Goal: Information Seeking & Learning: Learn about a topic

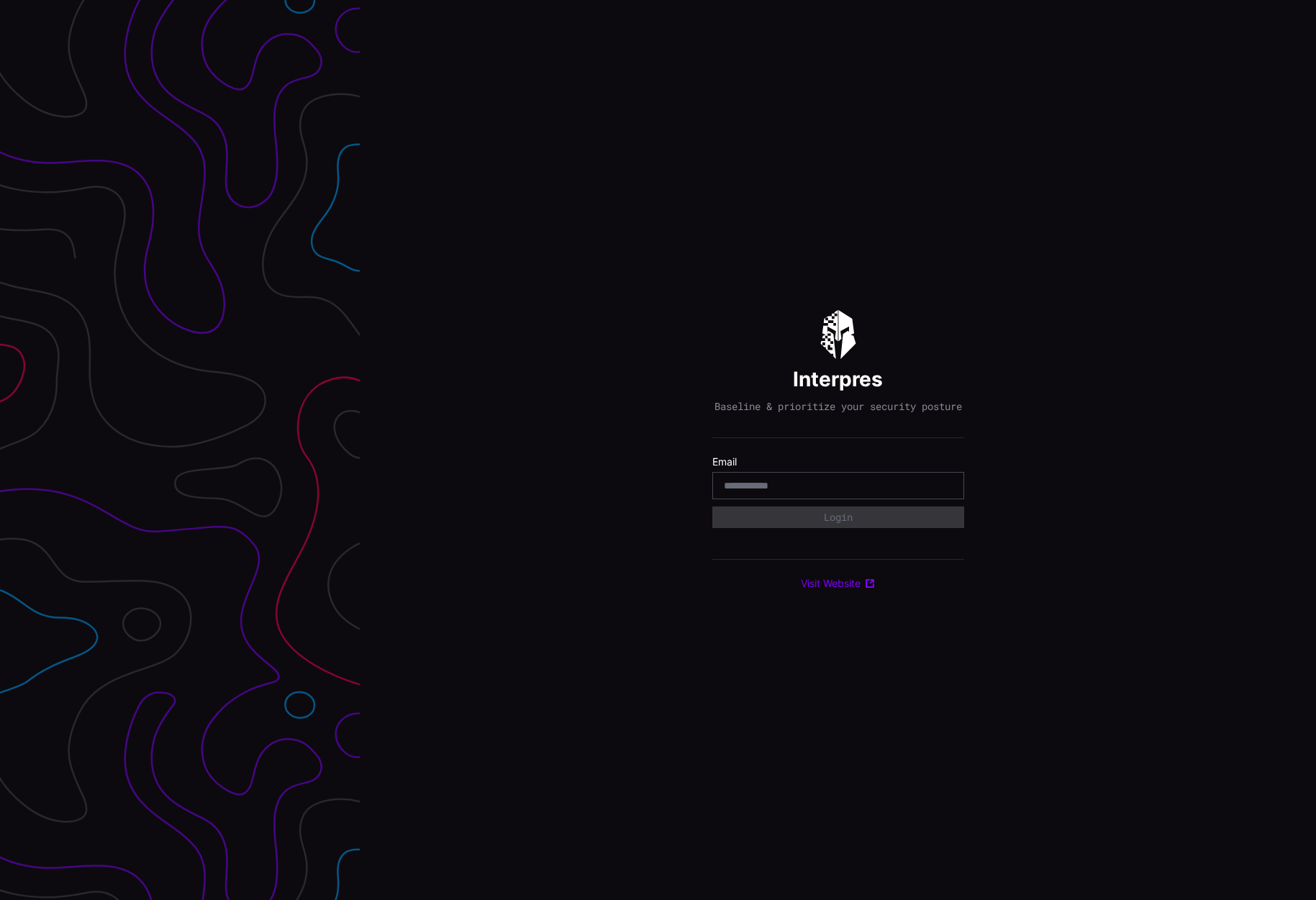
click at [754, 486] on div at bounding box center [839, 486] width 252 height 28
click at [762, 493] on input "email" at bounding box center [839, 486] width 229 height 13
type input "**********"
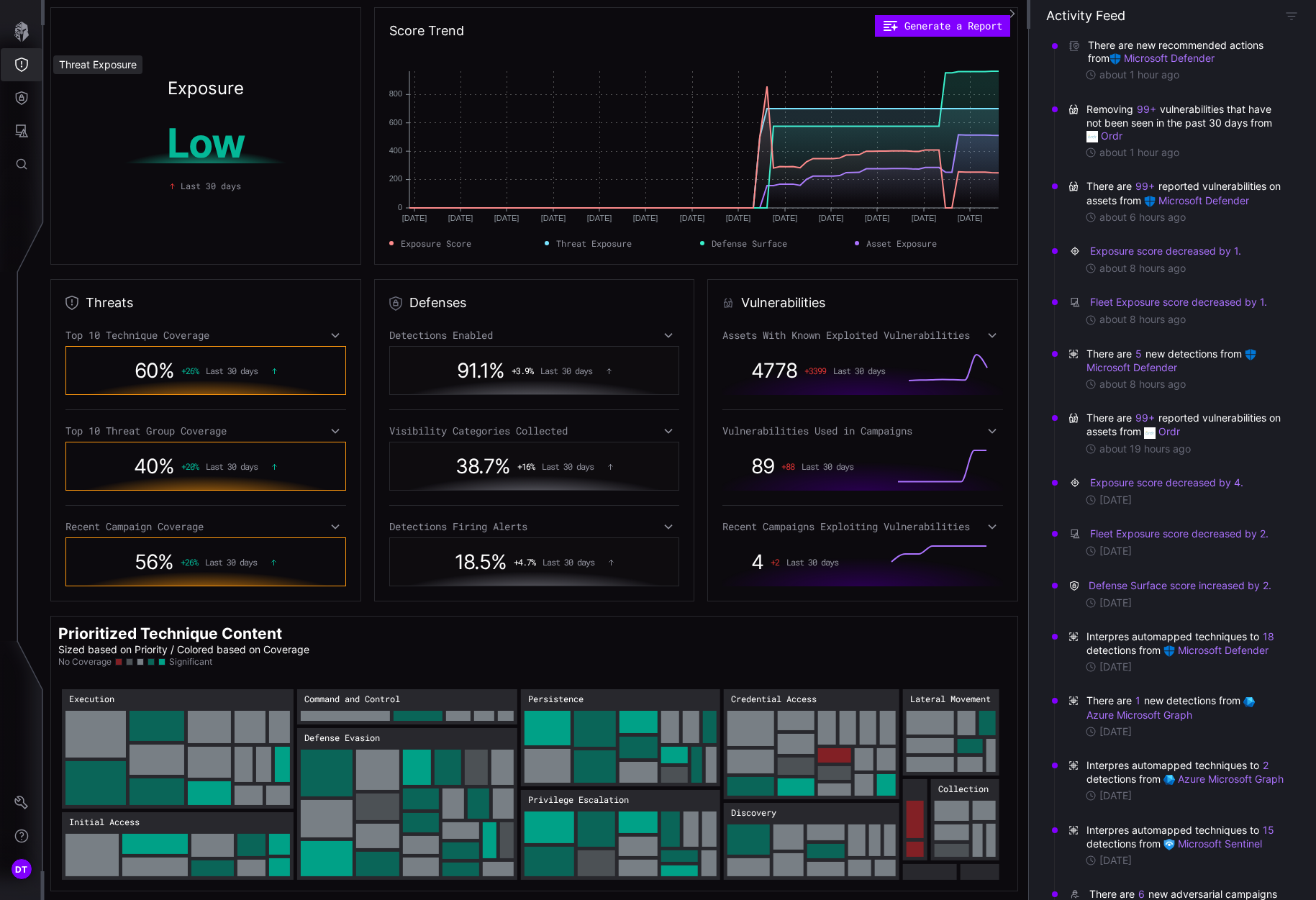
click at [17, 66] on icon "Threat Exposure" at bounding box center [21, 65] width 14 height 14
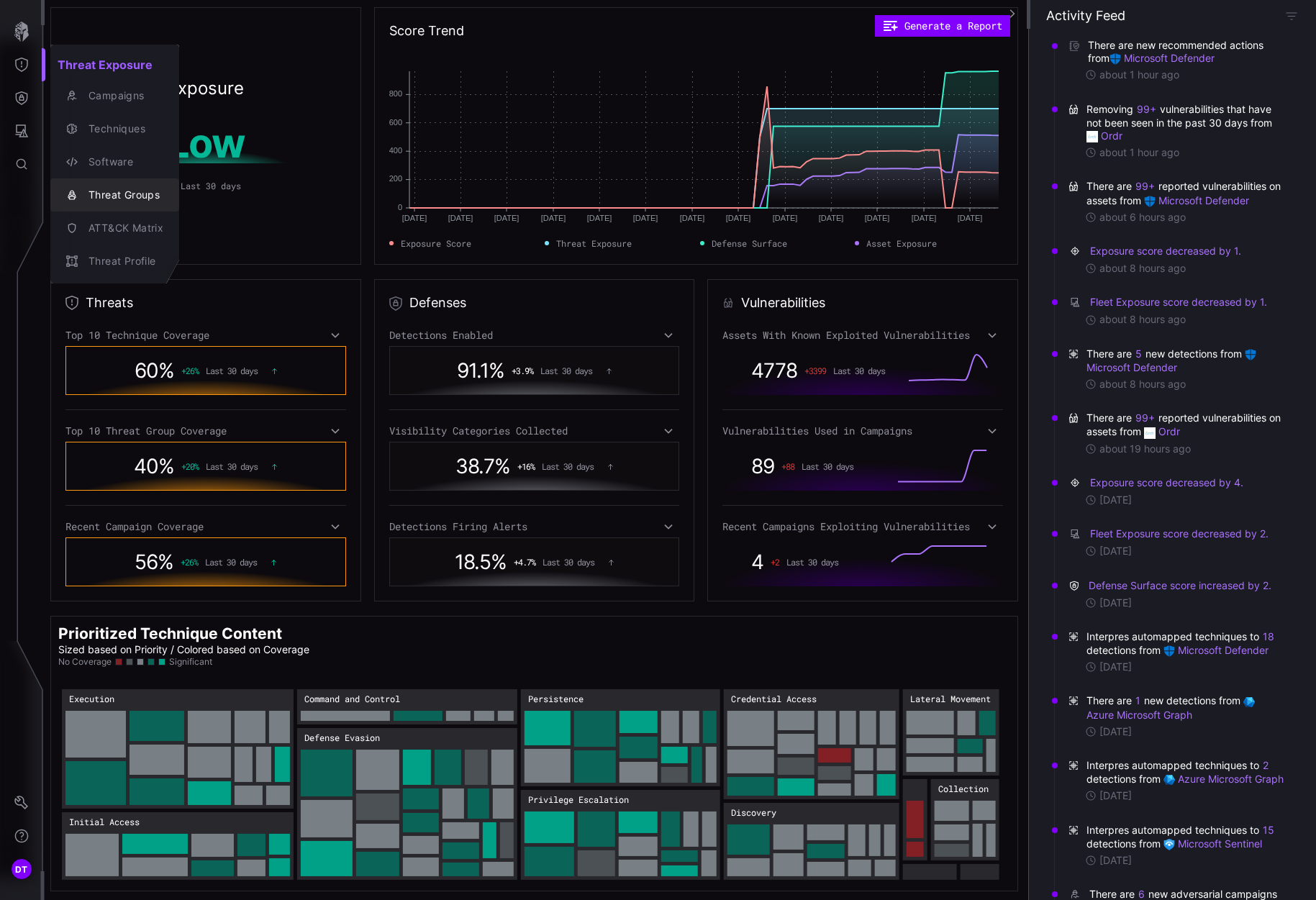
click at [106, 195] on div "Threat Groups" at bounding box center [122, 195] width 82 height 18
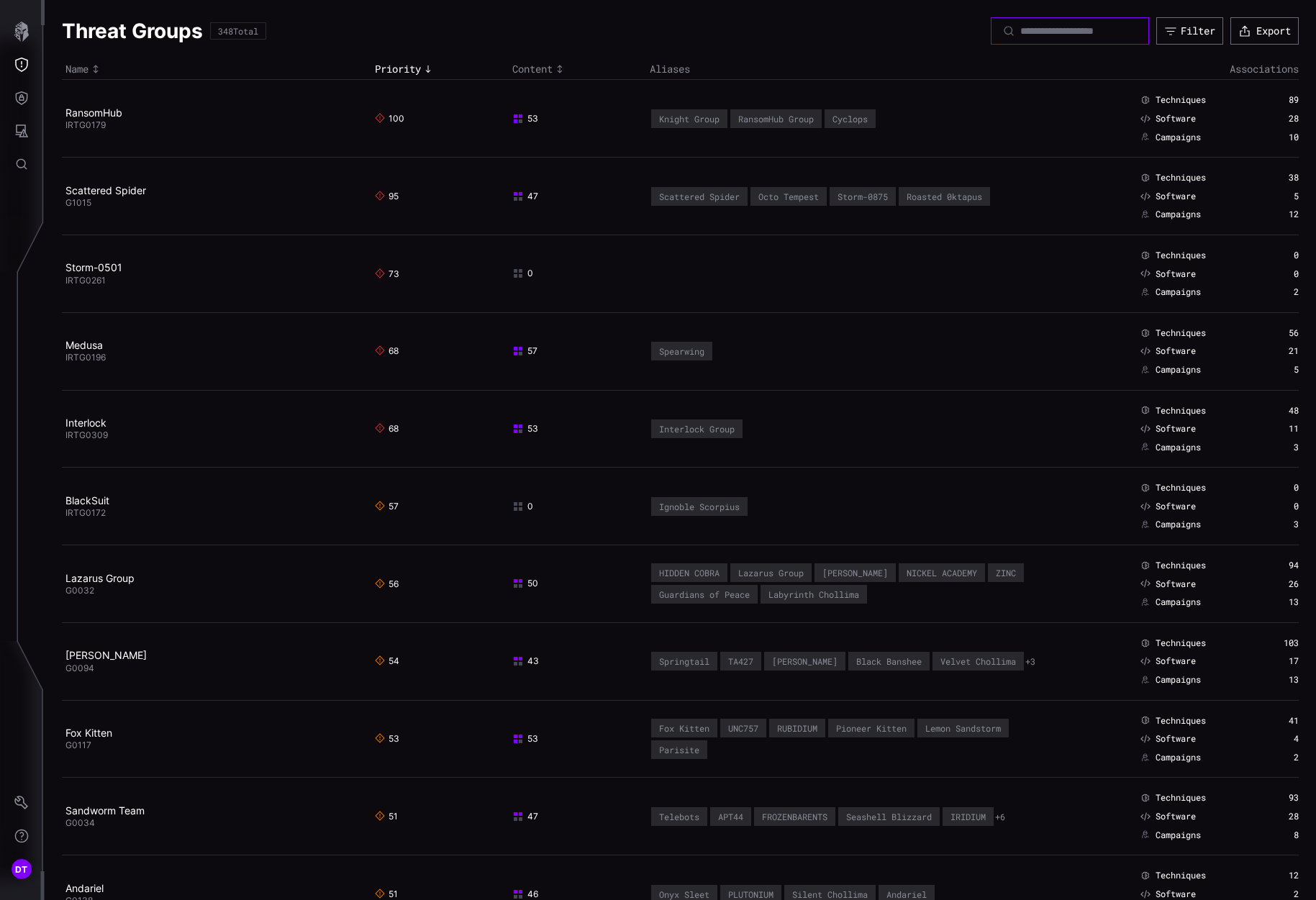
click at [1020, 31] on input at bounding box center [1071, 31] width 101 height 13
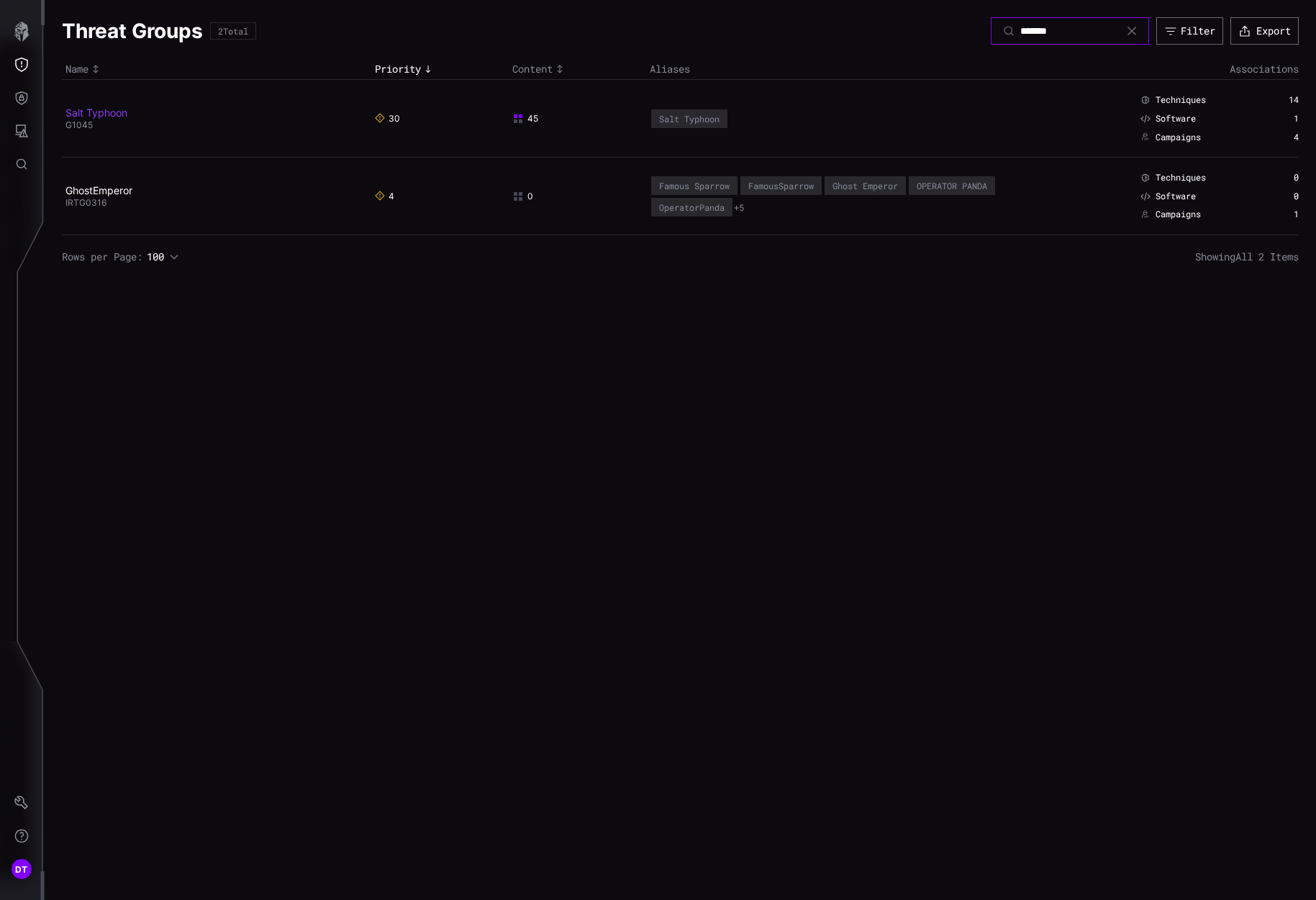
type input "*******"
click at [84, 110] on link "Salt Typhoon" at bounding box center [97, 113] width 62 height 12
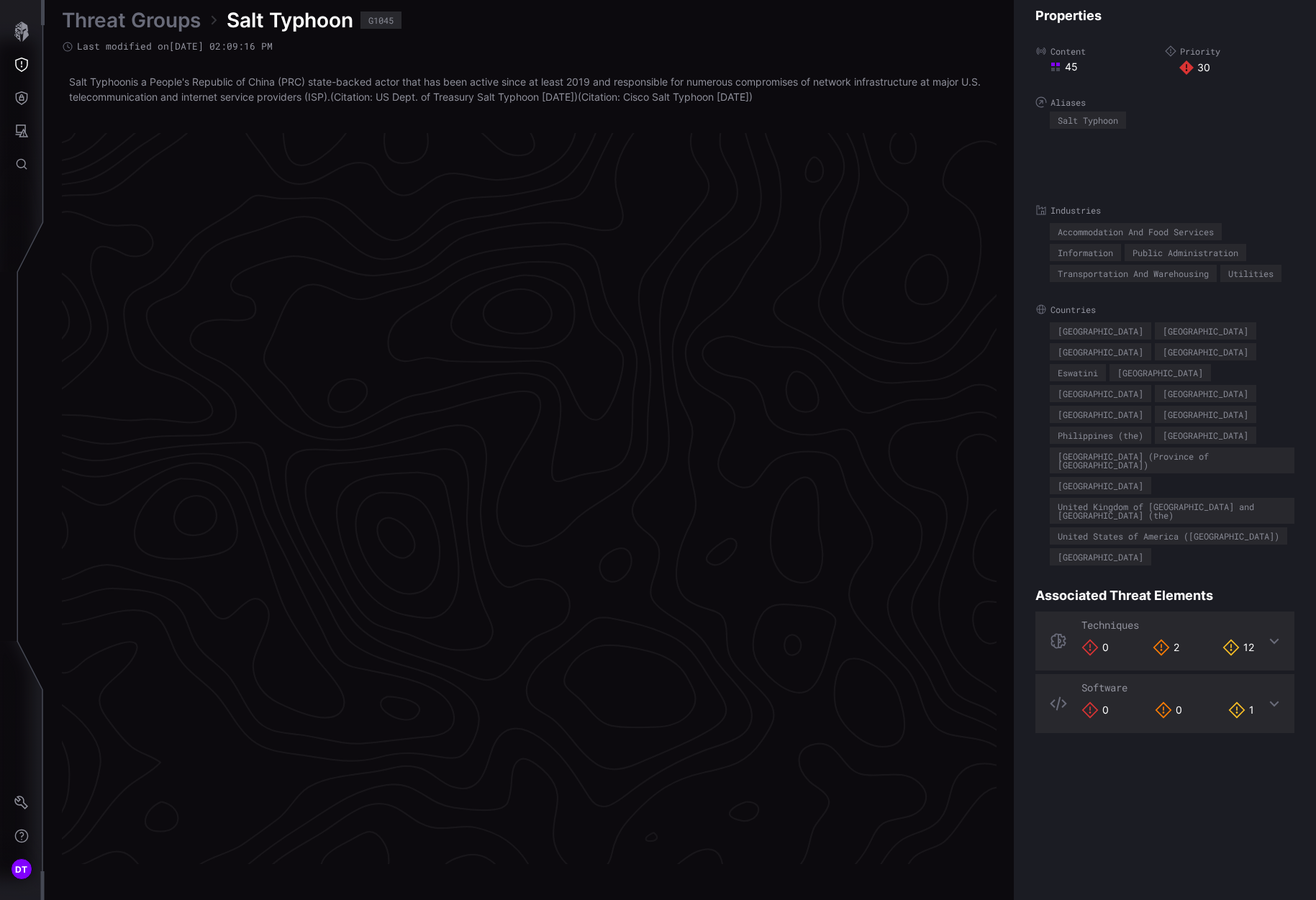
scroll to position [2879, 618]
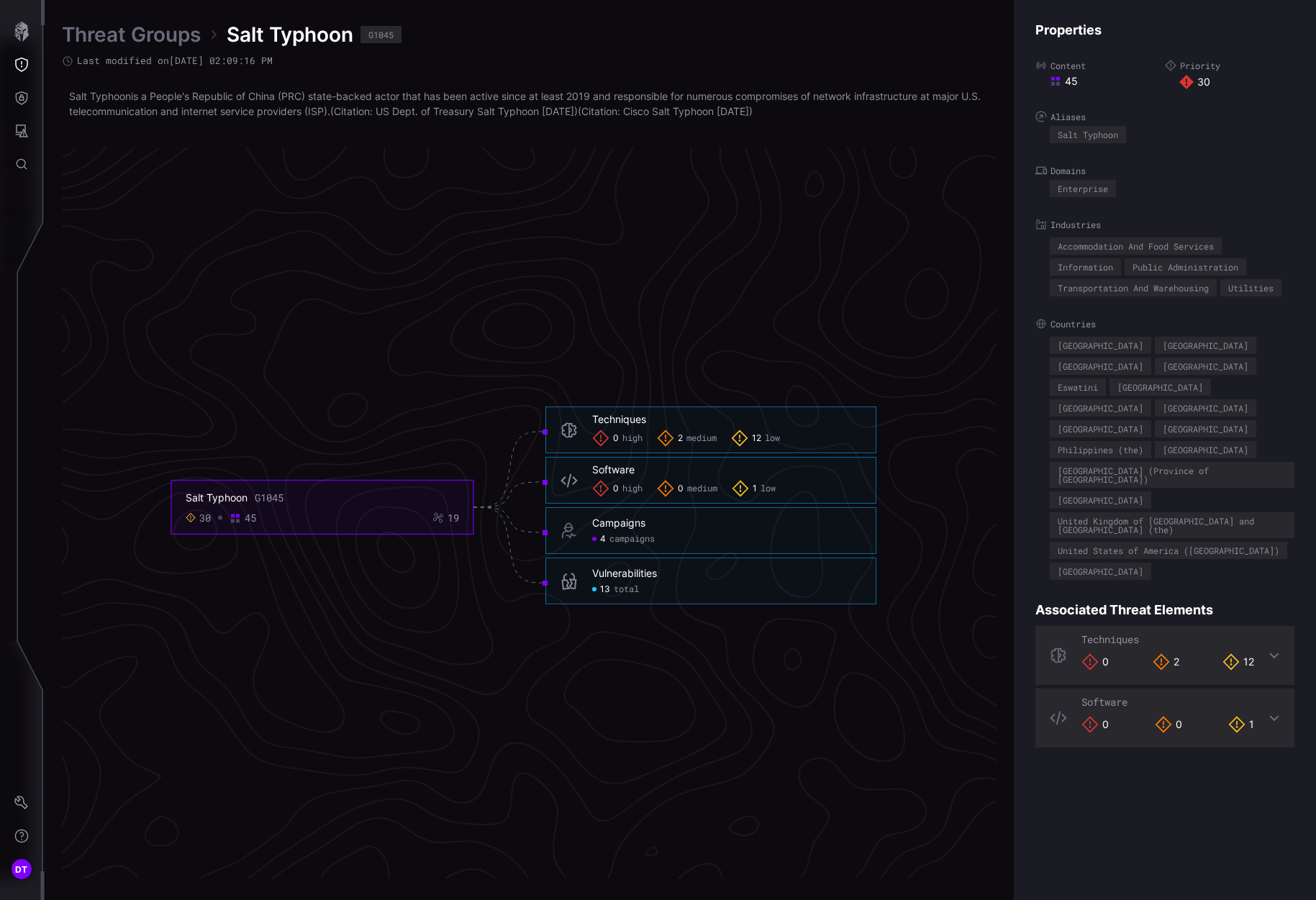
click at [617, 588] on span "total" at bounding box center [626, 589] width 25 height 12
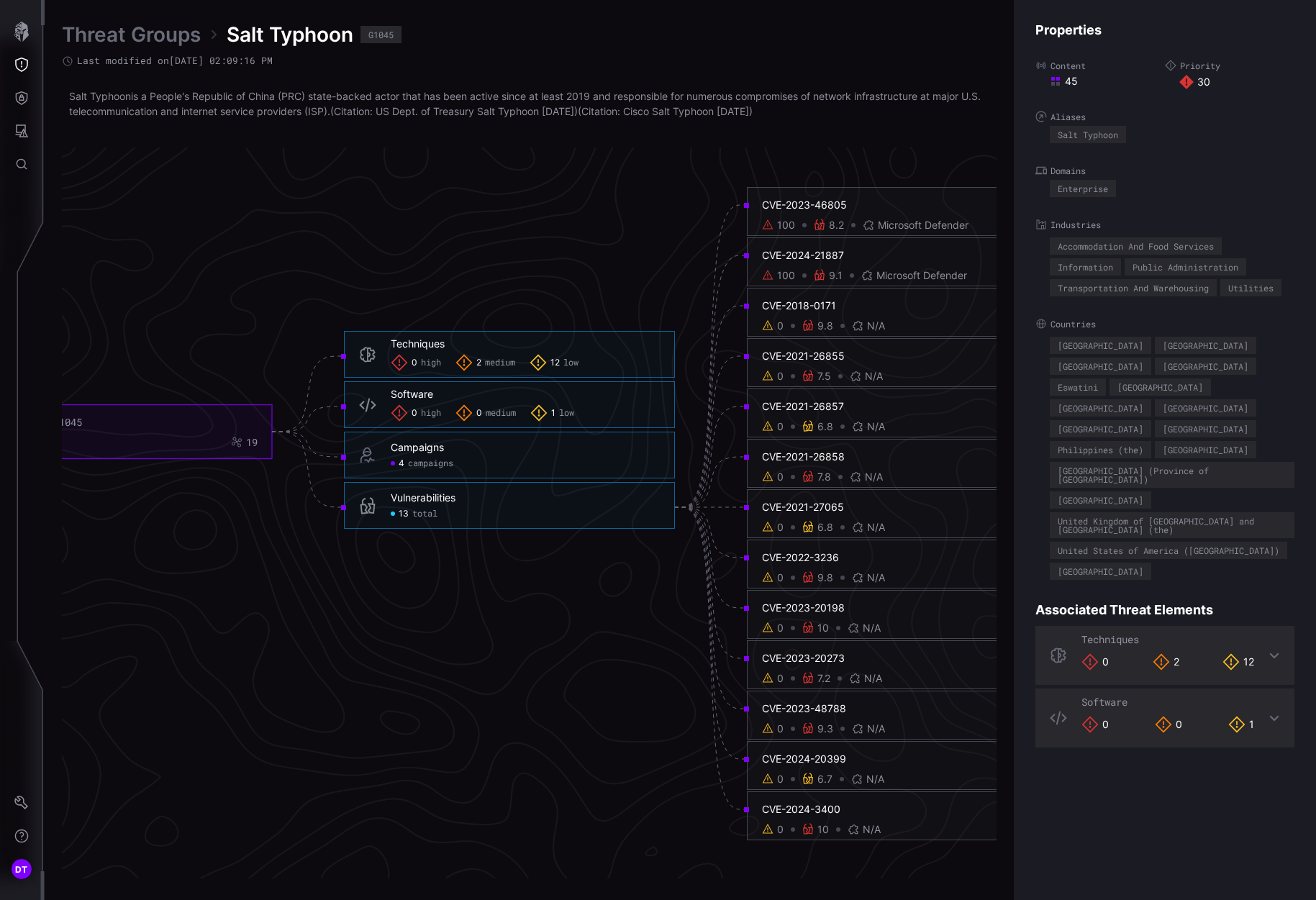
click at [423, 364] on span "high" at bounding box center [430, 363] width 20 height 12
click at [416, 362] on span "0" at bounding box center [414, 363] width 5 height 12
click at [413, 362] on span "0" at bounding box center [414, 363] width 5 height 12
click at [397, 363] on icon at bounding box center [398, 362] width 17 height 17
click at [429, 364] on span "high" at bounding box center [430, 363] width 20 height 12
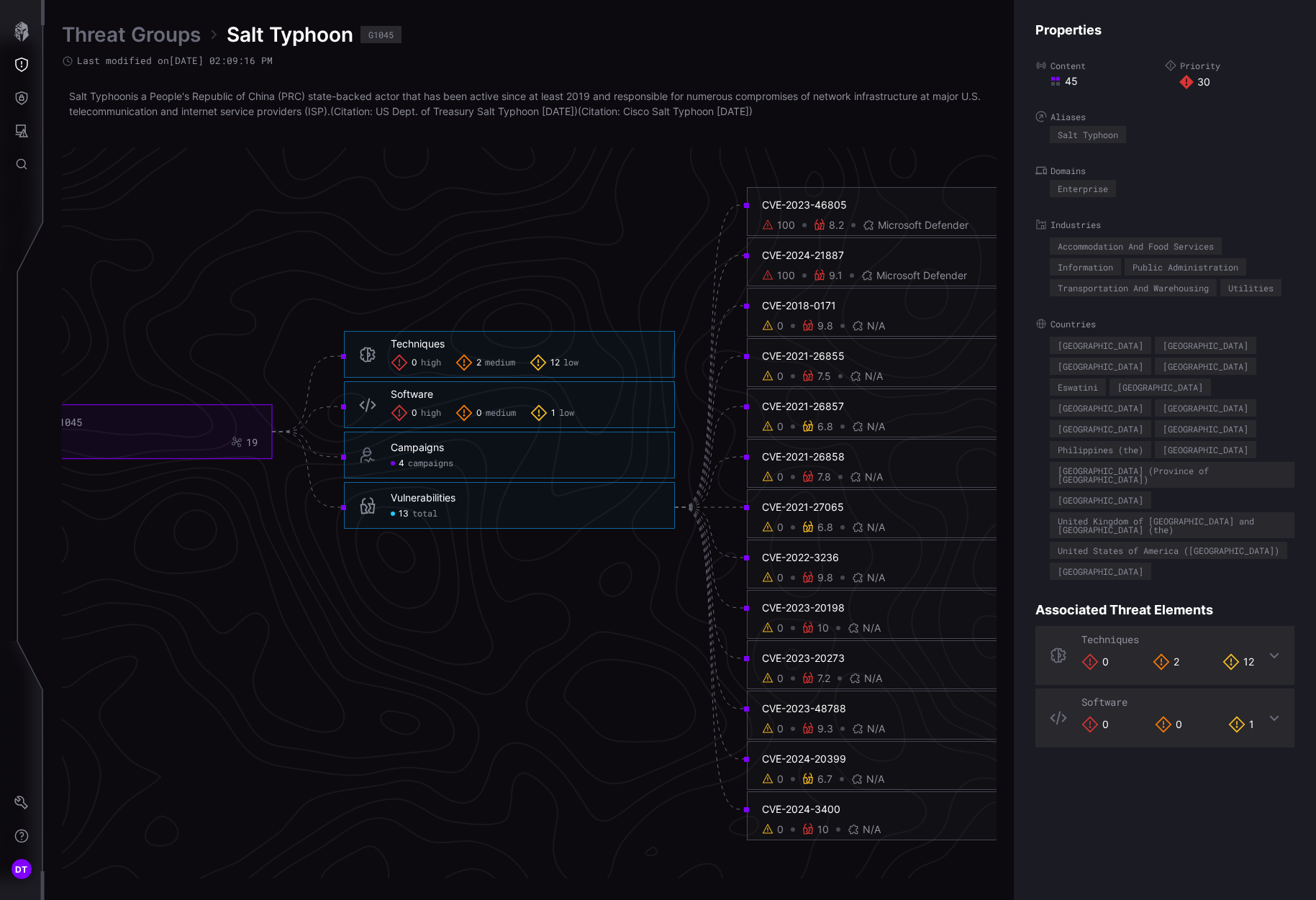
click at [468, 366] on icon at bounding box center [463, 362] width 17 height 17
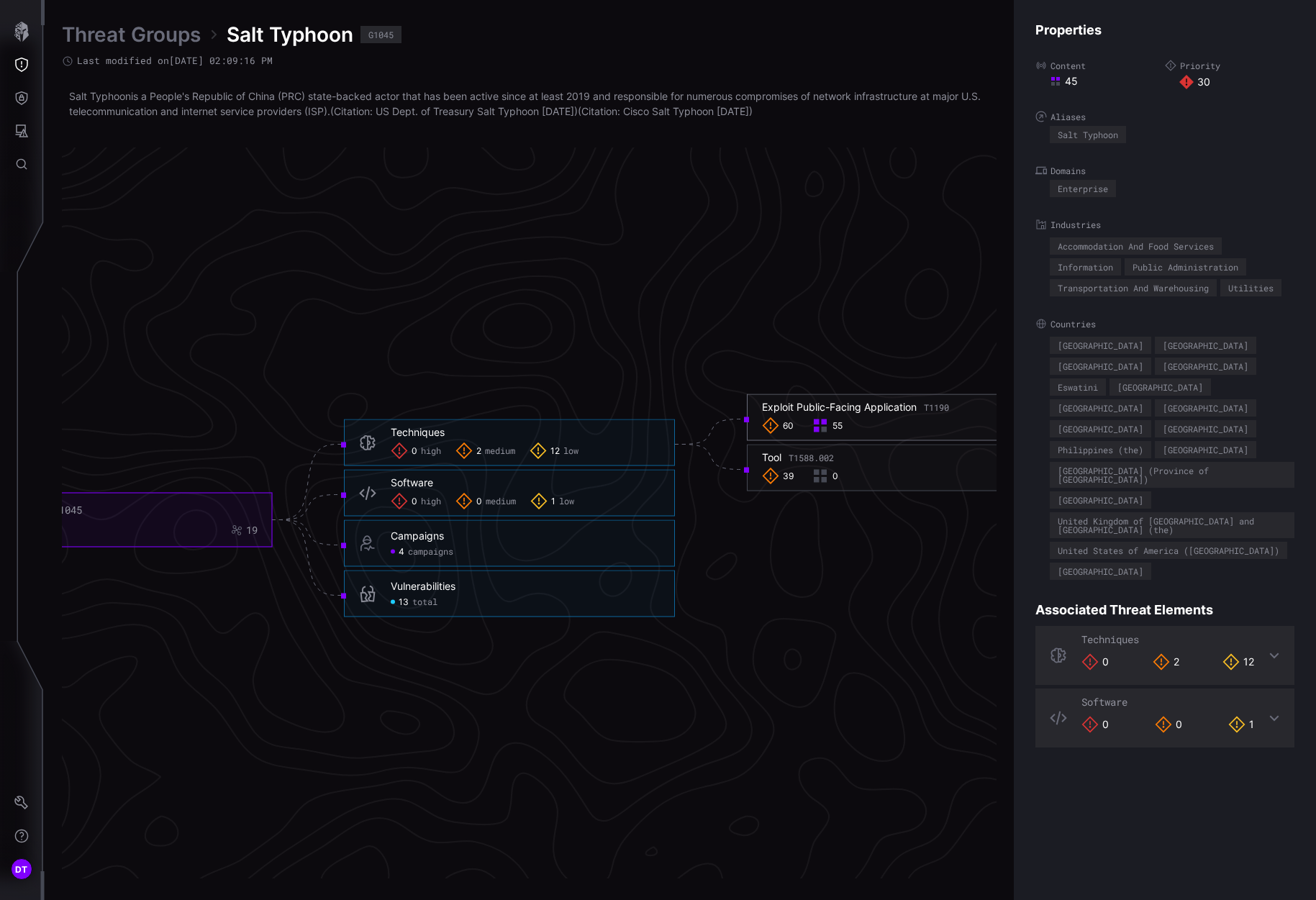
click at [791, 406] on div "Exploit Public-Facing Application T1190" at bounding box center [855, 407] width 187 height 13
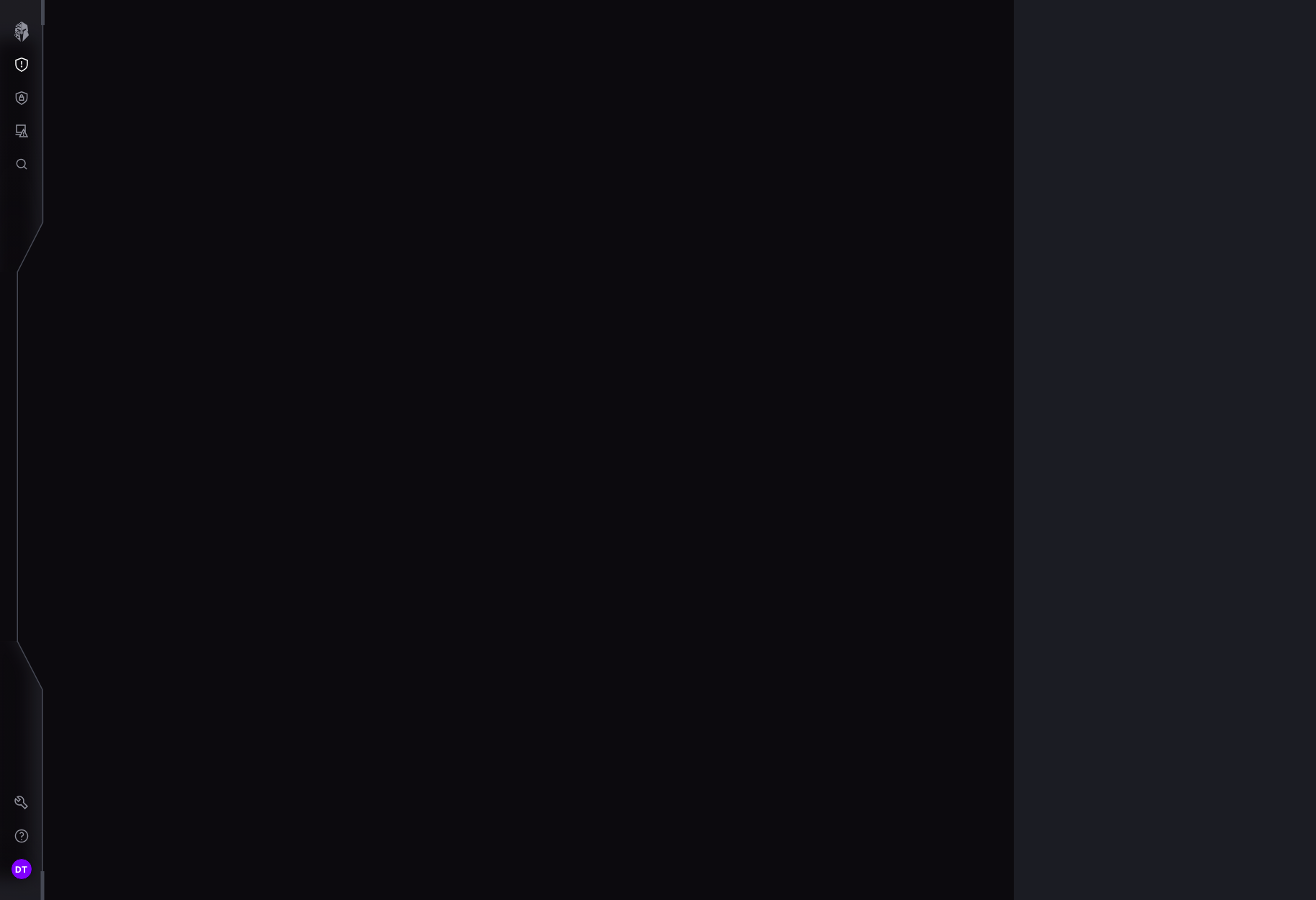
scroll to position [2890, 618]
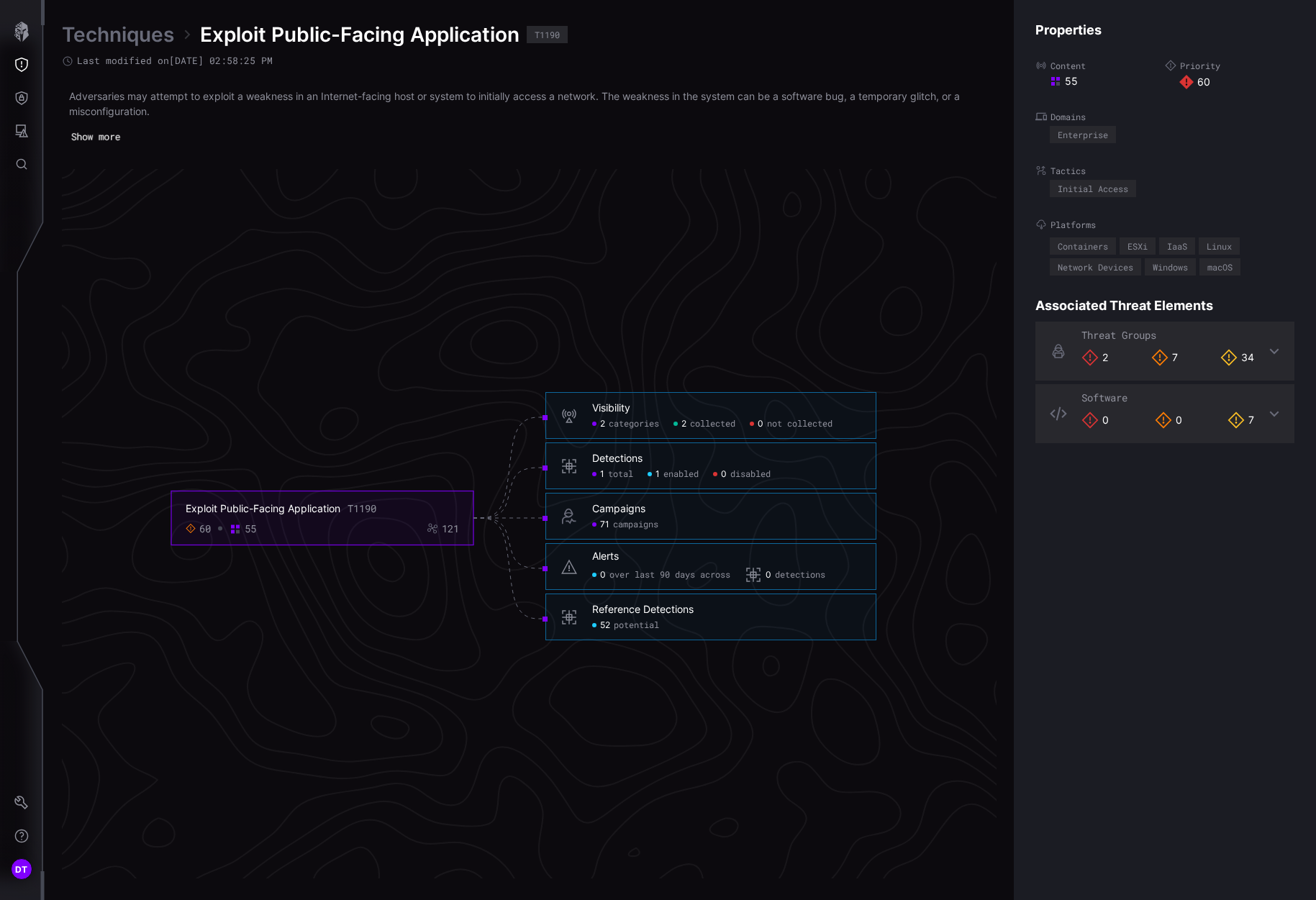
click at [89, 131] on button "Show more" at bounding box center [95, 138] width 64 height 21
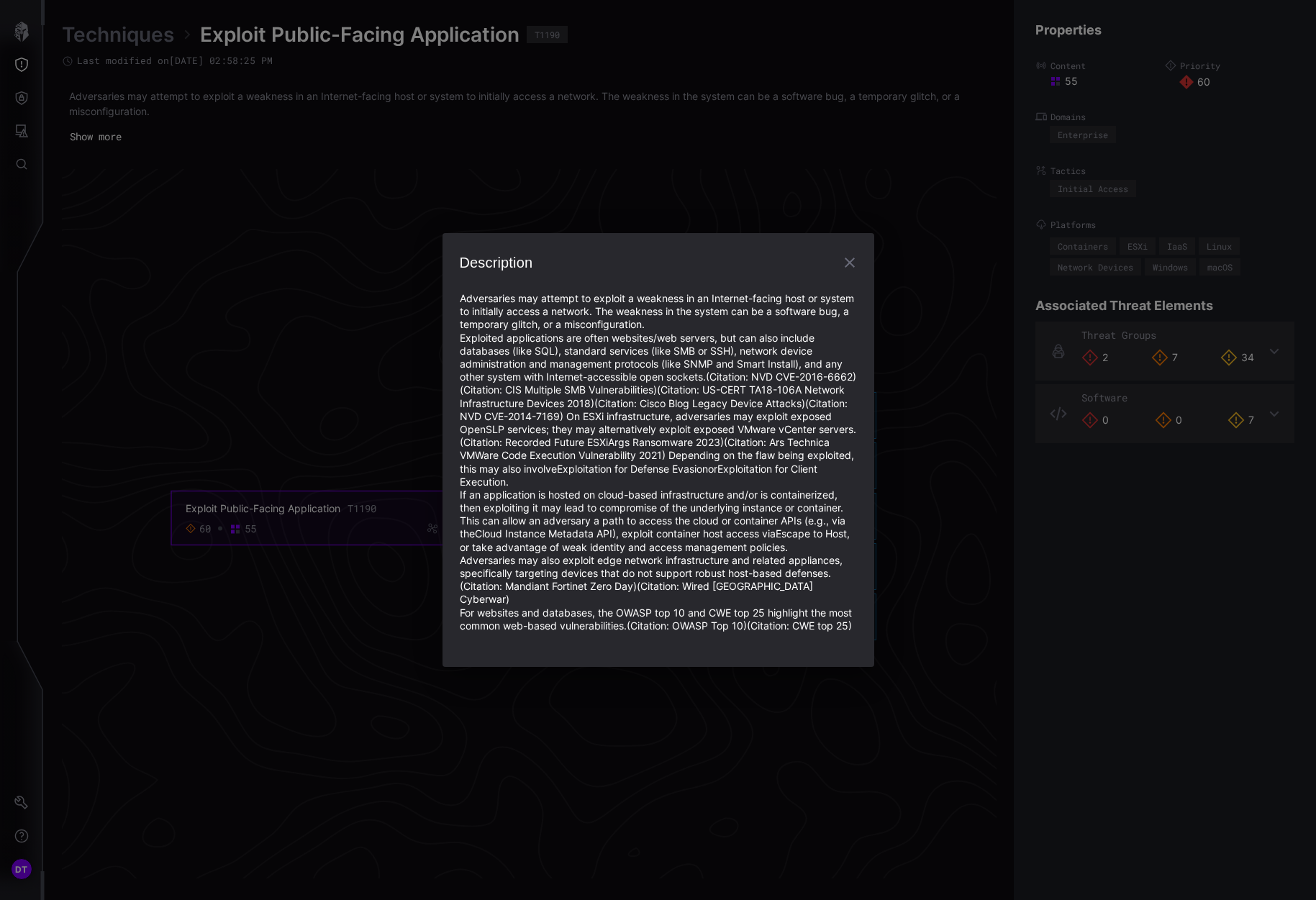
click at [844, 272] on icon "button" at bounding box center [849, 262] width 17 height 17
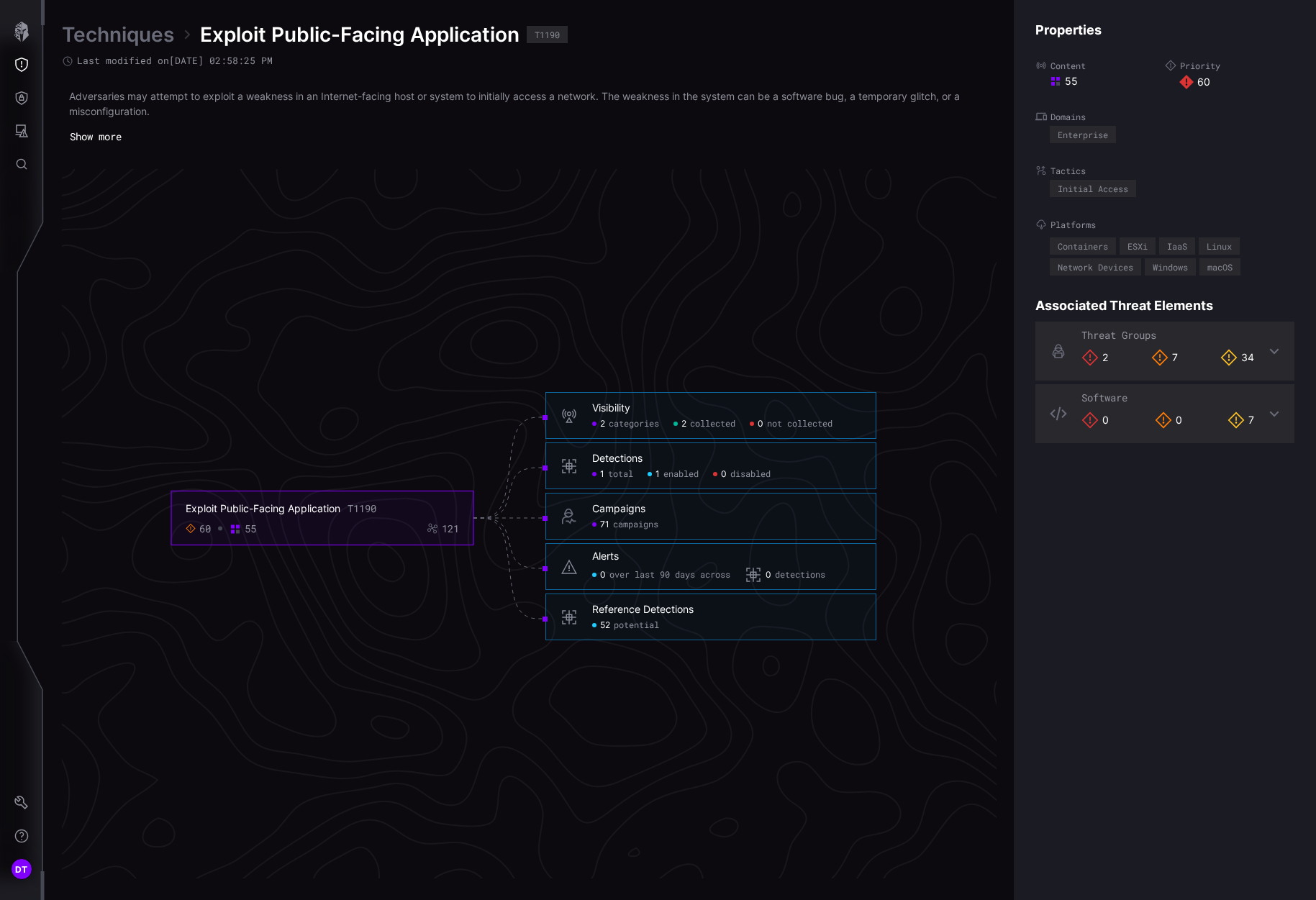
click at [630, 430] on div "Visibility 2 categories 2 collected 0 not collected" at bounding box center [711, 415] width 331 height 47
click at [610, 425] on span "categories" at bounding box center [634, 424] width 51 height 12
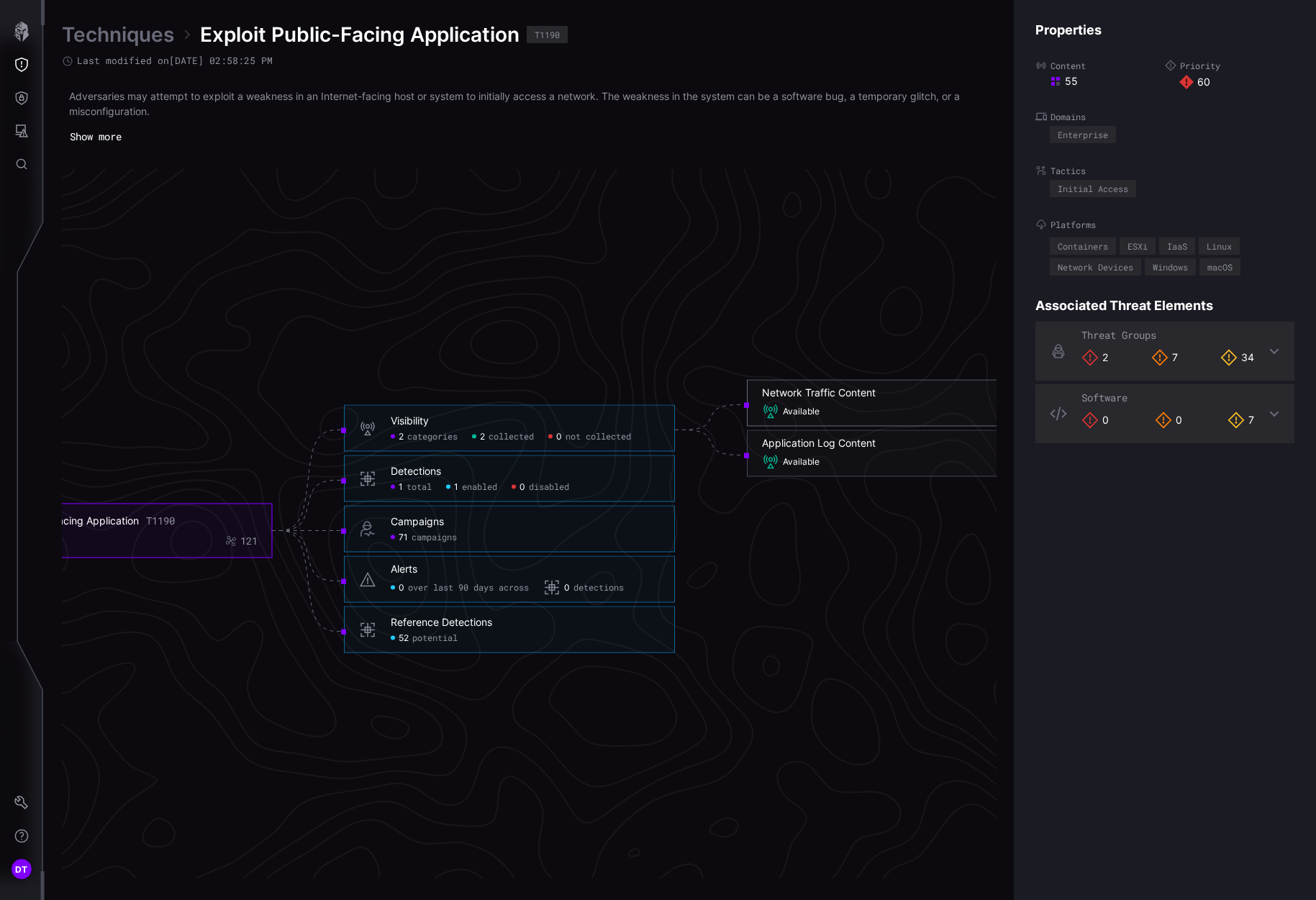
click at [795, 409] on span "Available" at bounding box center [800, 411] width 36 height 12
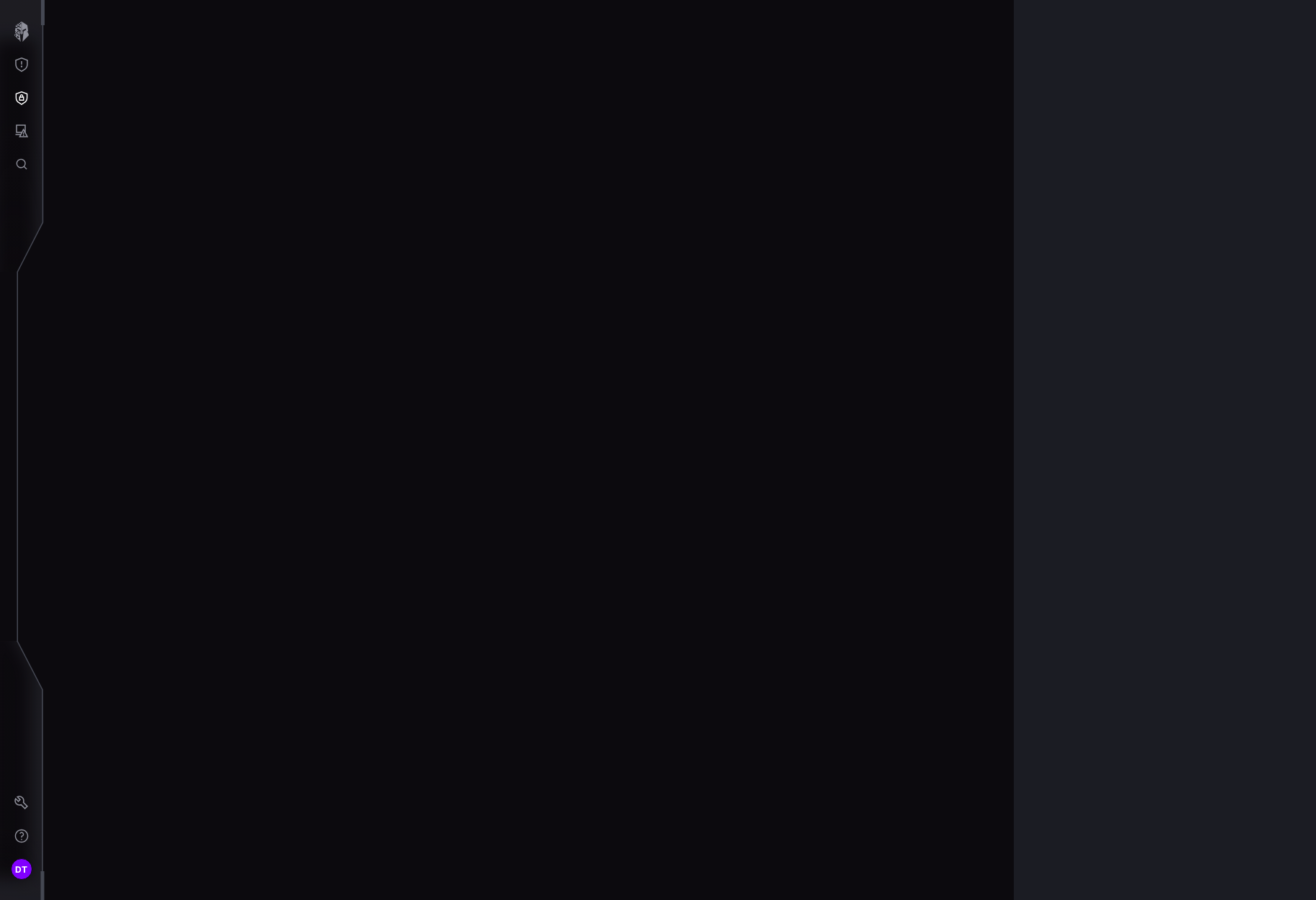
scroll to position [2981, 618]
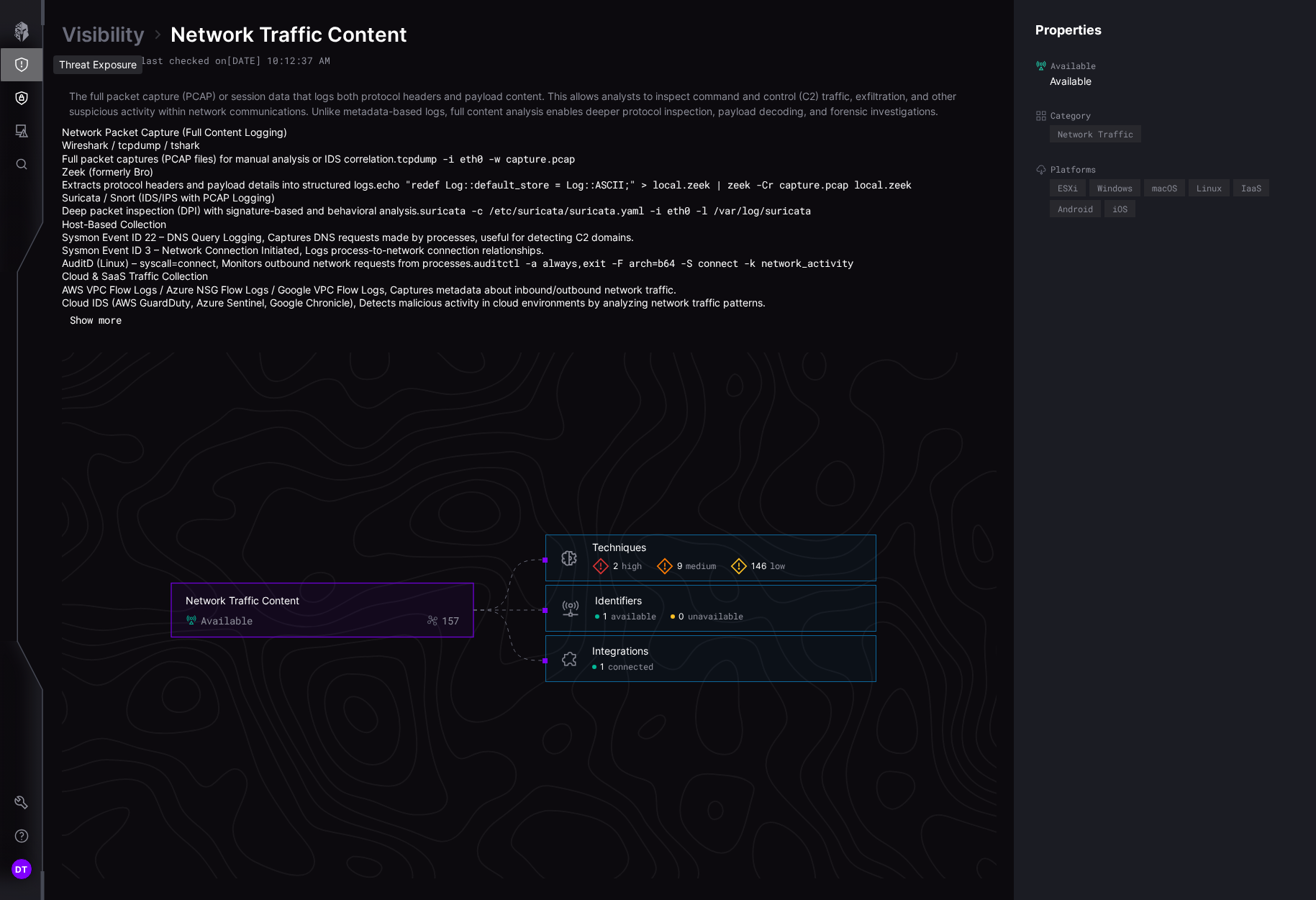
click at [17, 68] on icon "Threat Exposure" at bounding box center [21, 65] width 14 height 14
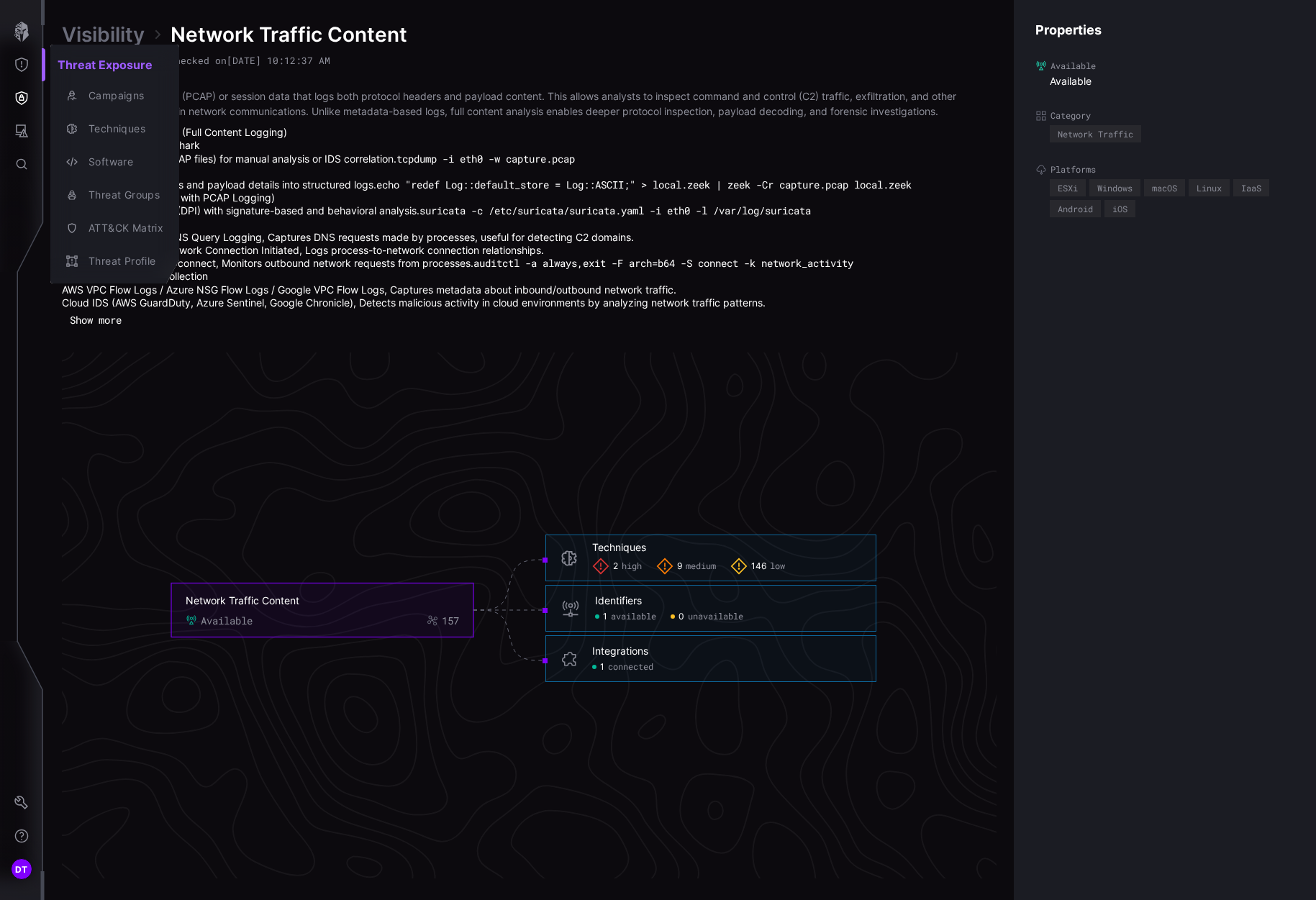
click at [20, 102] on div at bounding box center [658, 450] width 1316 height 900
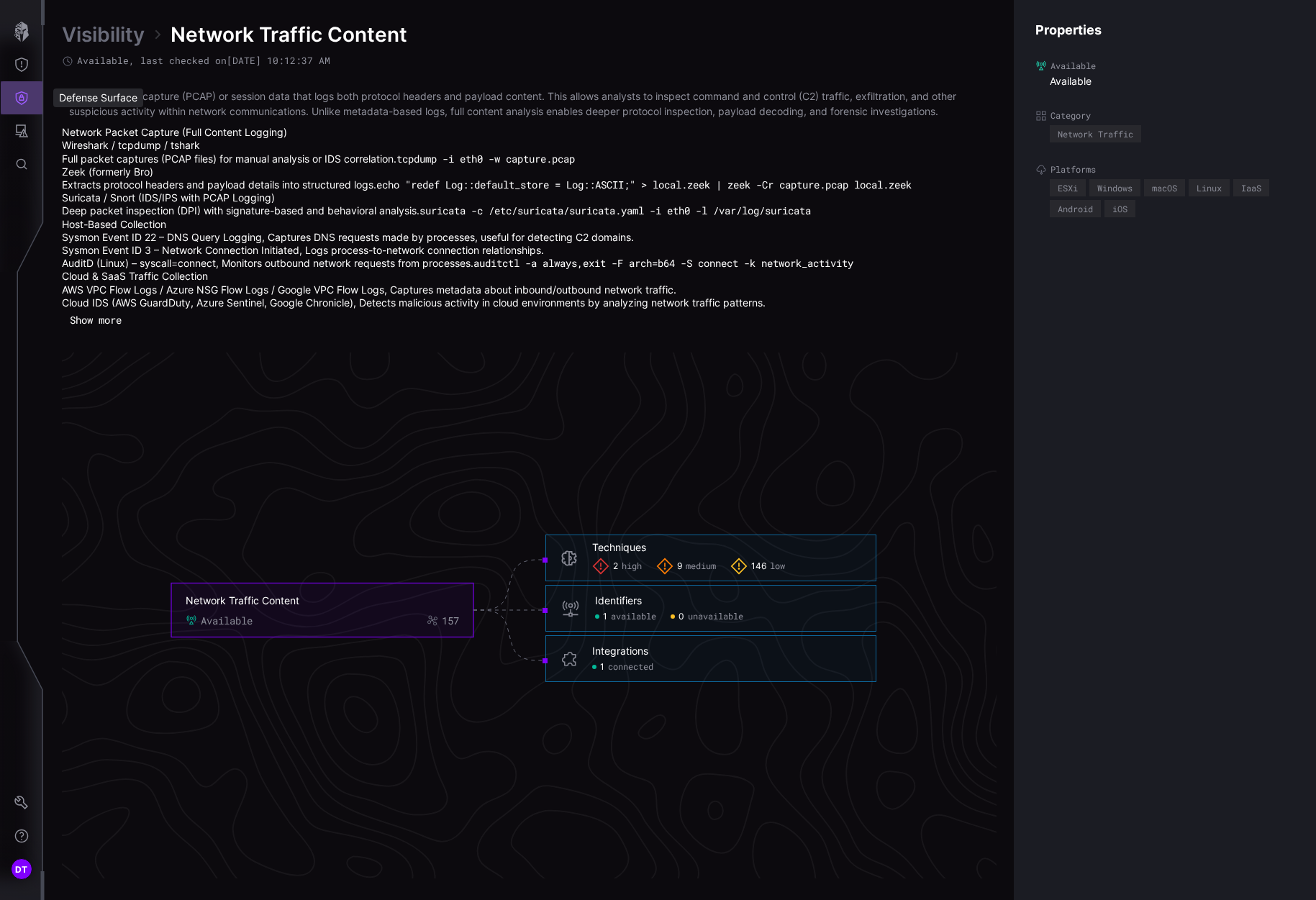
click at [20, 102] on icon "Defense Surface" at bounding box center [21, 98] width 14 height 14
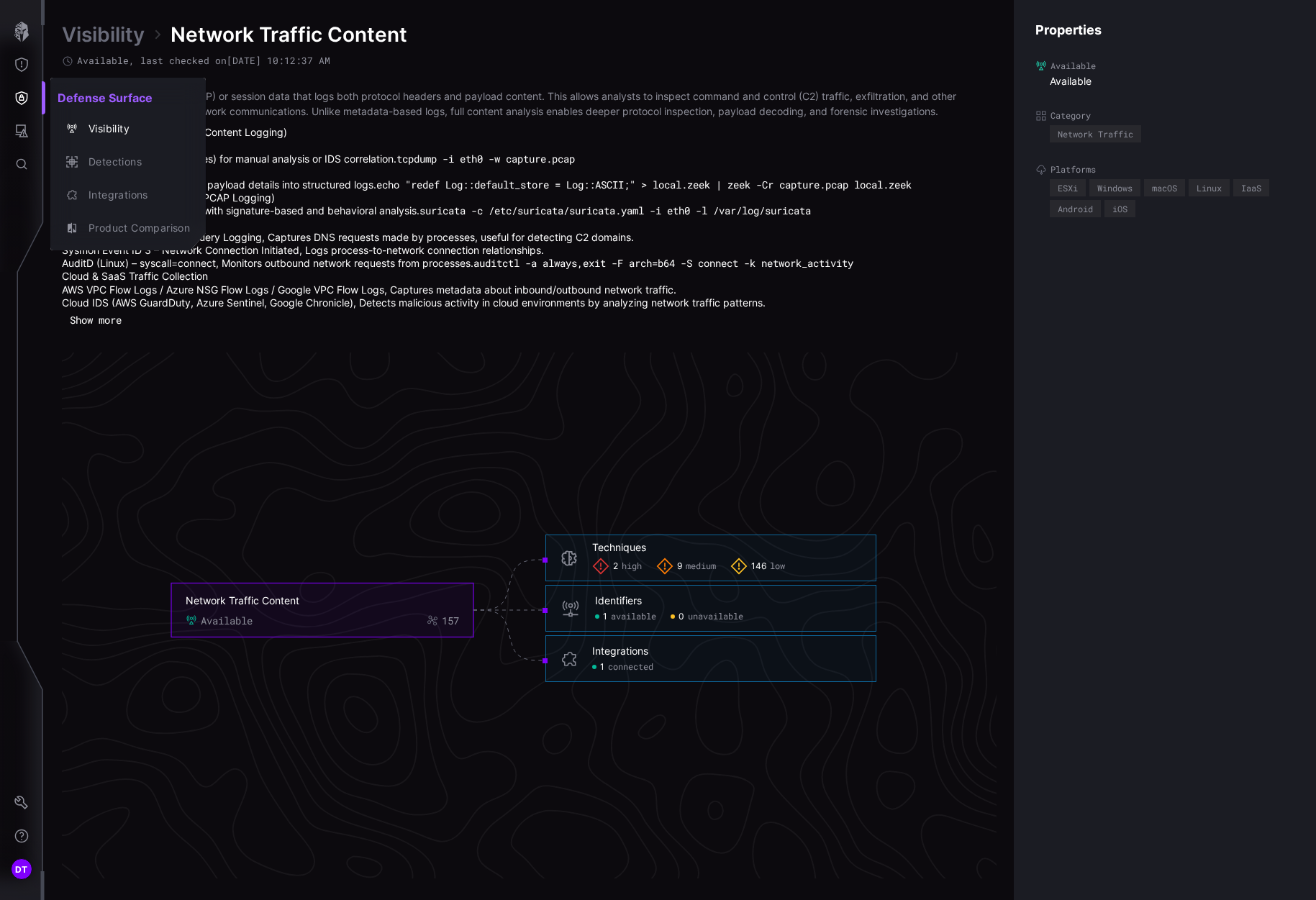
click at [21, 130] on div at bounding box center [658, 450] width 1316 height 900
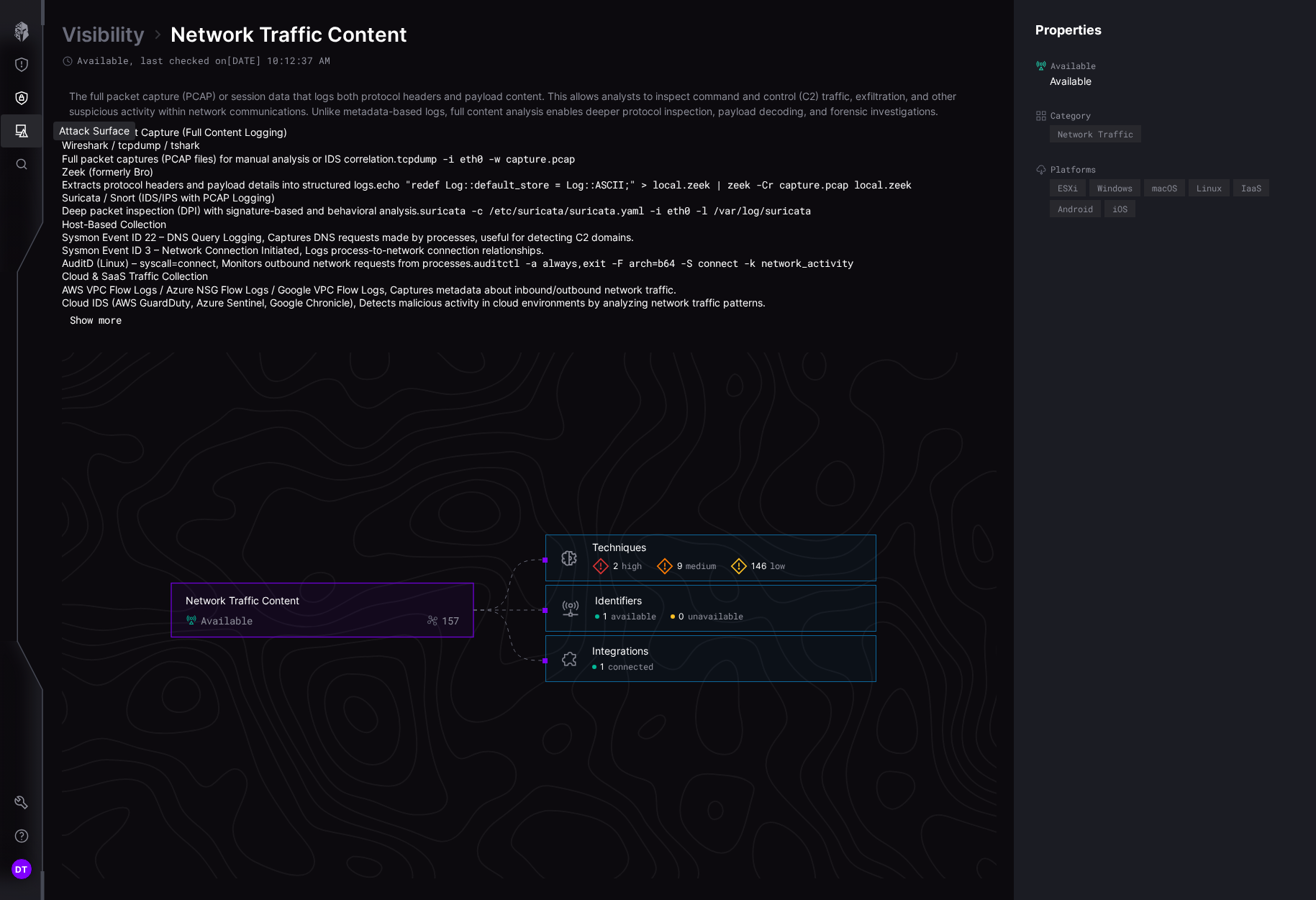
click at [21, 130] on icon "Attack Surface" at bounding box center [21, 130] width 14 height 14
click at [21, 166] on div at bounding box center [658, 450] width 1316 height 900
click at [21, 162] on icon "Global Search" at bounding box center [21, 164] width 14 height 14
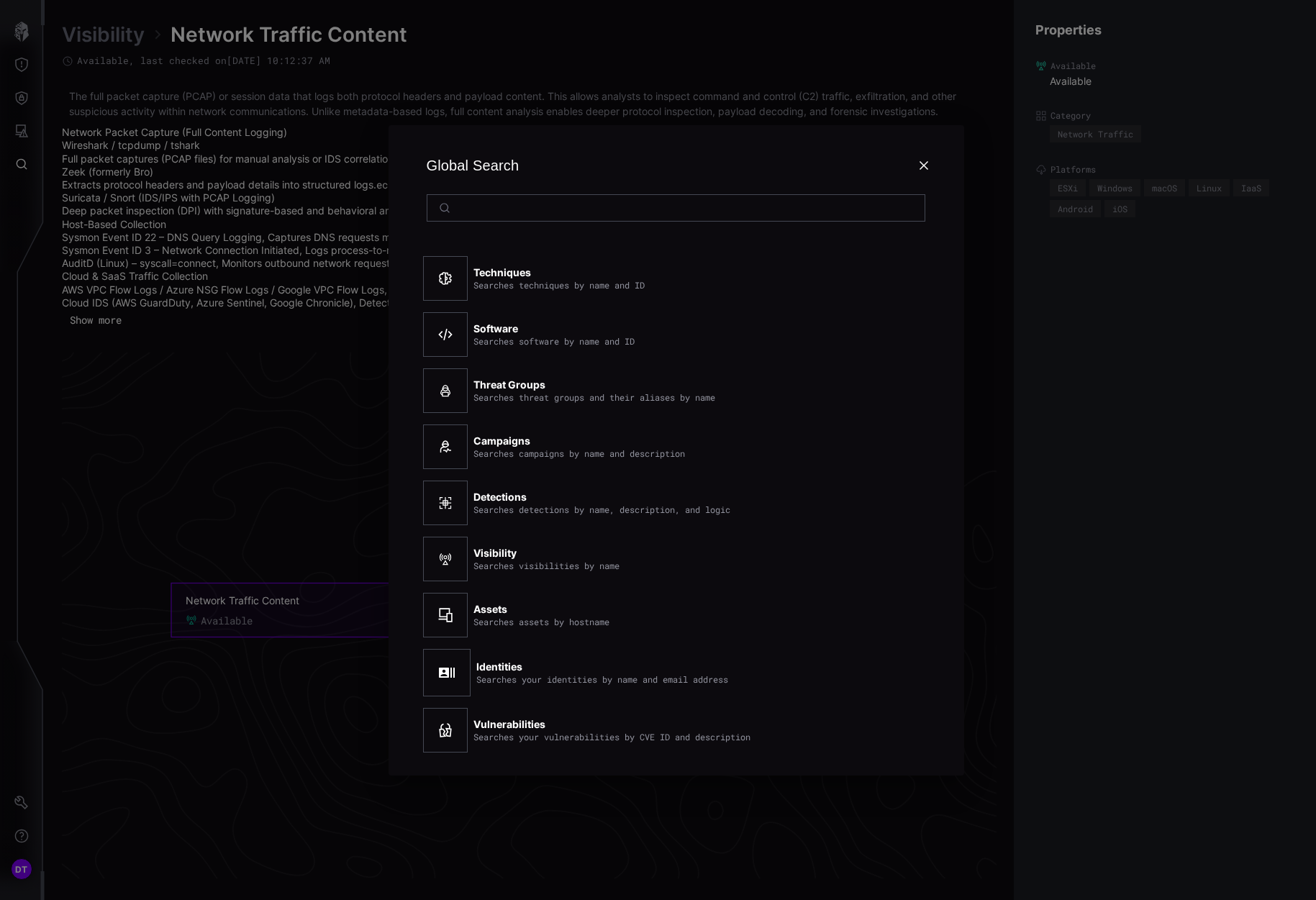
click at [20, 64] on div at bounding box center [658, 450] width 1316 height 900
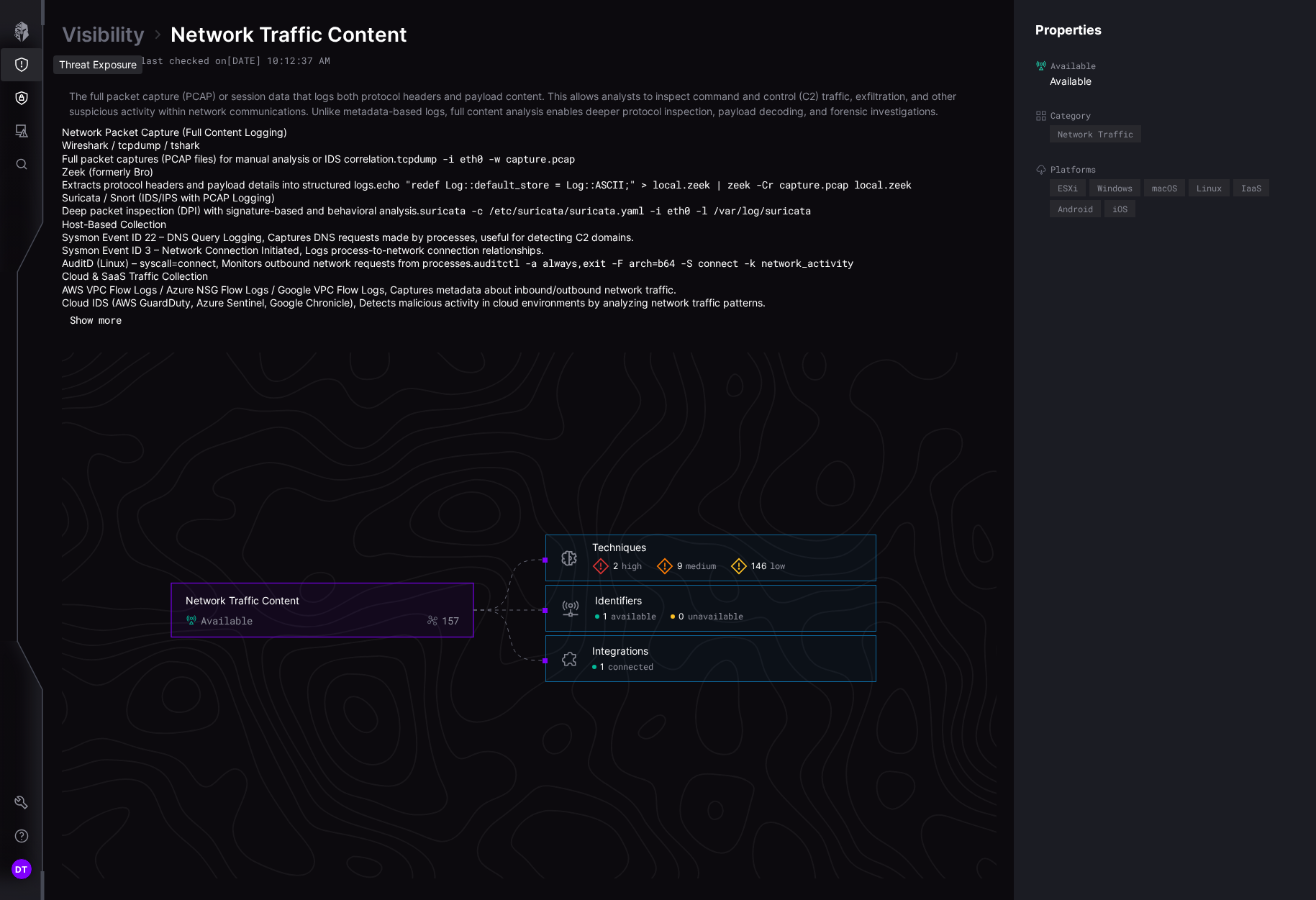
click at [20, 64] on icon "Threat Exposure" at bounding box center [21, 65] width 14 height 14
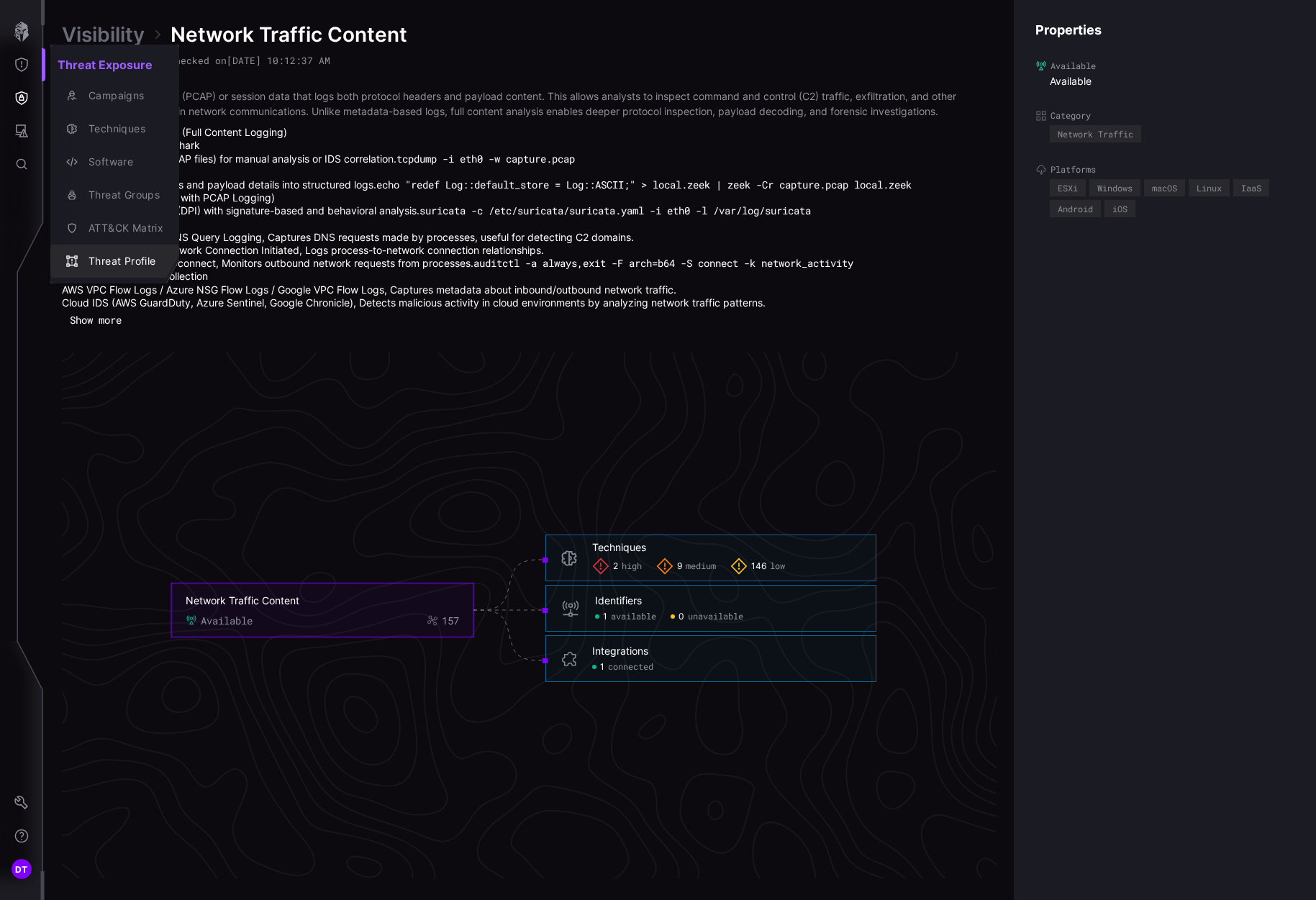
click at [106, 261] on div "Threat Profile" at bounding box center [122, 262] width 82 height 18
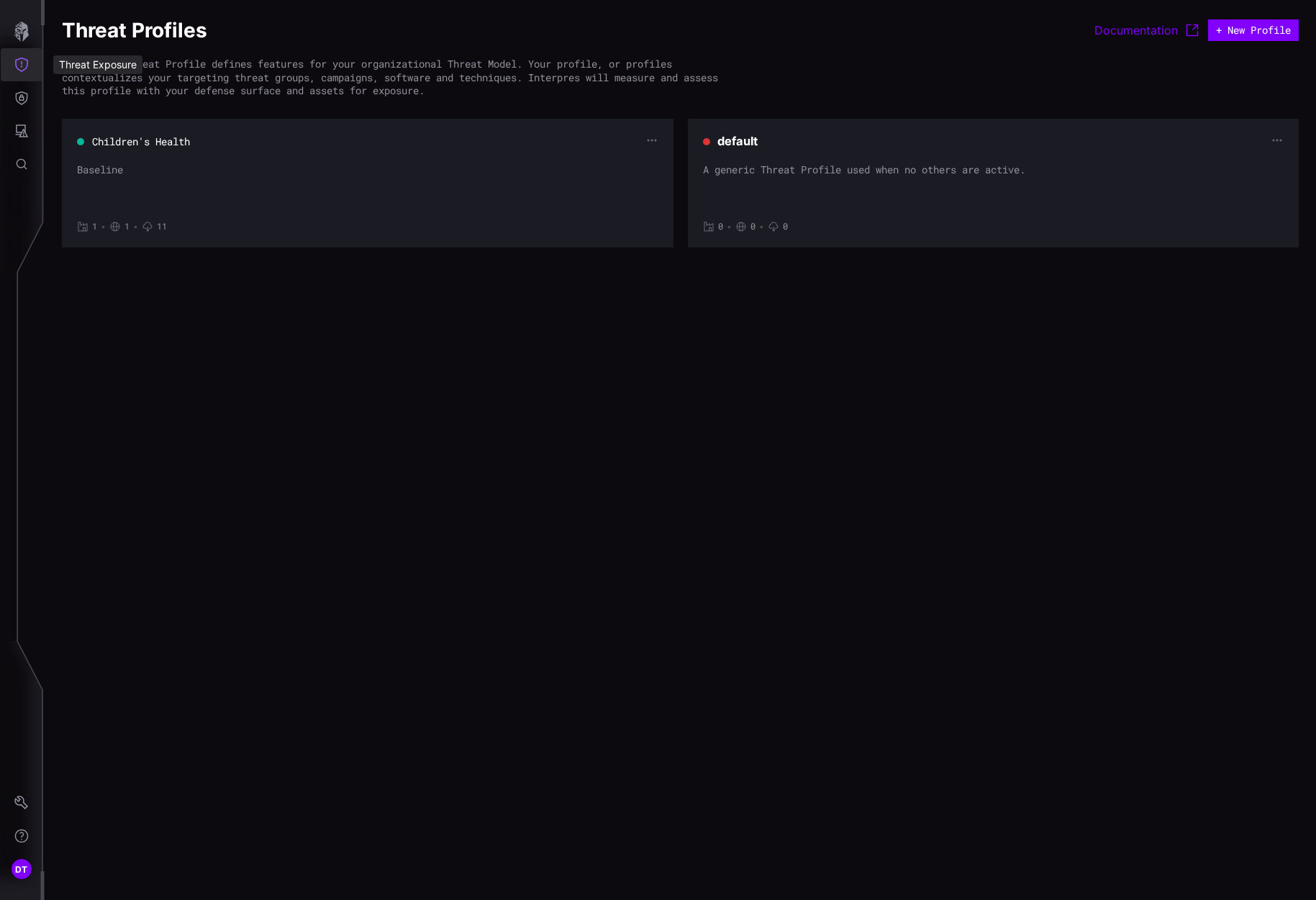
click at [21, 66] on icon "Threat Exposure" at bounding box center [21, 65] width 14 height 14
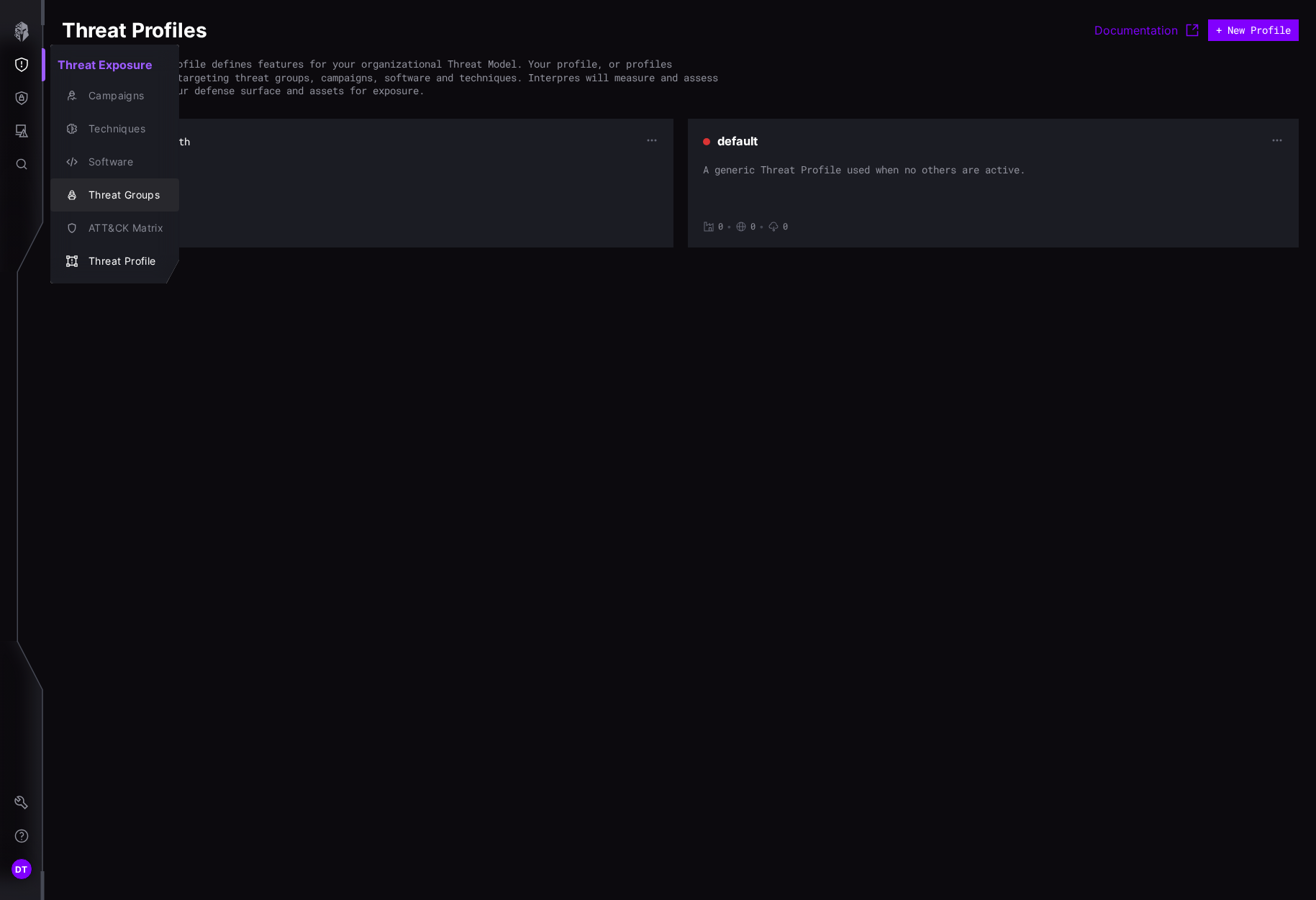
click at [92, 201] on div "Threat Groups" at bounding box center [122, 195] width 82 height 18
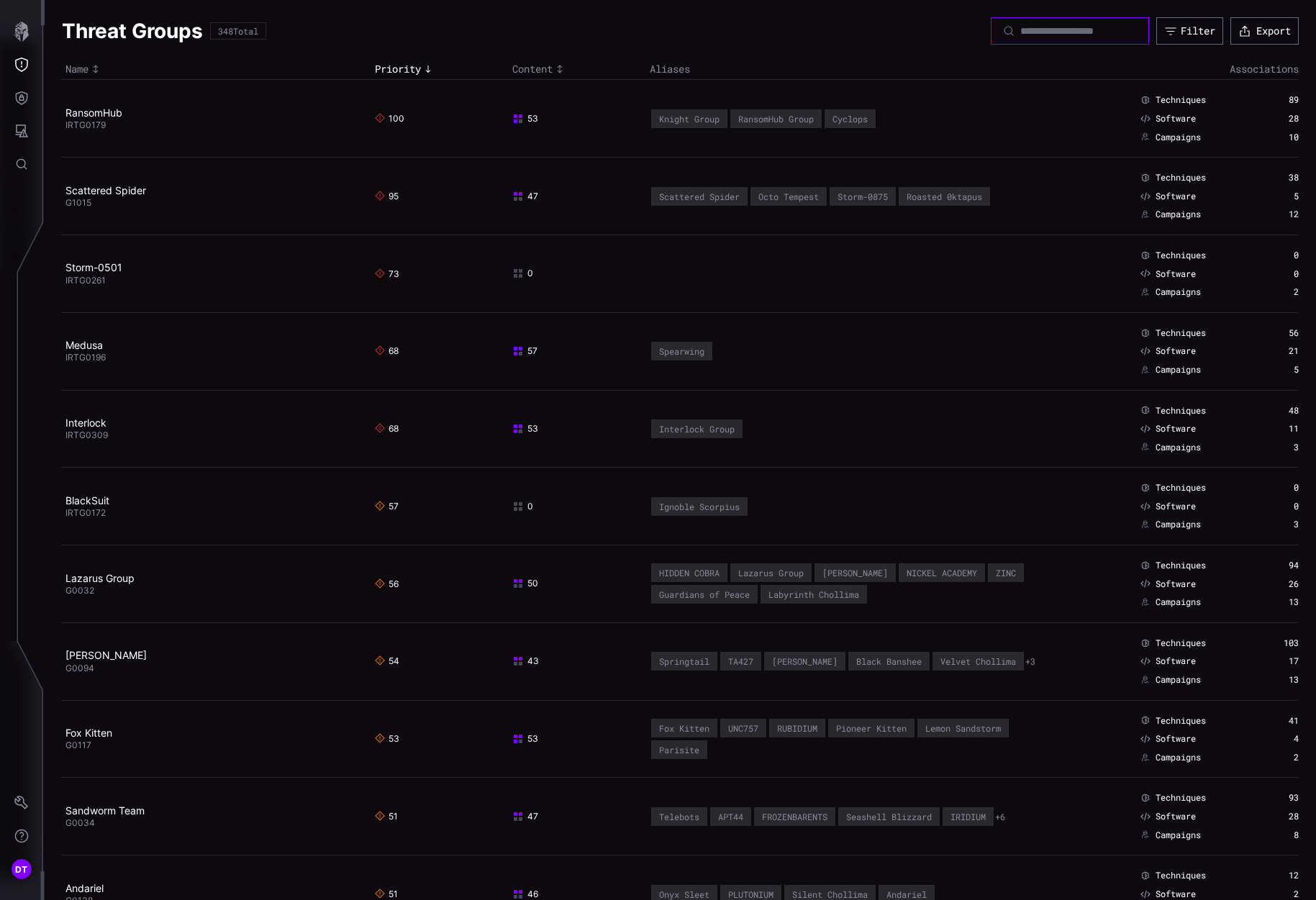
click at [1020, 28] on input at bounding box center [1071, 31] width 101 height 13
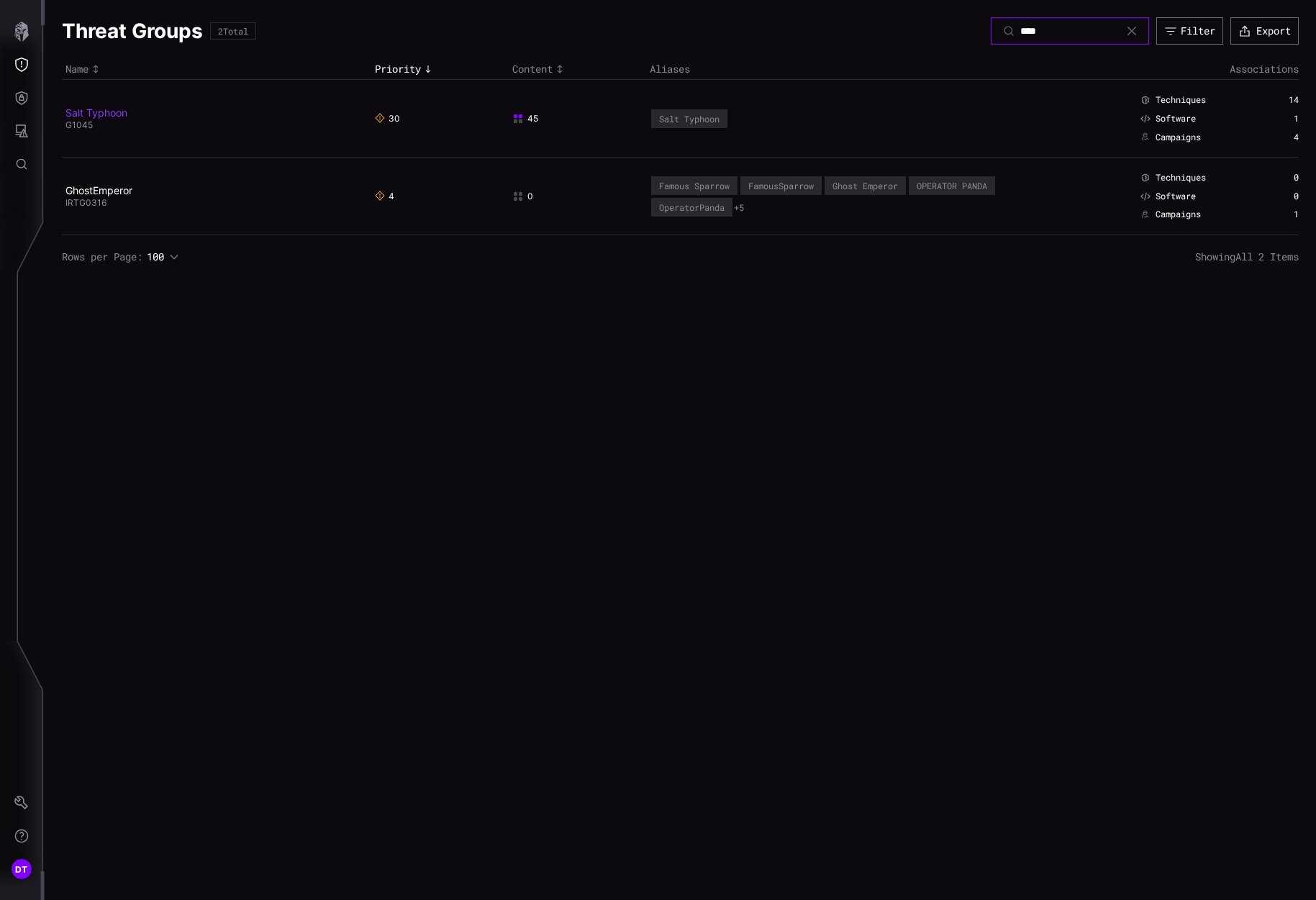
type input "****"
click at [92, 111] on link "Salt Typhoon" at bounding box center [97, 113] width 62 height 12
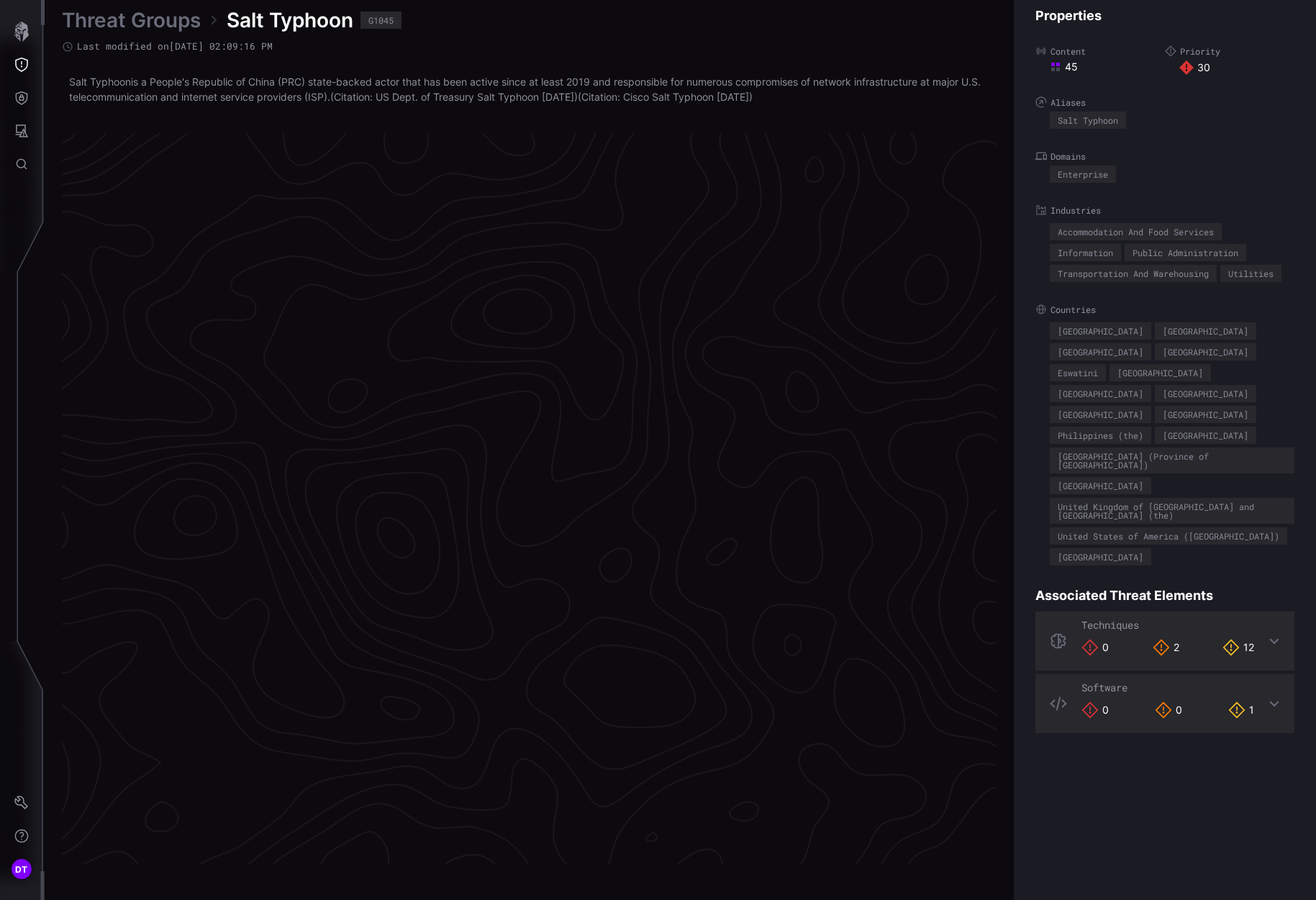
scroll to position [2879, 618]
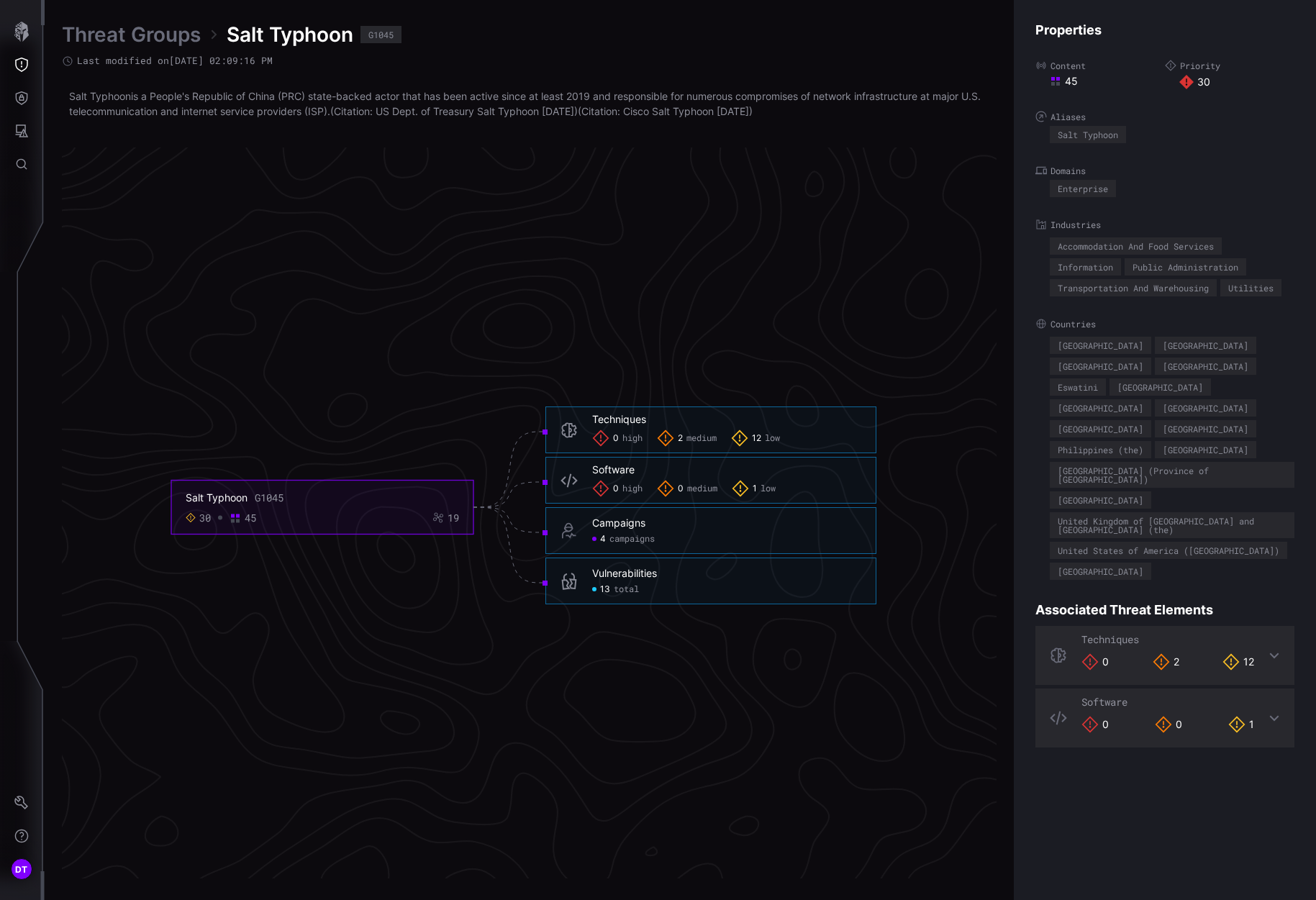
click at [619, 589] on span "total" at bounding box center [626, 589] width 25 height 12
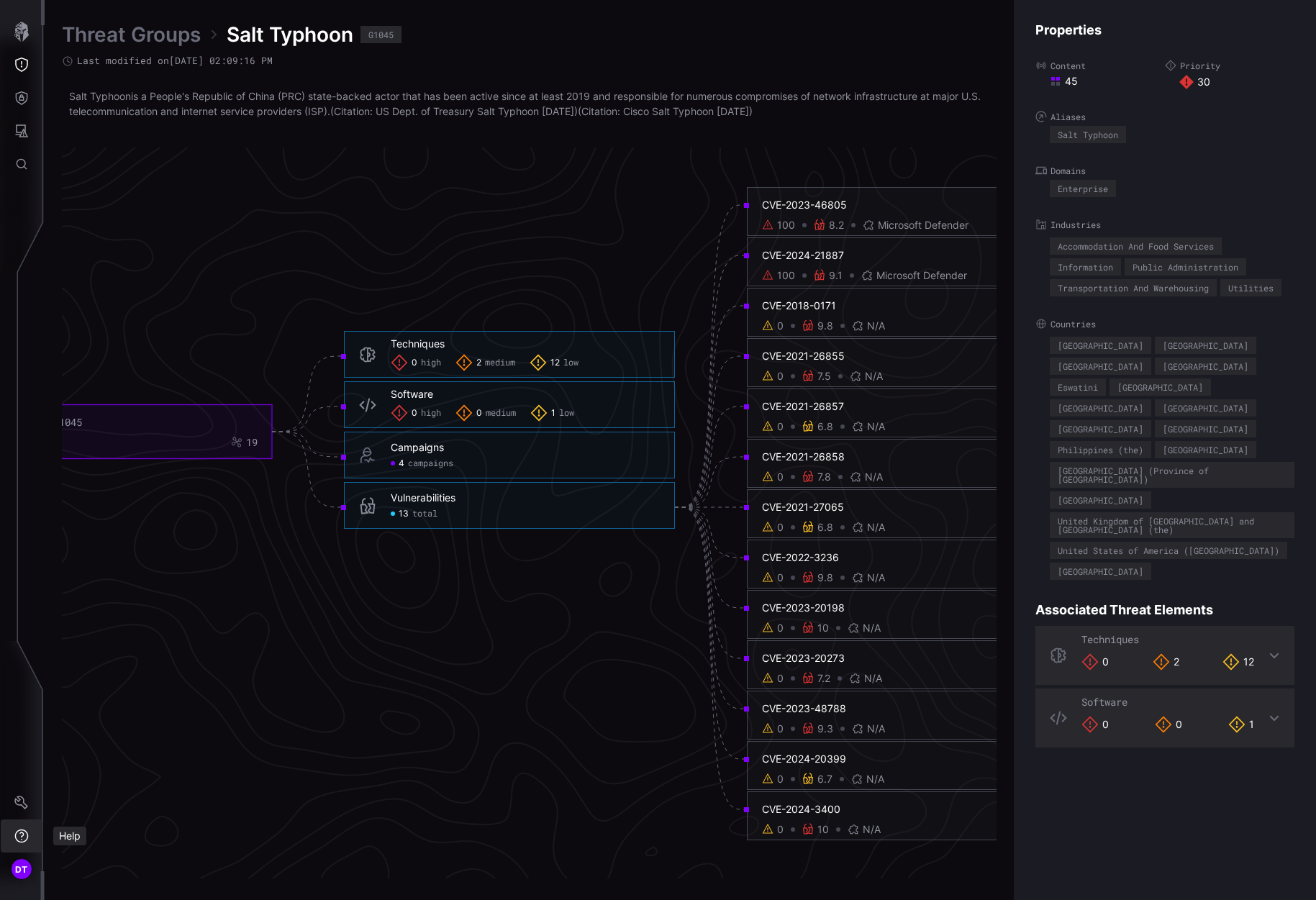
click at [25, 838] on icon "Help" at bounding box center [21, 836] width 14 height 14
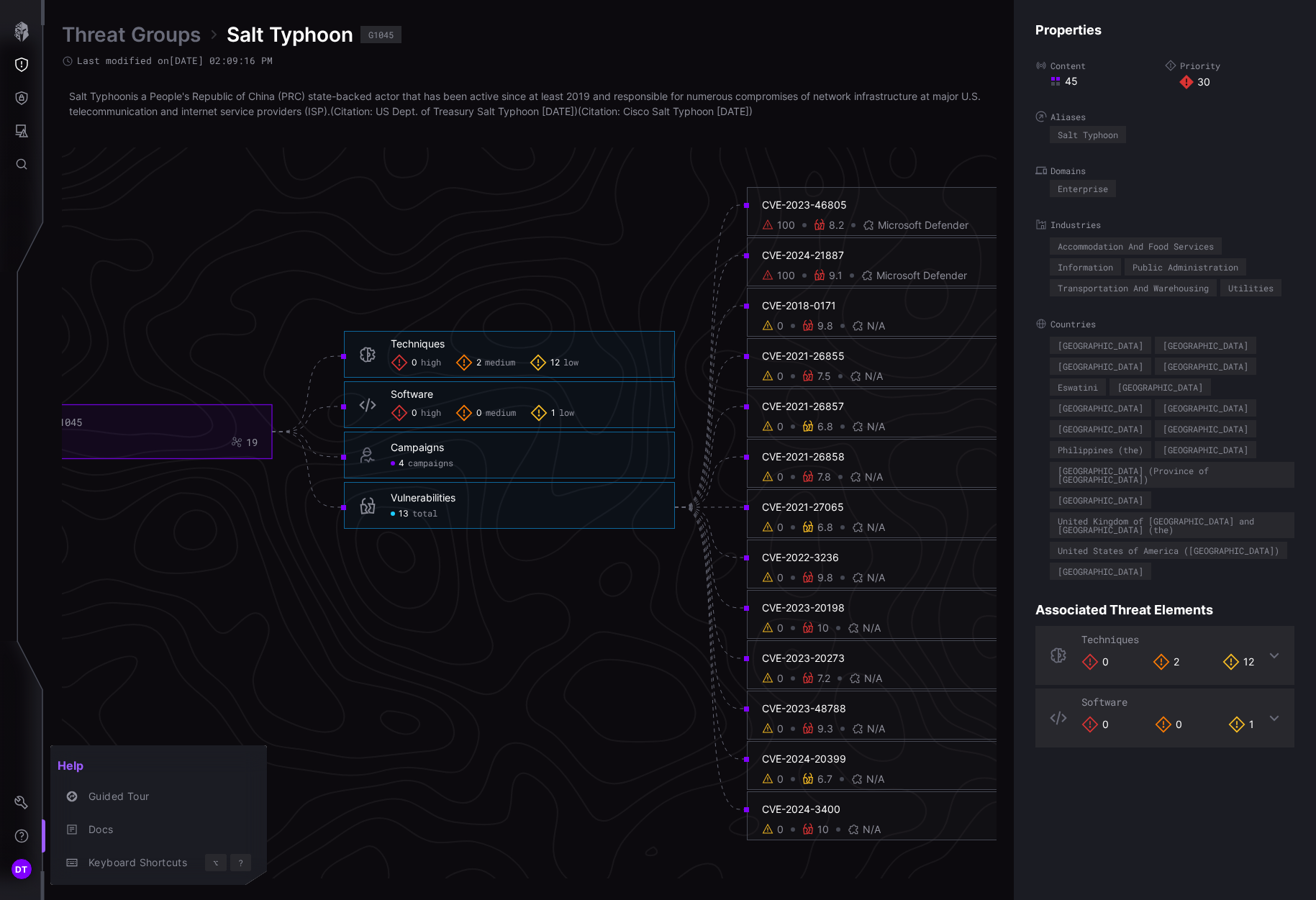
click at [244, 294] on div at bounding box center [658, 450] width 1316 height 900
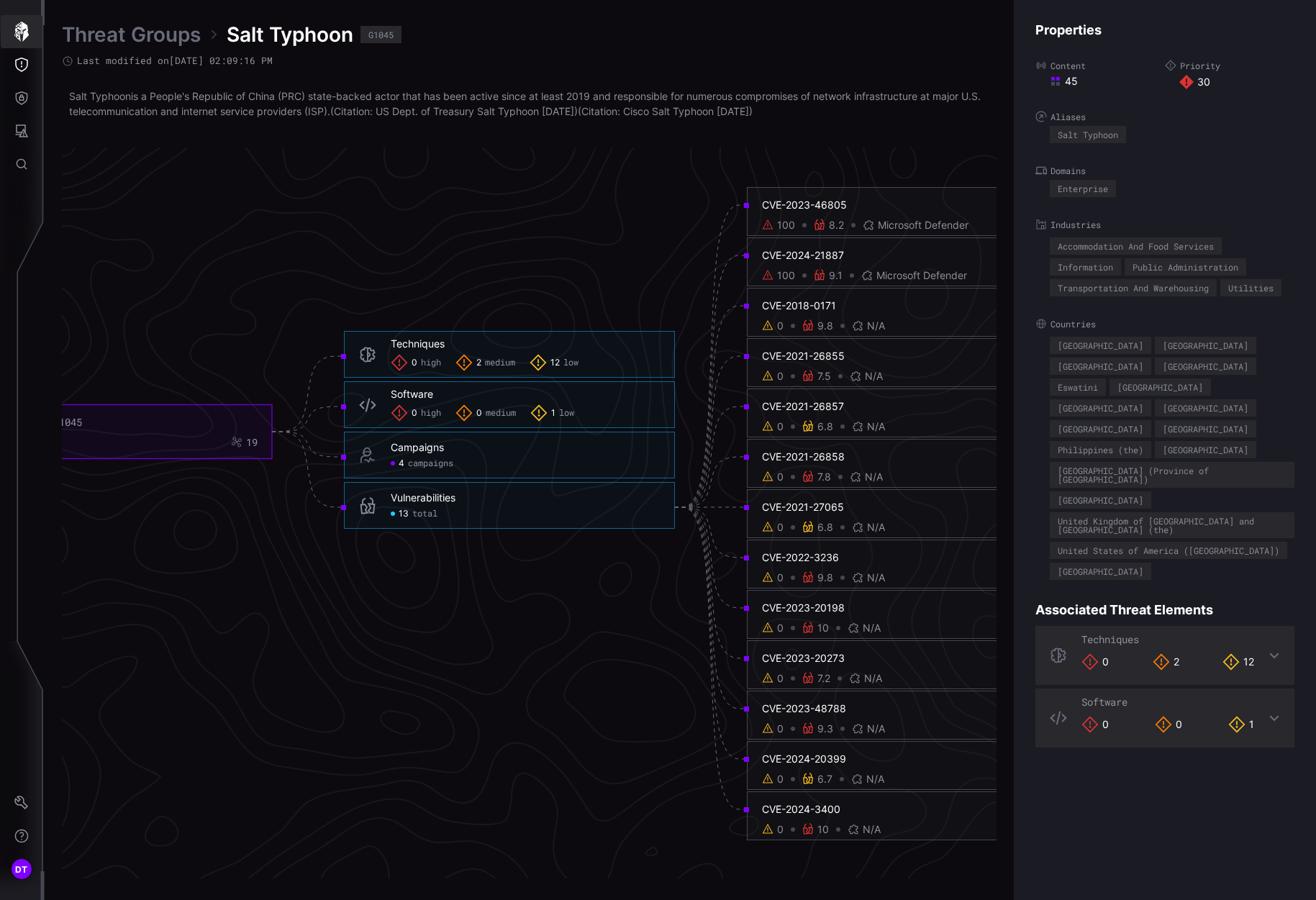
click at [25, 36] on icon "button" at bounding box center [21, 31] width 14 height 20
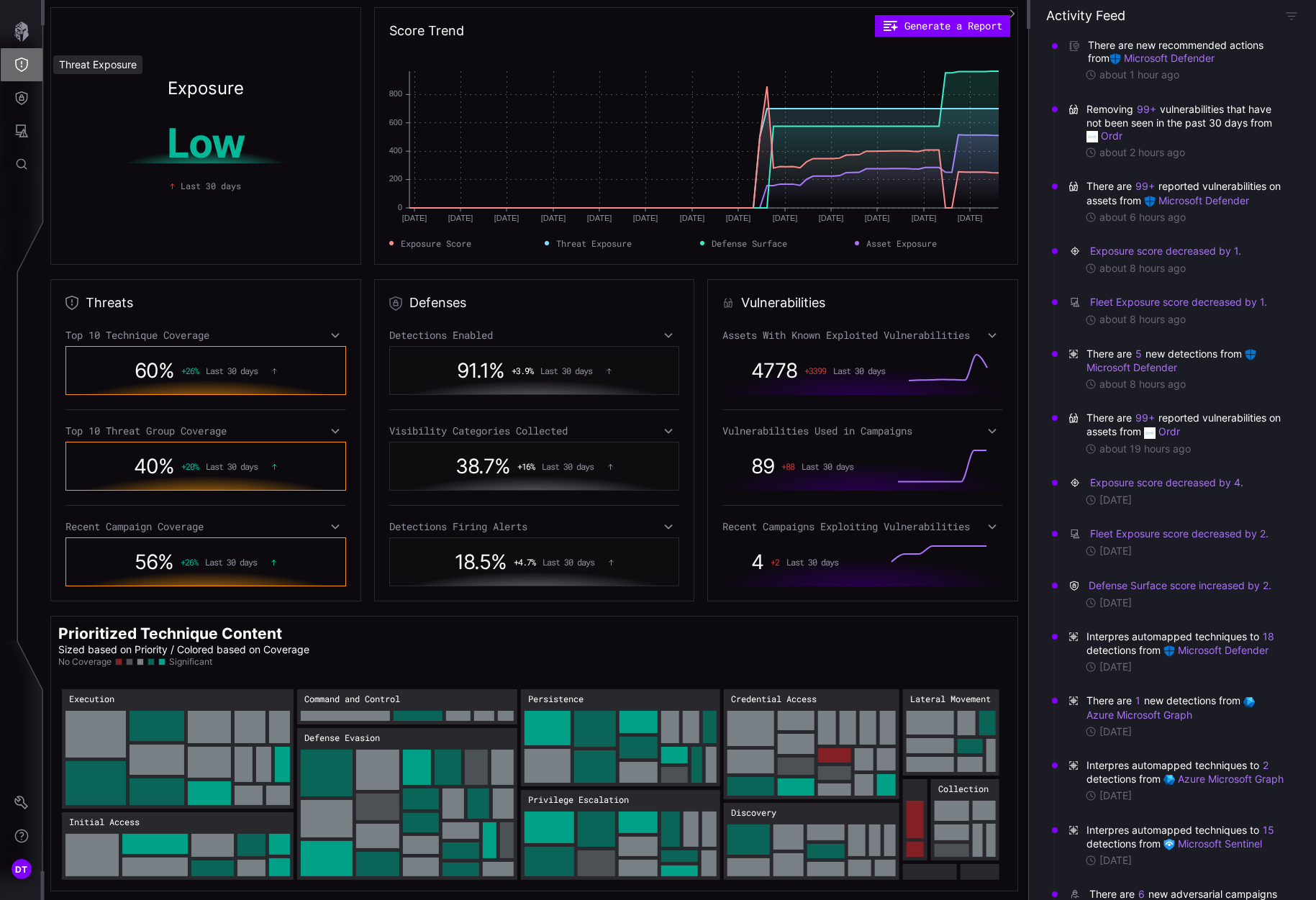
click at [23, 59] on icon "Threat Exposure" at bounding box center [21, 65] width 13 height 14
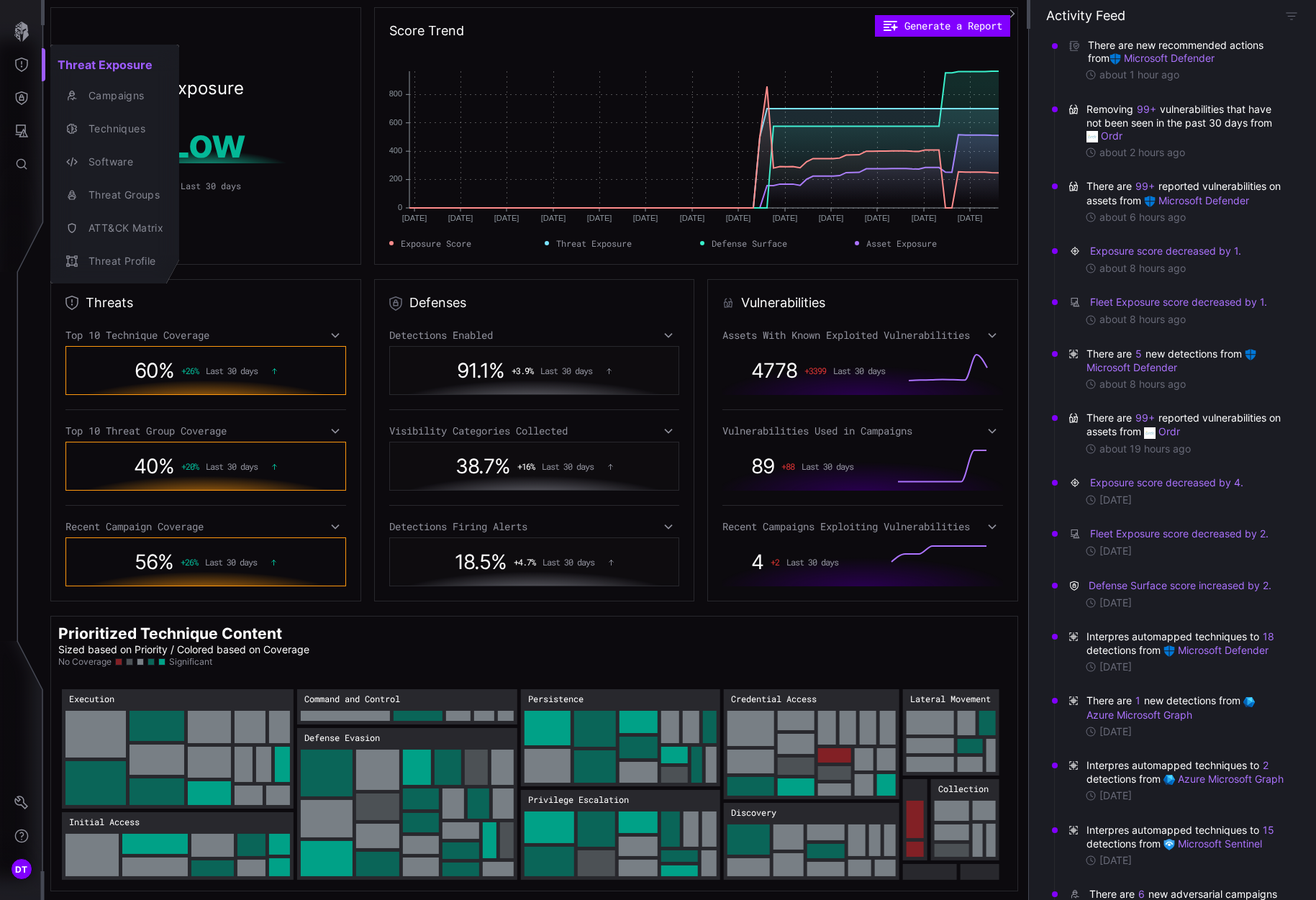
click at [17, 94] on div at bounding box center [658, 450] width 1316 height 900
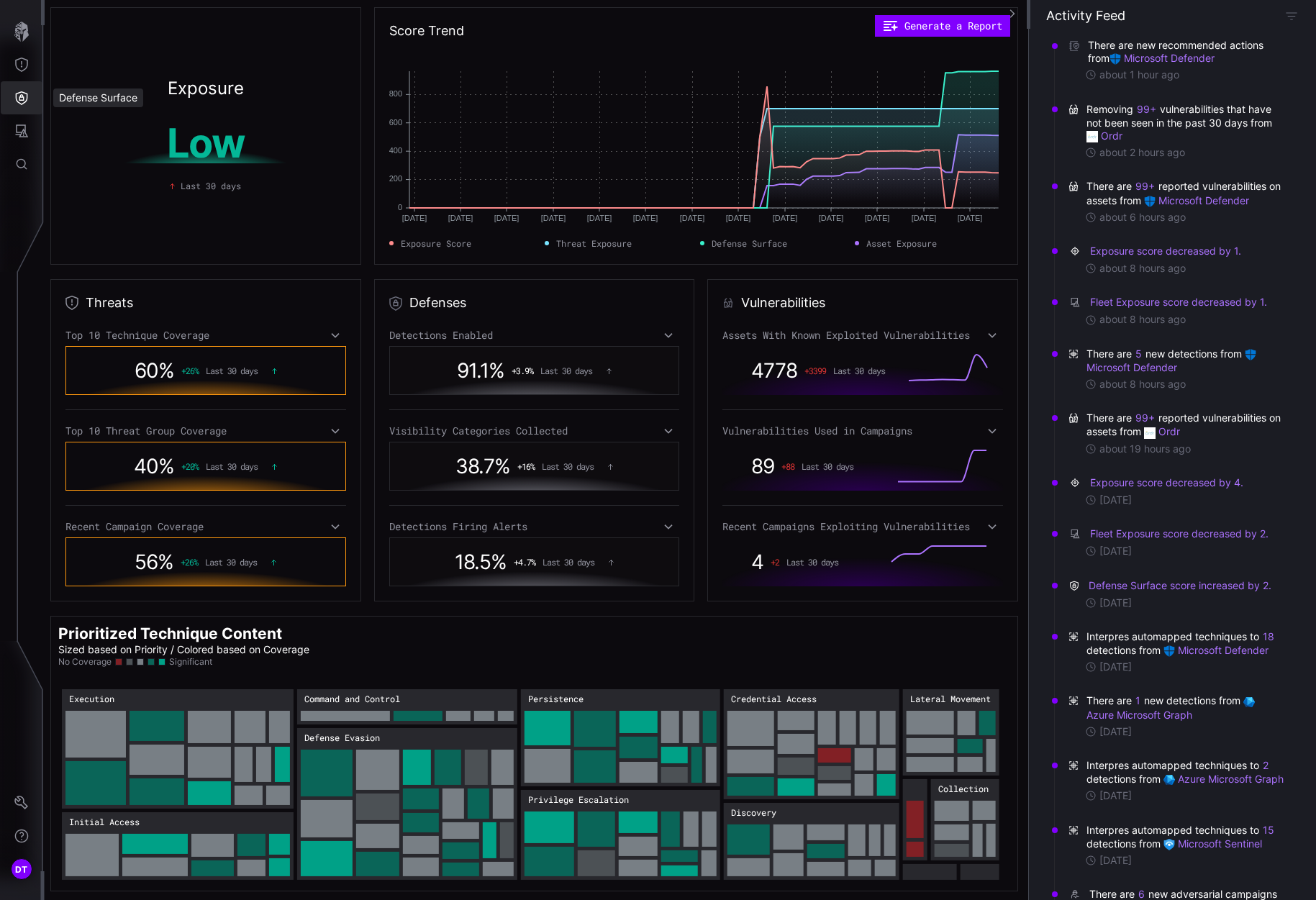
click at [19, 100] on icon "Defense Surface" at bounding box center [21, 98] width 14 height 14
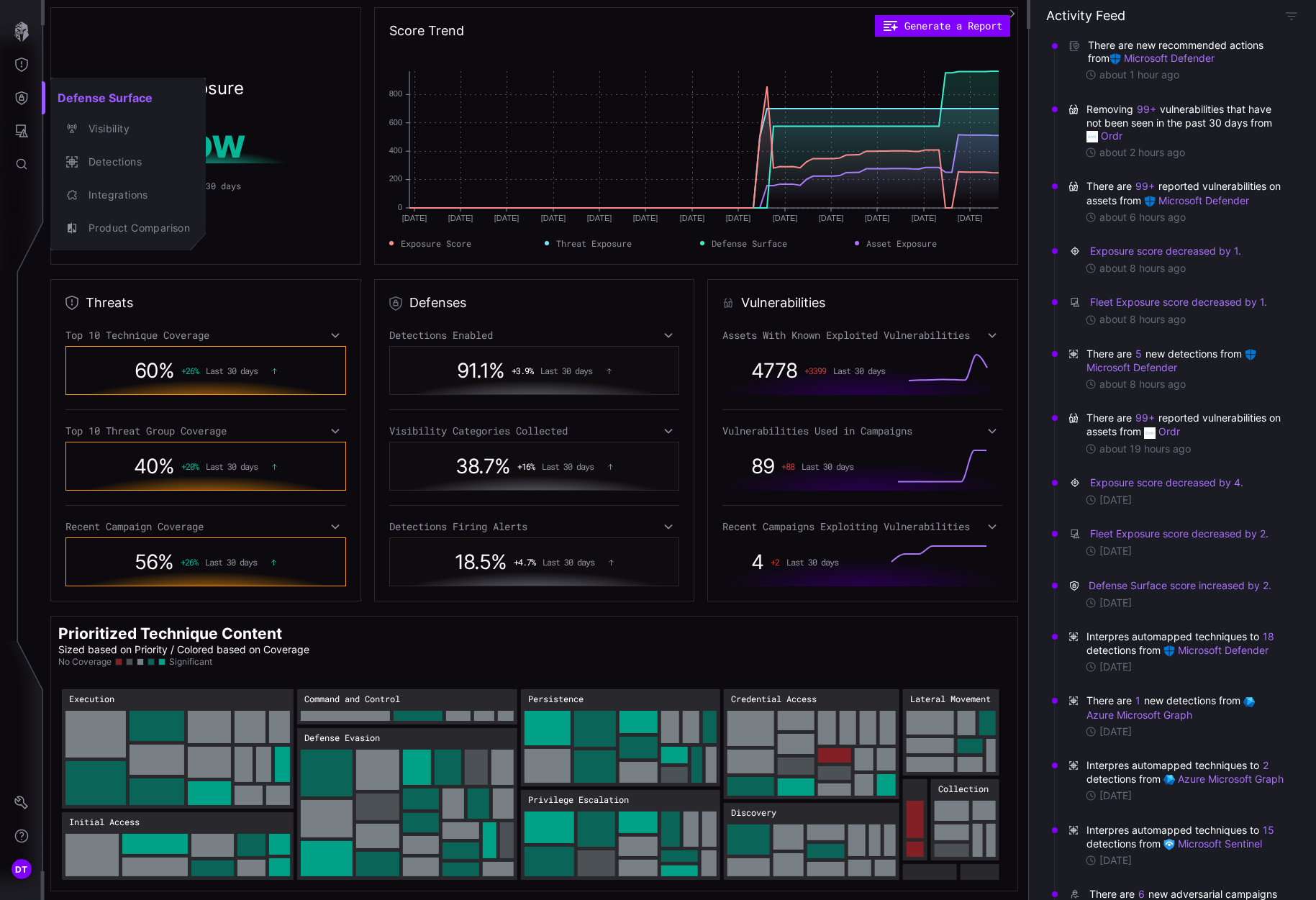
click at [19, 99] on div at bounding box center [658, 450] width 1316 height 900
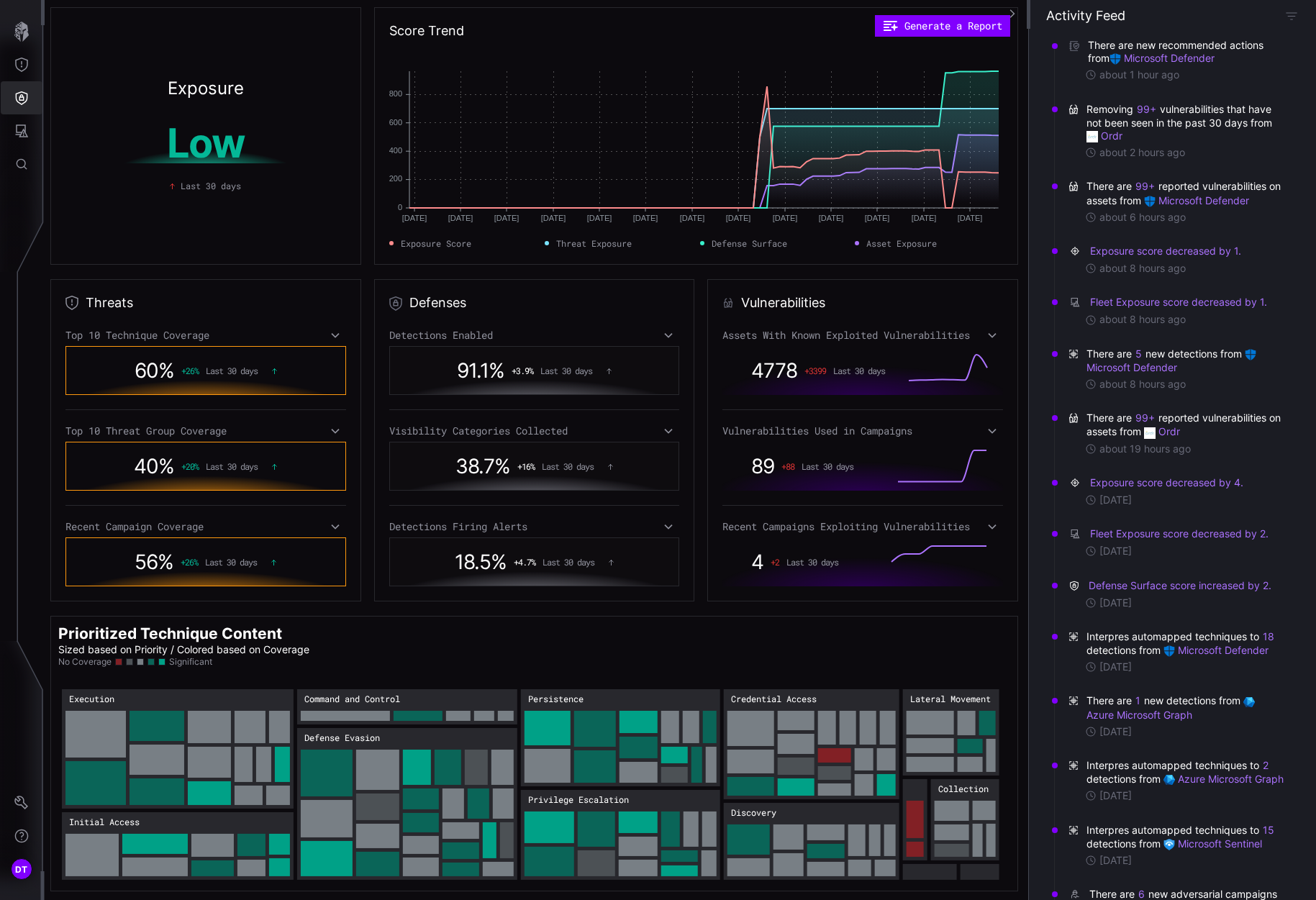
click at [19, 99] on icon "Defense Surface" at bounding box center [21, 98] width 14 height 14
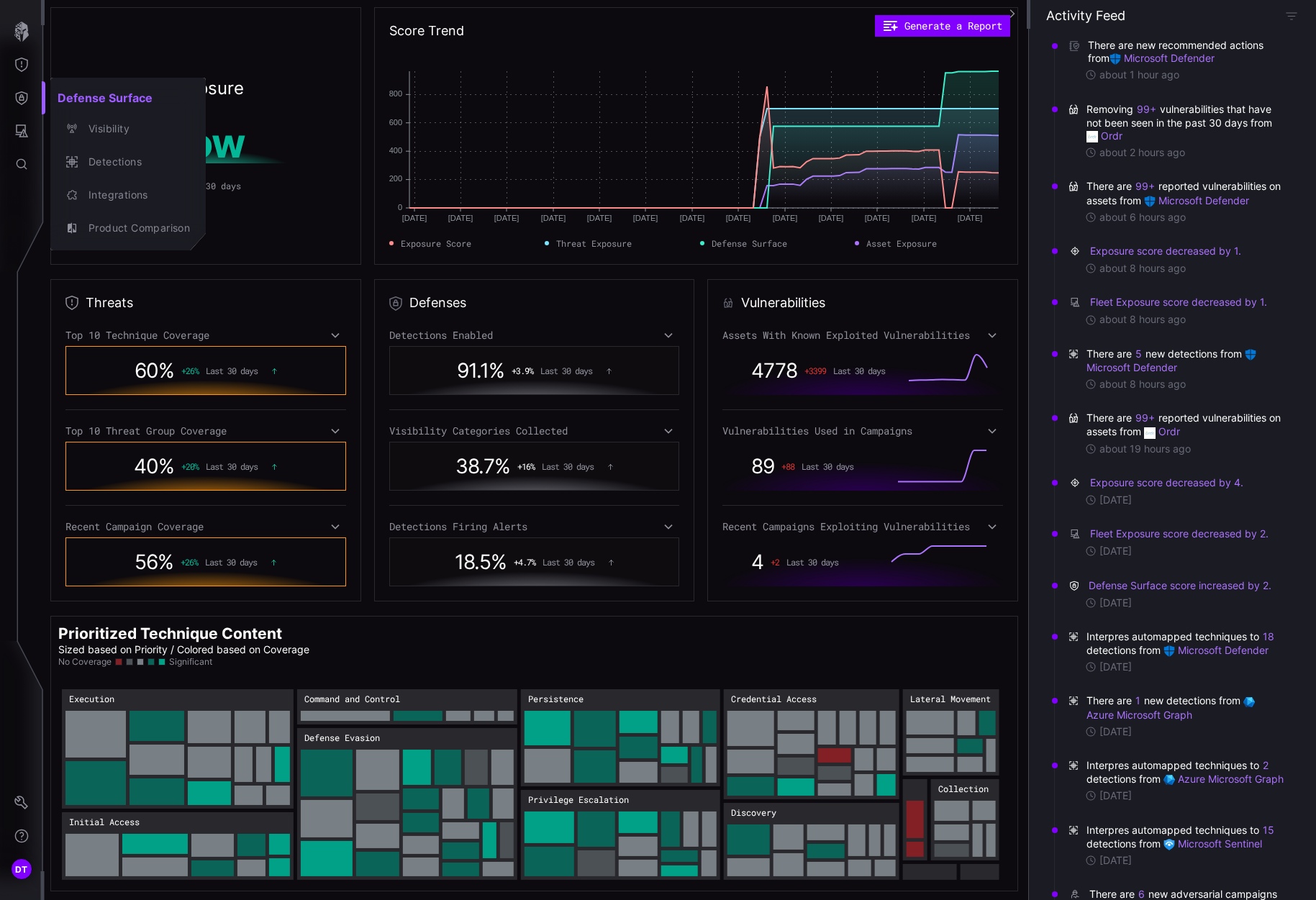
click at [20, 132] on div at bounding box center [658, 450] width 1316 height 900
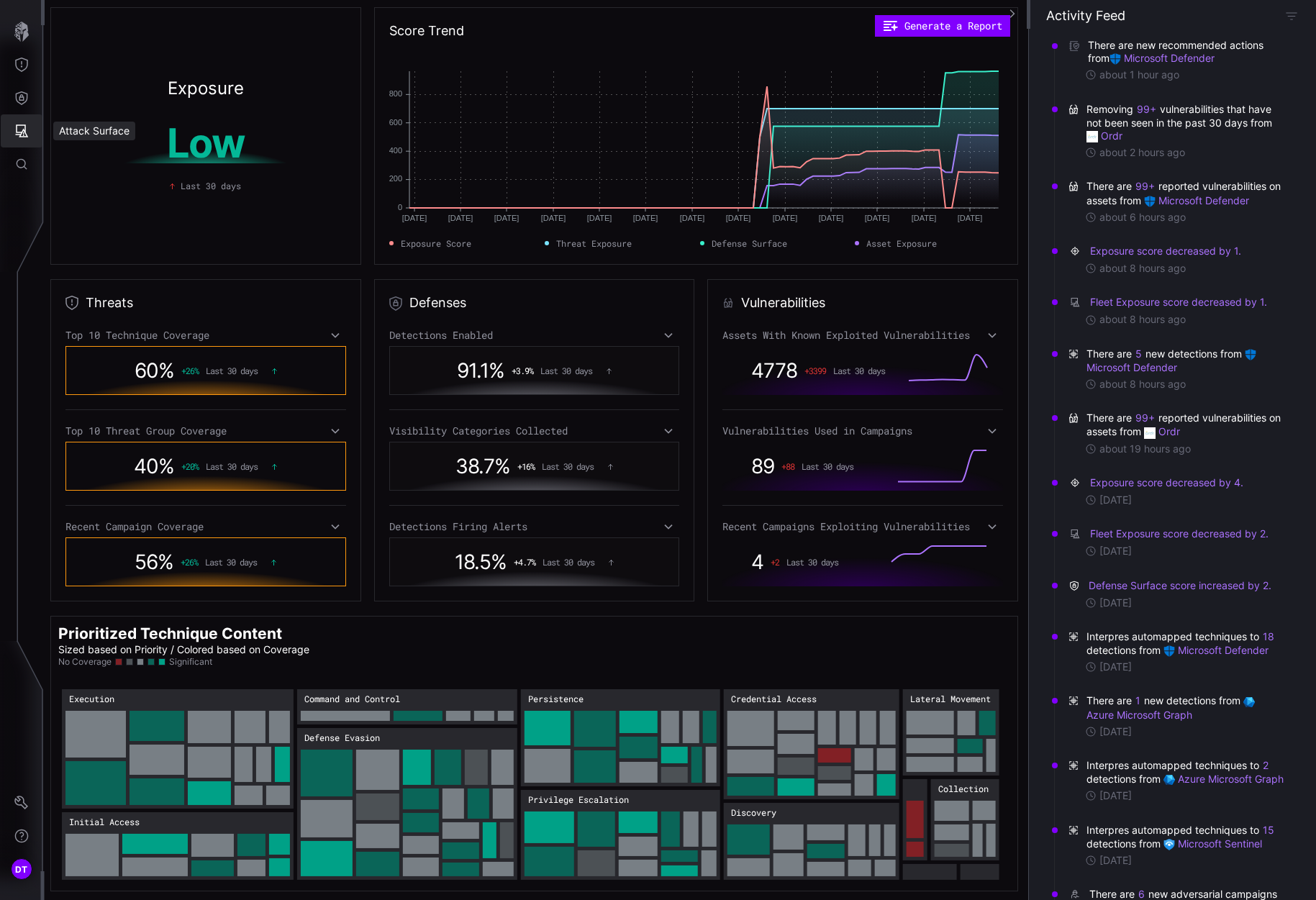
click at [20, 130] on icon "Attack Surface" at bounding box center [21, 130] width 14 height 14
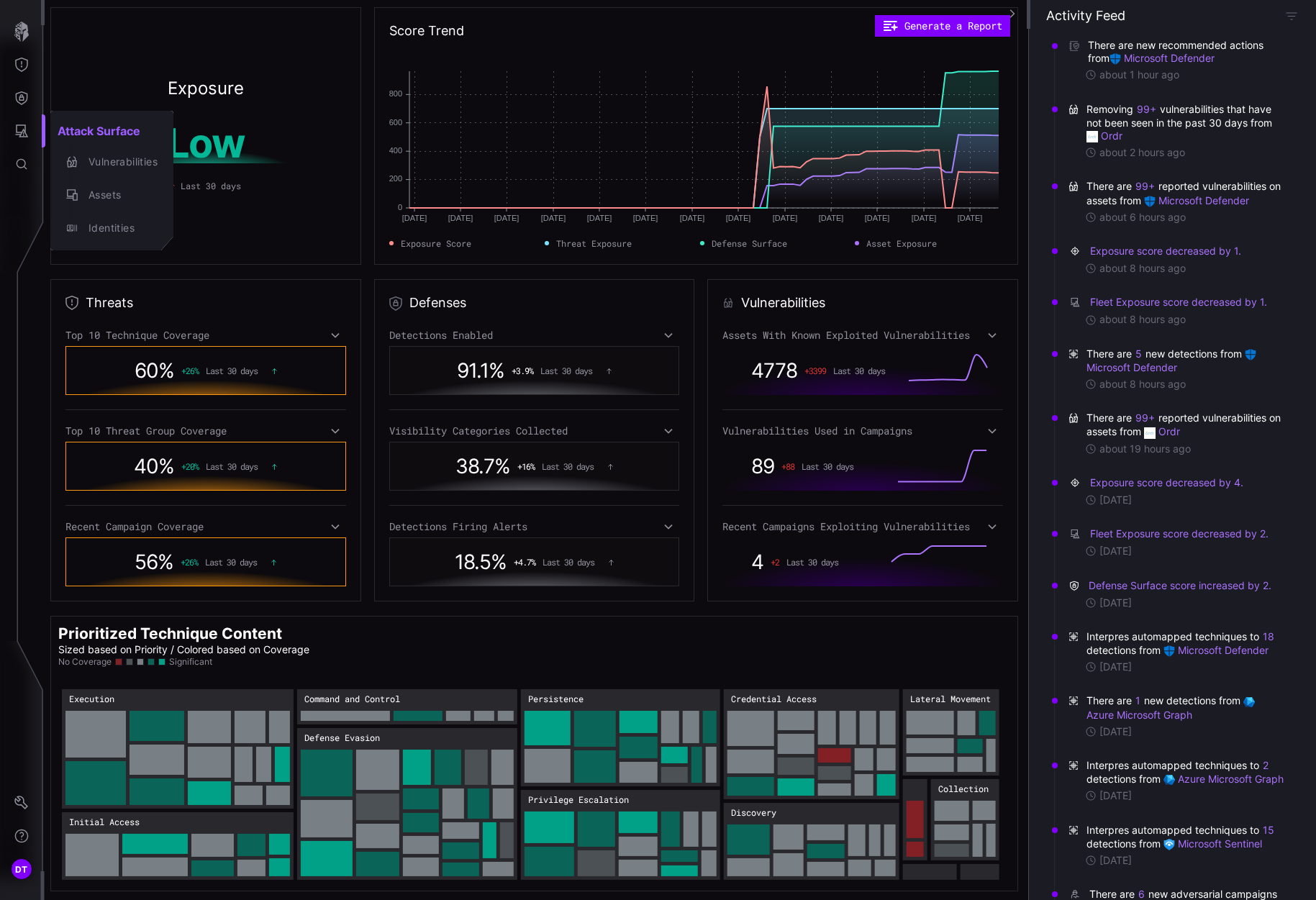
click at [20, 163] on div at bounding box center [658, 450] width 1316 height 900
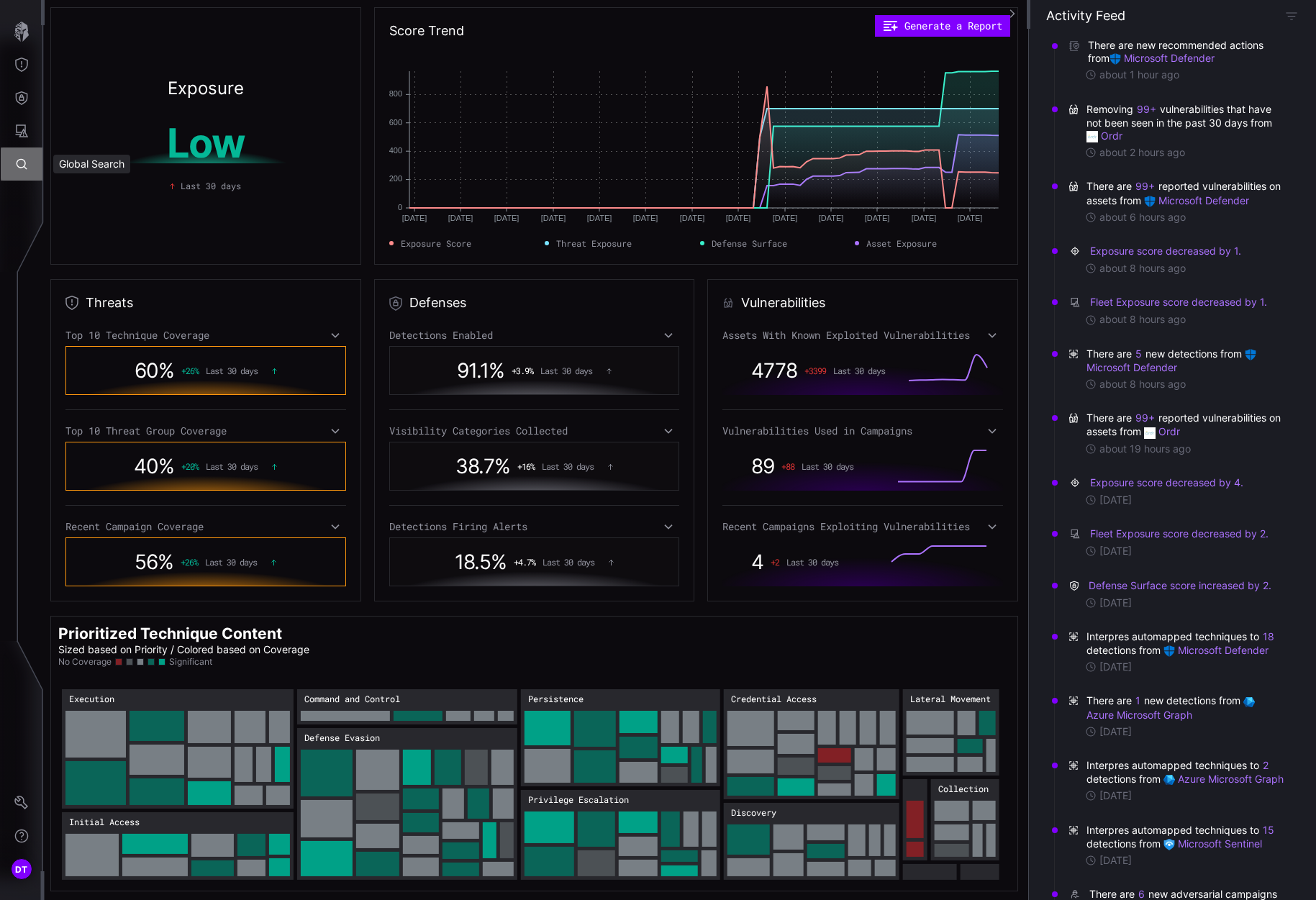
click at [20, 163] on icon "Global Search" at bounding box center [21, 164] width 14 height 14
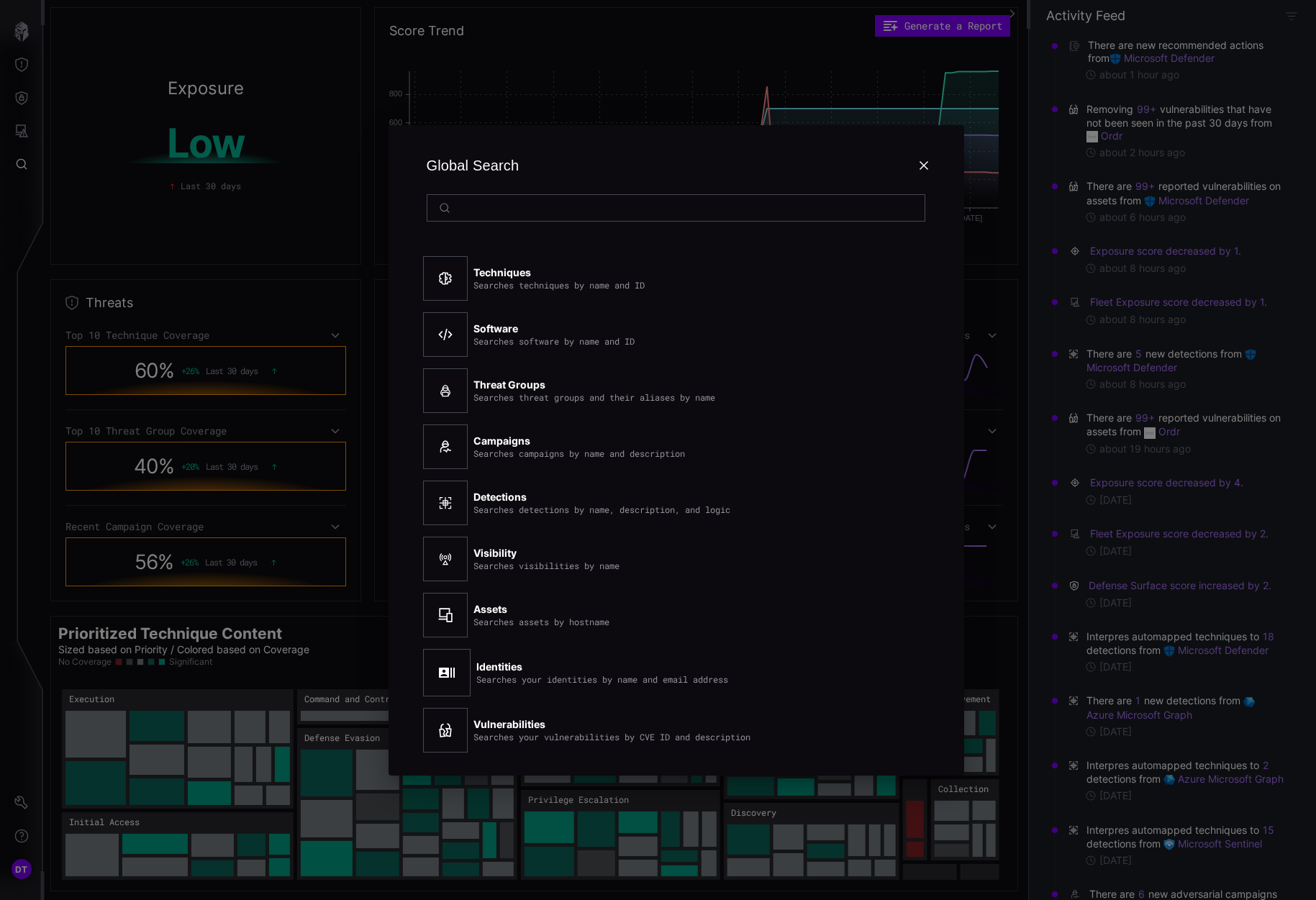
click at [665, 111] on div "Global Search Techniques Searches techniques by name and ID Software Searches s…" at bounding box center [676, 450] width 1281 height 900
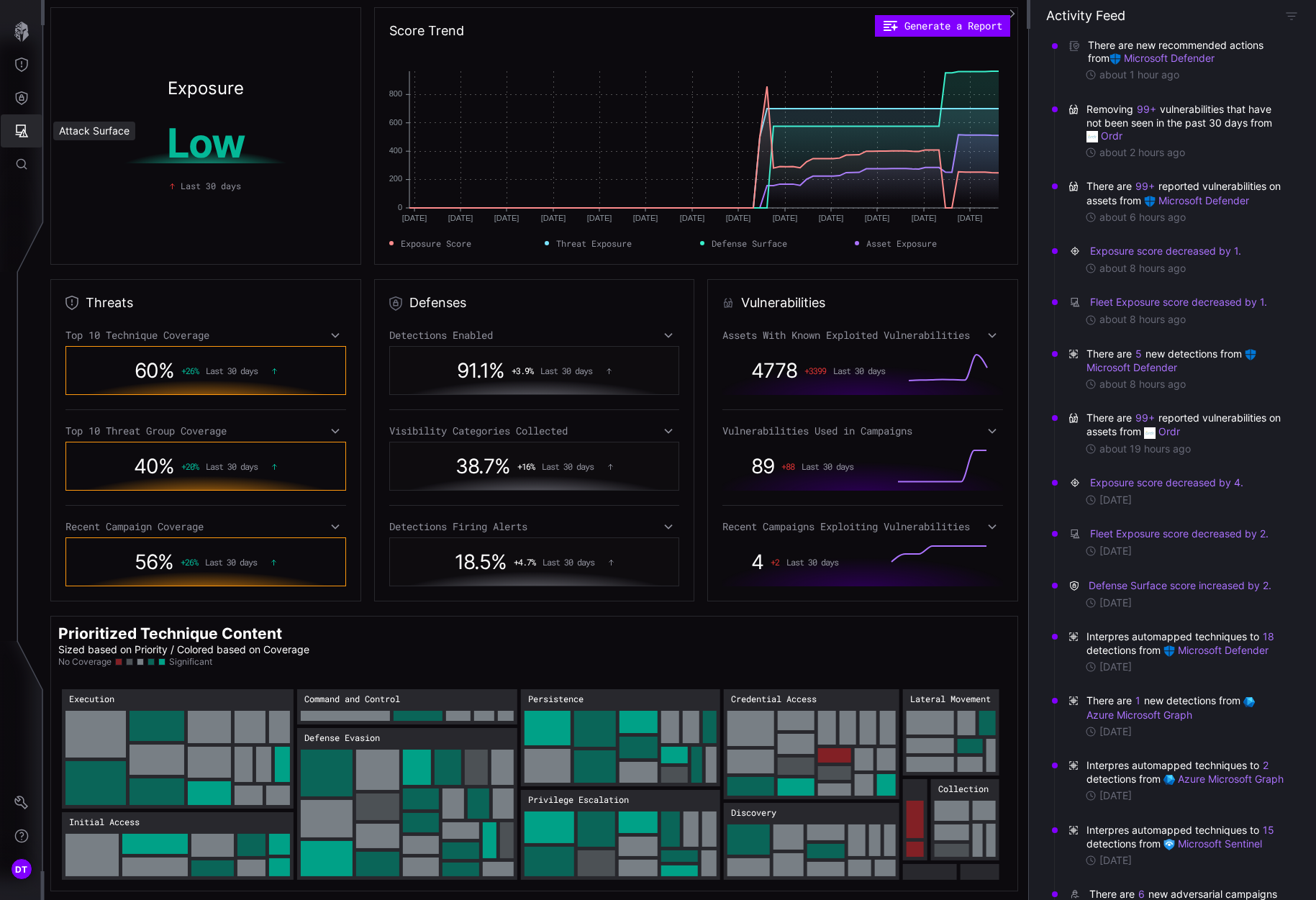
click at [18, 134] on icon "Attack Surface" at bounding box center [21, 130] width 14 height 14
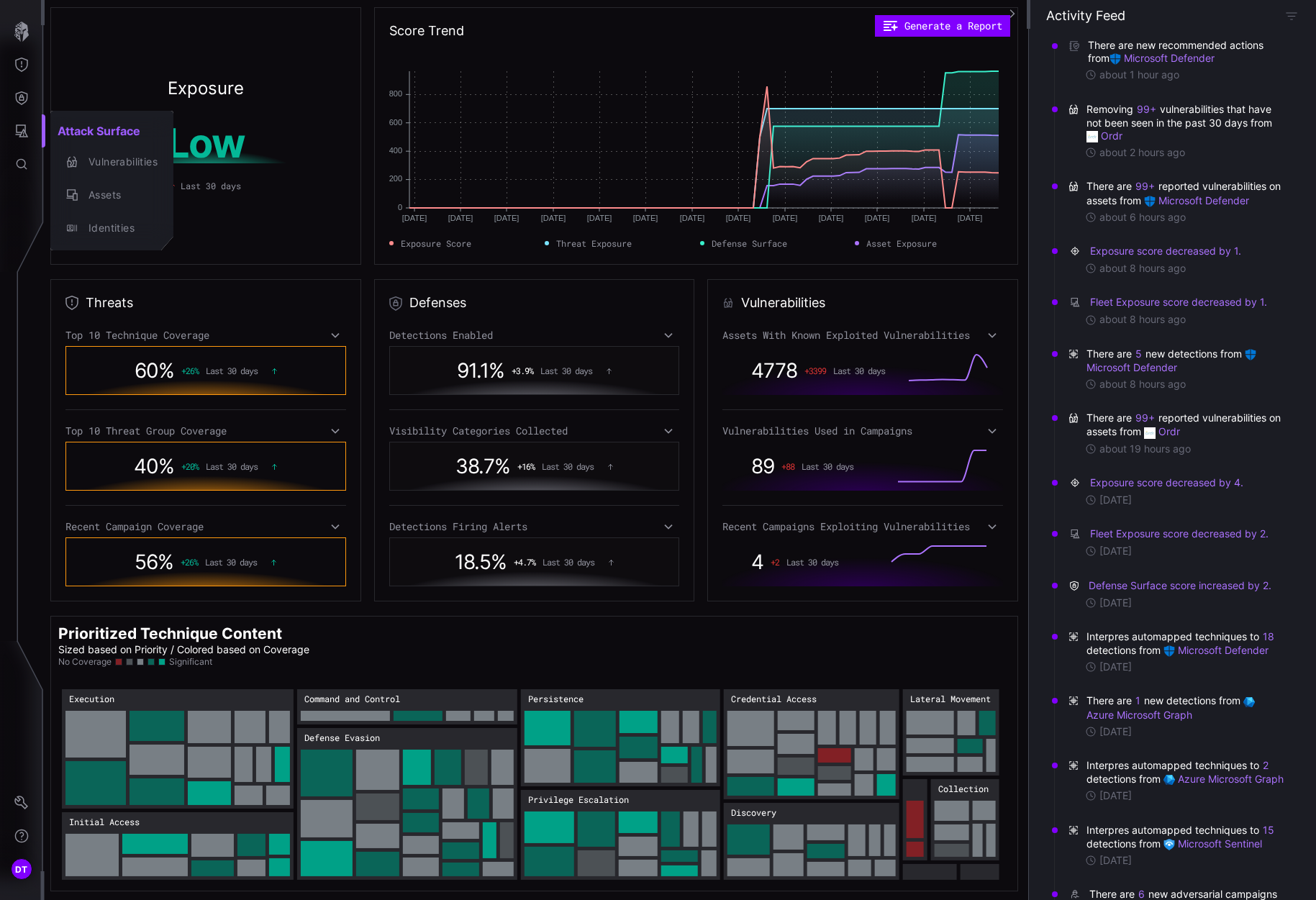
click at [19, 101] on div at bounding box center [658, 450] width 1316 height 900
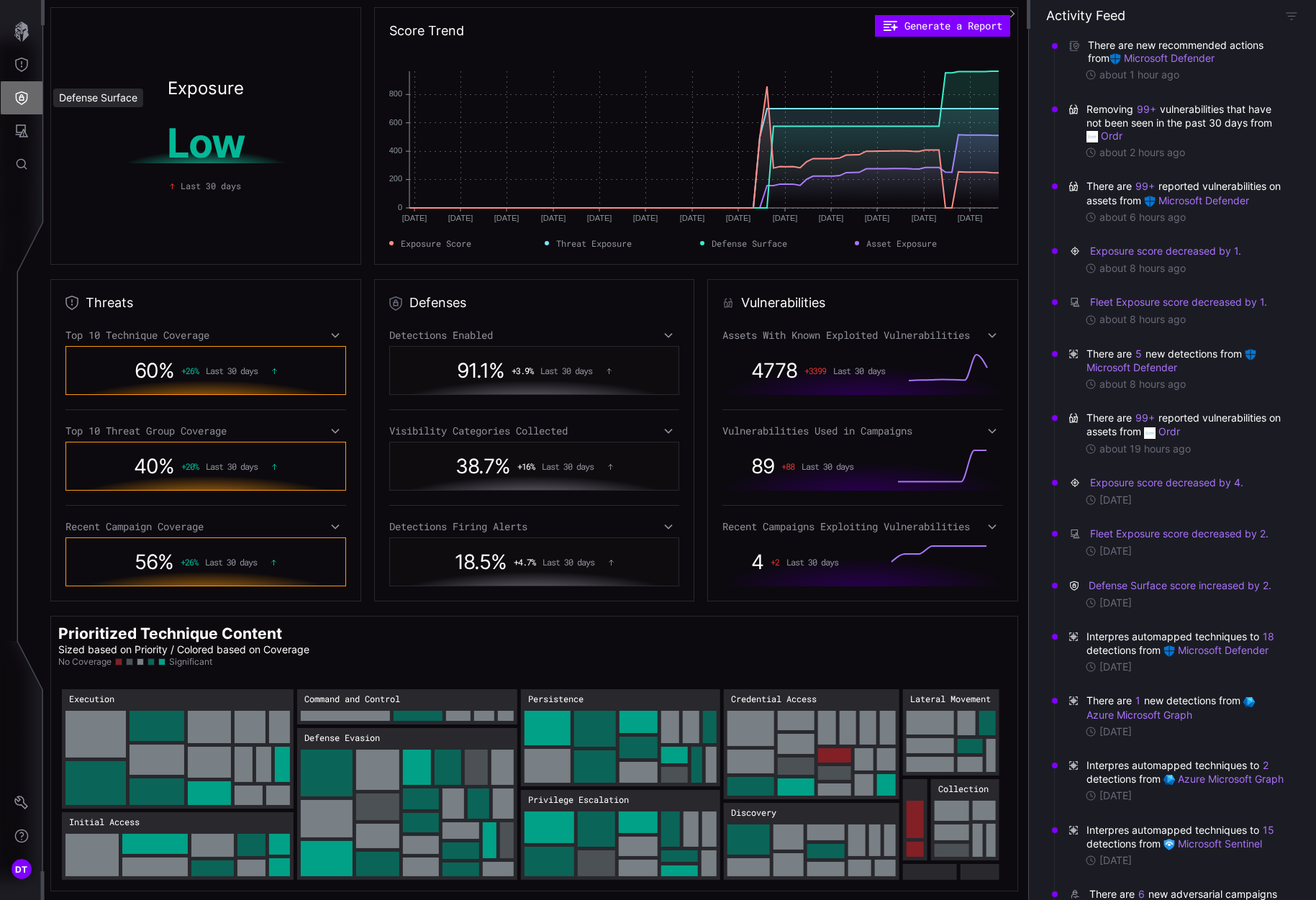
click at [19, 101] on icon "Defense Surface" at bounding box center [21, 98] width 14 height 14
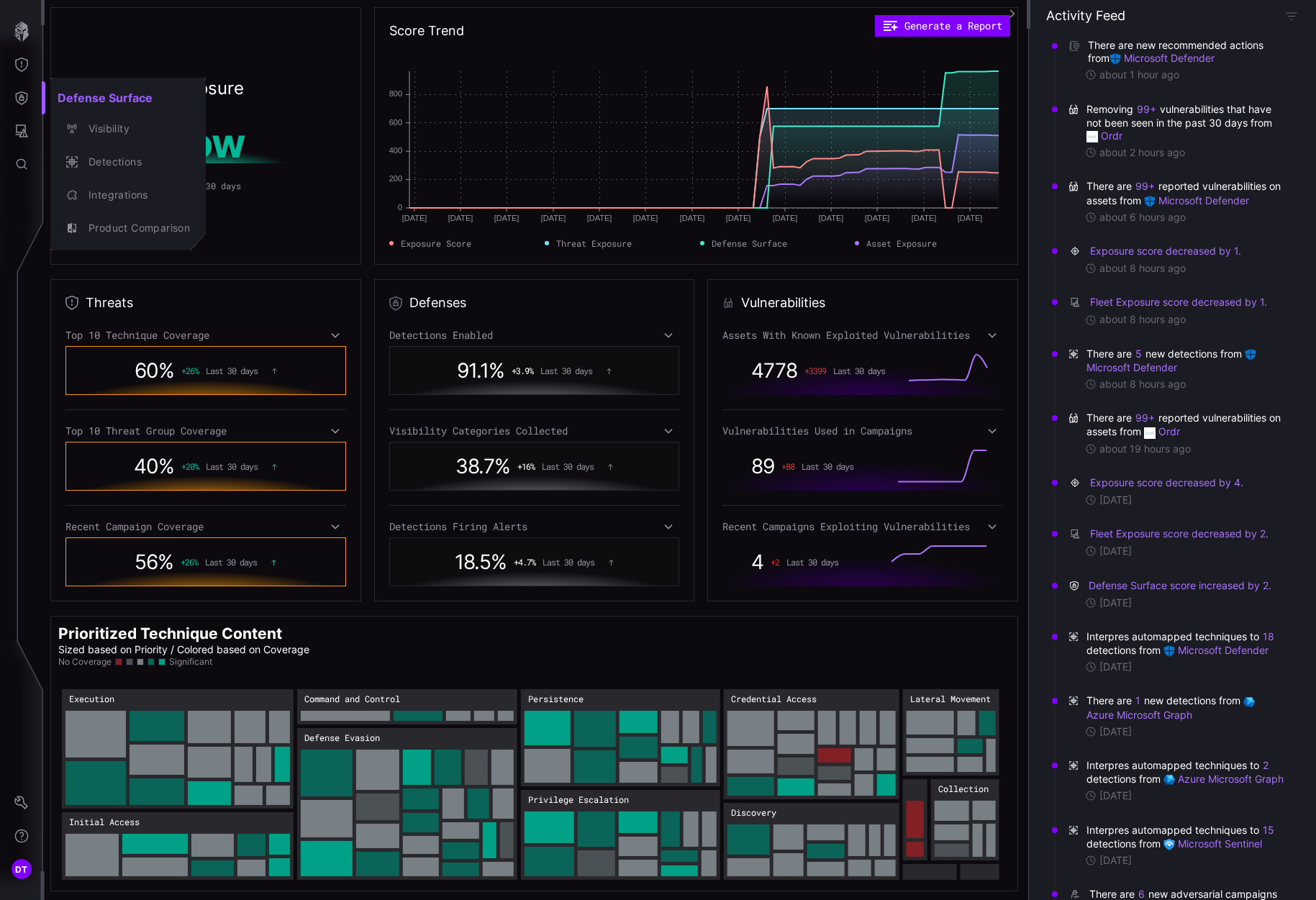
click at [21, 64] on div at bounding box center [658, 450] width 1316 height 900
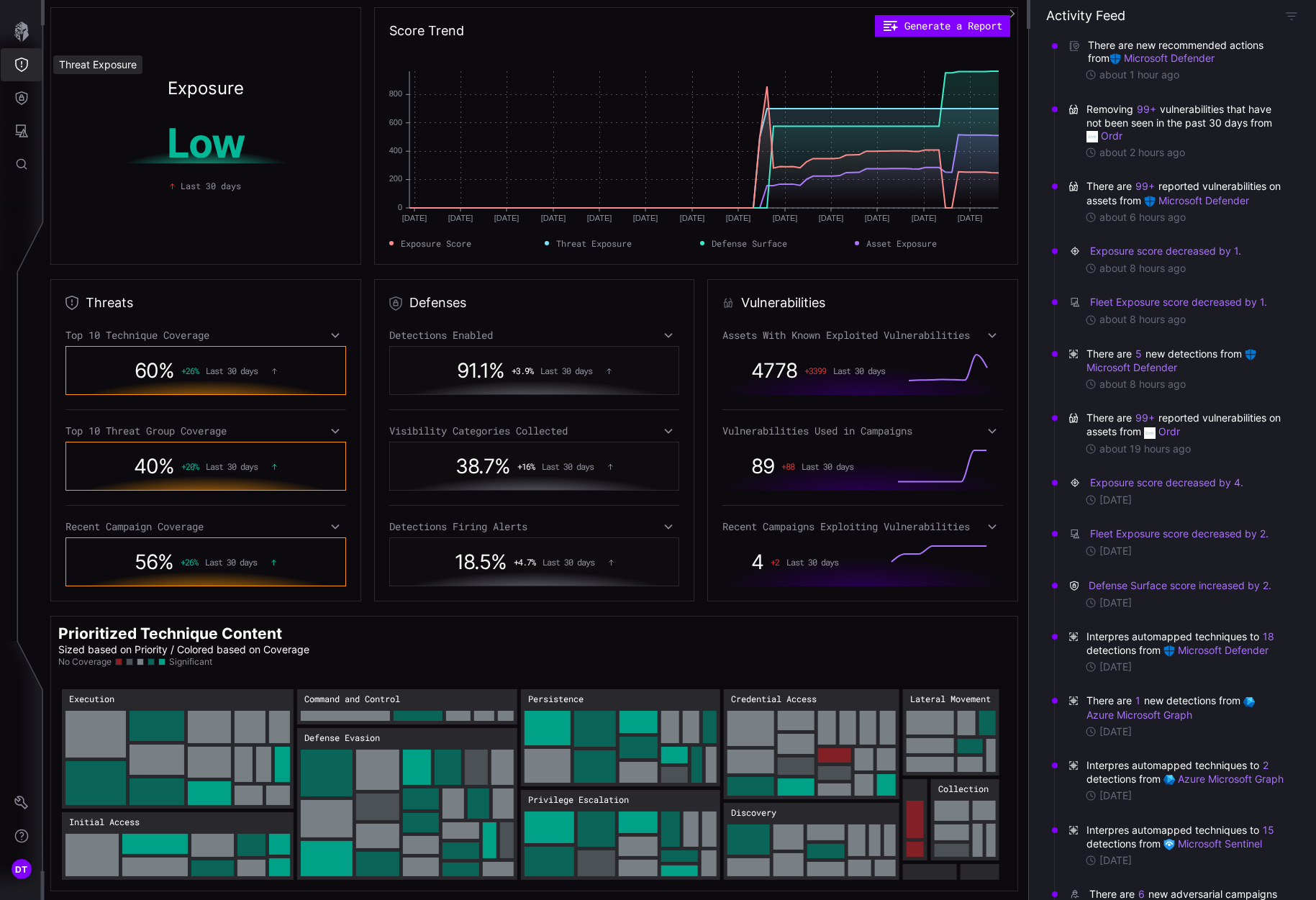
click at [21, 64] on icon "Threat Exposure" at bounding box center [21, 65] width 14 height 14
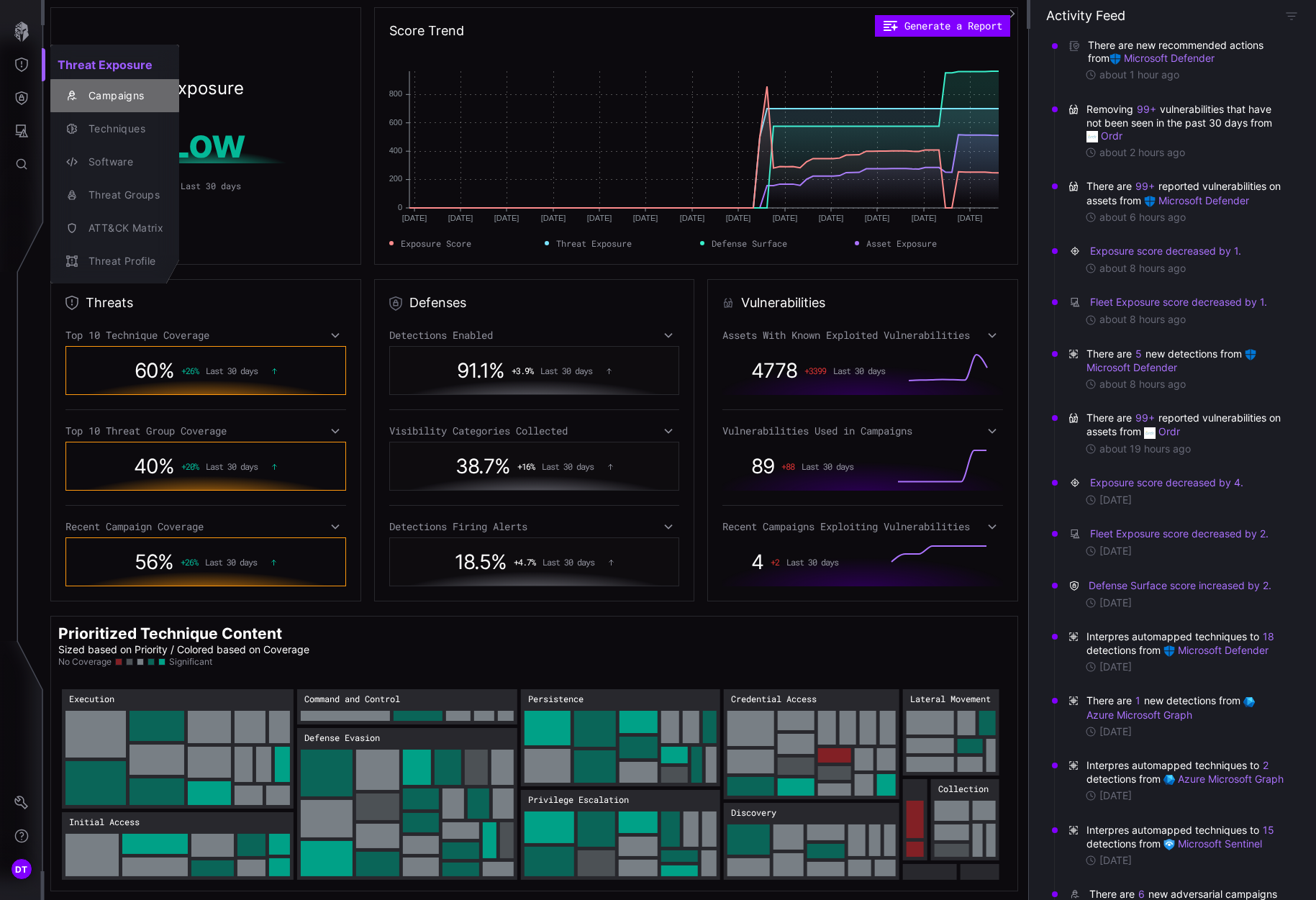
click at [102, 100] on div "Campaigns" at bounding box center [122, 96] width 82 height 18
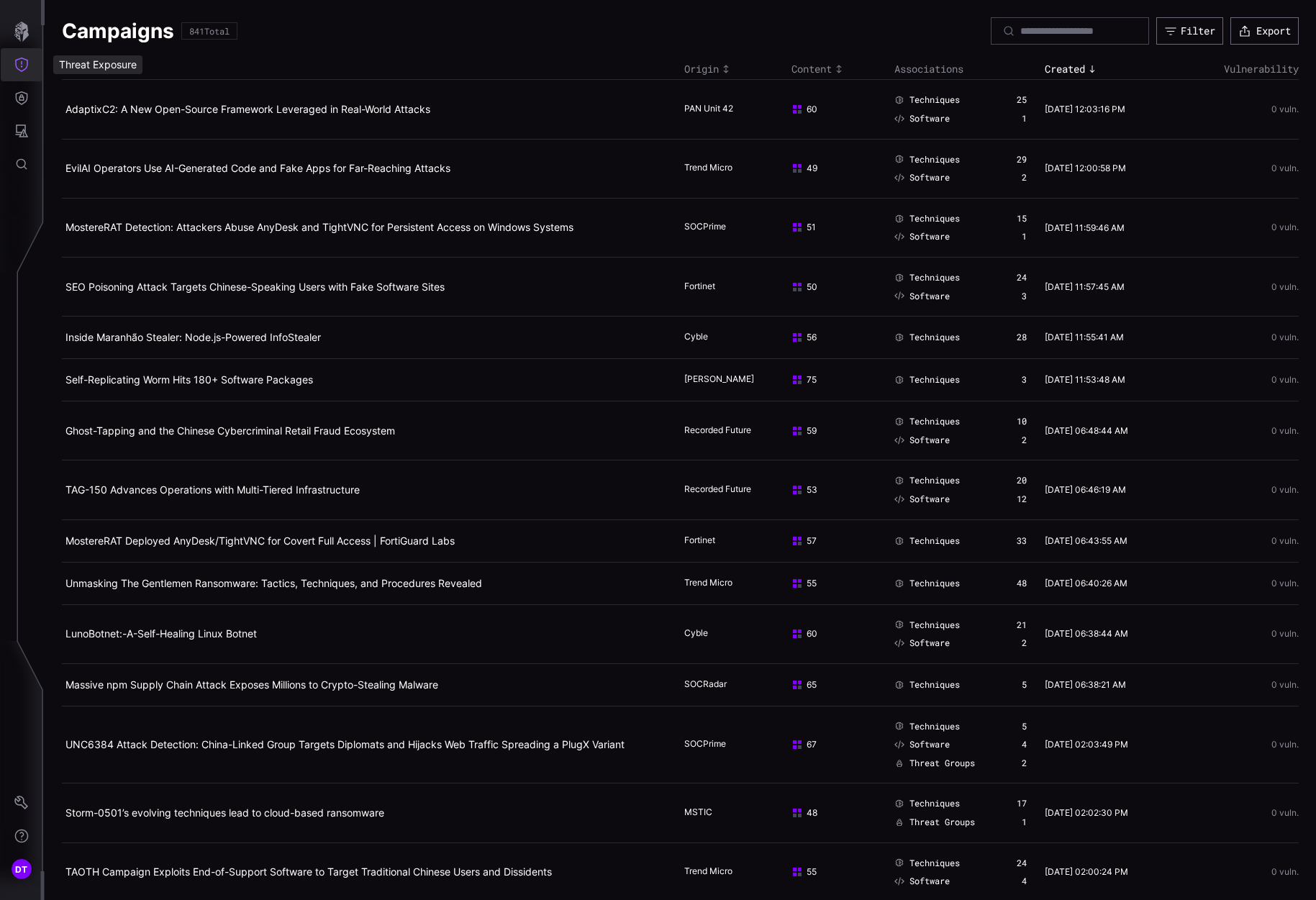
click at [20, 63] on icon "Threat Exposure" at bounding box center [21, 65] width 14 height 14
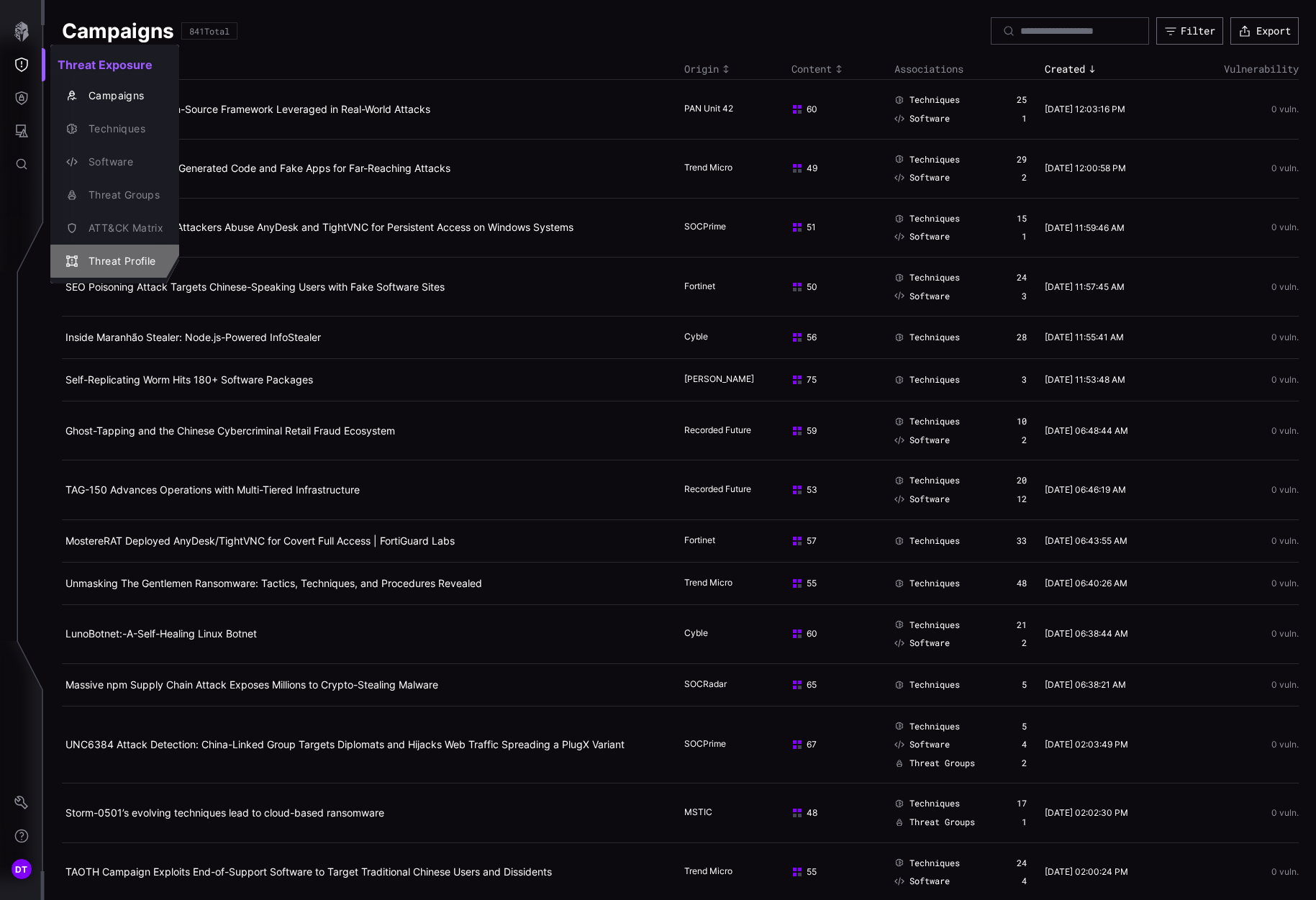
click at [118, 255] on div "Threat Profile" at bounding box center [122, 262] width 82 height 18
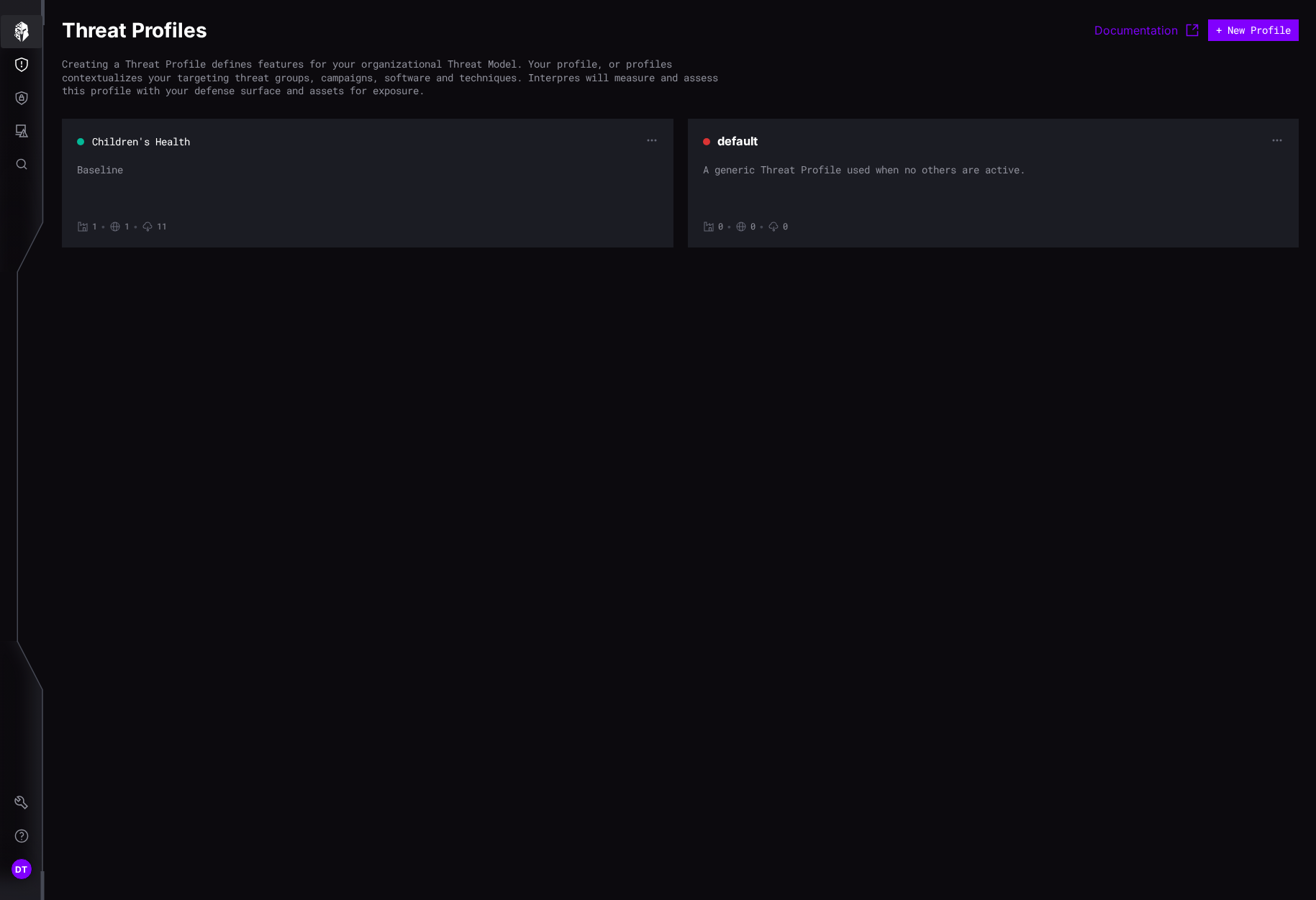
click at [20, 31] on icon "button" at bounding box center [21, 31] width 20 height 20
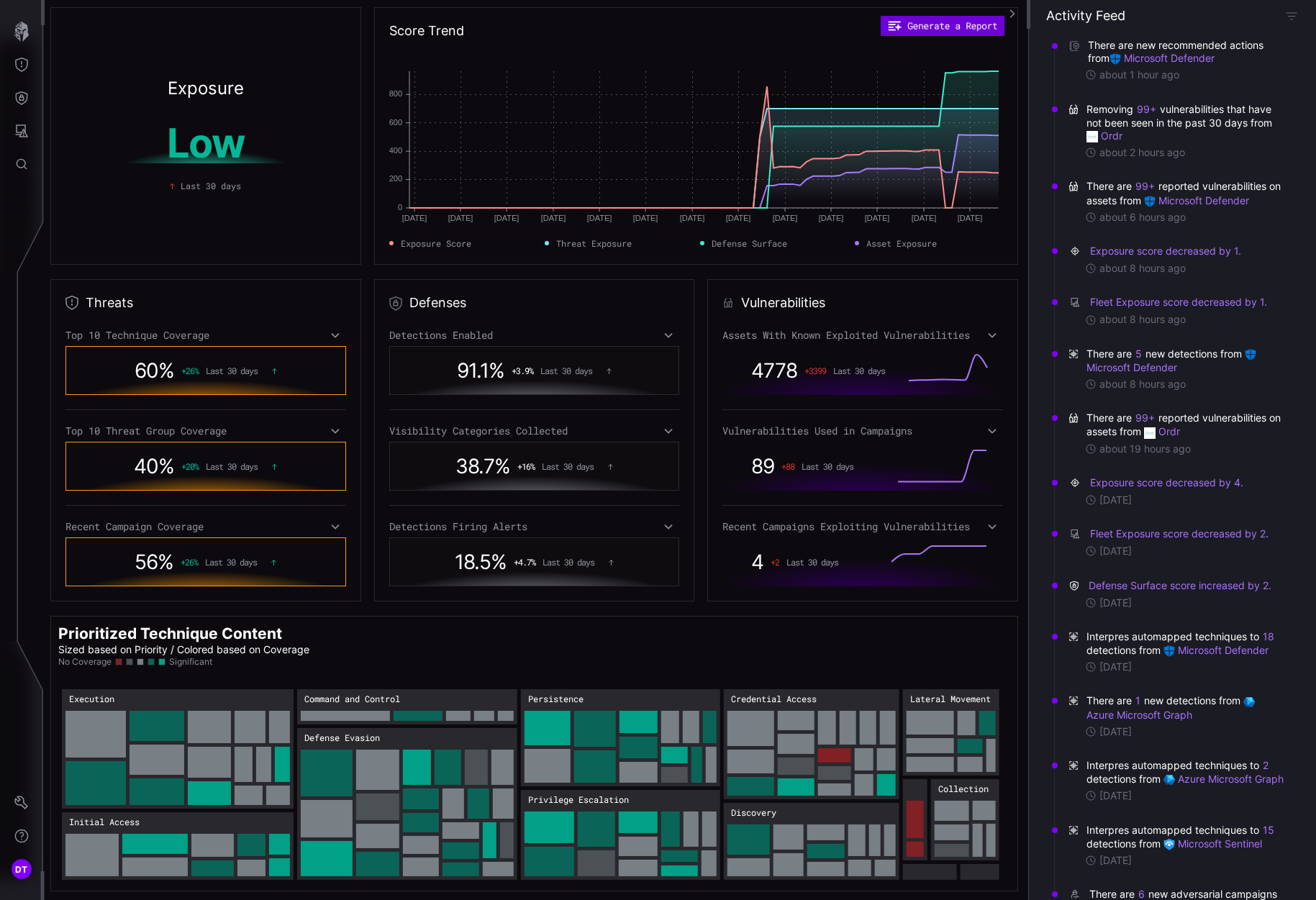
click at [916, 29] on button "Generate a Report" at bounding box center [943, 26] width 124 height 20
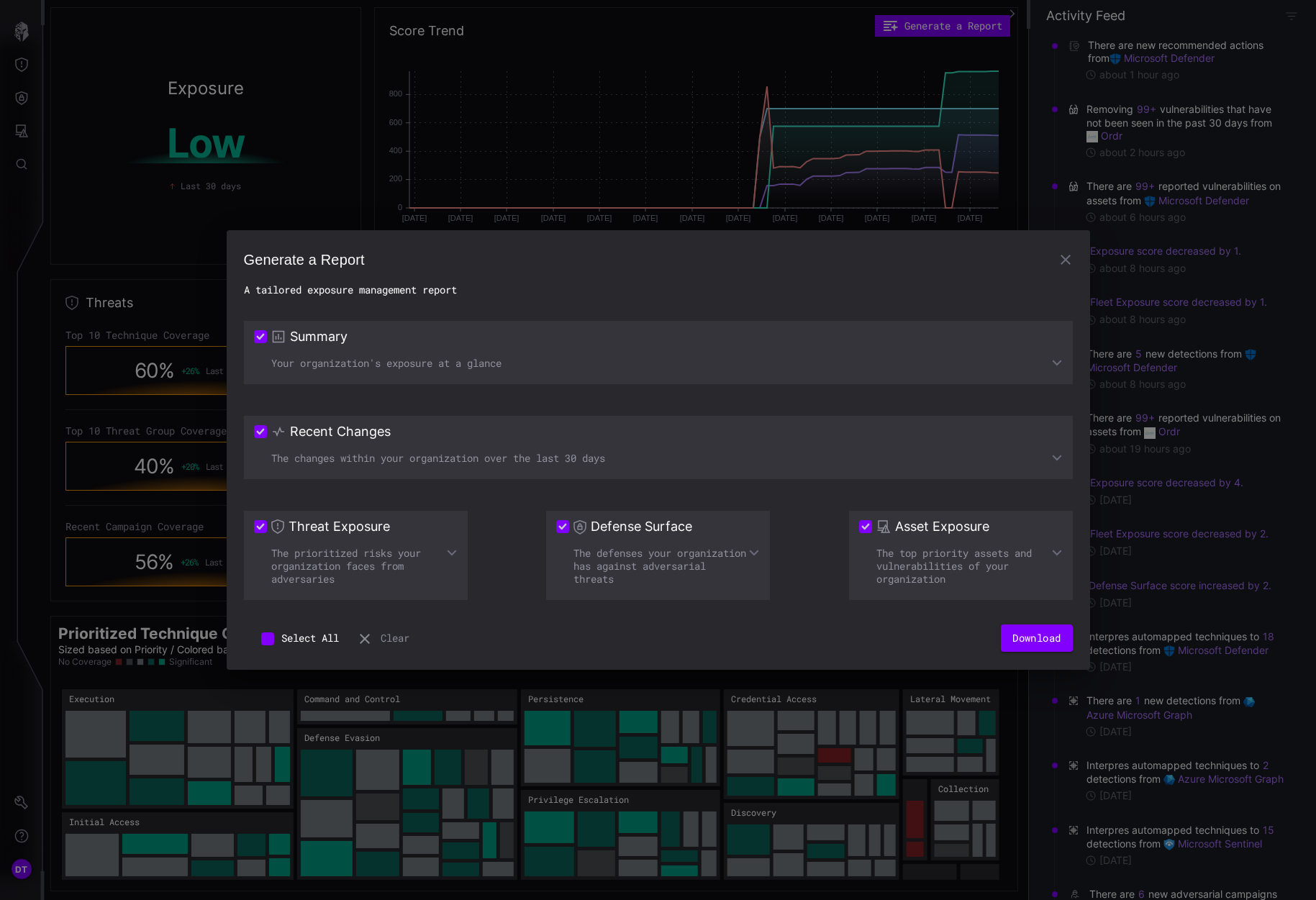
click at [1057, 360] on icon at bounding box center [1057, 362] width 12 height 12
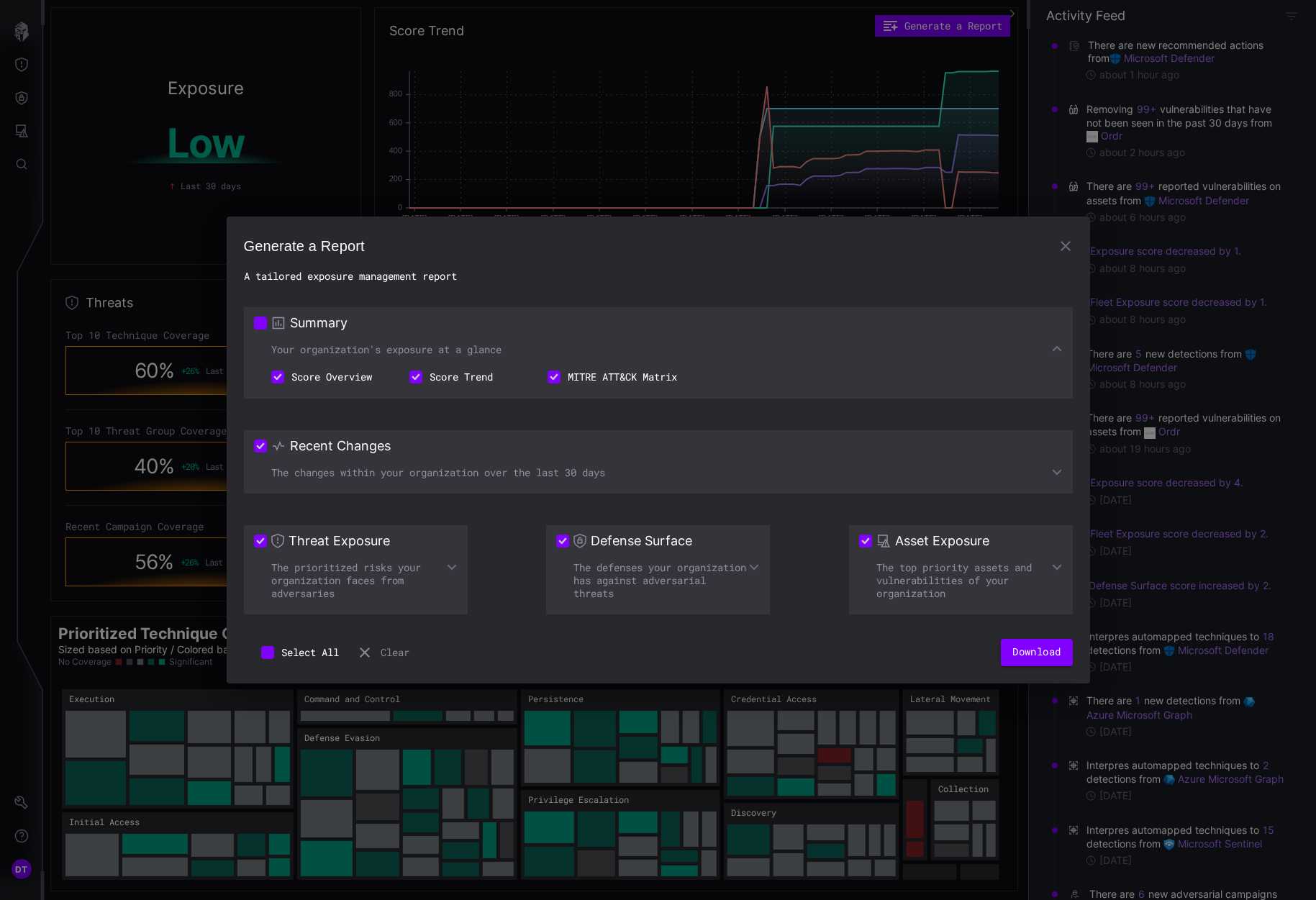
click at [537, 451] on div "Recent Changes" at bounding box center [658, 446] width 808 height 17
click at [453, 564] on icon at bounding box center [452, 567] width 12 height 12
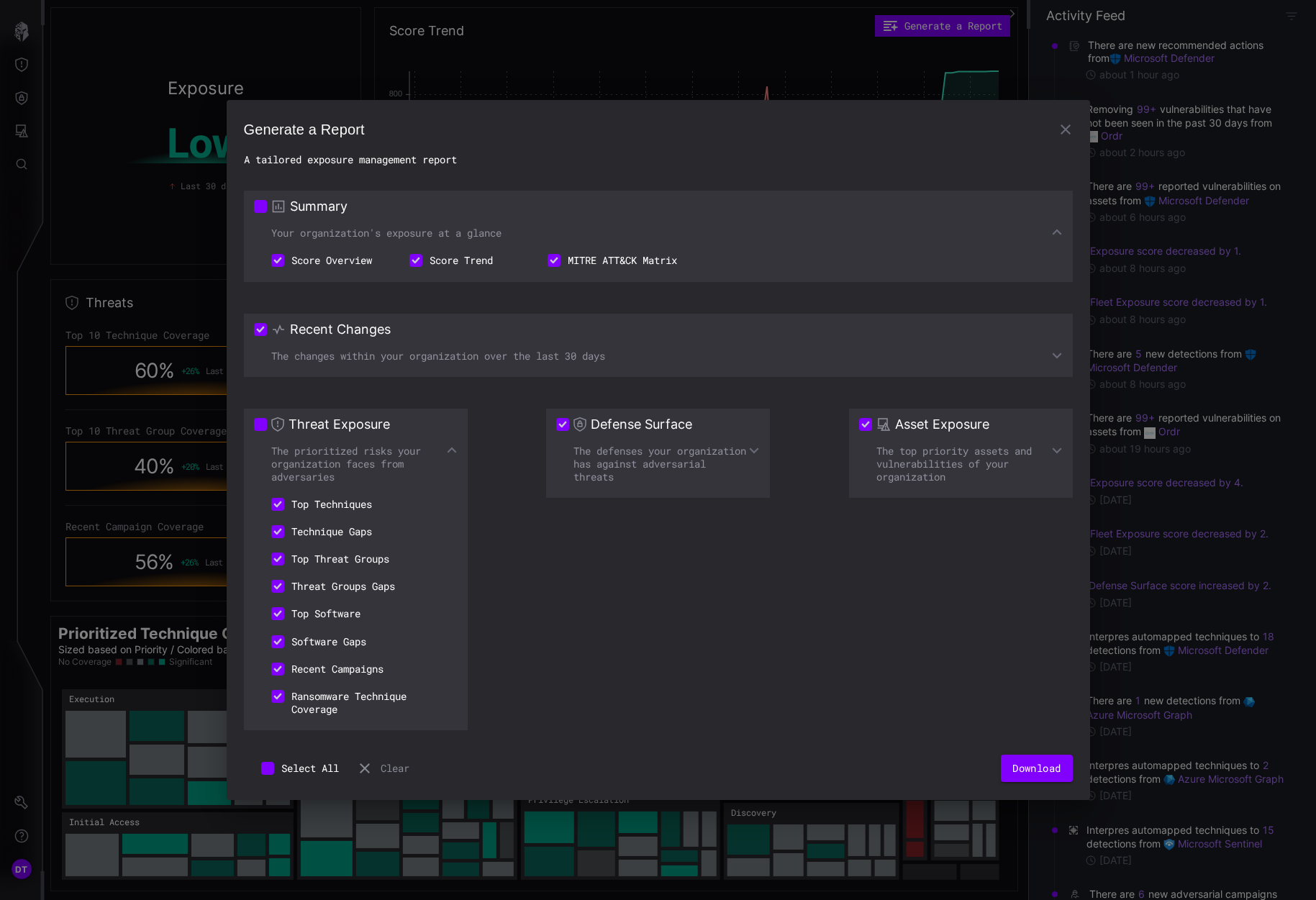
click at [311, 558] on li "Top Threat Groups" at bounding box center [330, 559] width 153 height 28
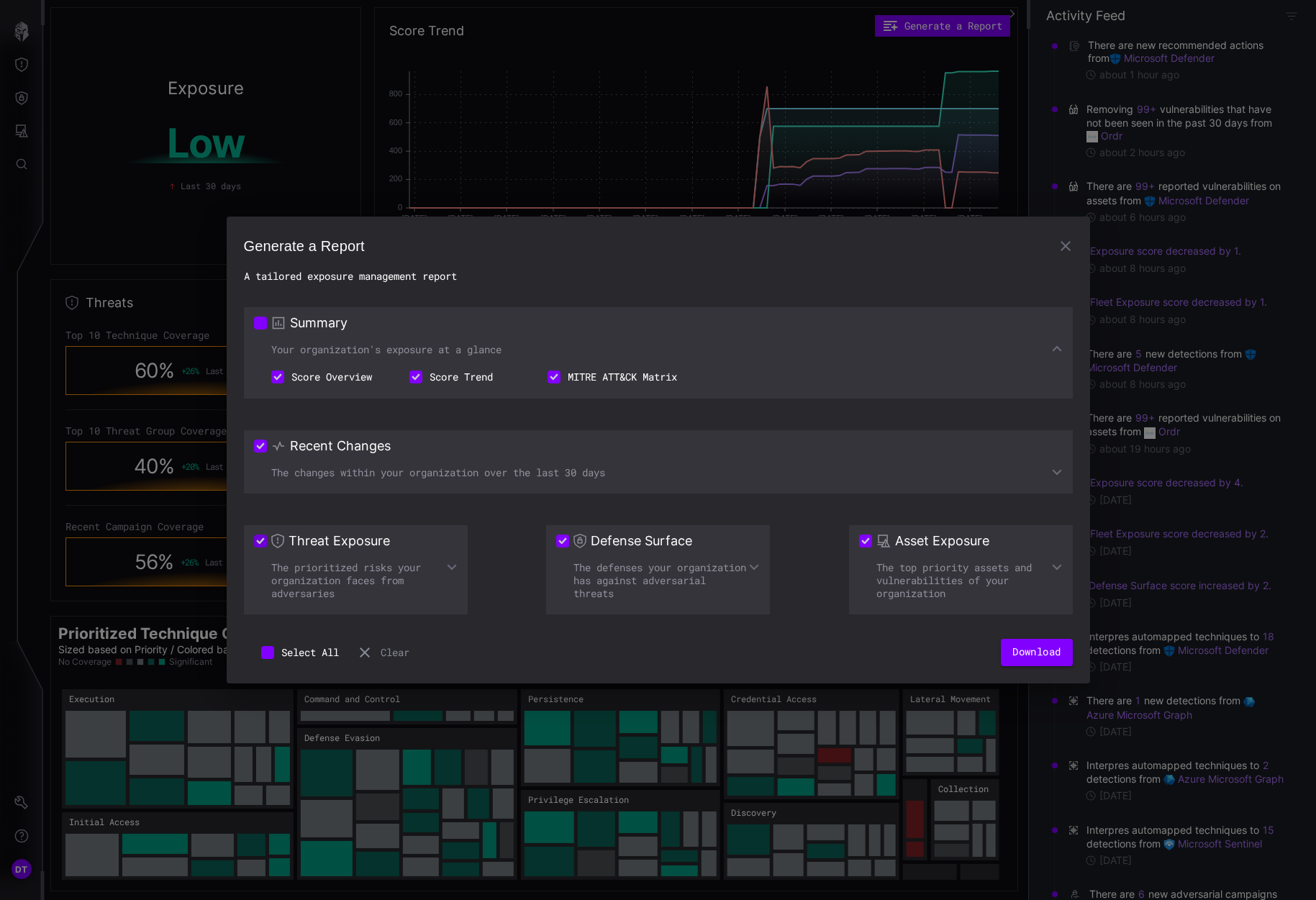
click at [451, 566] on icon at bounding box center [452, 567] width 12 height 12
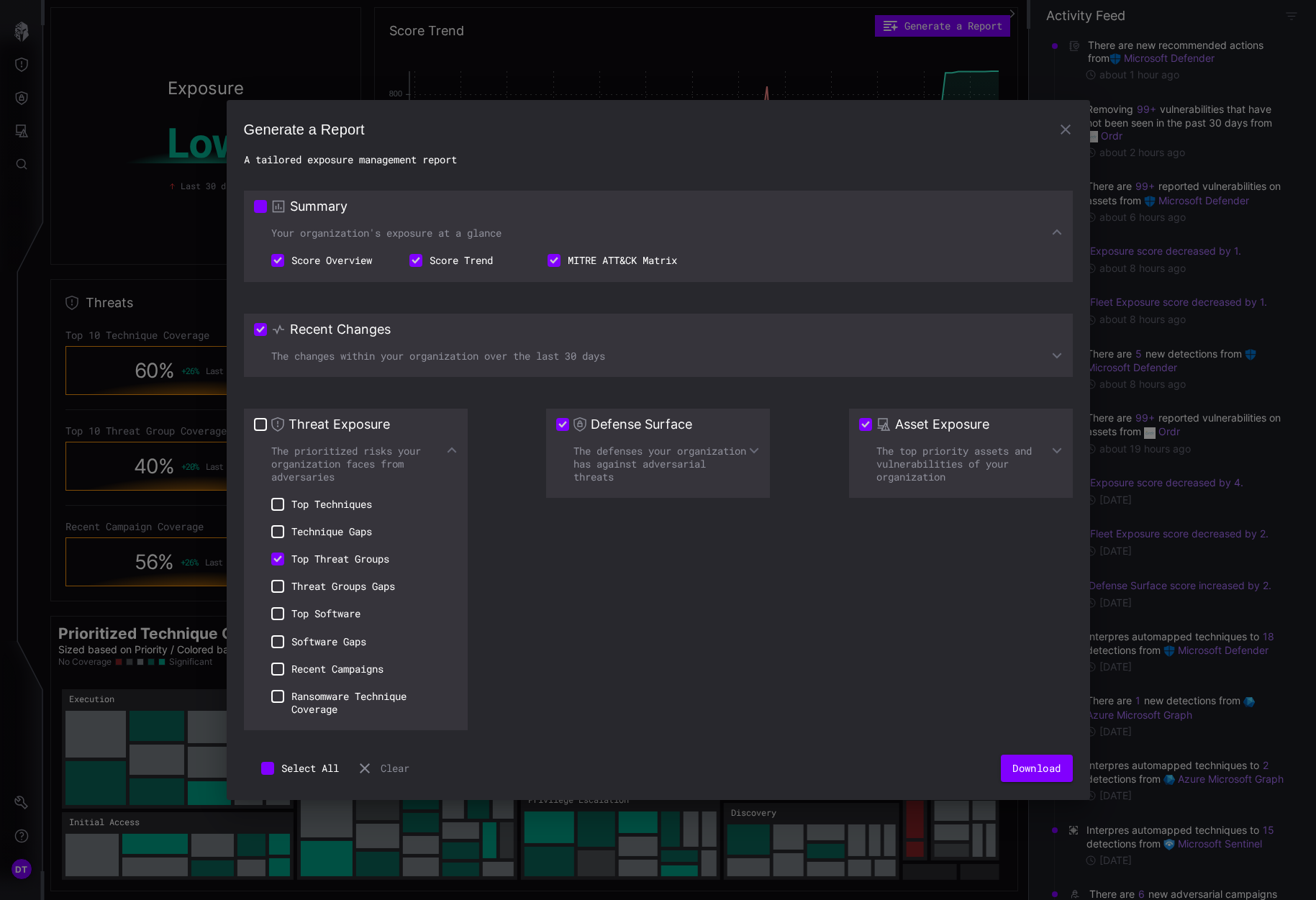
click at [1056, 232] on icon at bounding box center [1057, 233] width 10 height 5
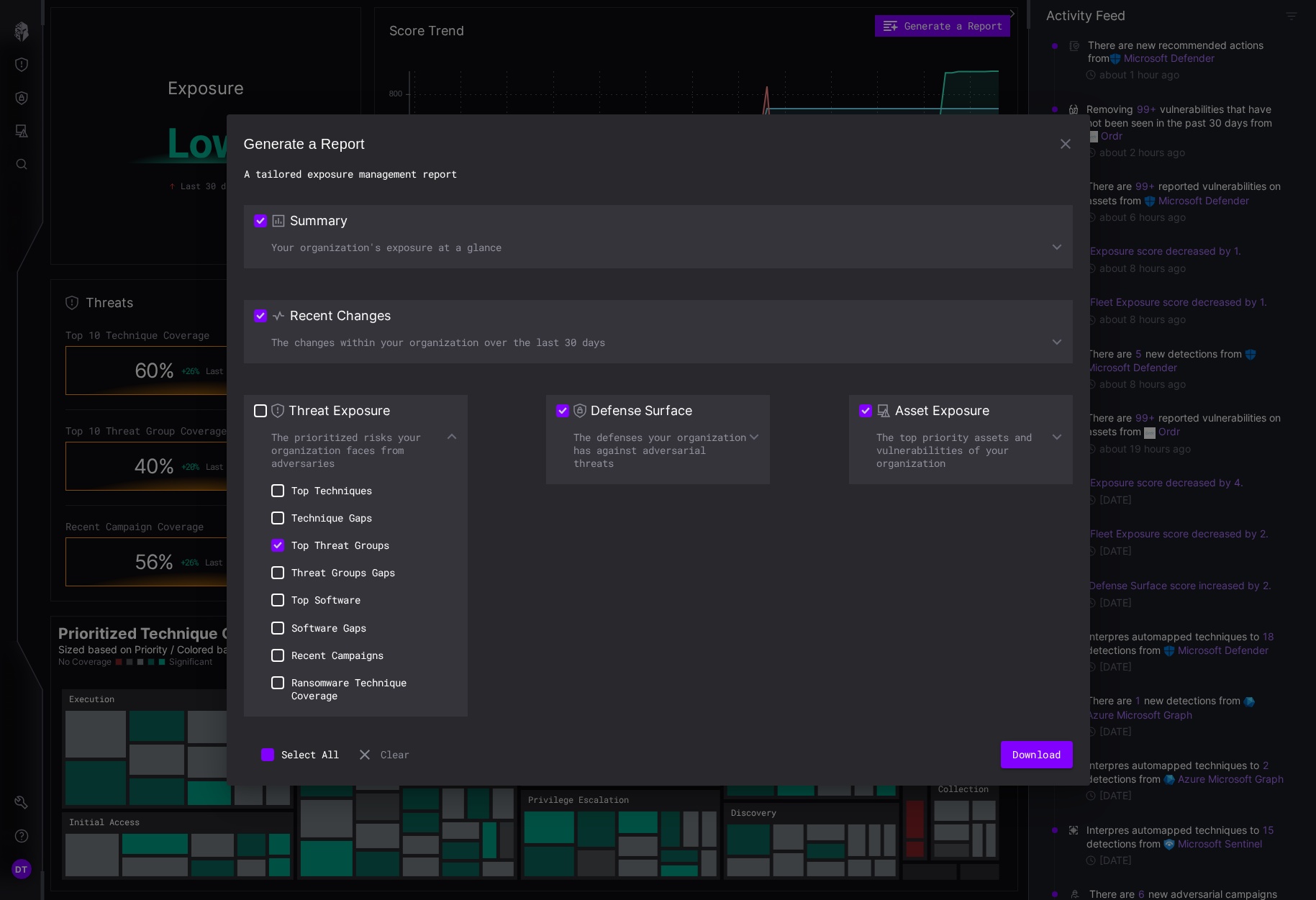
click at [1053, 249] on icon at bounding box center [1057, 247] width 12 height 12
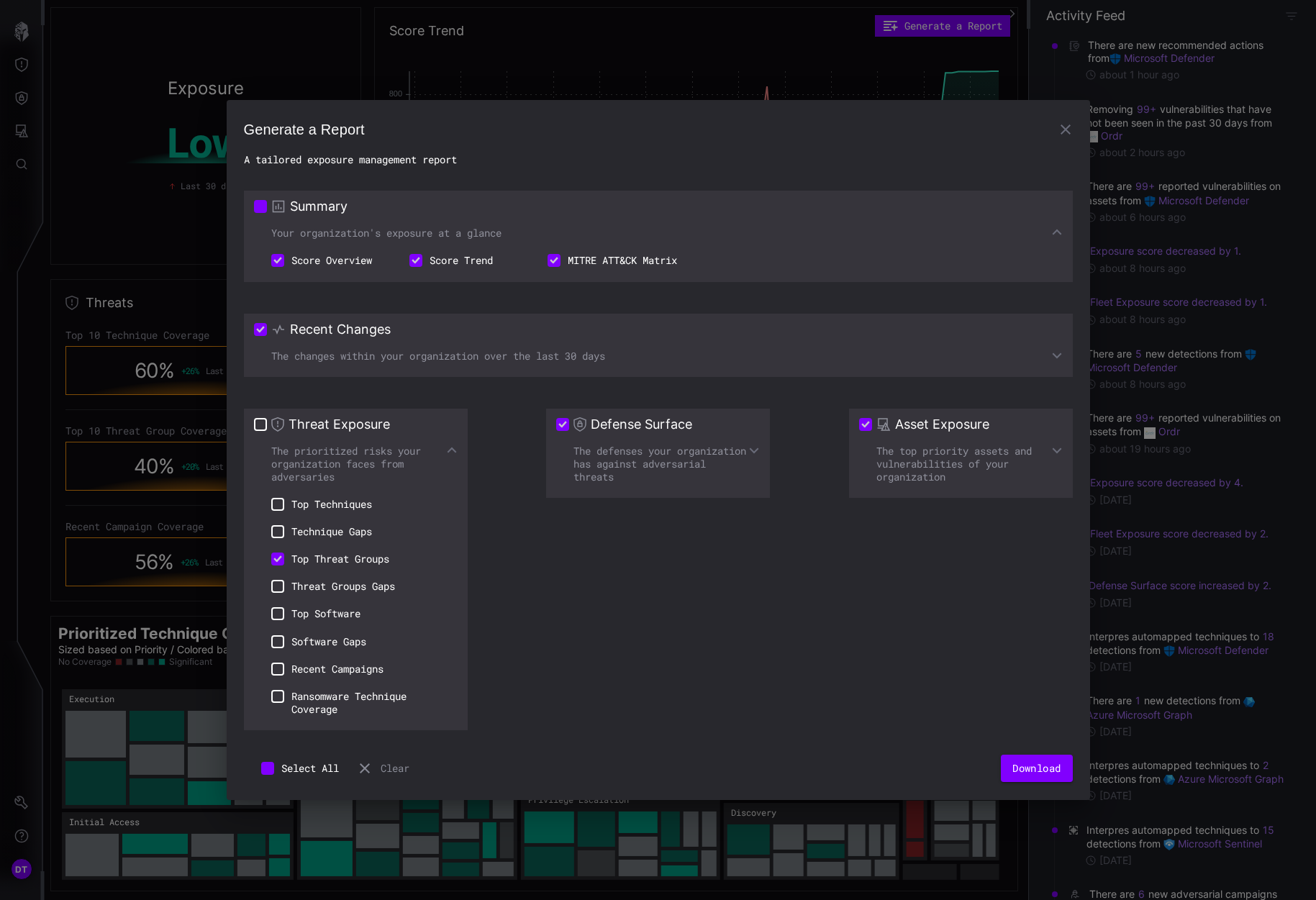
click at [745, 453] on div "The defenses your organization has against adversarial threats" at bounding box center [658, 464] width 203 height 39
click at [752, 451] on icon at bounding box center [753, 450] width 12 height 12
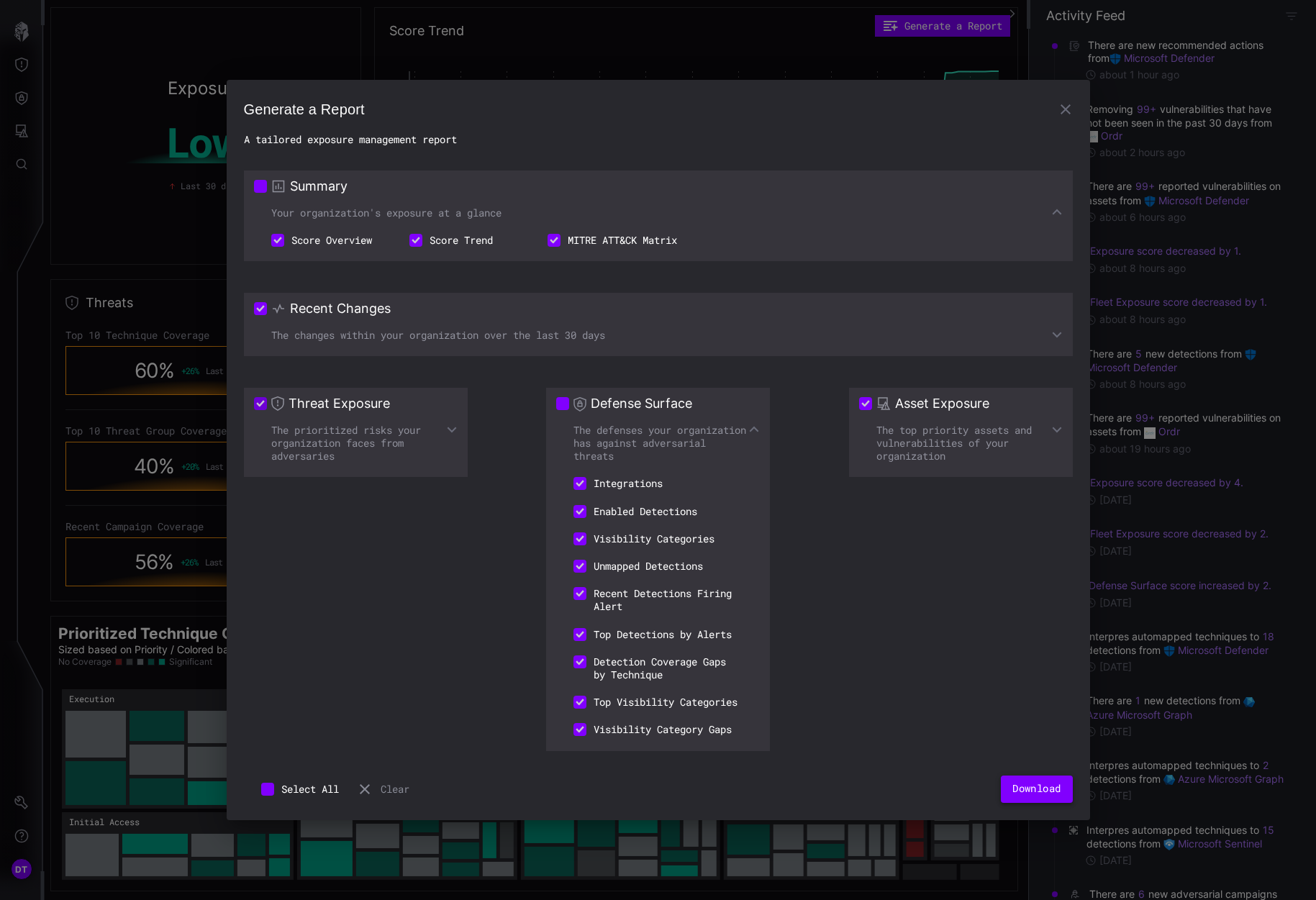
click at [1031, 793] on button "Download" at bounding box center [1036, 789] width 71 height 28
click at [448, 428] on icon at bounding box center [452, 430] width 10 height 5
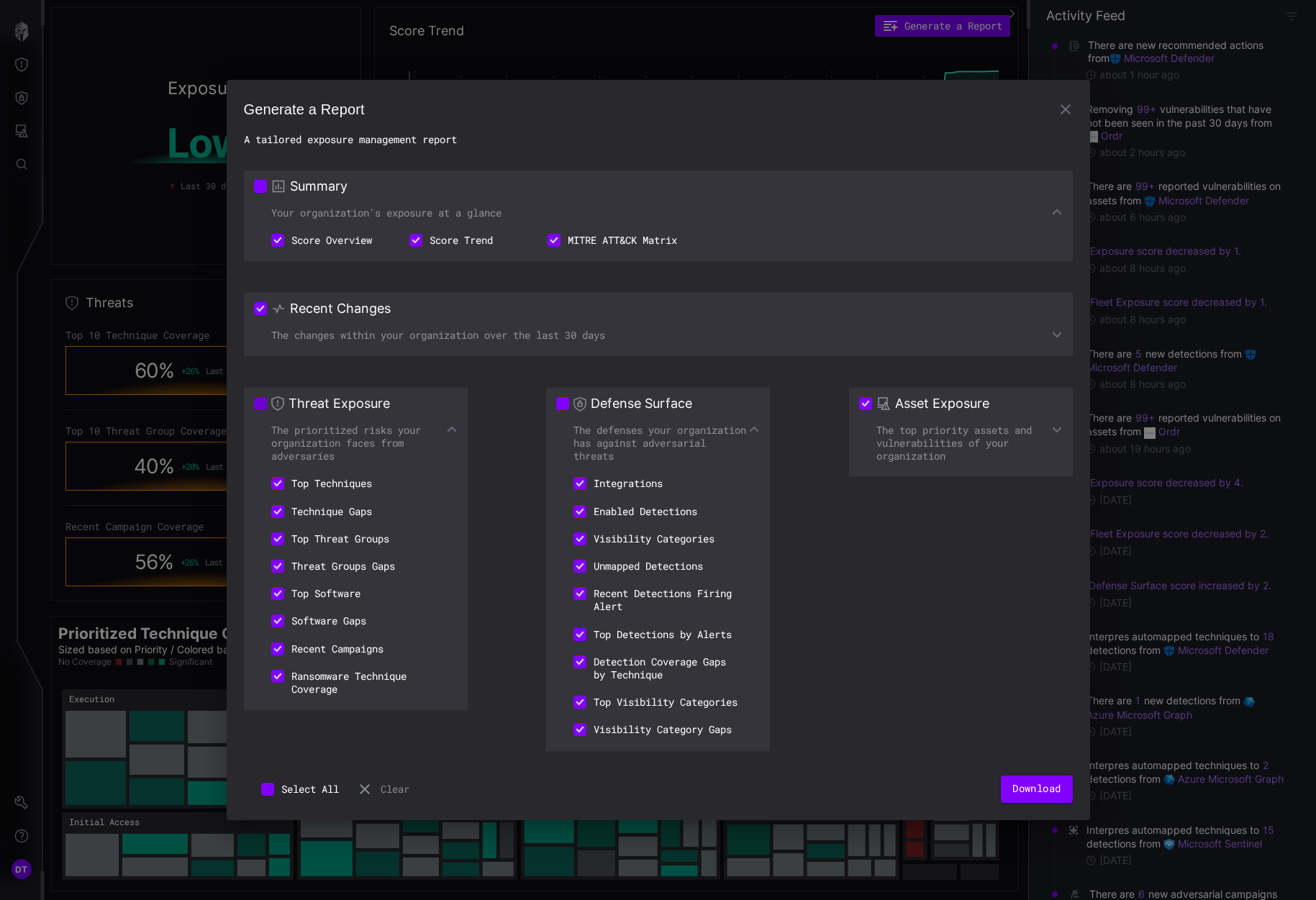
click at [388, 797] on button "Clear" at bounding box center [382, 789] width 53 height 28
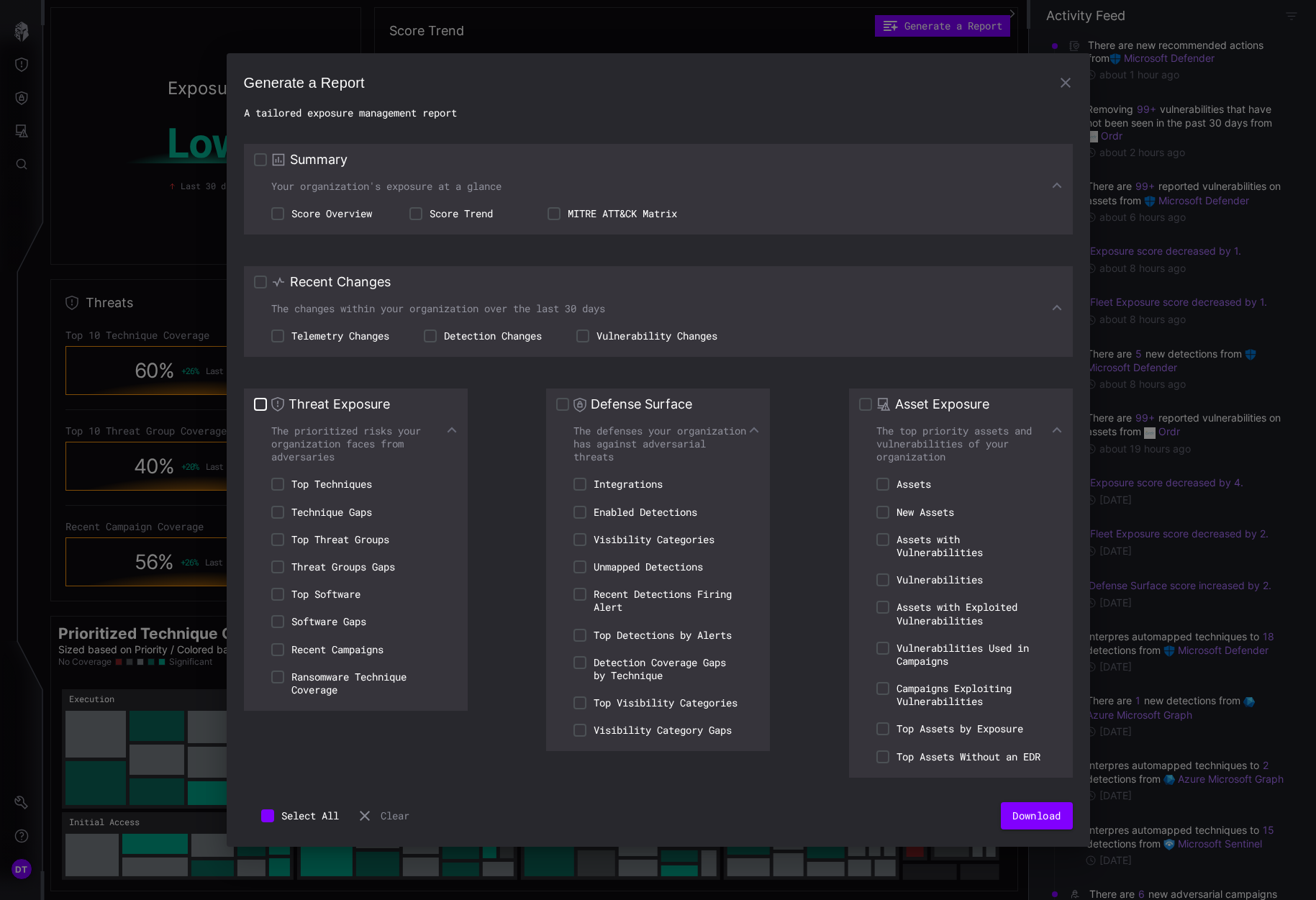
click at [1064, 78] on icon "button" at bounding box center [1065, 83] width 10 height 10
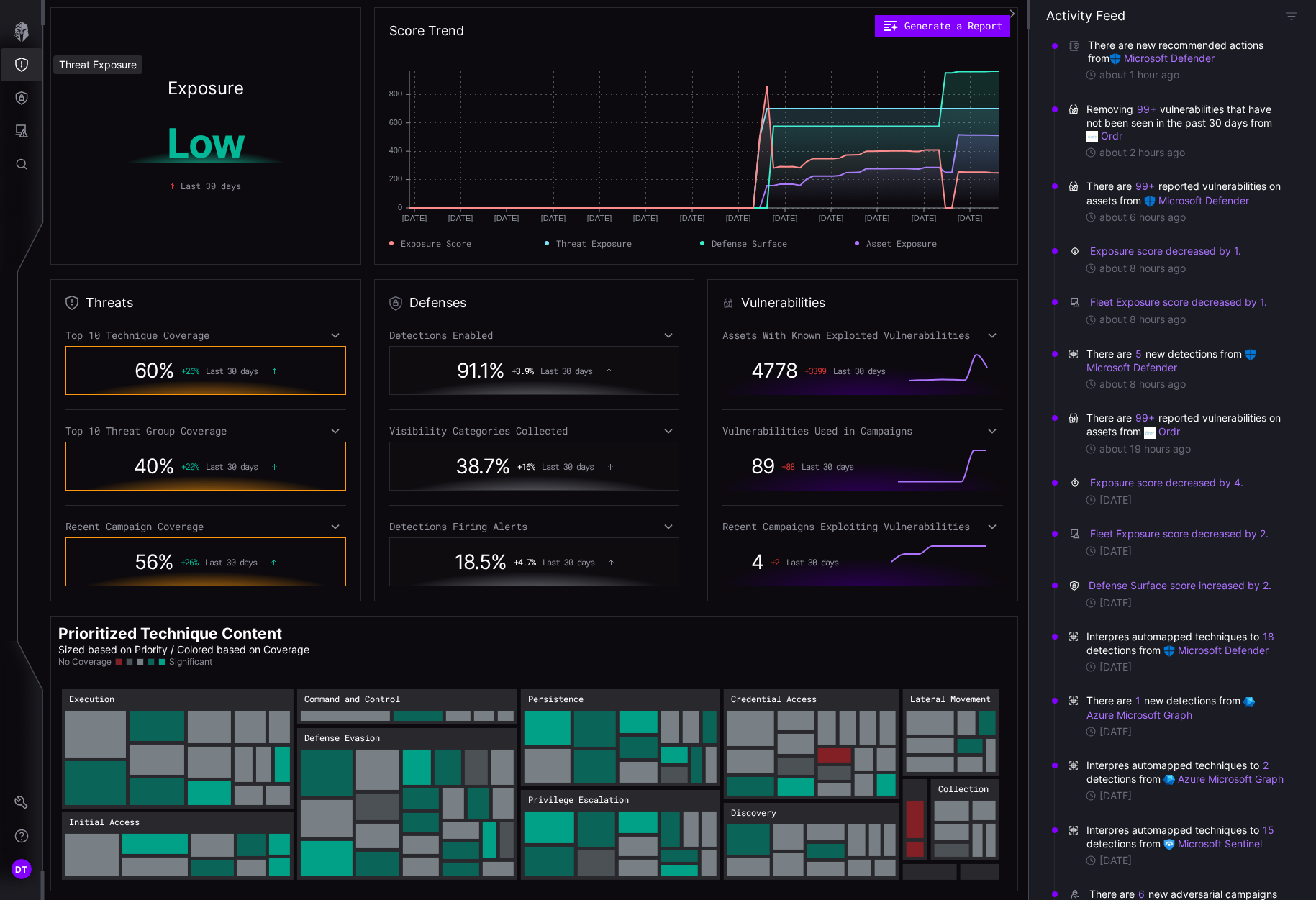
click at [23, 66] on icon "Threat Exposure" at bounding box center [21, 65] width 14 height 14
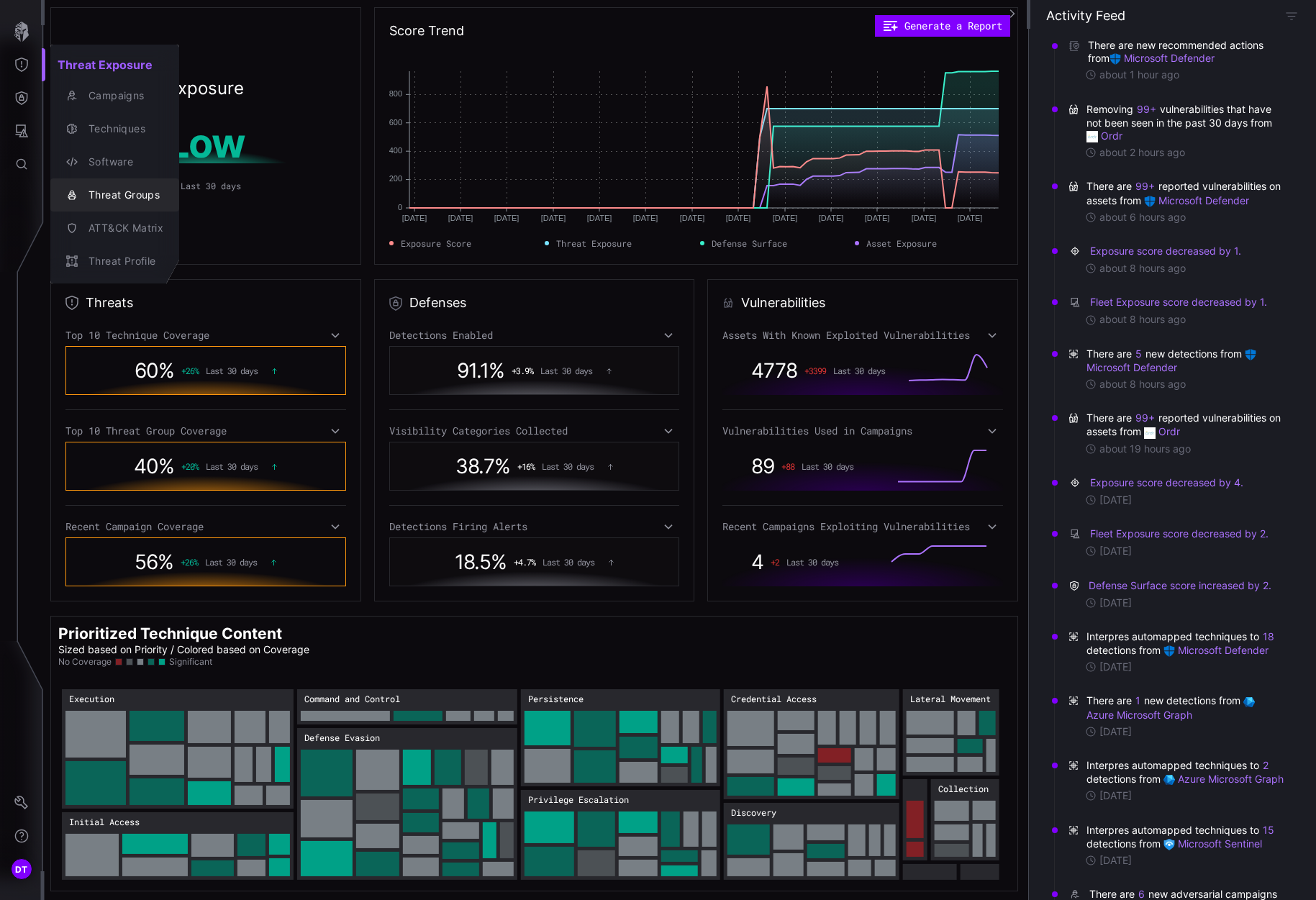
click at [99, 192] on div "Threat Groups" at bounding box center [122, 195] width 82 height 18
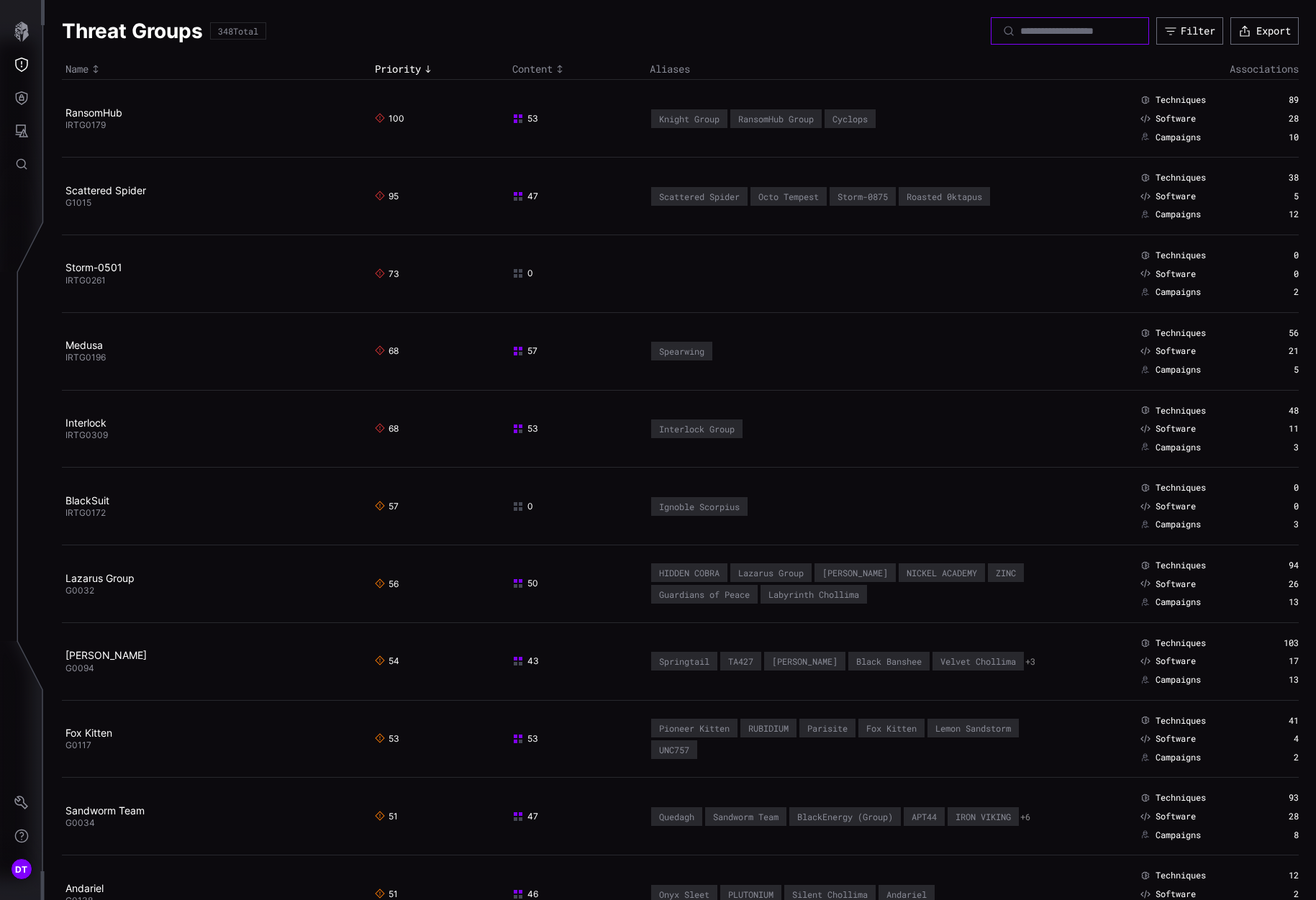
click at [1033, 28] on input at bounding box center [1071, 31] width 101 height 13
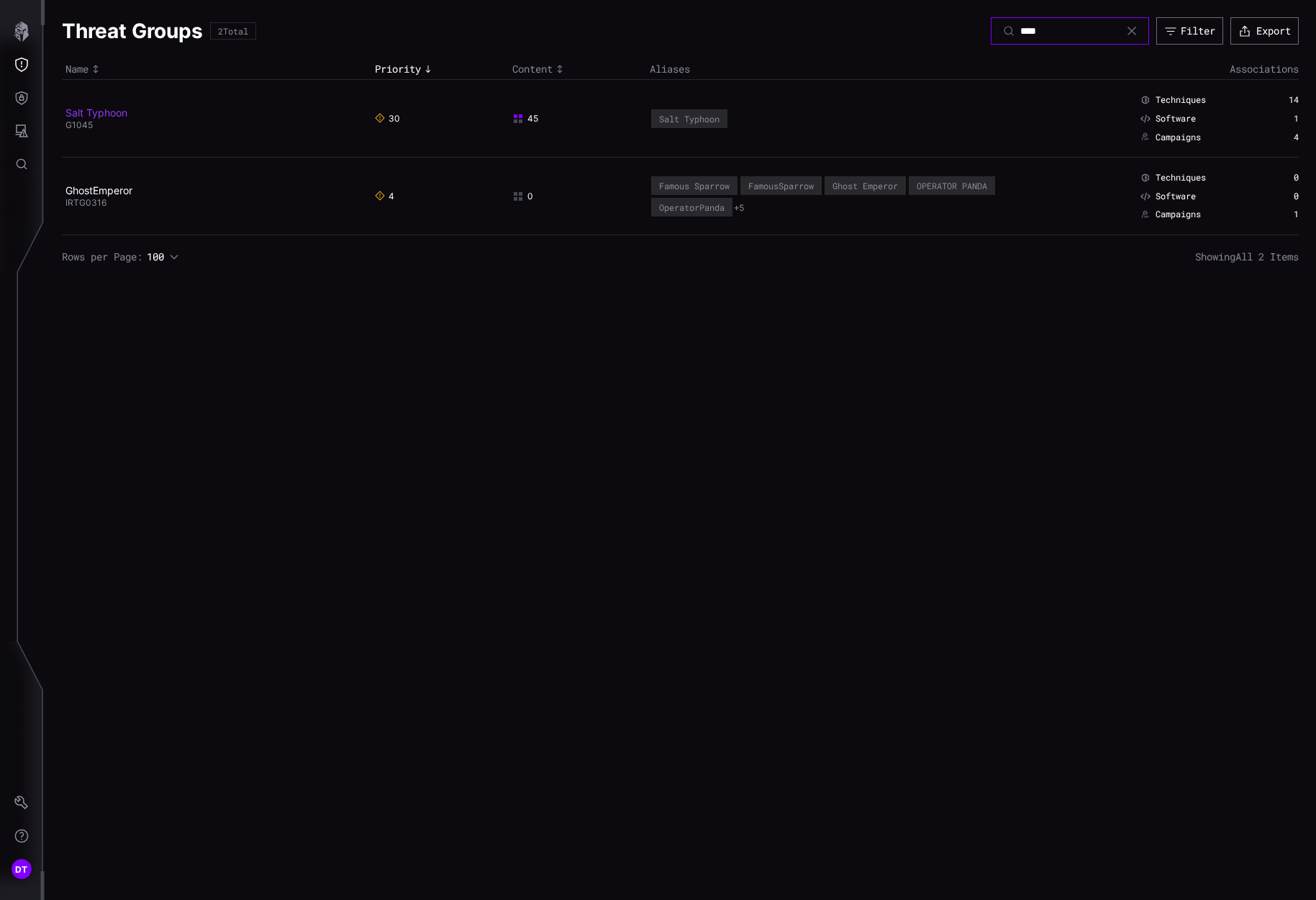
type input "****"
click at [104, 113] on link "Salt Typhoon" at bounding box center [97, 113] width 62 height 12
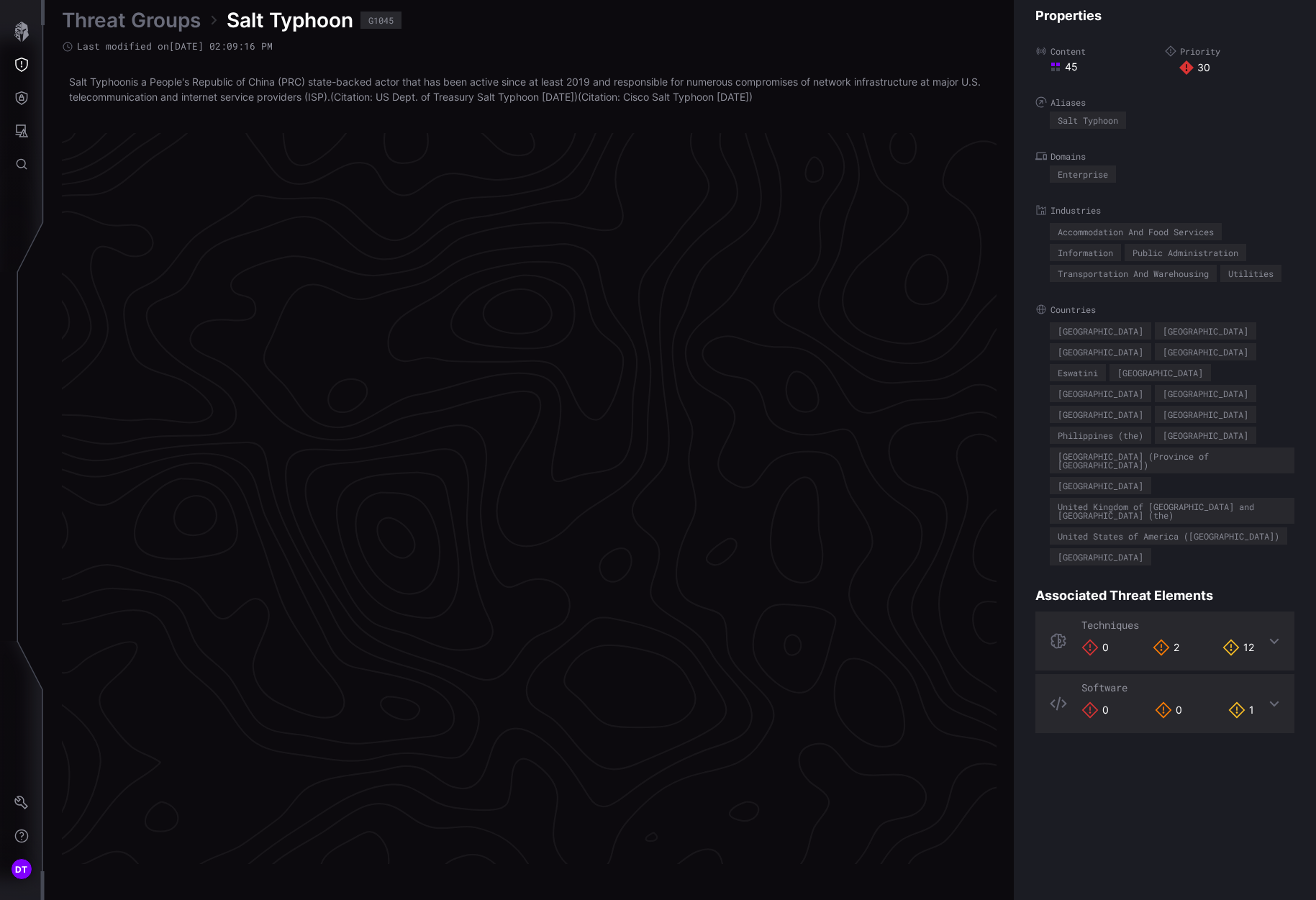
scroll to position [2879, 618]
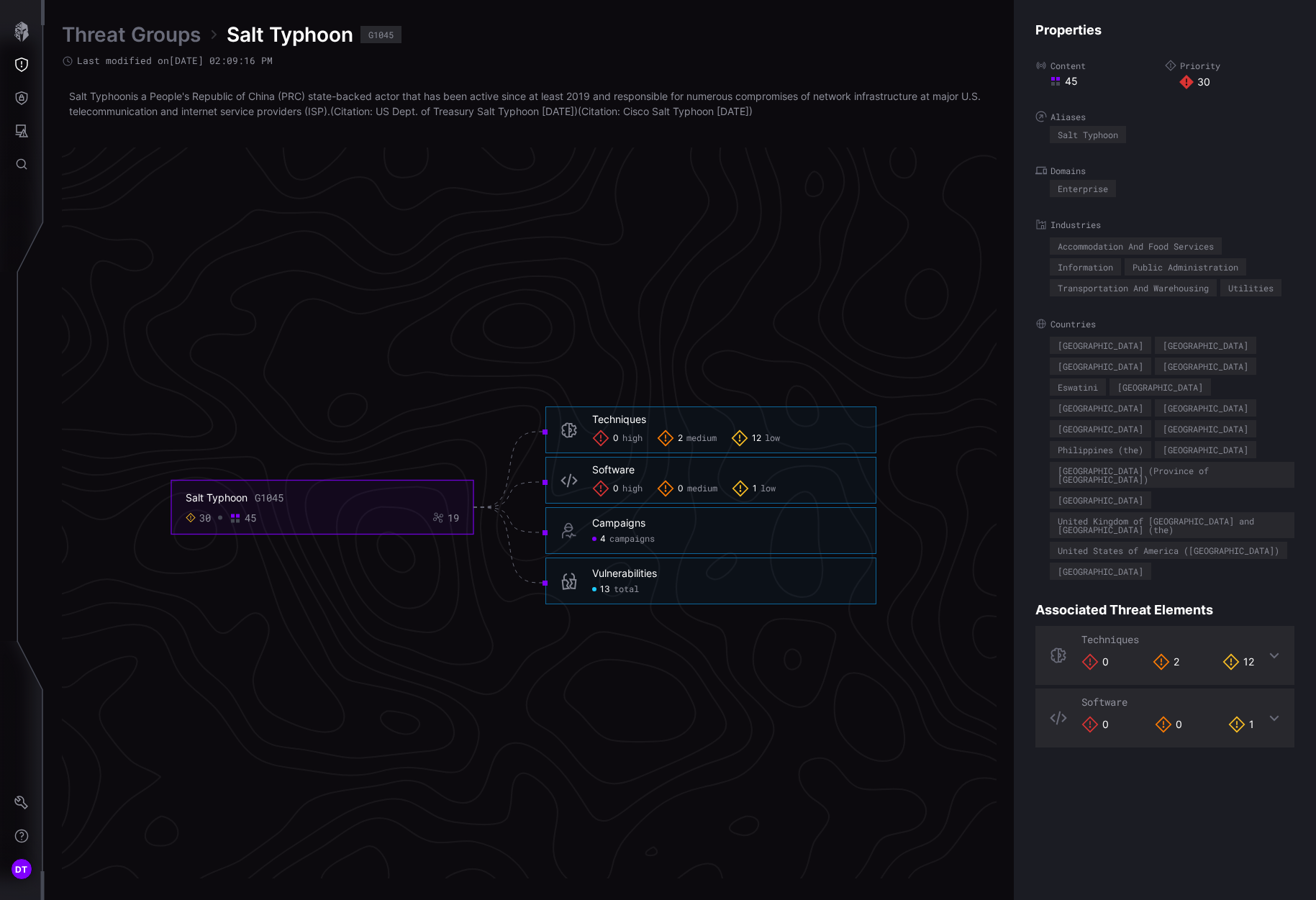
click at [1075, 823] on div "Properties Content 45 Priority 30 Aliases Salt Typhoon Domains Enterprise Indus…" at bounding box center [1165, 450] width 303 height 900
click at [1284, 178] on div "Properties Content 45 Priority 30 Aliases Salt Typhoon Domains Enterprise Indus…" at bounding box center [1165, 450] width 303 height 900
click at [236, 502] on div "Salt Typhoon" at bounding box center [217, 498] width 62 height 13
click at [224, 494] on div "Salt Typhoon" at bounding box center [217, 498] width 62 height 13
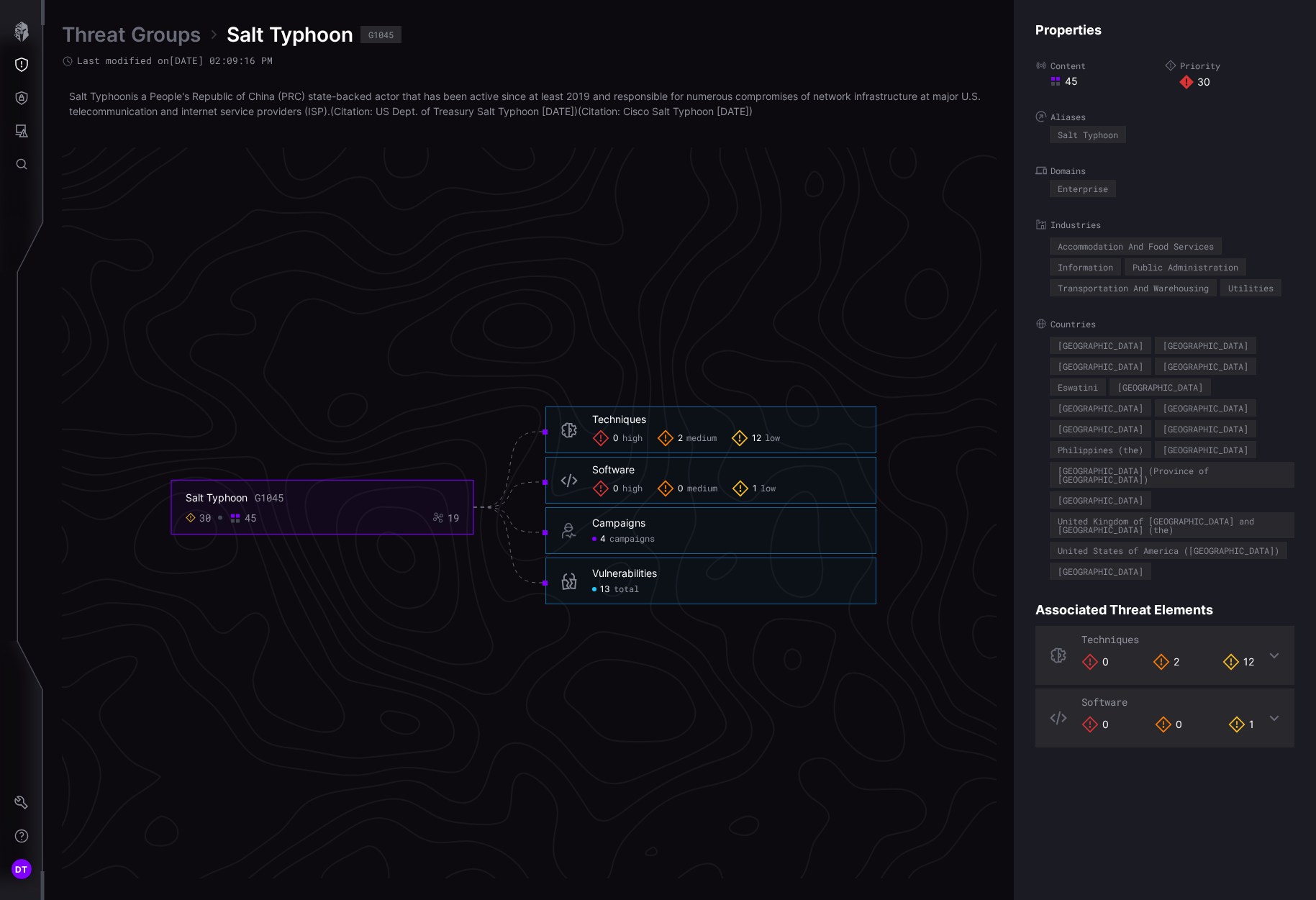
drag, startPoint x: 224, startPoint y: 494, endPoint x: 210, endPoint y: 510, distance: 21.3
click at [210, 512] on div "30" at bounding box center [205, 518] width 12 height 13
click at [203, 519] on div "30" at bounding box center [205, 518] width 12 height 13
click at [185, 519] on foreignobject "Salt Typhoon G1045 30 45 19" at bounding box center [322, 508] width 303 height 54
click at [241, 519] on icon at bounding box center [235, 518] width 12 height 12
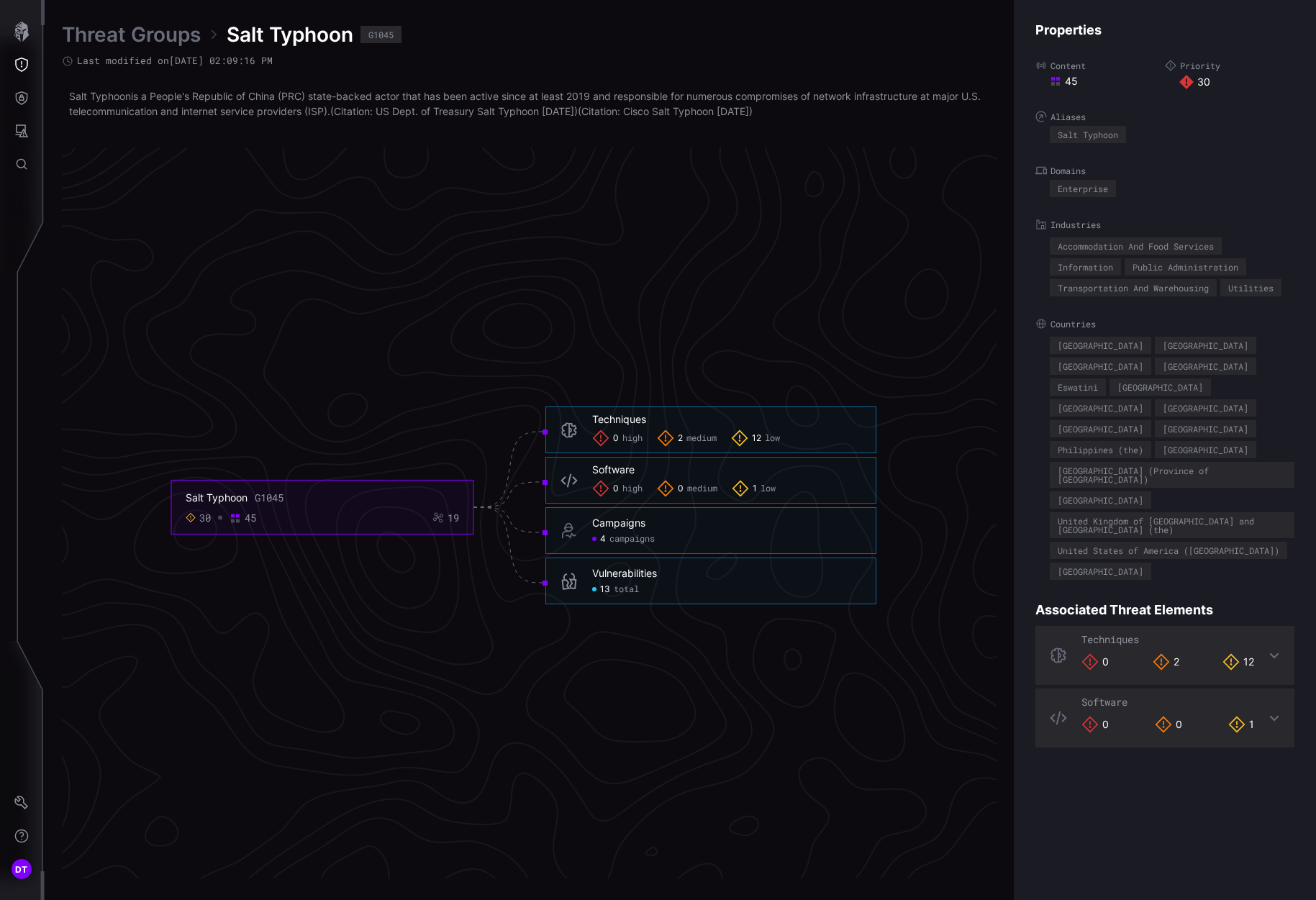
click at [254, 518] on div "45" at bounding box center [250, 518] width 12 height 13
click at [451, 519] on div "19" at bounding box center [453, 518] width 12 height 13
click at [437, 520] on icon at bounding box center [437, 517] width 12 height 12
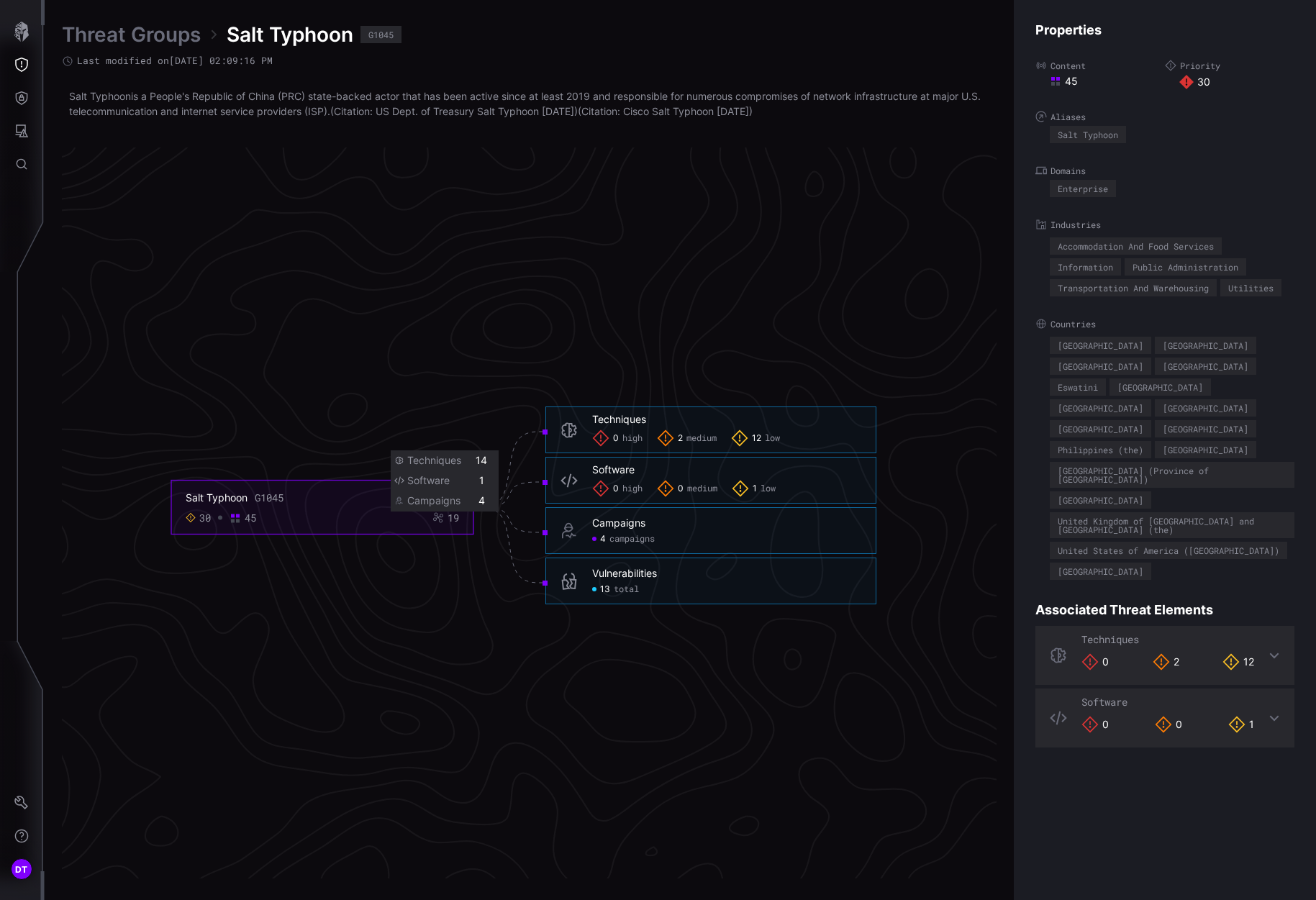
drag, startPoint x: 437, startPoint y: 520, endPoint x: 472, endPoint y: 345, distance: 178.5
click at [472, 345] on icon "Salt Typhoon G1045 30 45 19 Techniques 0 high 2 medium 12 low Techniques - high…" at bounding box center [524, 508] width 2159 height 6478
click at [436, 516] on icon at bounding box center [437, 517] width 12 height 12
click at [439, 516] on icon at bounding box center [437, 517] width 12 height 12
click at [422, 504] on div "Salt Typhoon G1045" at bounding box center [322, 498] width 273 height 13
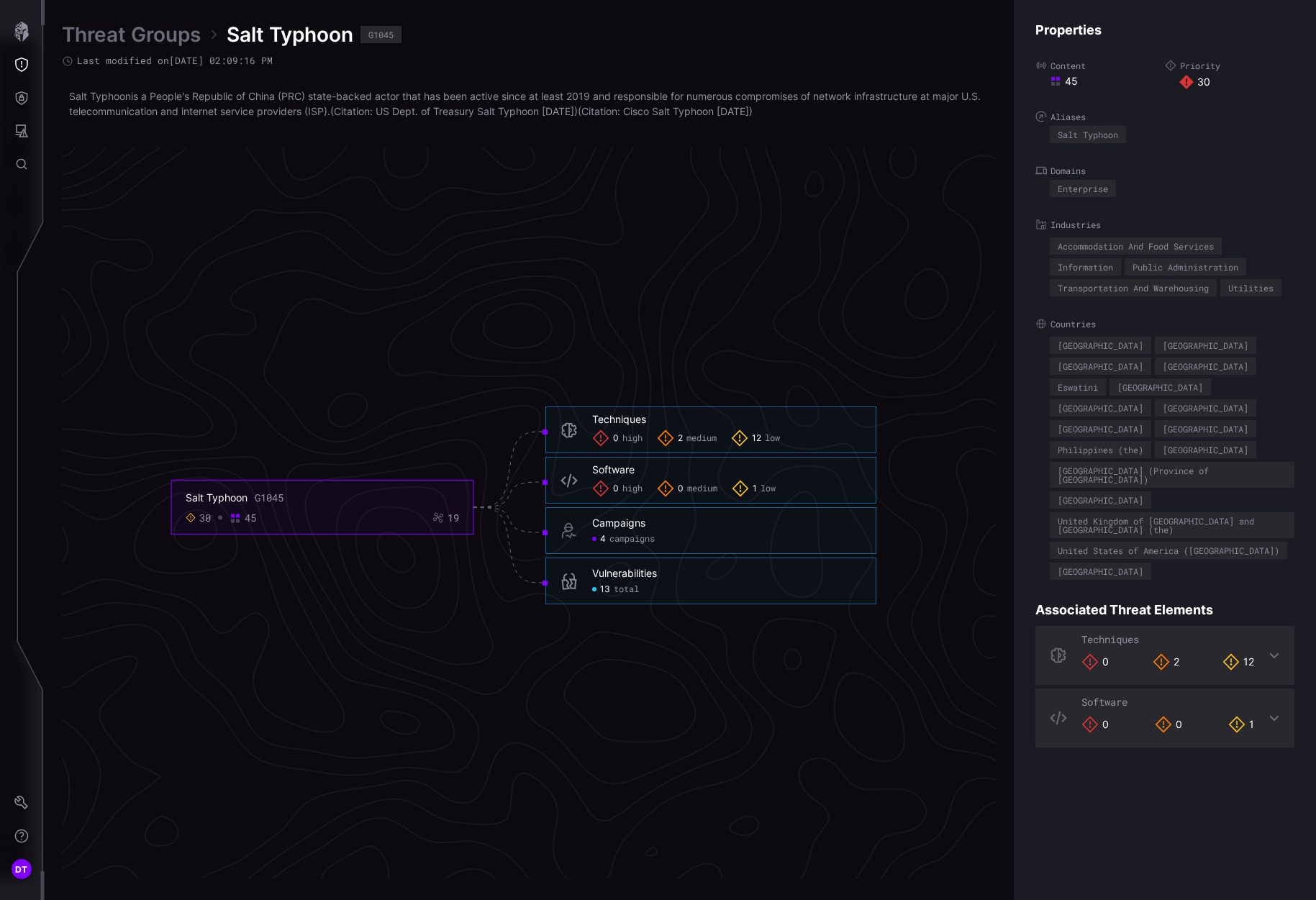
click at [432, 518] on icon at bounding box center [437, 517] width 12 height 12
click at [477, 508] on icon at bounding box center [509, 545] width 72 height 75
click at [454, 528] on foreignobject "Salt Typhoon G1045 30 45 19" at bounding box center [322, 508] width 303 height 54
click at [753, 491] on div "1 low" at bounding box center [753, 488] width 43 height 17
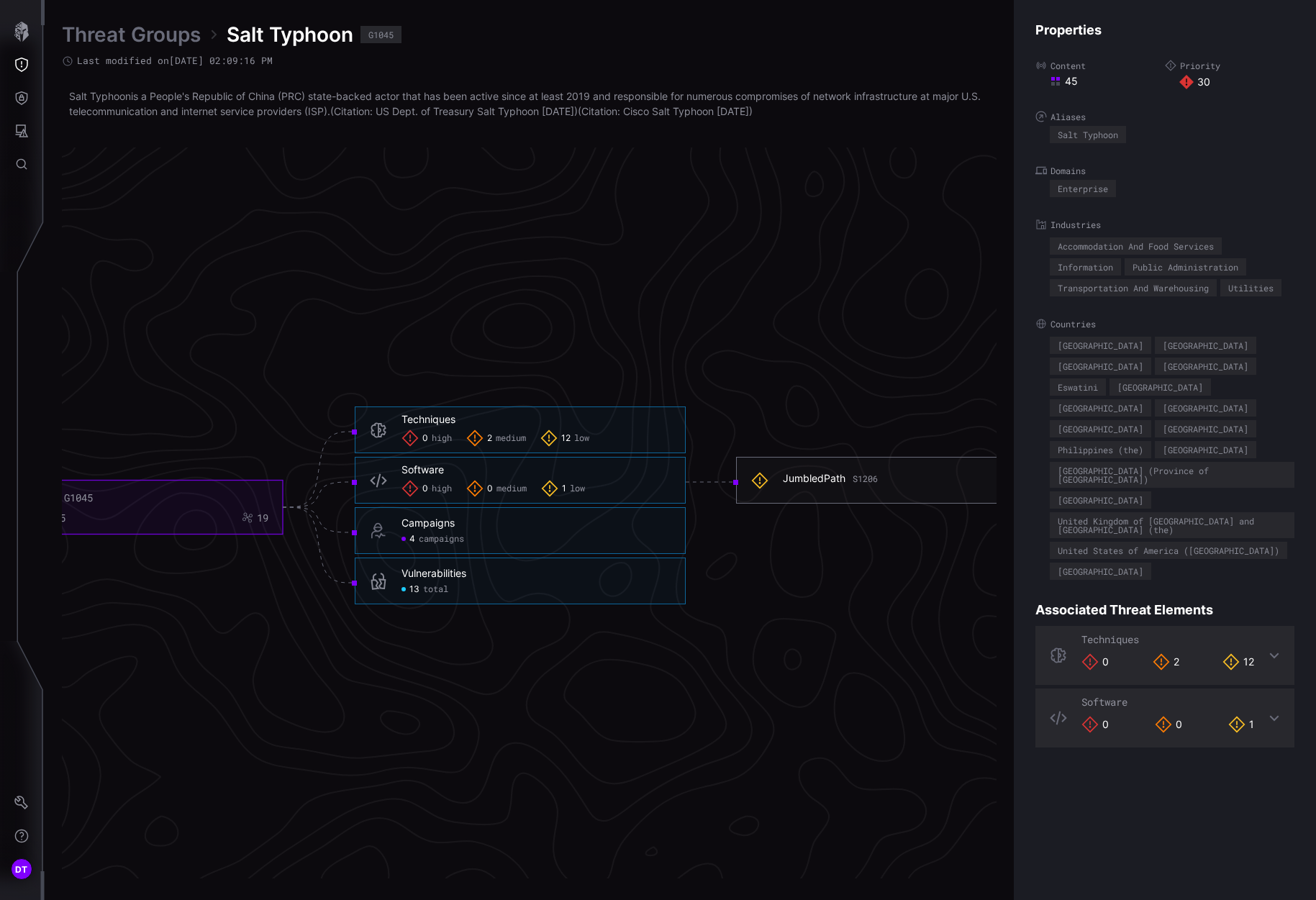
click at [756, 485] on icon at bounding box center [760, 480] width 17 height 17
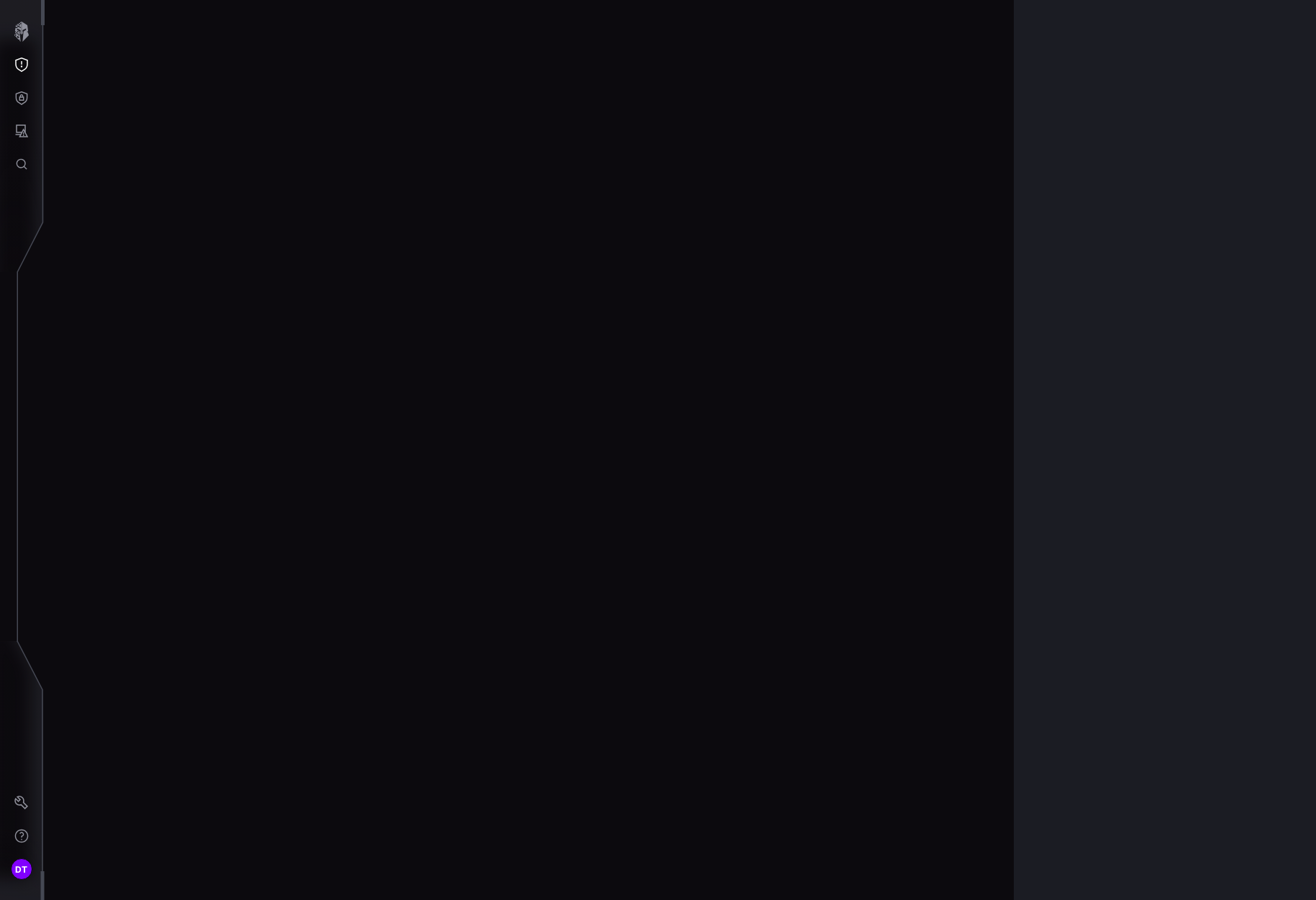
scroll to position [2879, 618]
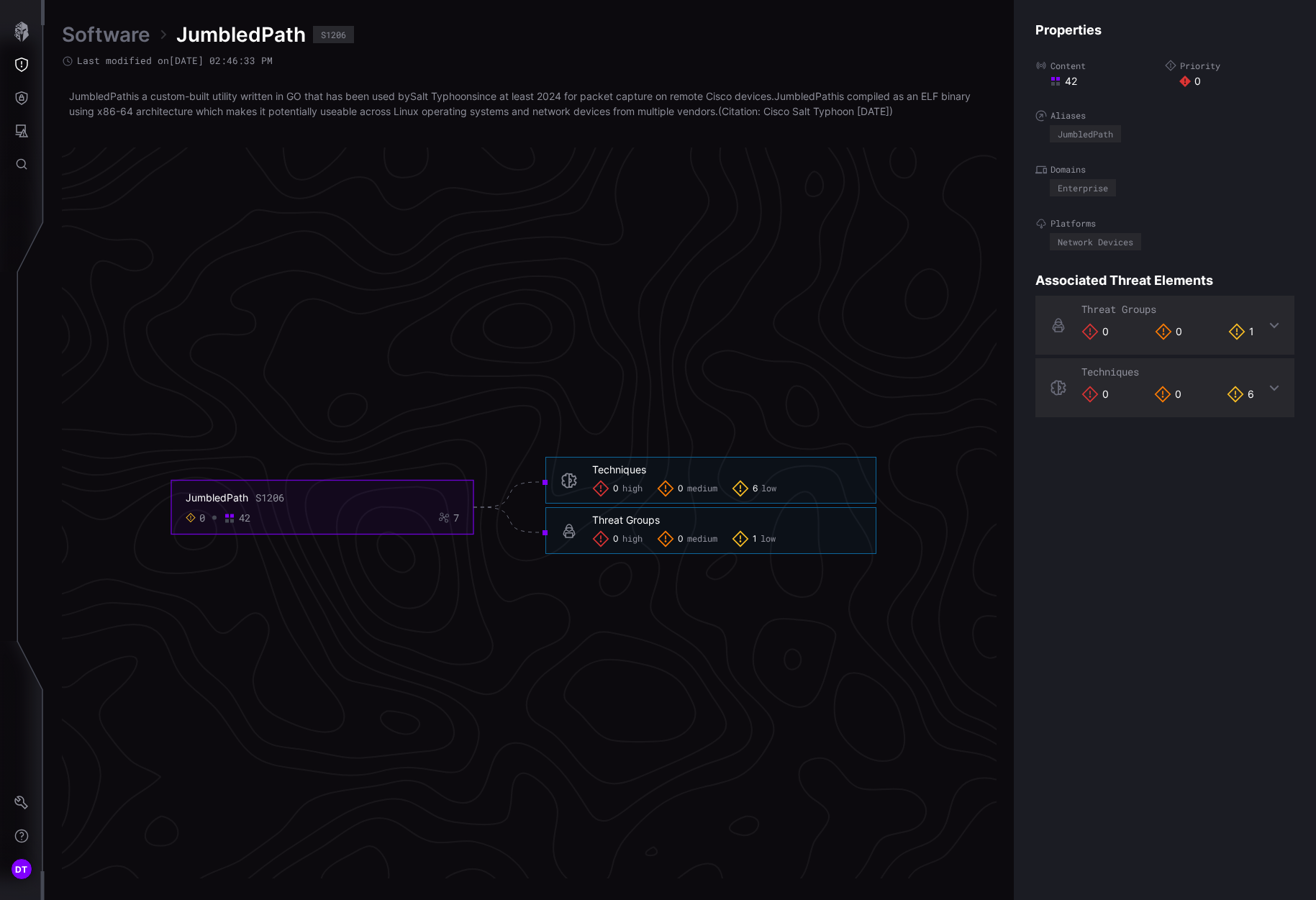
click at [767, 489] on span "low" at bounding box center [768, 489] width 15 height 12
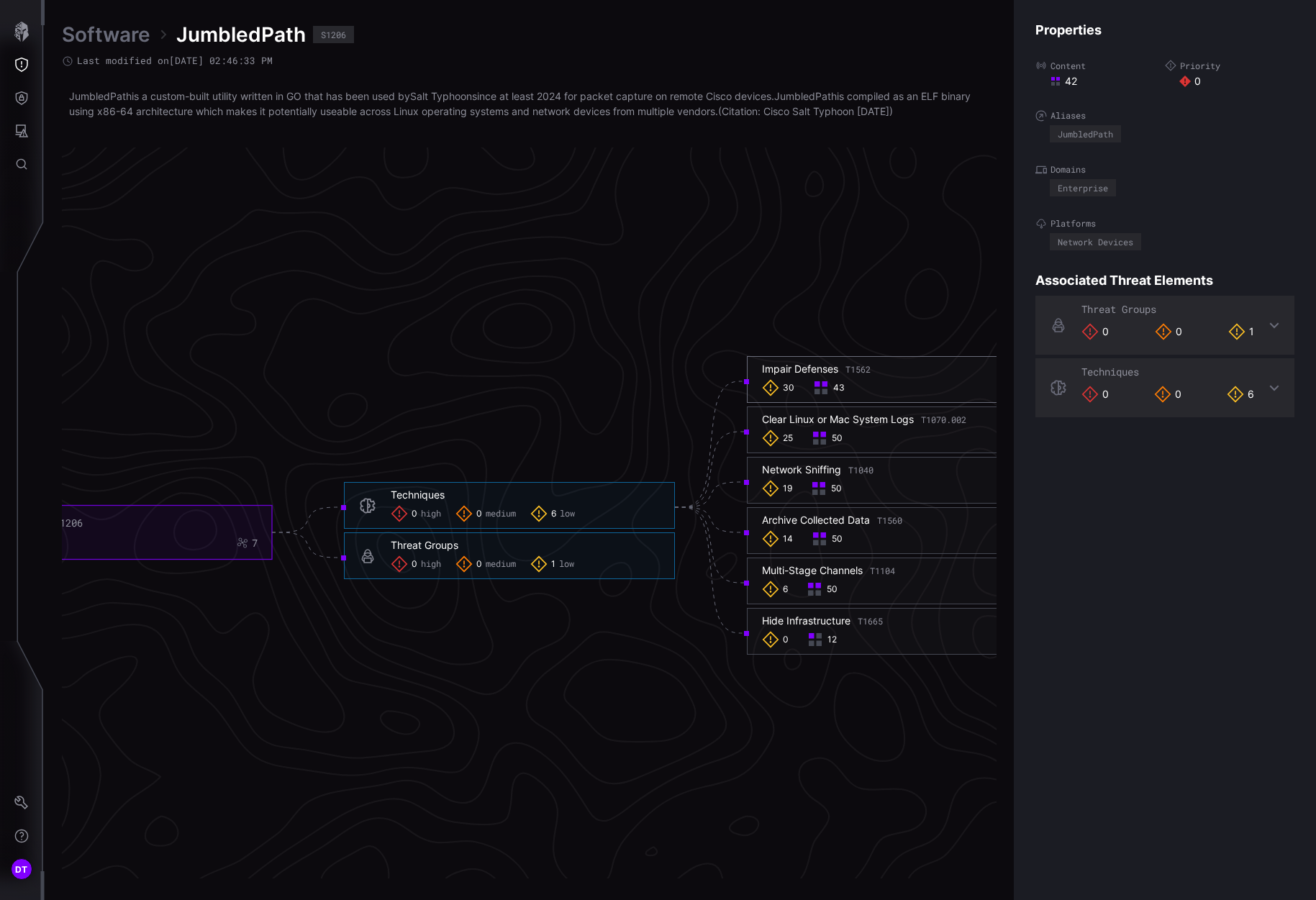
click at [779, 391] on div "30" at bounding box center [780, 387] width 36 height 17
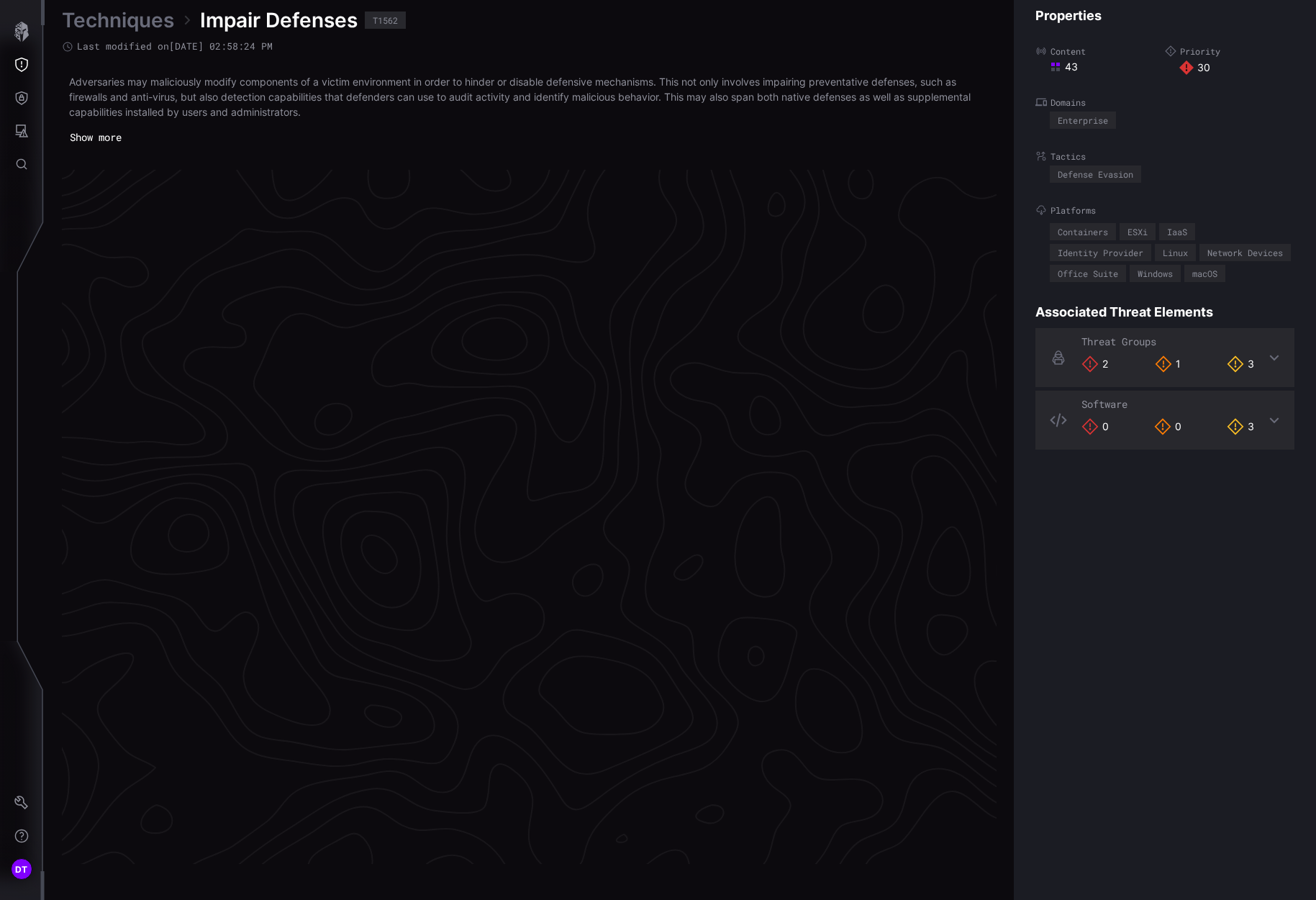
scroll to position [2897, 618]
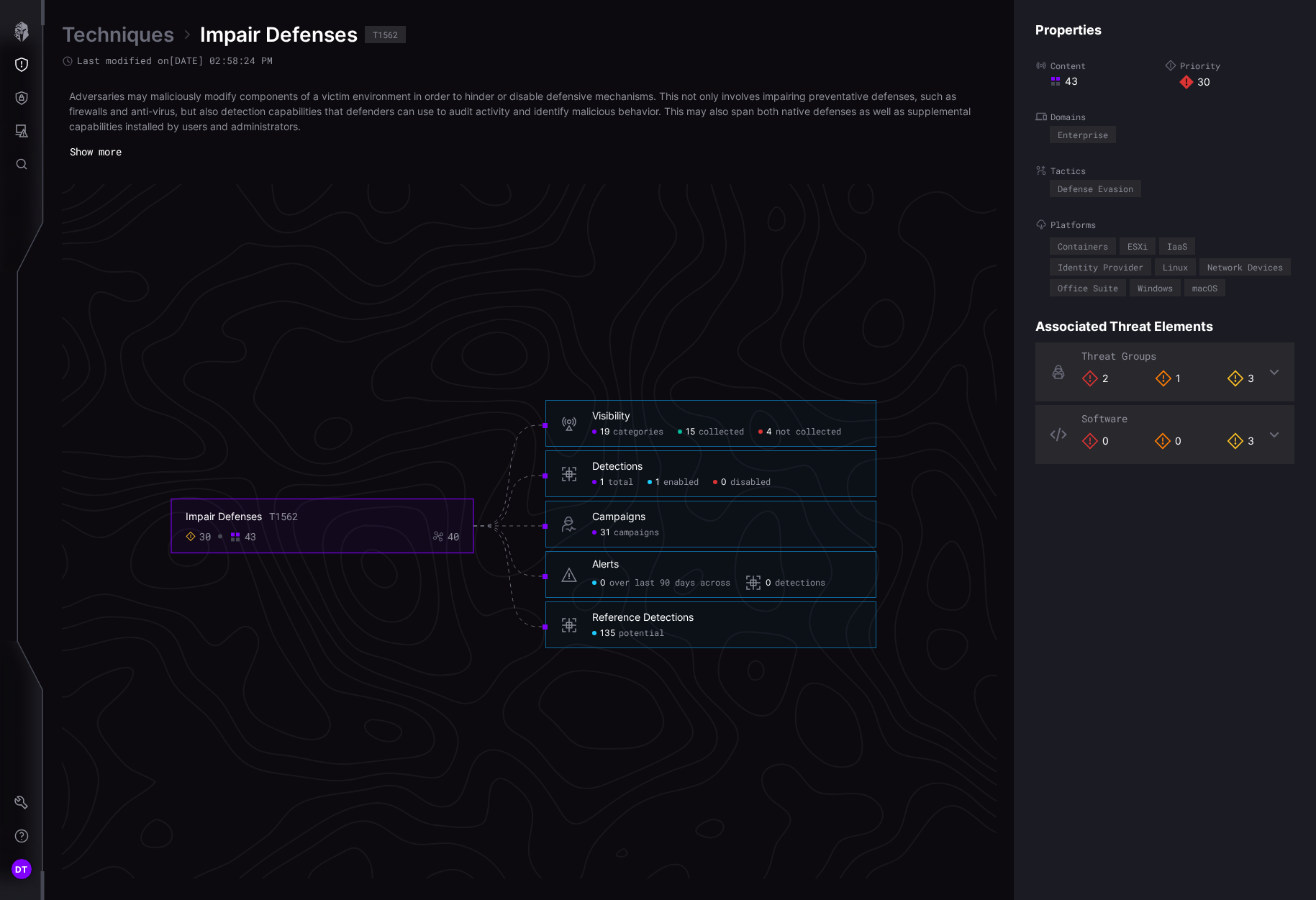
click at [690, 482] on span "enabled" at bounding box center [682, 483] width 35 height 12
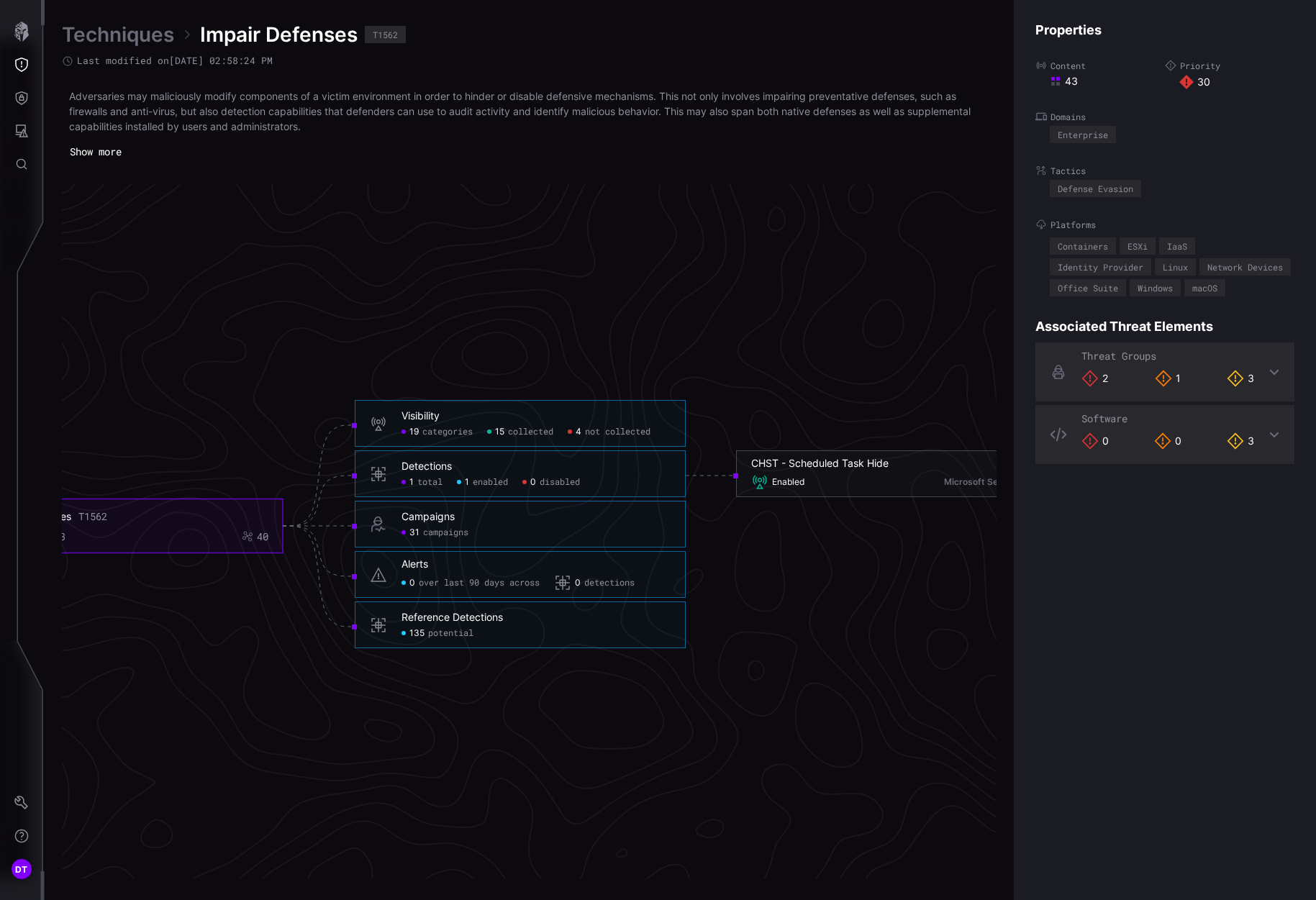
click at [436, 637] on span "potential" at bounding box center [450, 634] width 45 height 12
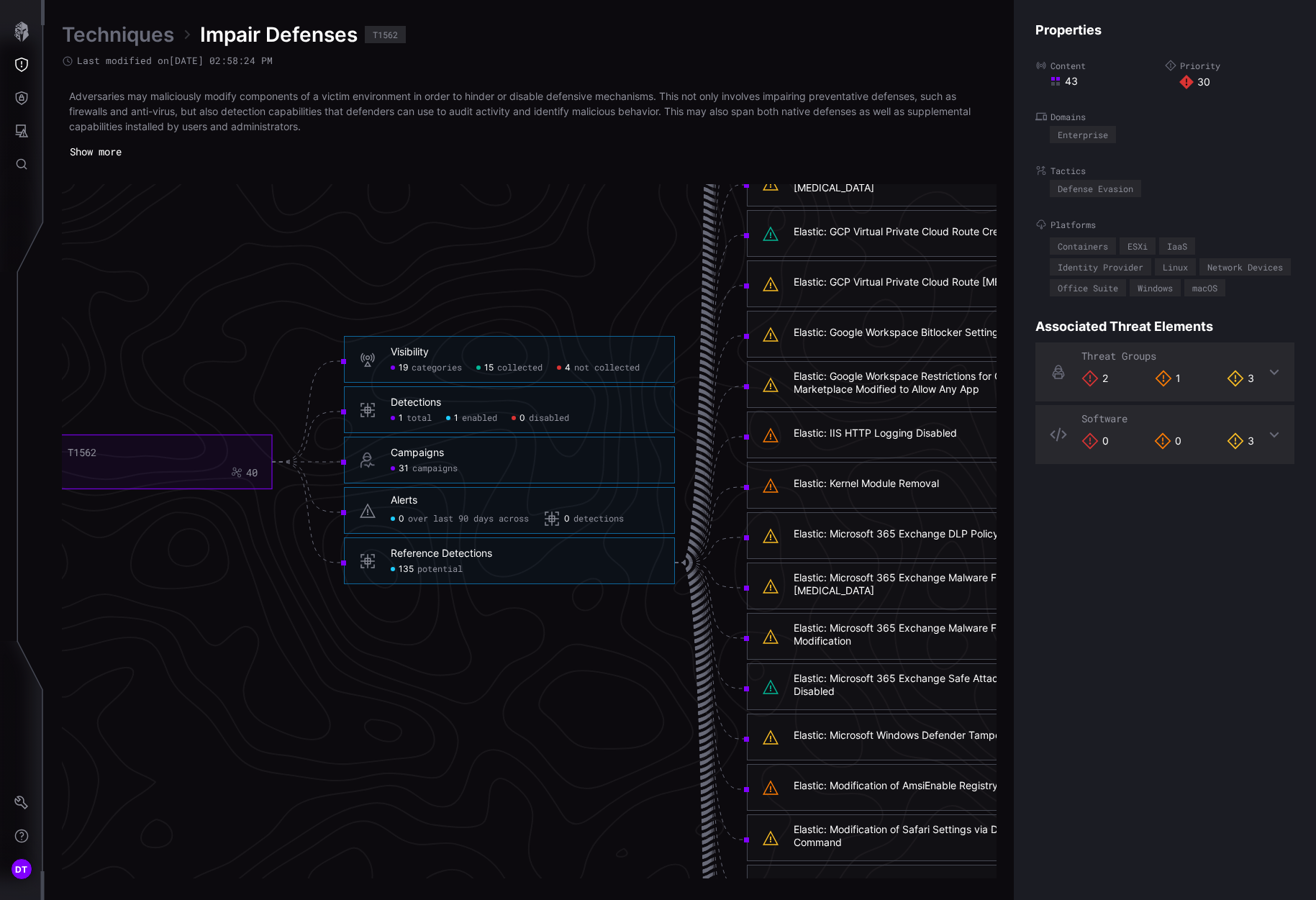
scroll to position [2825, 618]
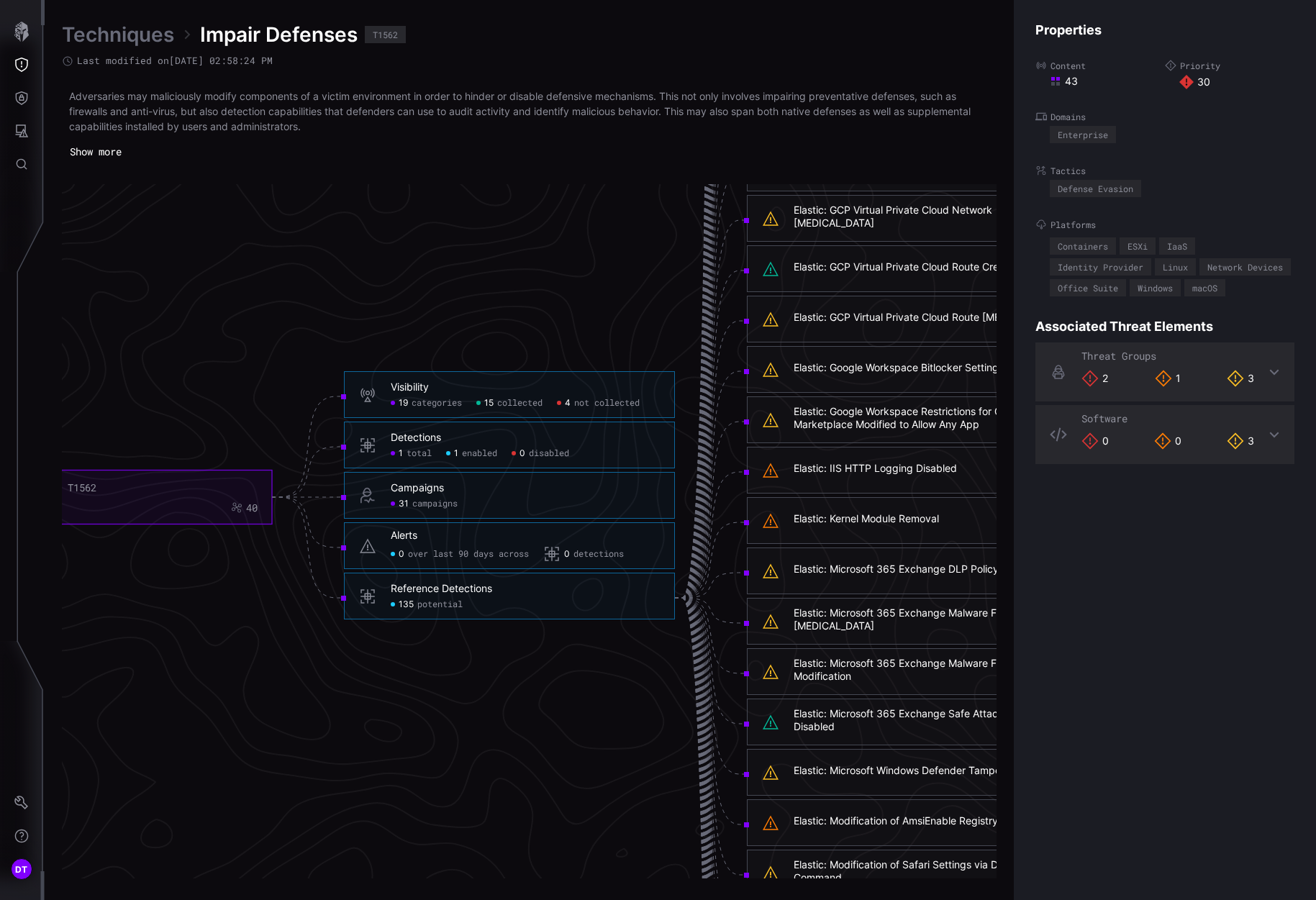
click at [432, 502] on span "campaigns" at bounding box center [435, 504] width 45 height 12
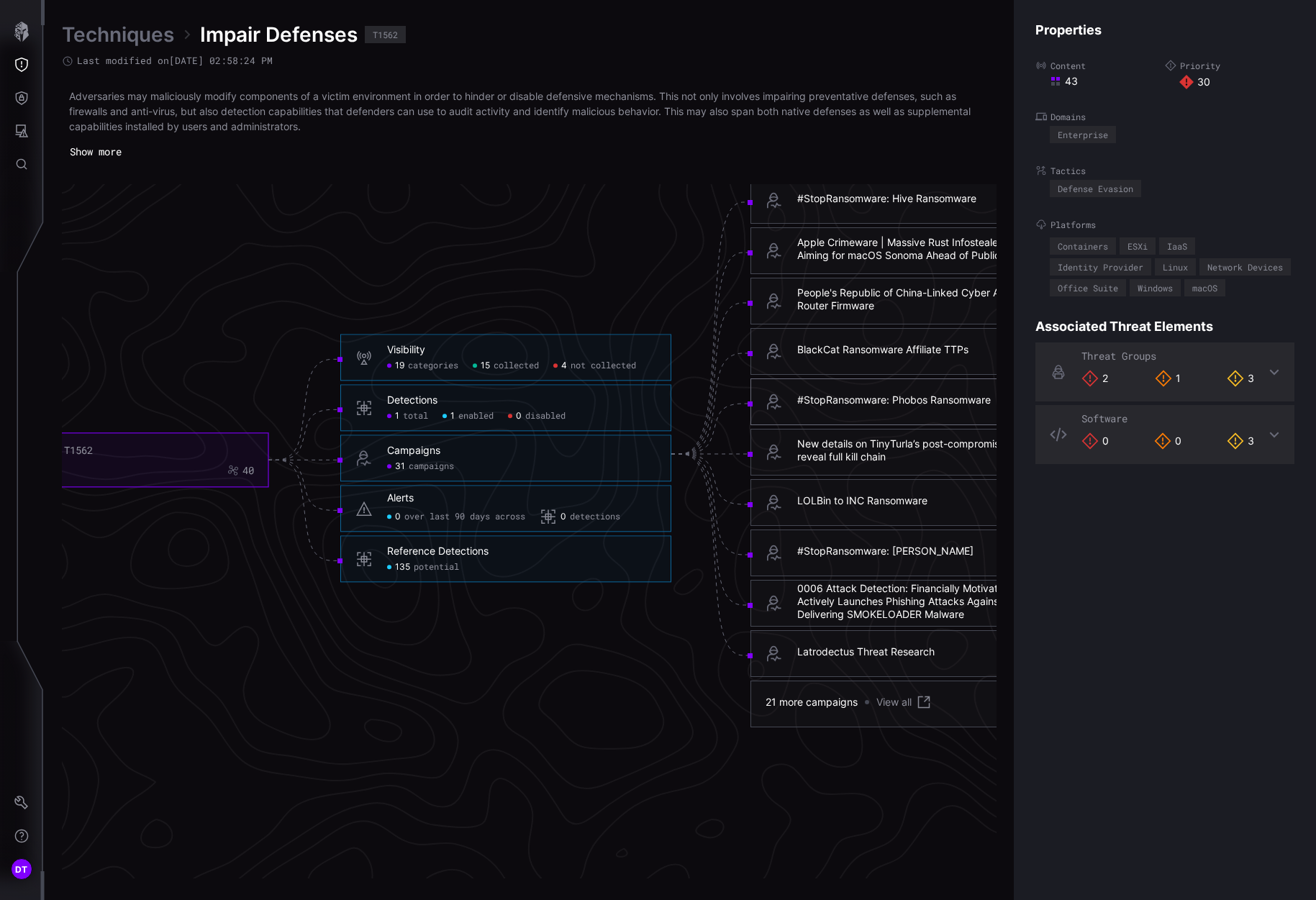
scroll to position [3041, 618]
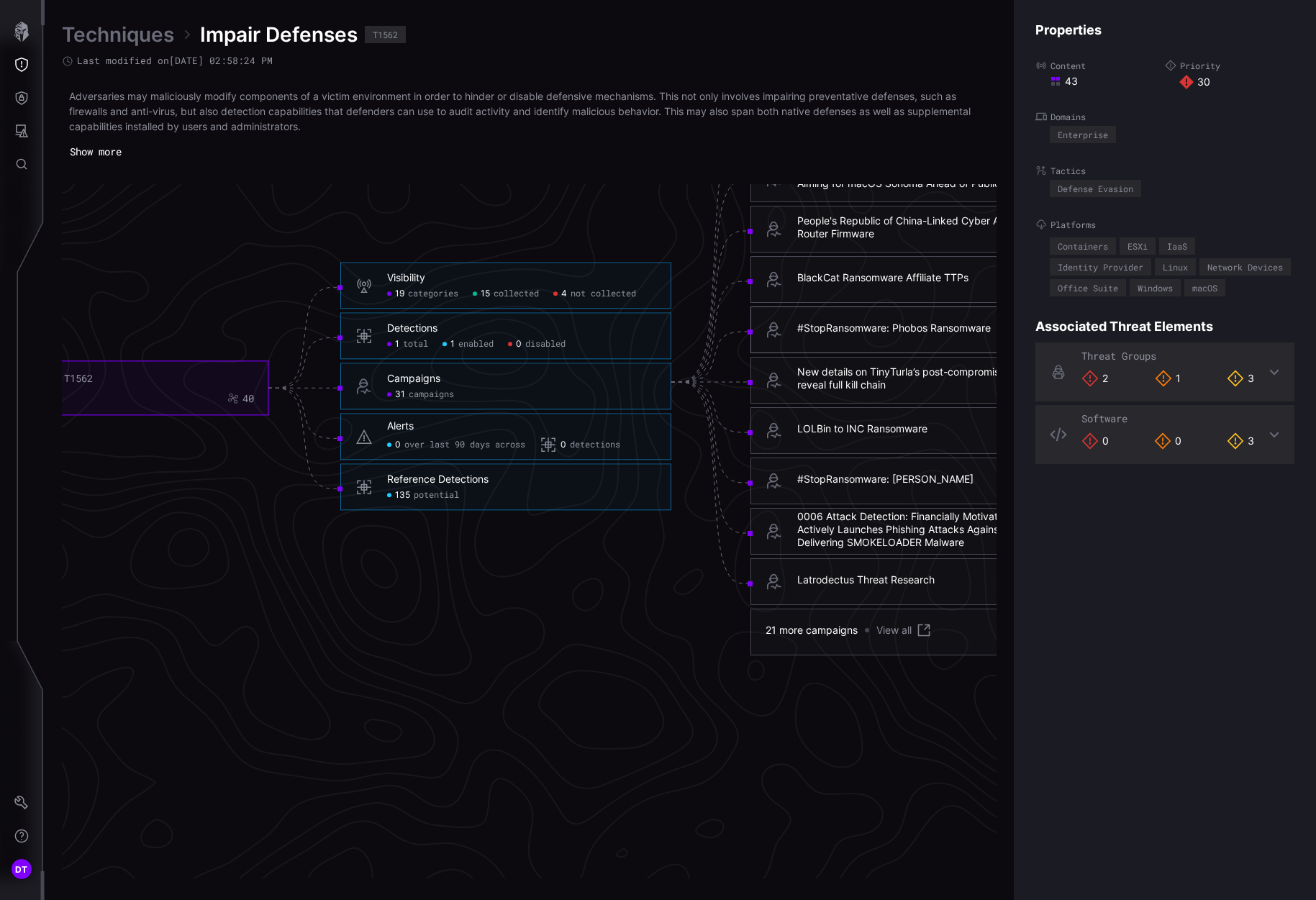
click at [413, 347] on span "total" at bounding box center [415, 344] width 25 height 12
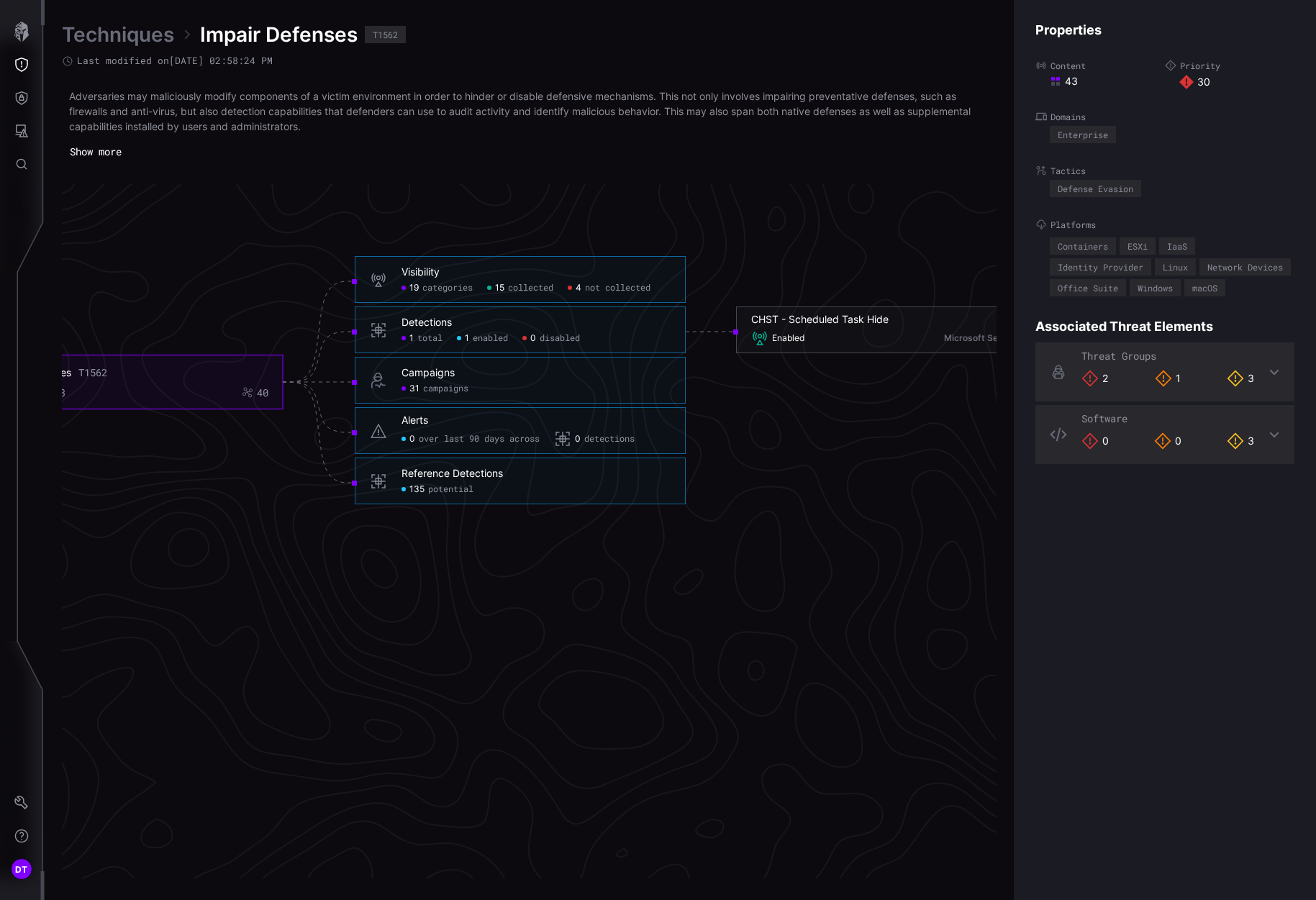
click at [85, 367] on div "T1562" at bounding box center [92, 373] width 28 height 13
click at [67, 379] on div "Impair Defenses" at bounding box center [33, 373] width 76 height 13
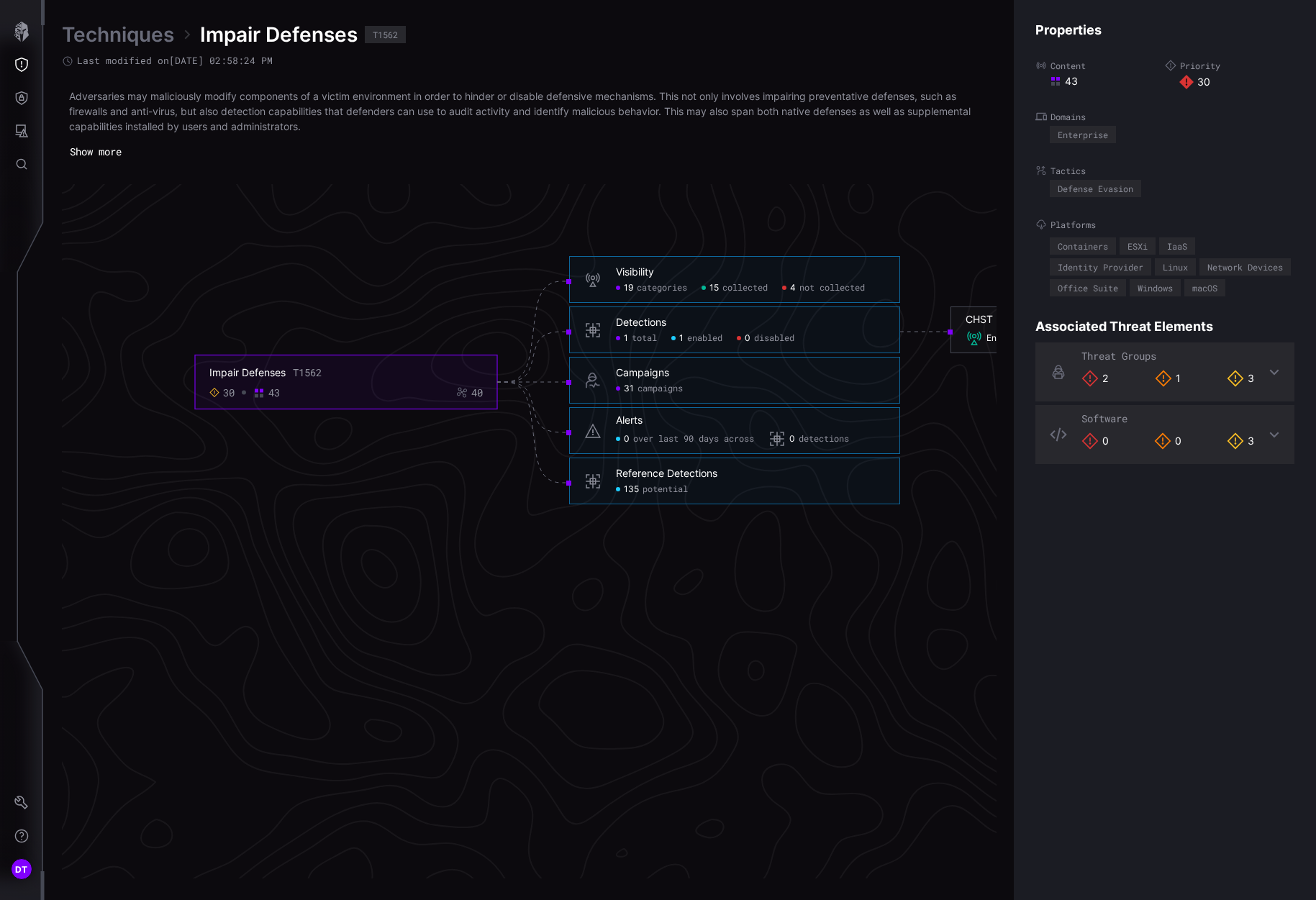
scroll to position [3041, 318]
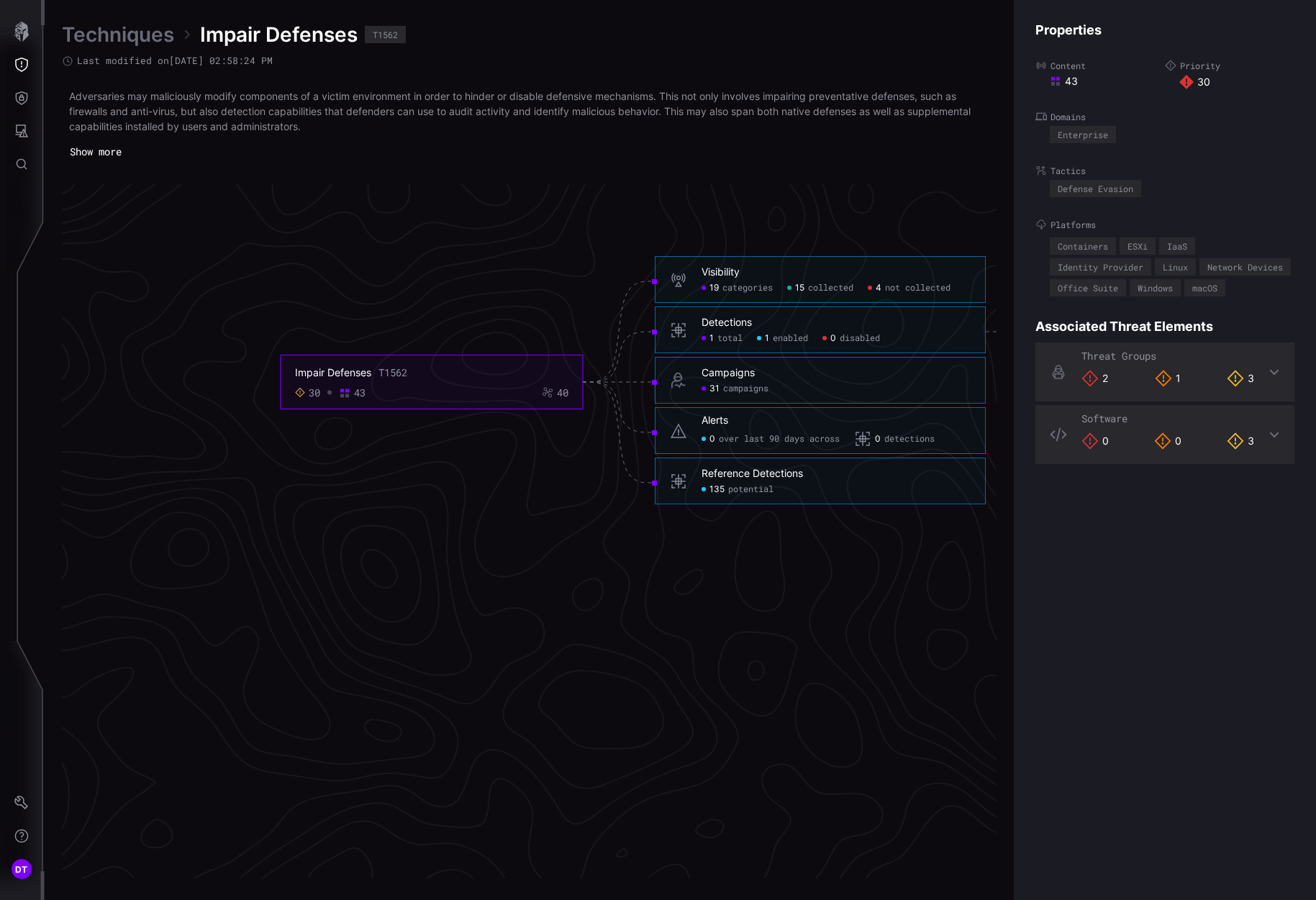
click at [324, 375] on div "Impair Defenses" at bounding box center [333, 373] width 76 height 13
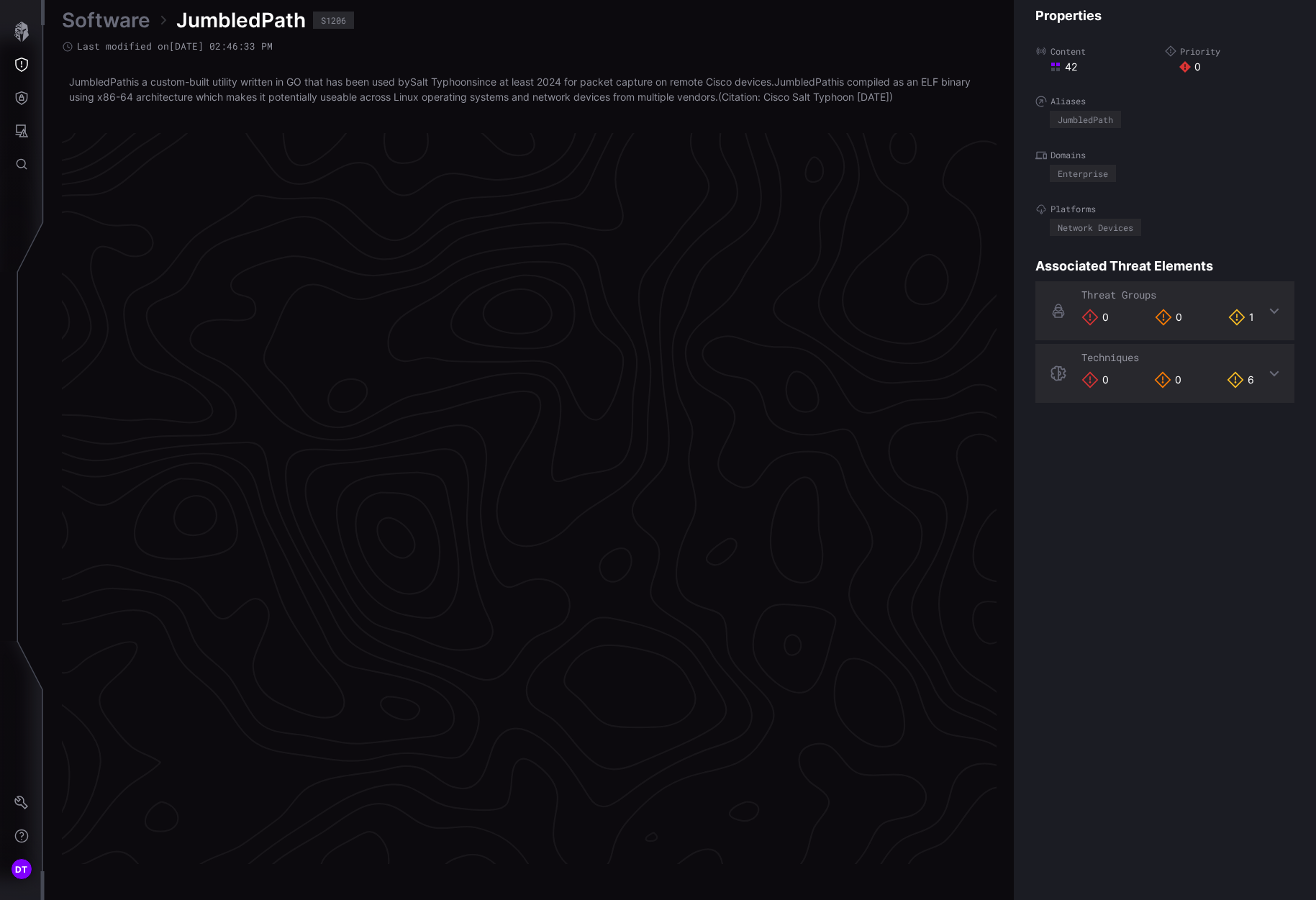
scroll to position [2879, 618]
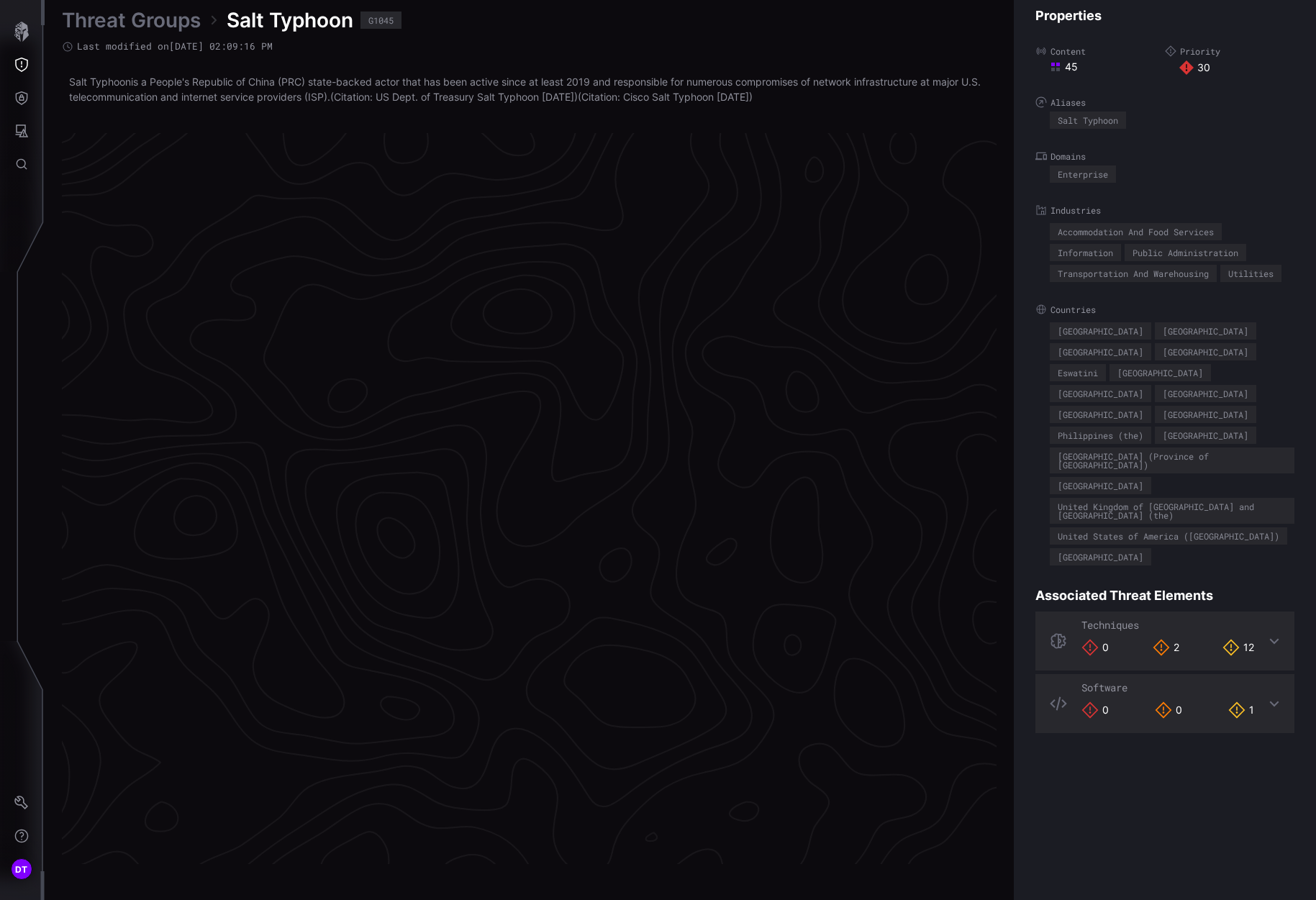
scroll to position [2879, 618]
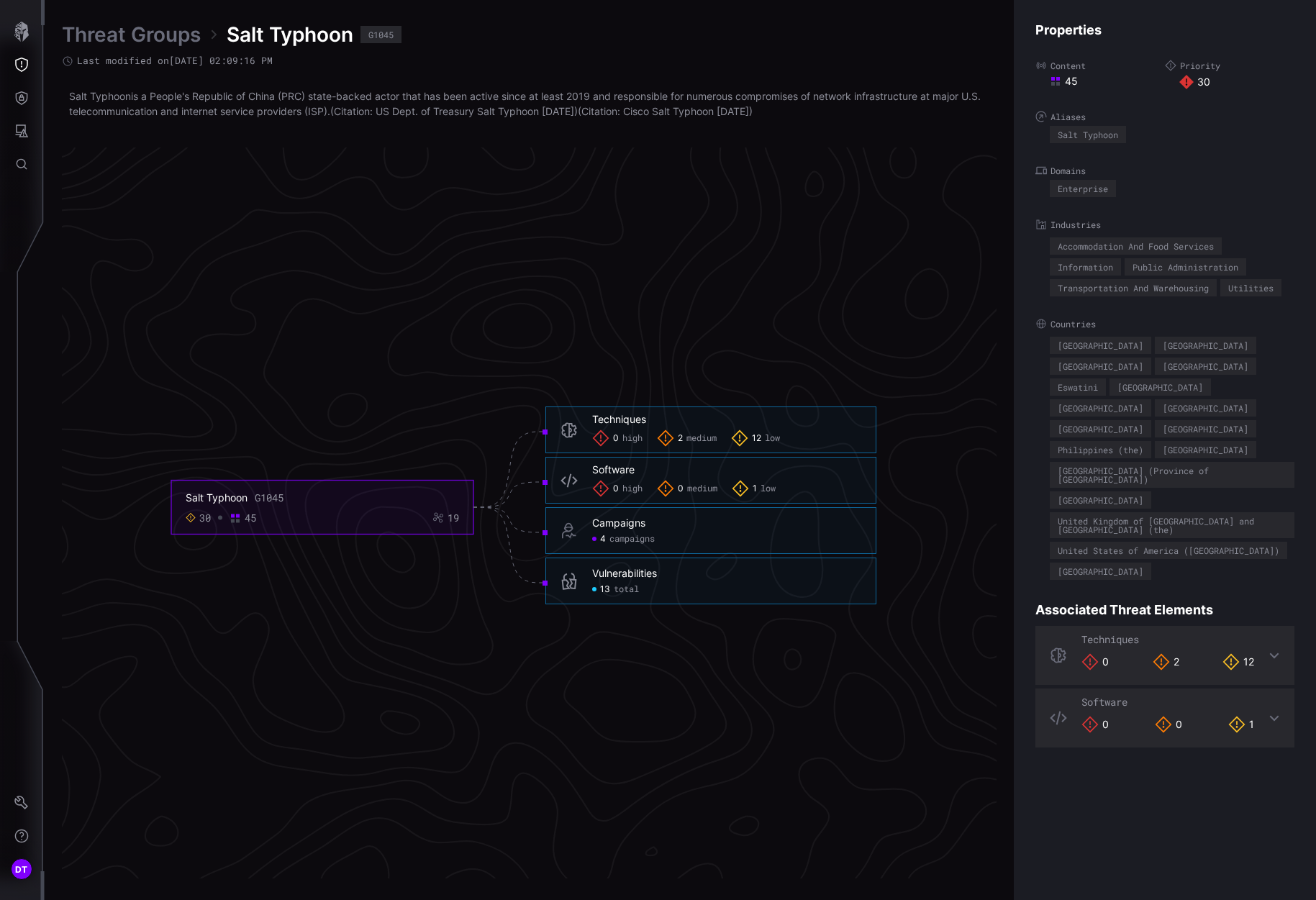
click at [680, 436] on span "2" at bounding box center [681, 438] width 5 height 12
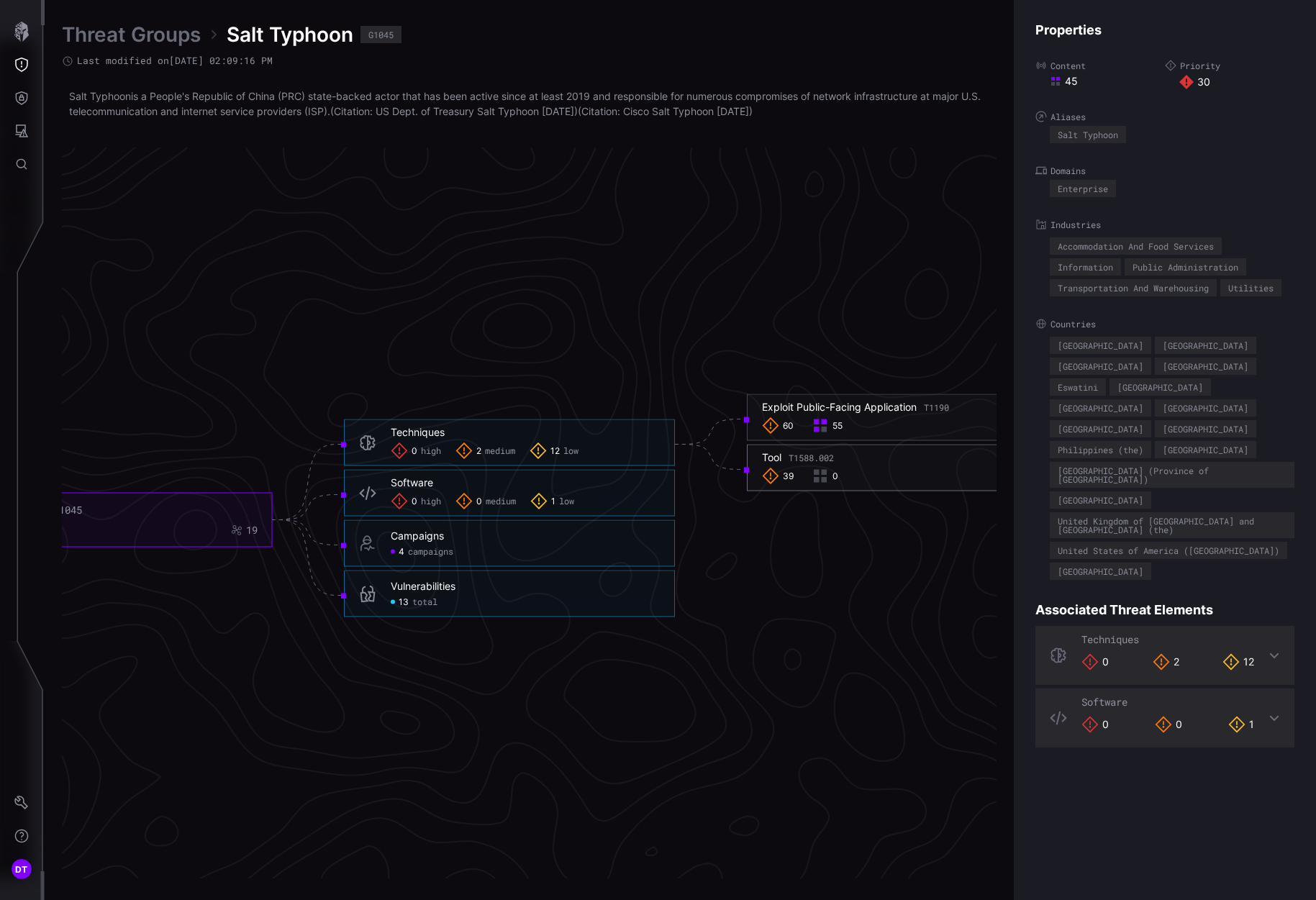
click at [783, 472] on span "39" at bounding box center [788, 476] width 11 height 12
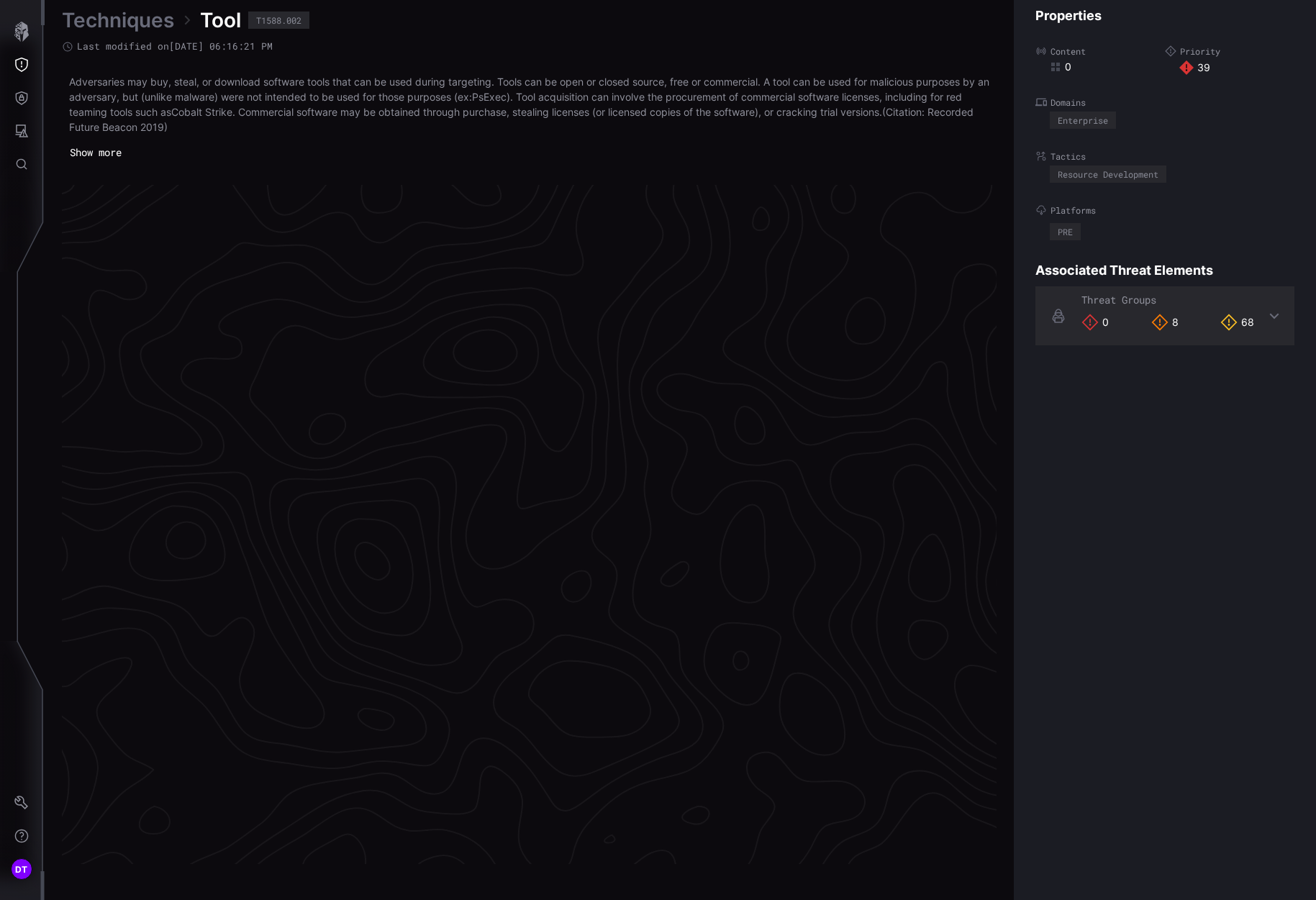
scroll to position [2905, 618]
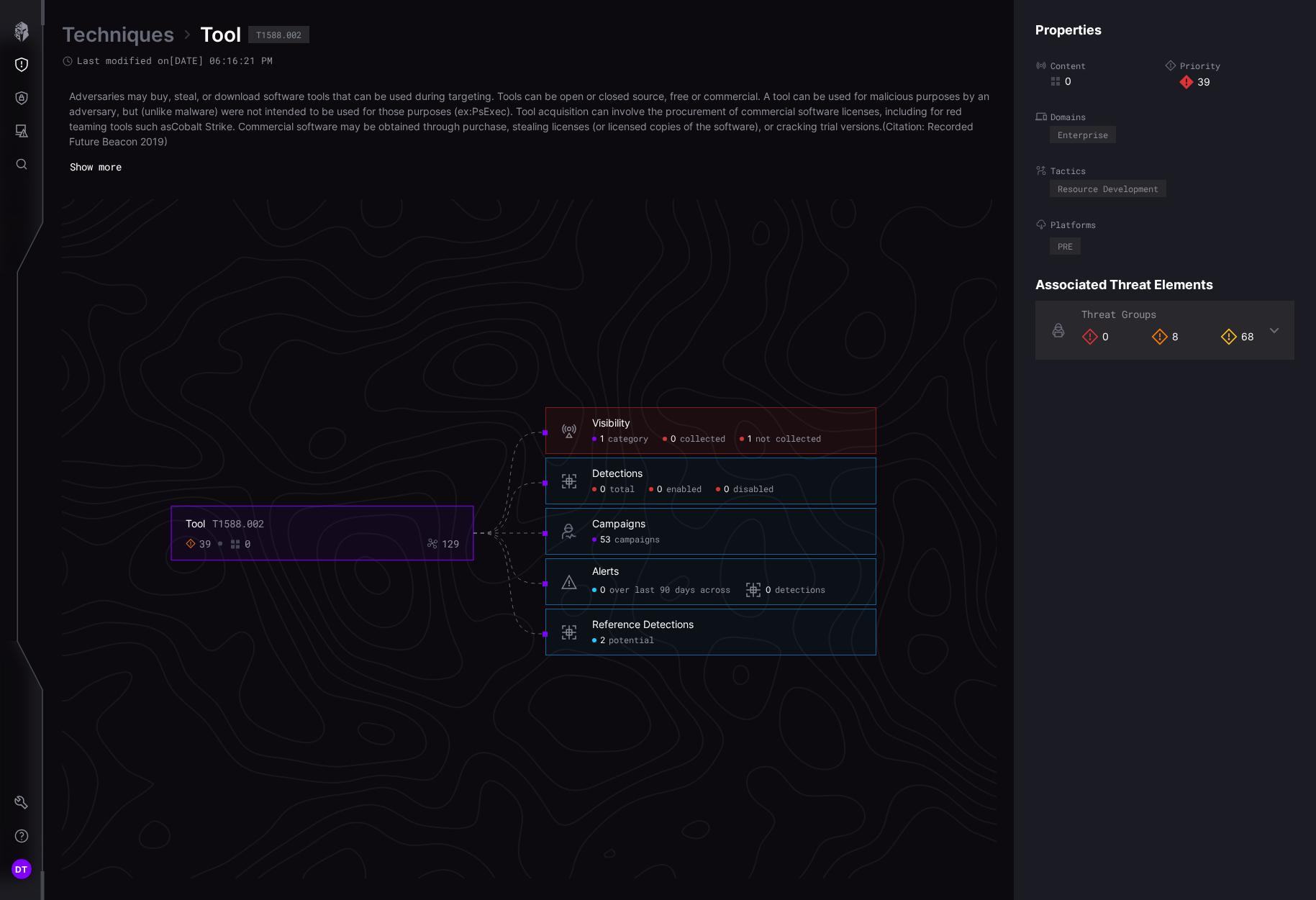
click at [783, 439] on span "not collected" at bounding box center [788, 439] width 66 height 12
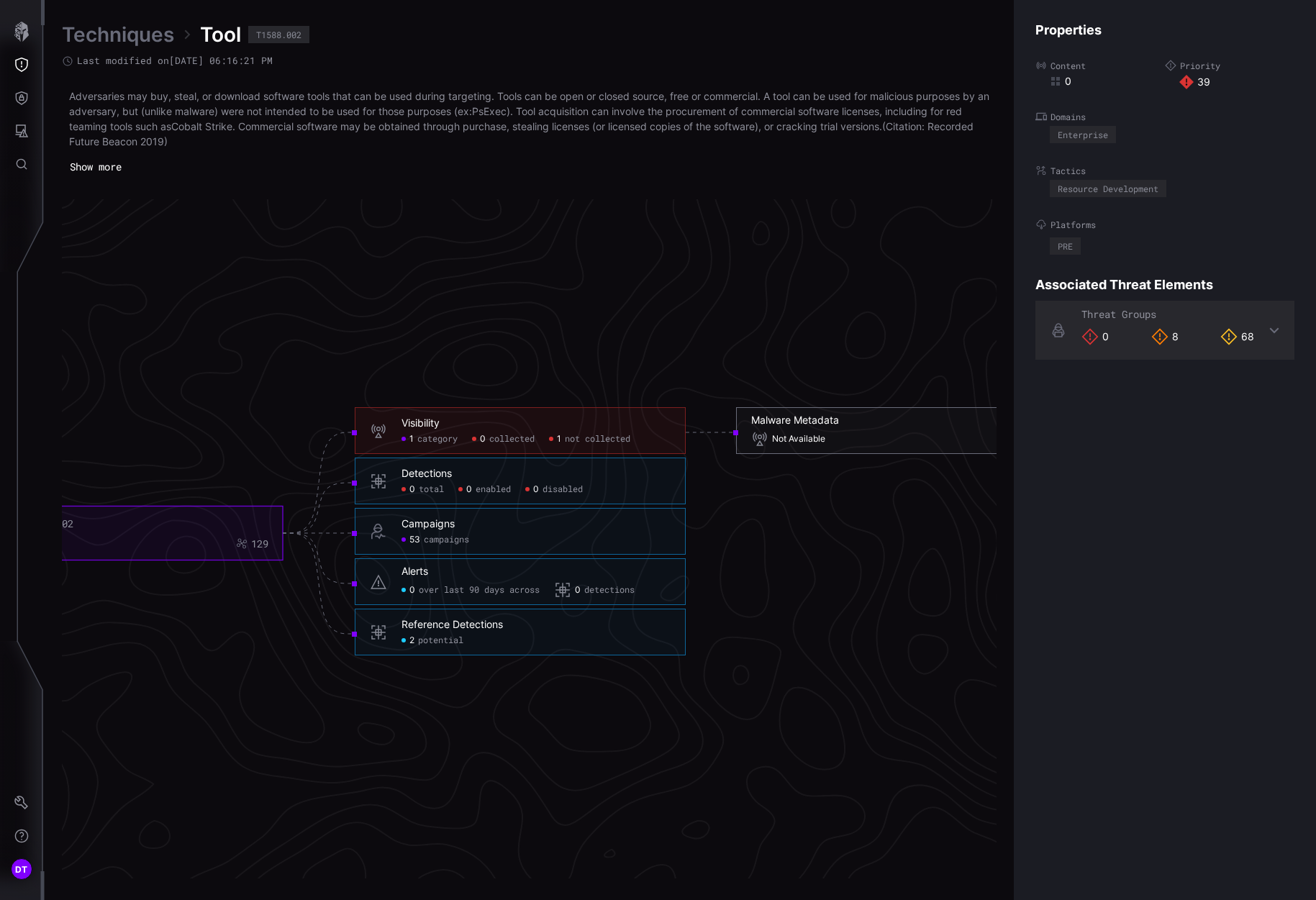
click at [785, 439] on span "Not Available" at bounding box center [799, 439] width 53 height 12
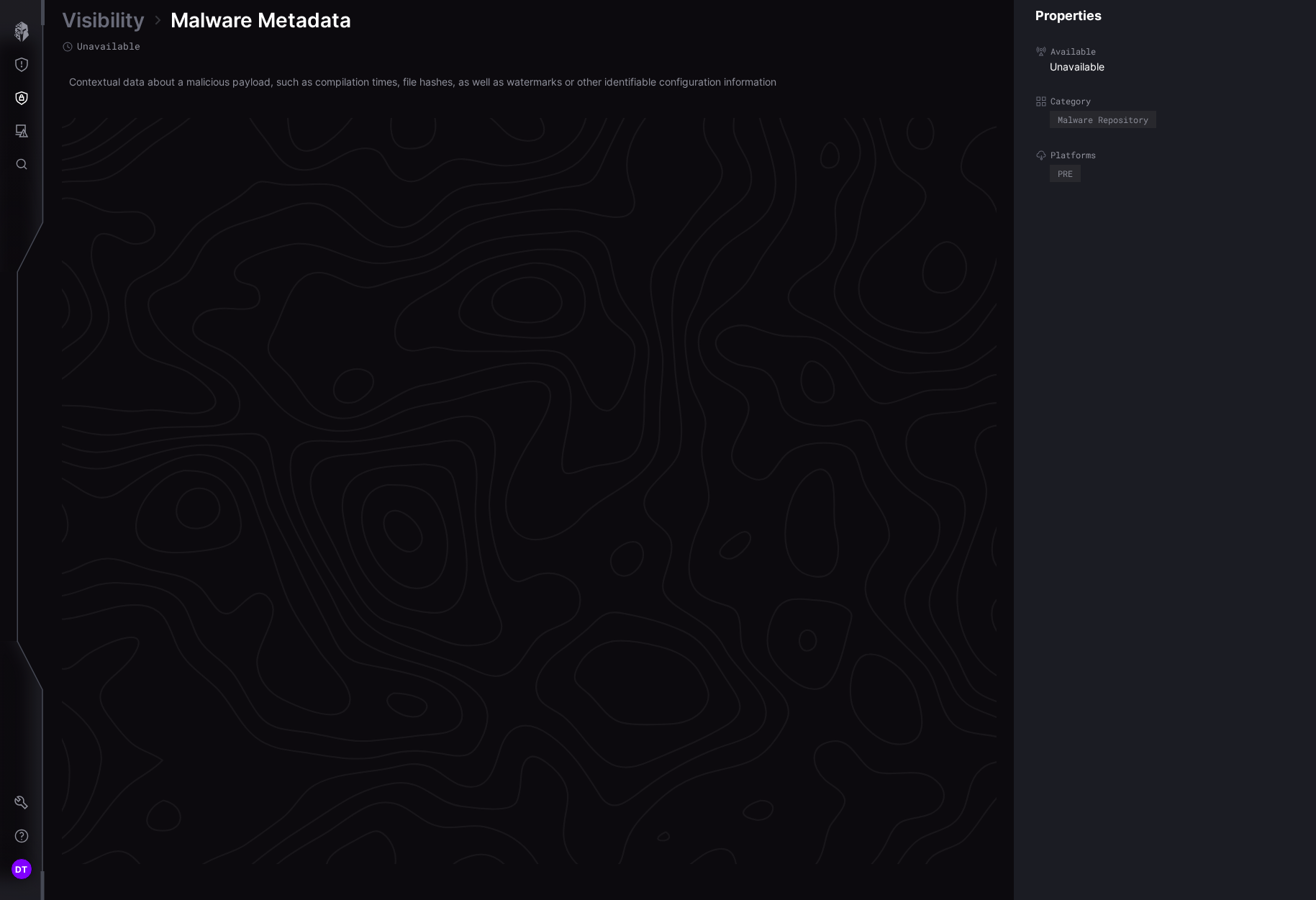
scroll to position [2871, 618]
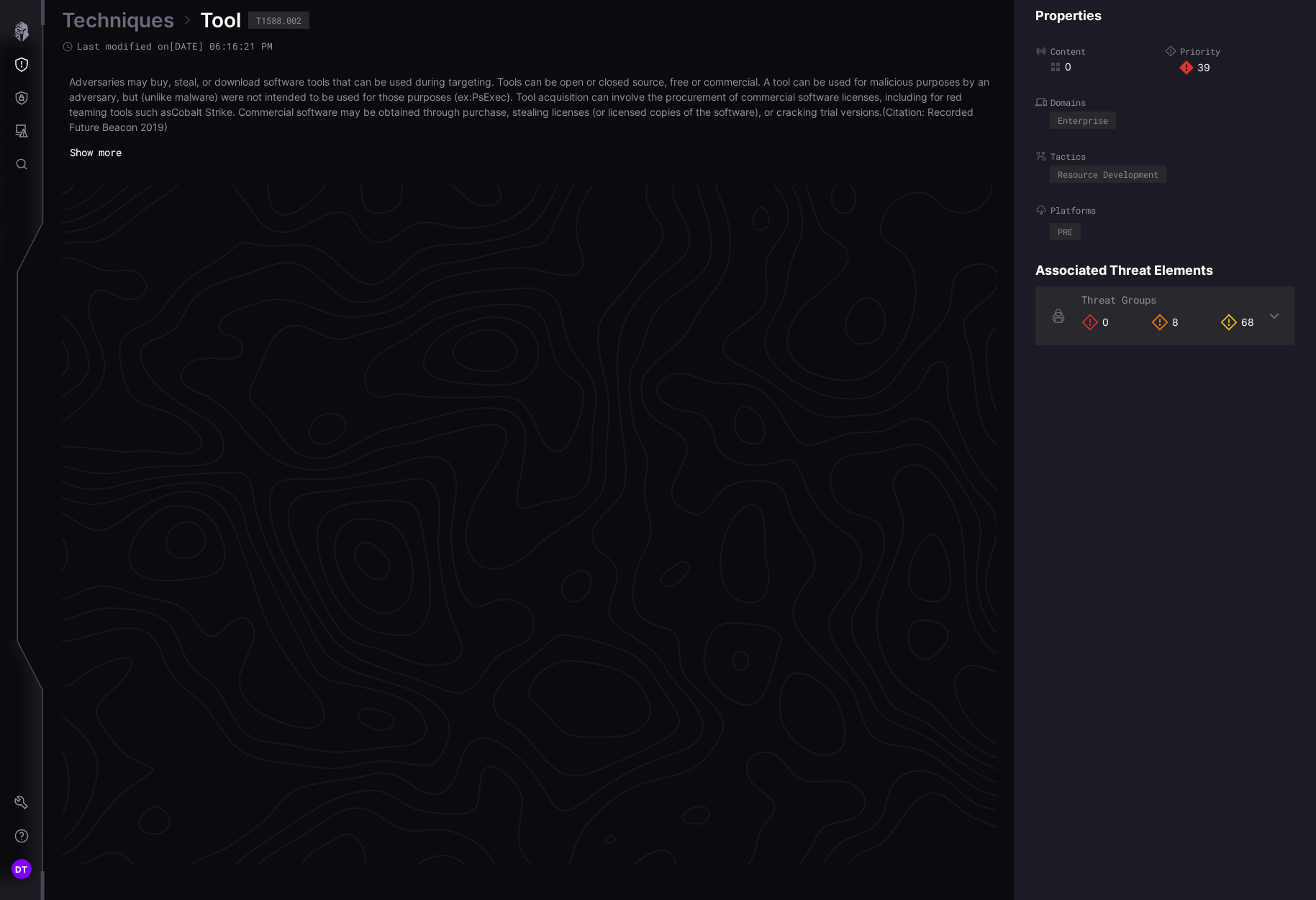
scroll to position [2905, 618]
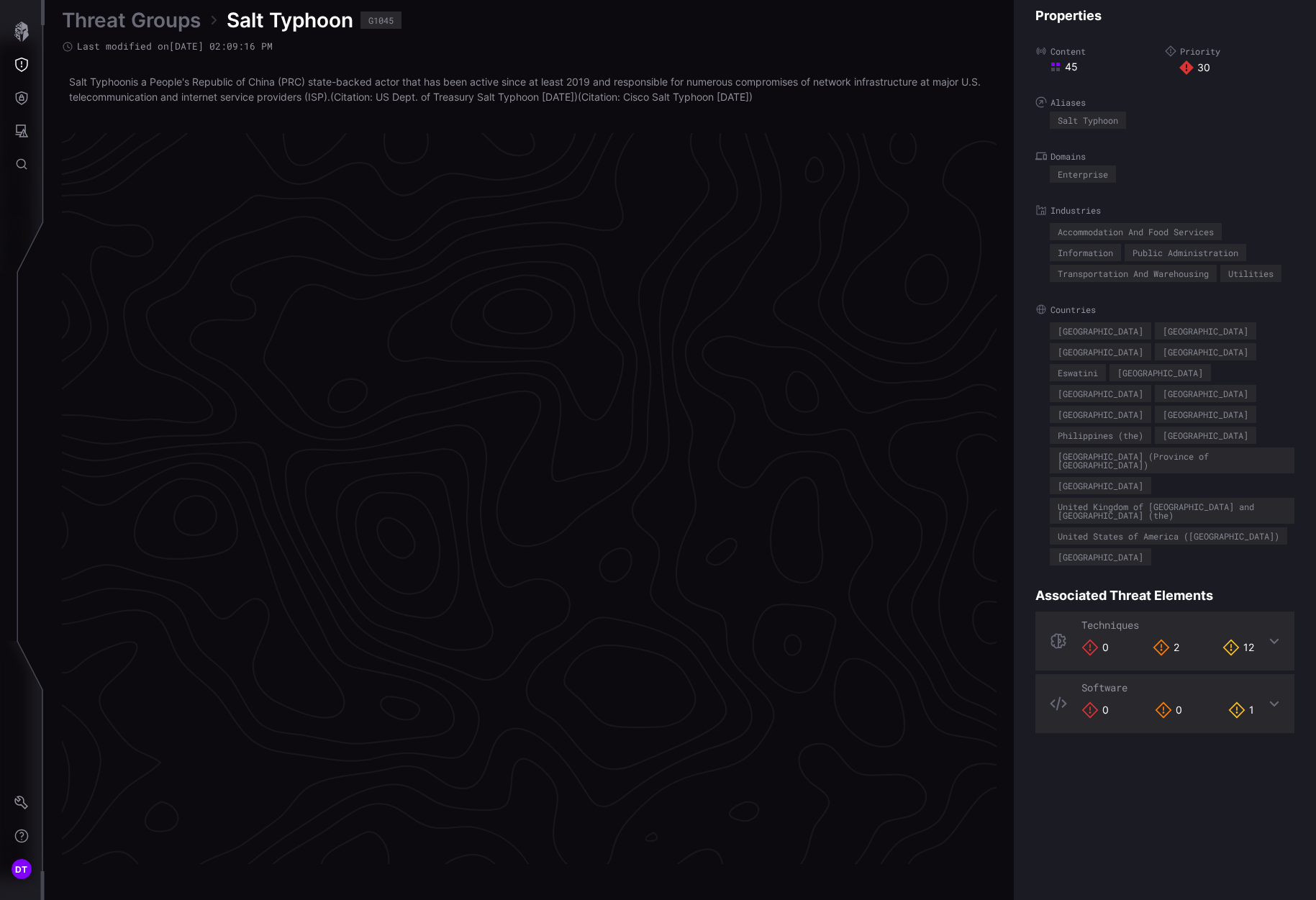
scroll to position [2879, 618]
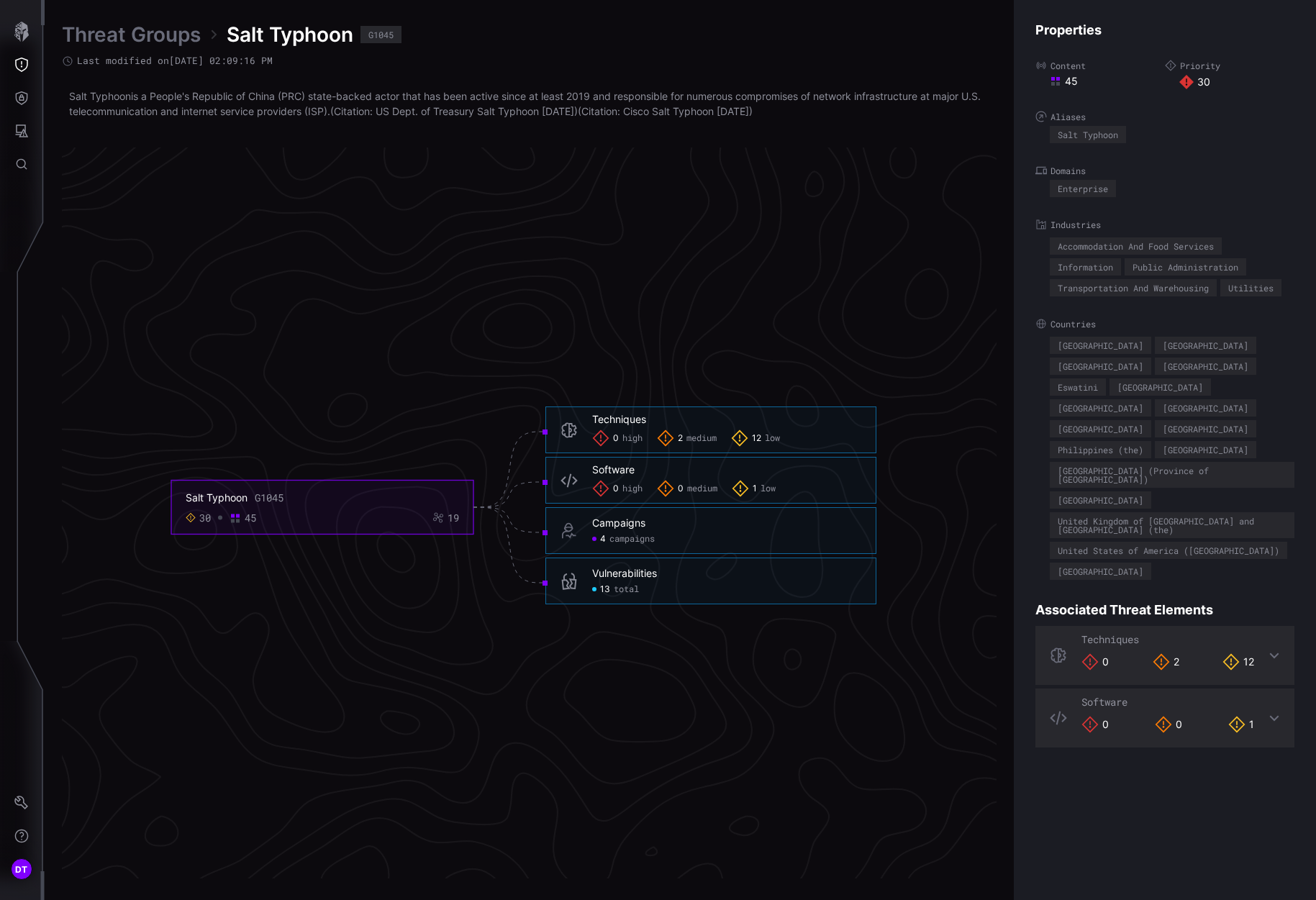
click at [621, 588] on span "total" at bounding box center [626, 589] width 25 height 12
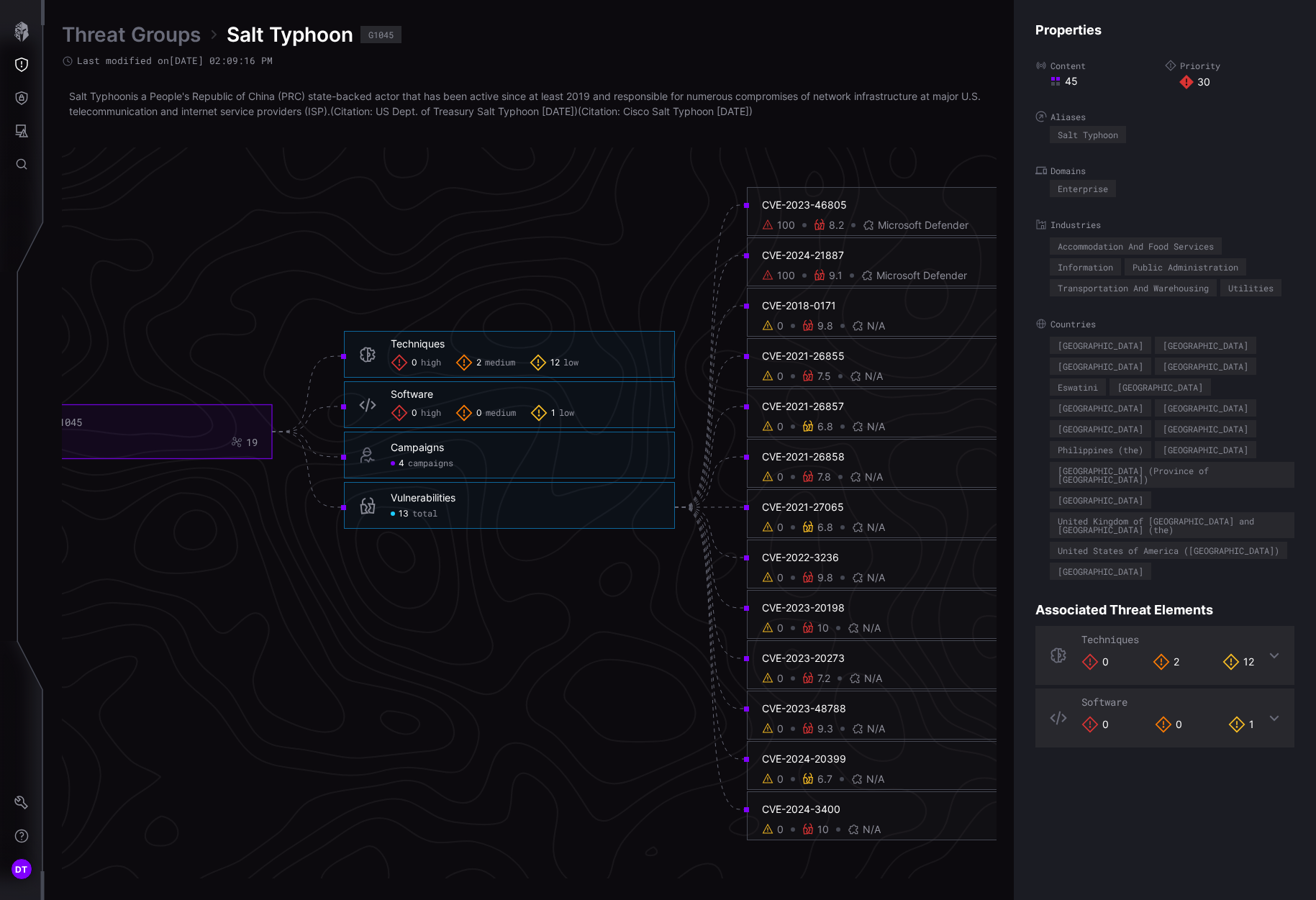
click at [780, 226] on div "100" at bounding box center [786, 225] width 18 height 13
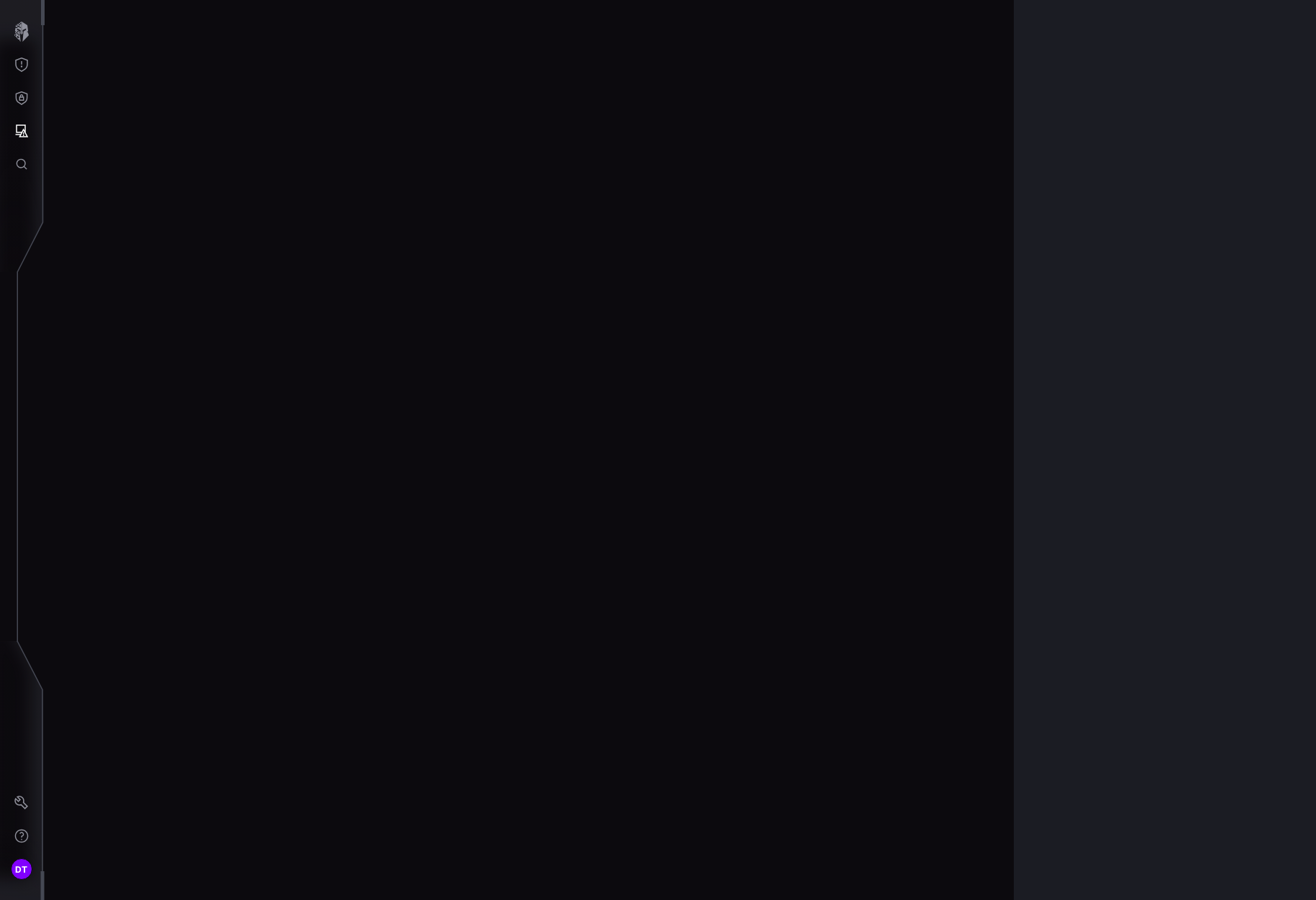
scroll to position [2867, 618]
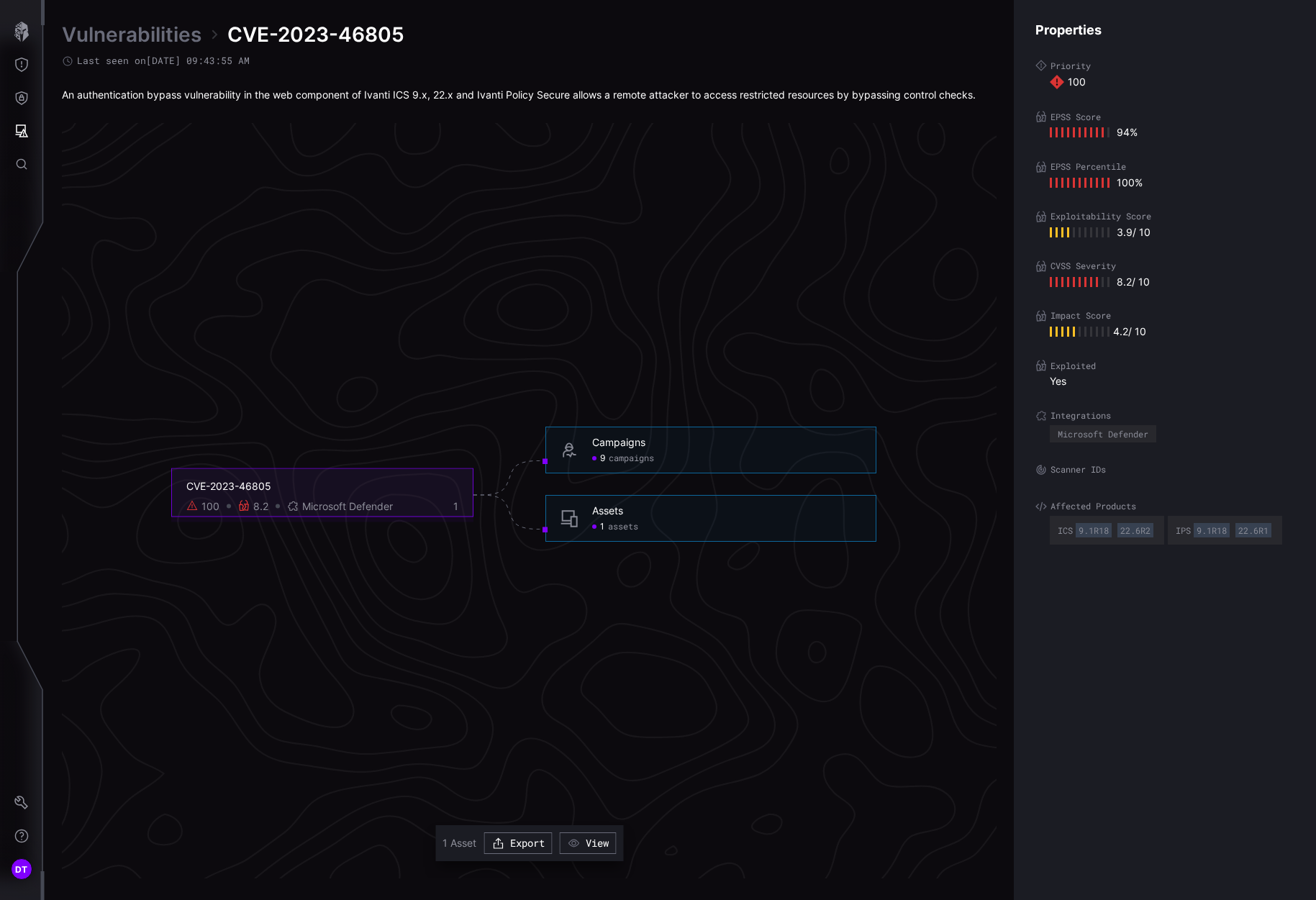
click at [617, 529] on span "assets" at bounding box center [623, 527] width 30 height 12
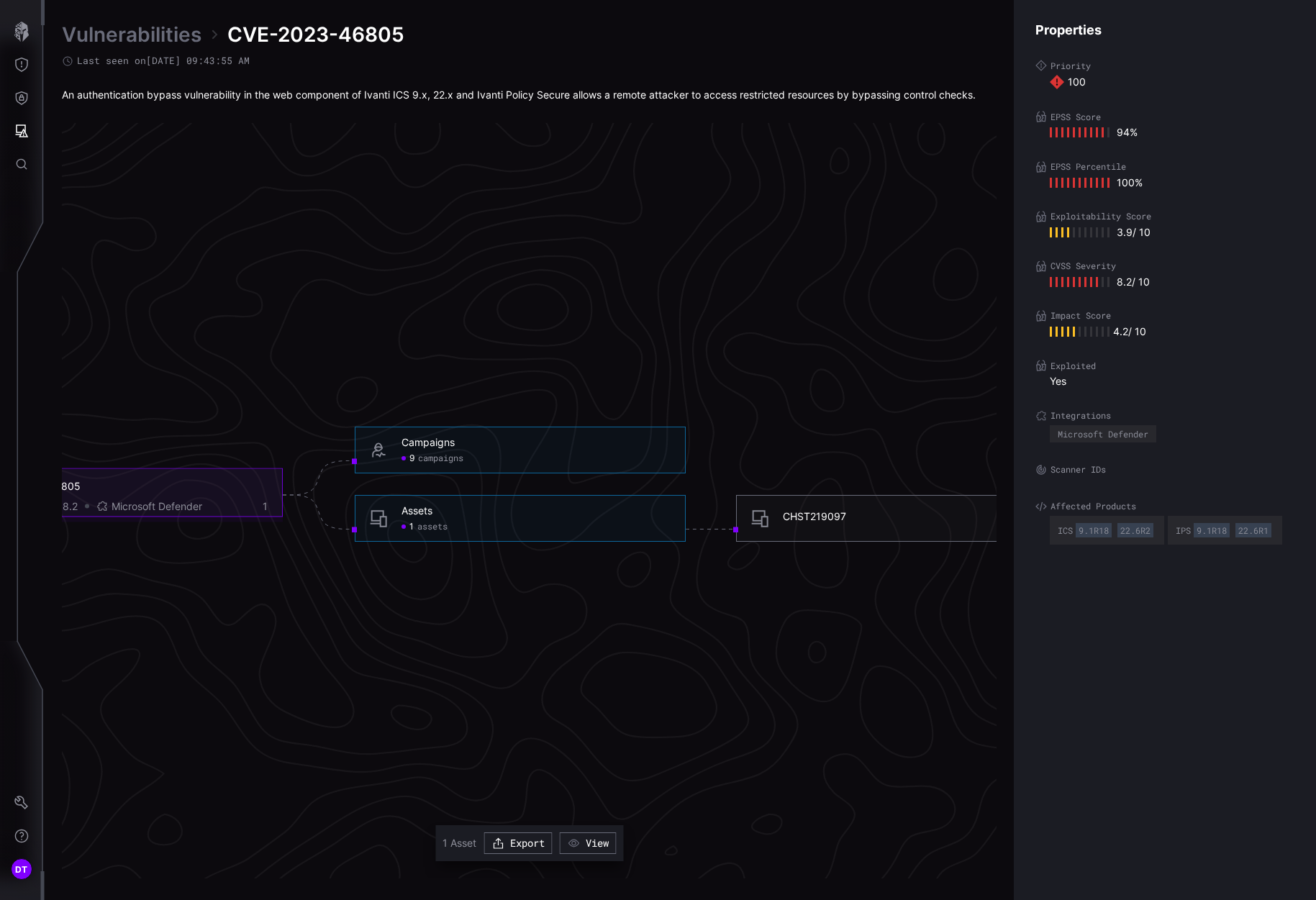
click at [793, 514] on div "CHST219097" at bounding box center [814, 517] width 63 height 13
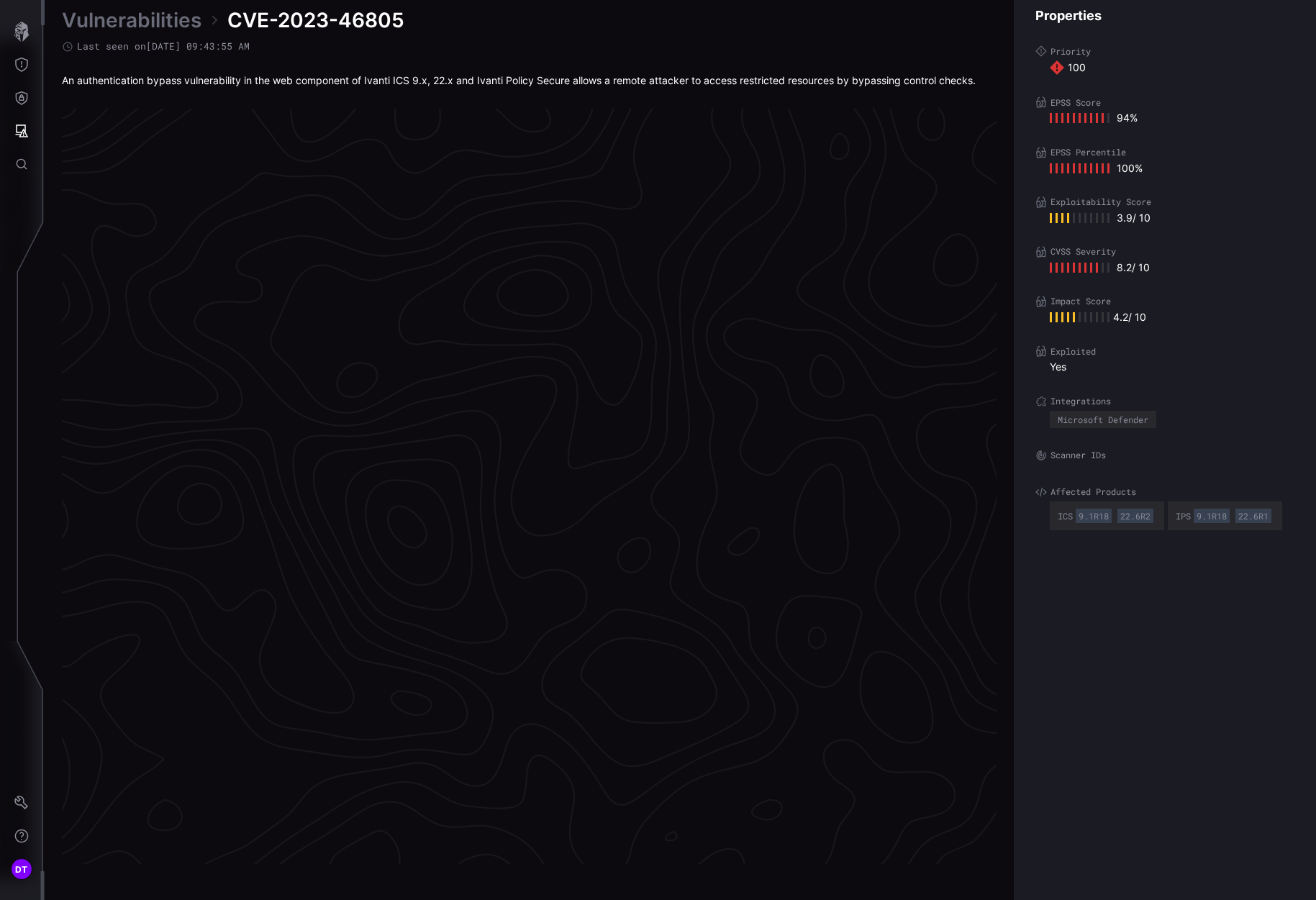
scroll to position [2867, 618]
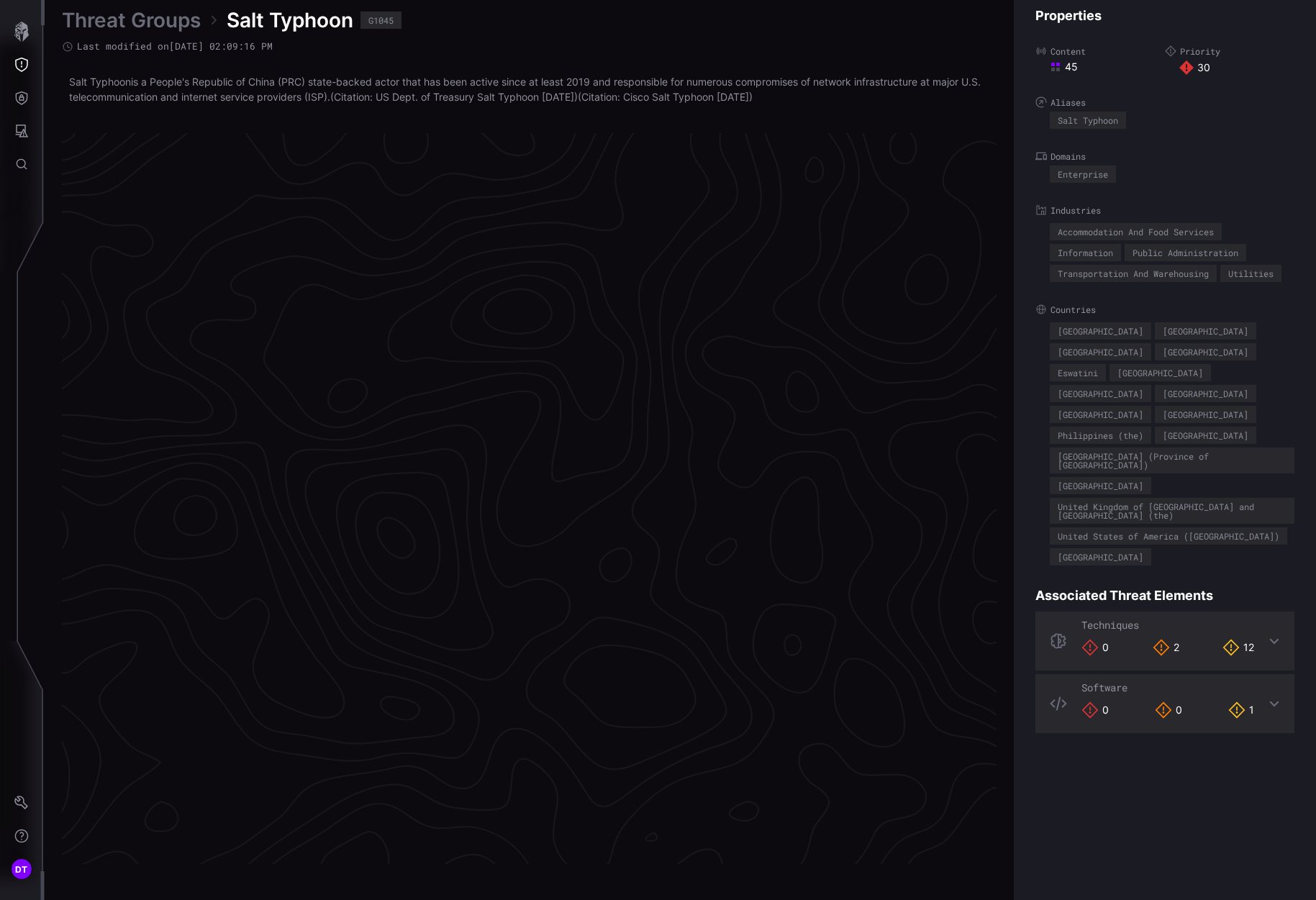
scroll to position [2879, 618]
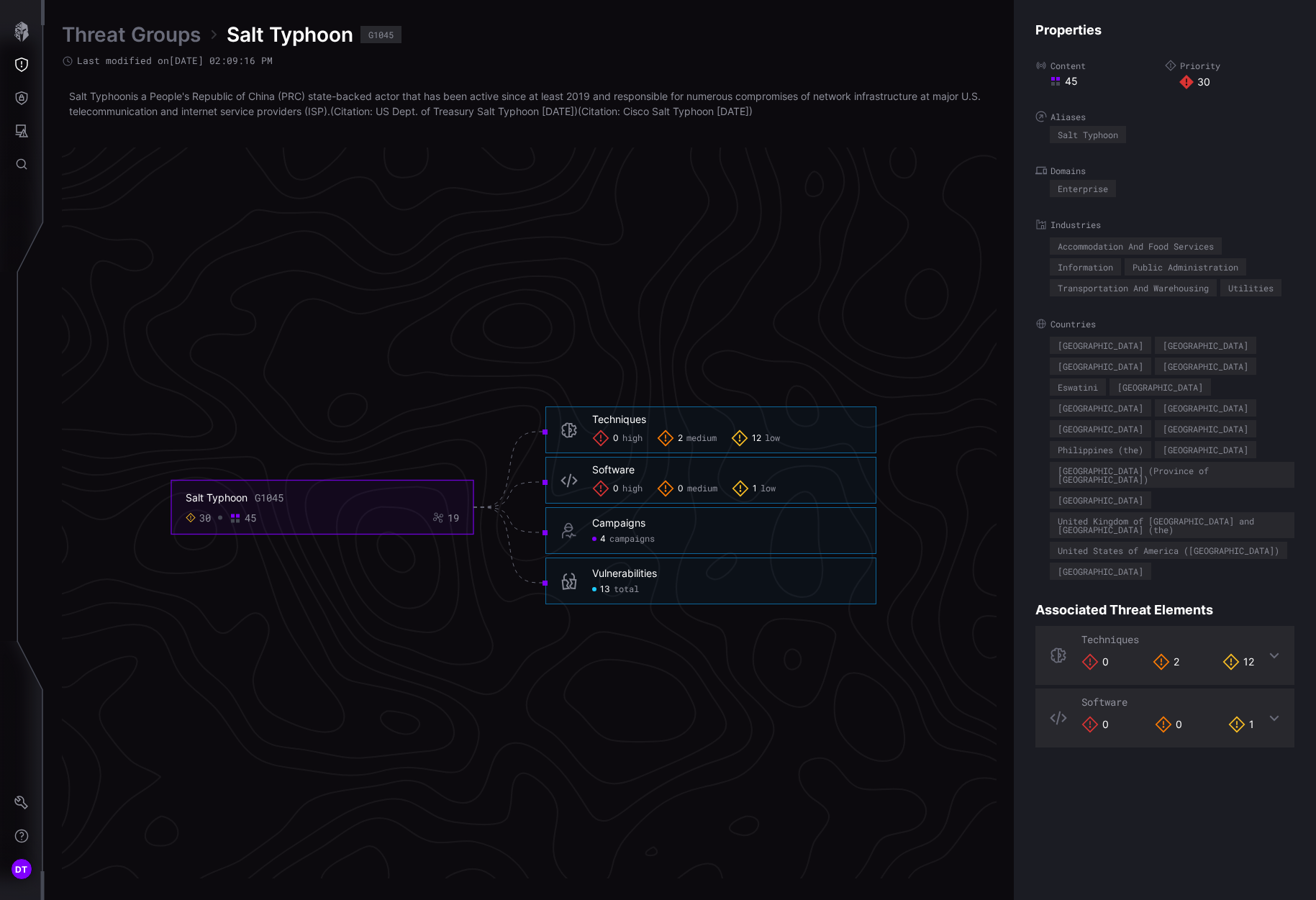
click at [623, 592] on span "total" at bounding box center [626, 589] width 25 height 12
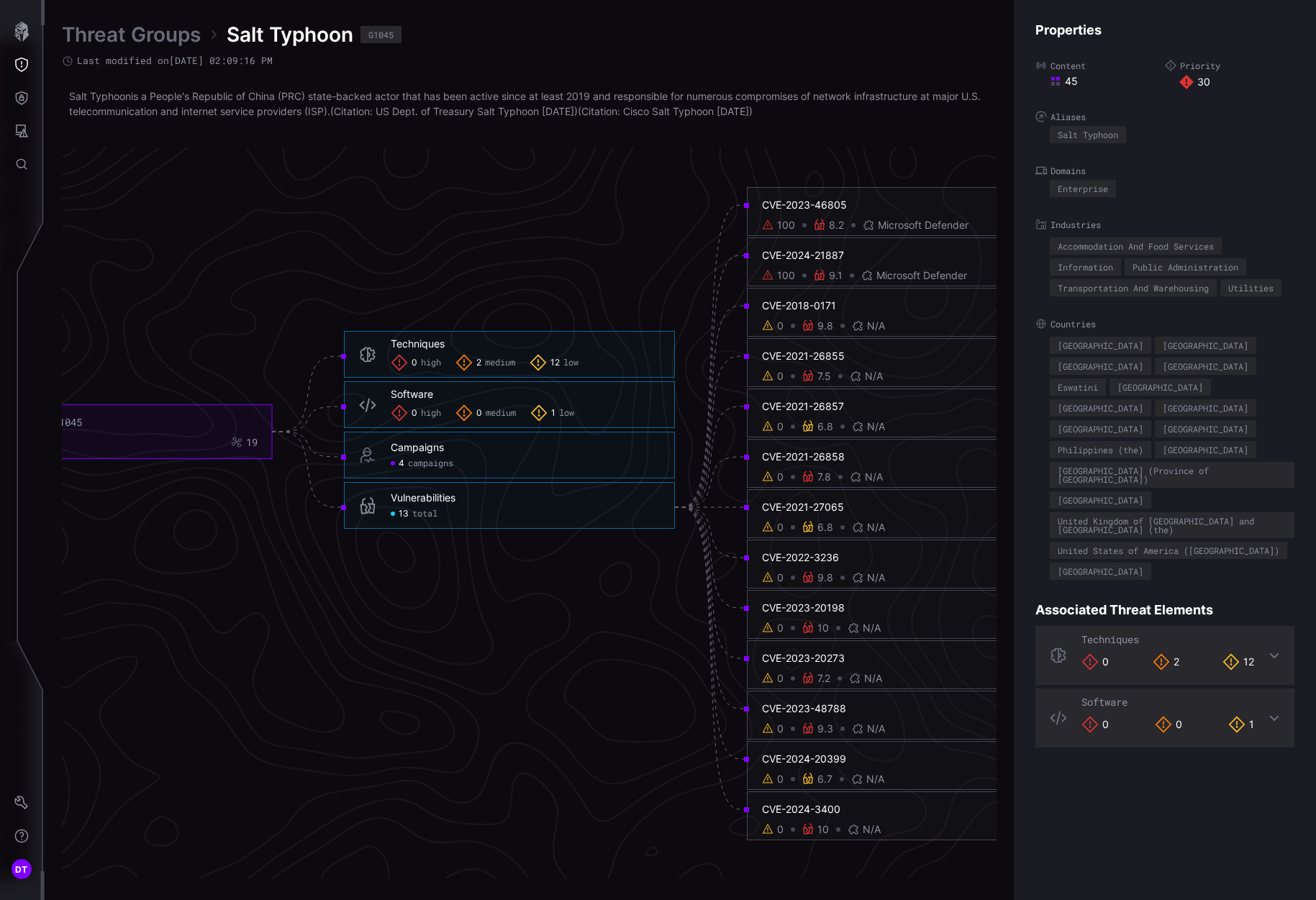
click at [779, 275] on div "100" at bounding box center [786, 275] width 18 height 13
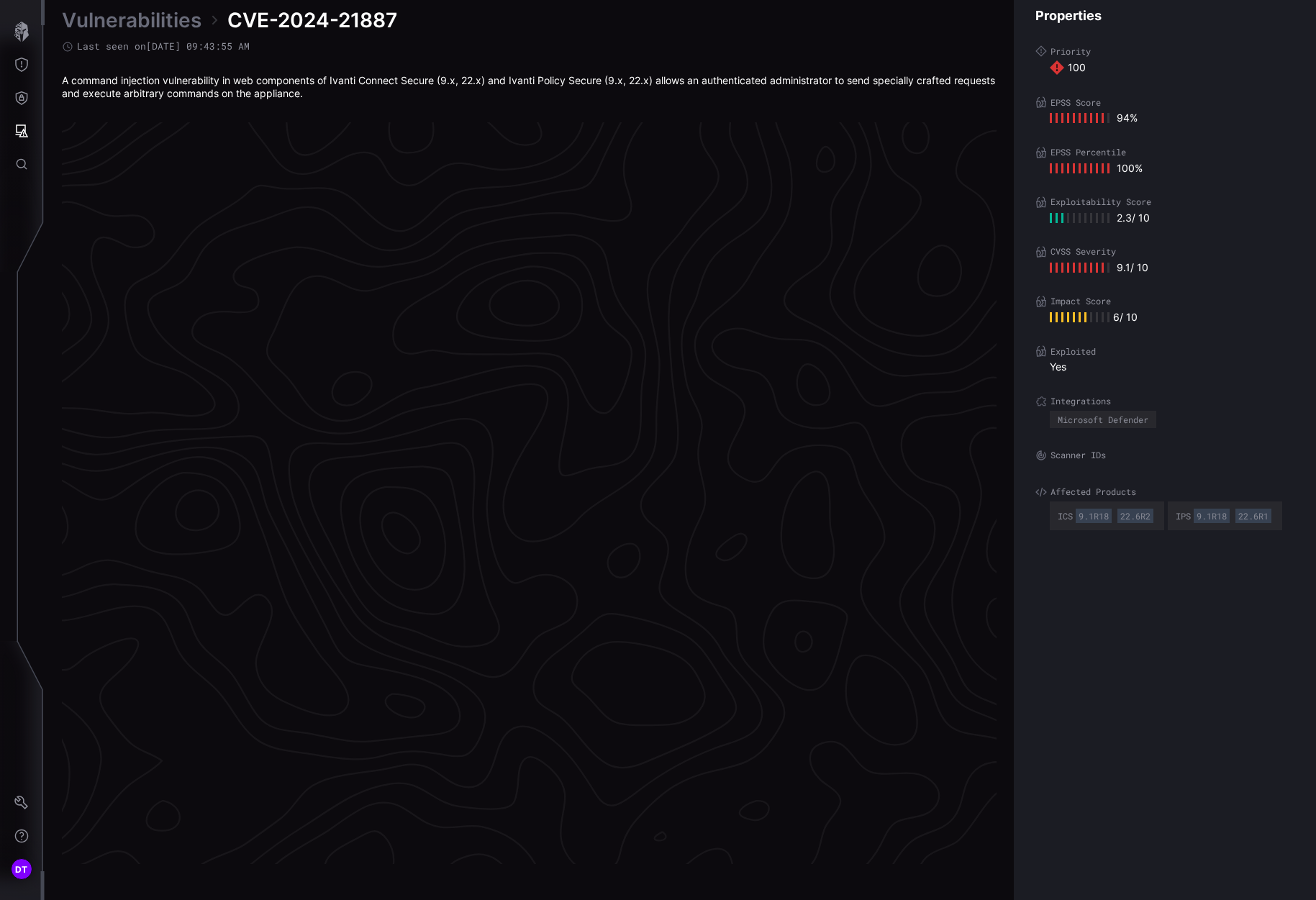
scroll to position [2873, 618]
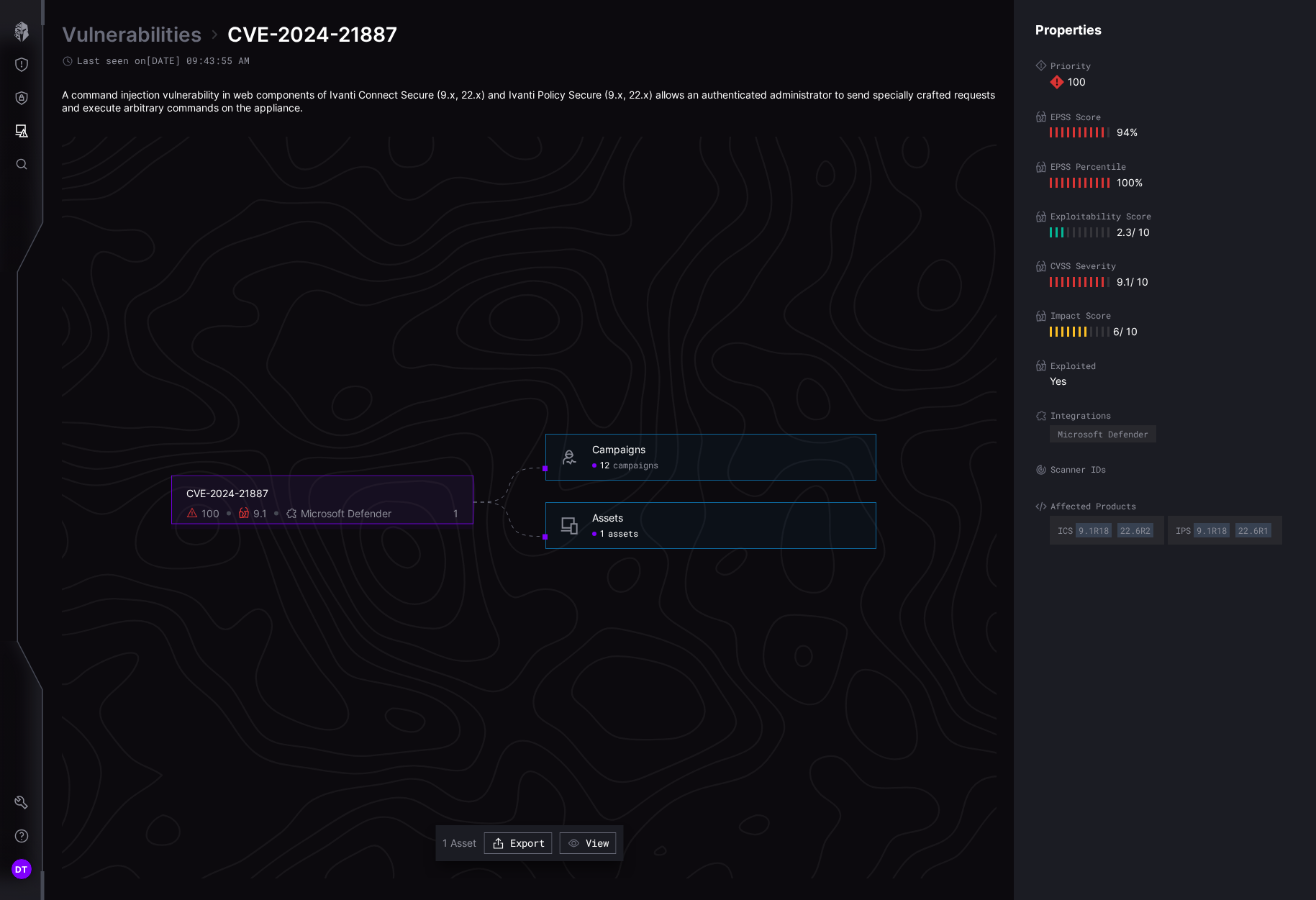
click at [622, 535] on span "assets" at bounding box center [623, 533] width 30 height 12
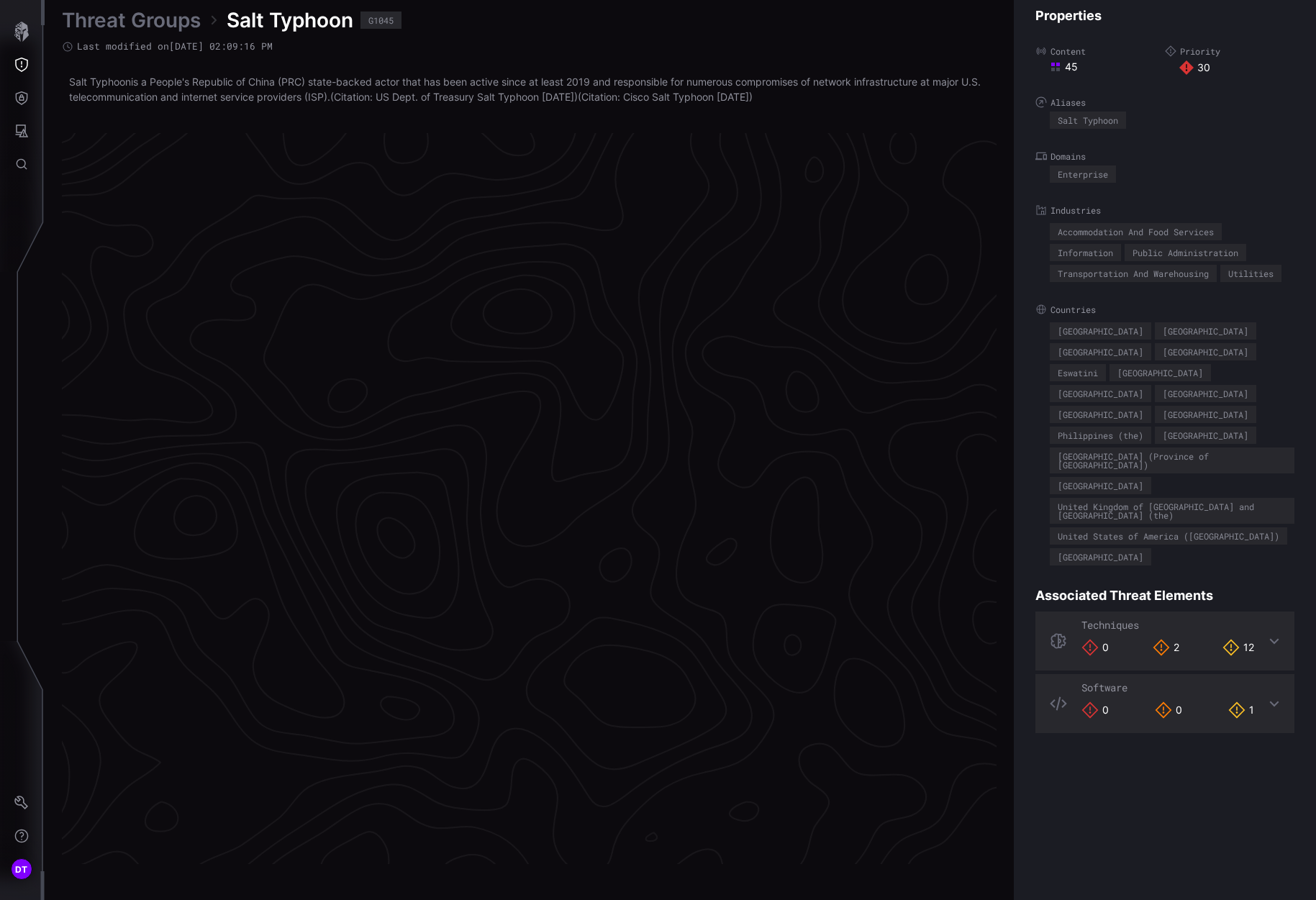
scroll to position [2879, 618]
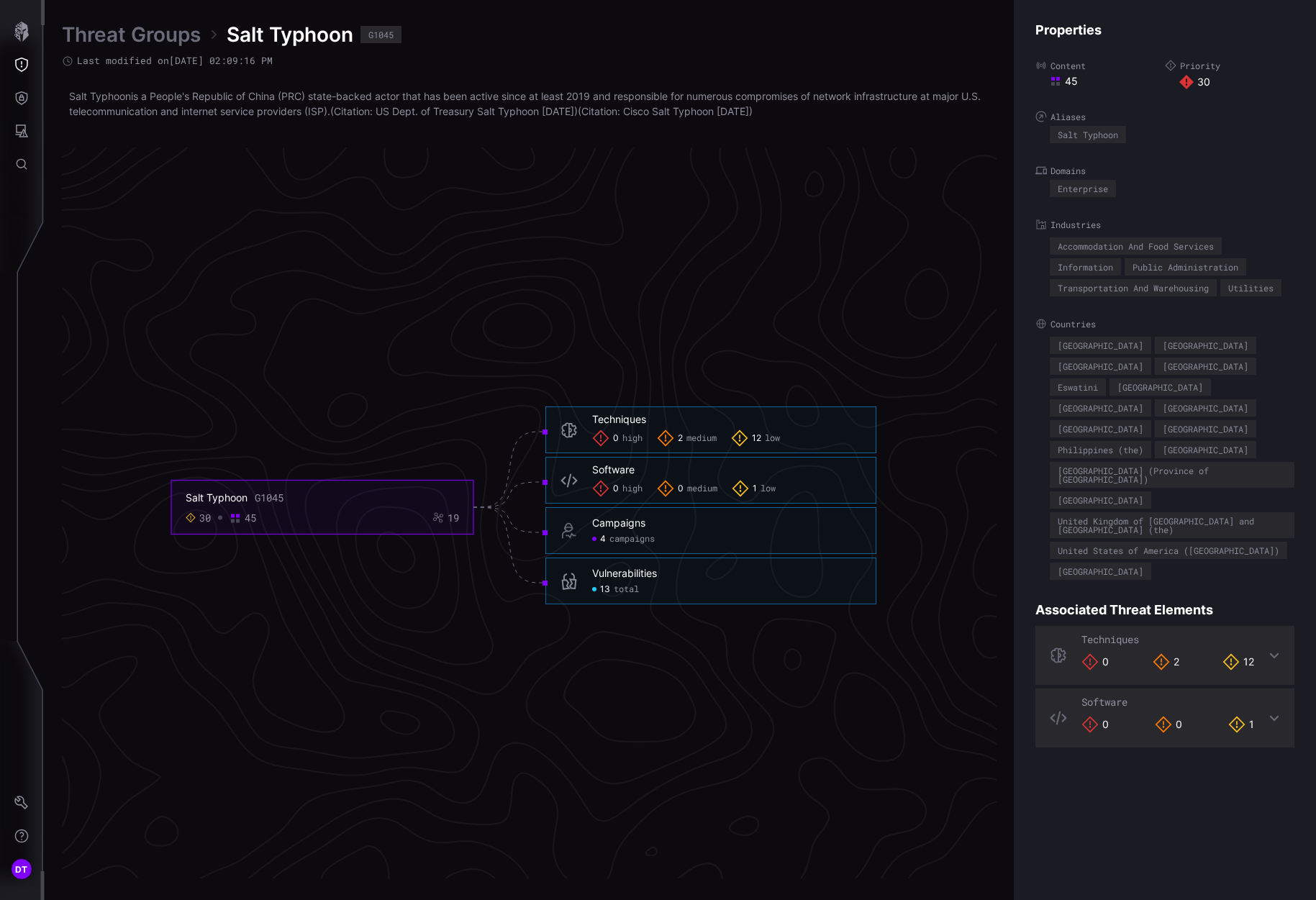
click at [616, 590] on span "total" at bounding box center [626, 589] width 25 height 12
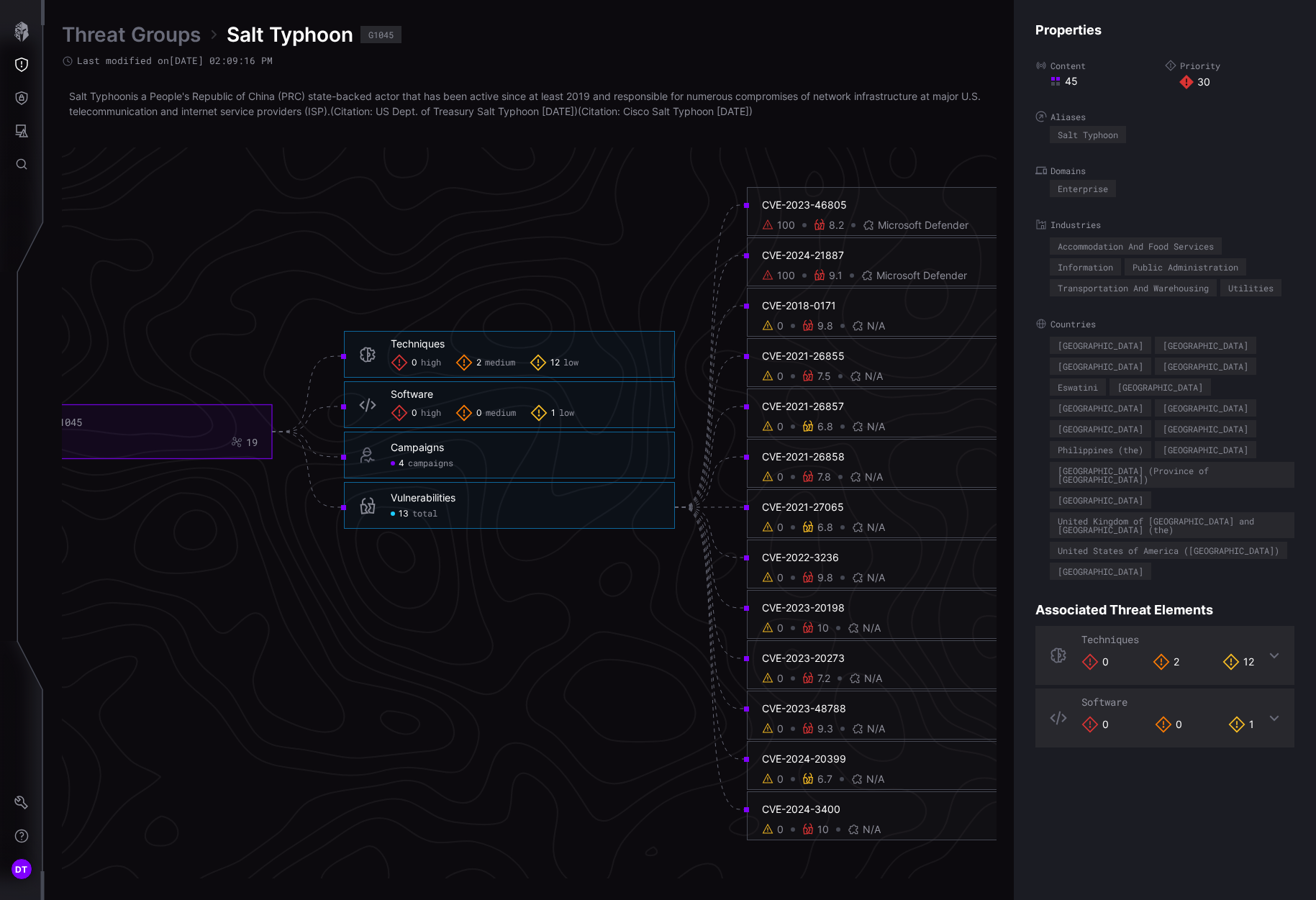
click at [808, 210] on div "CVE-2023-46805" at bounding box center [898, 205] width 272 height 13
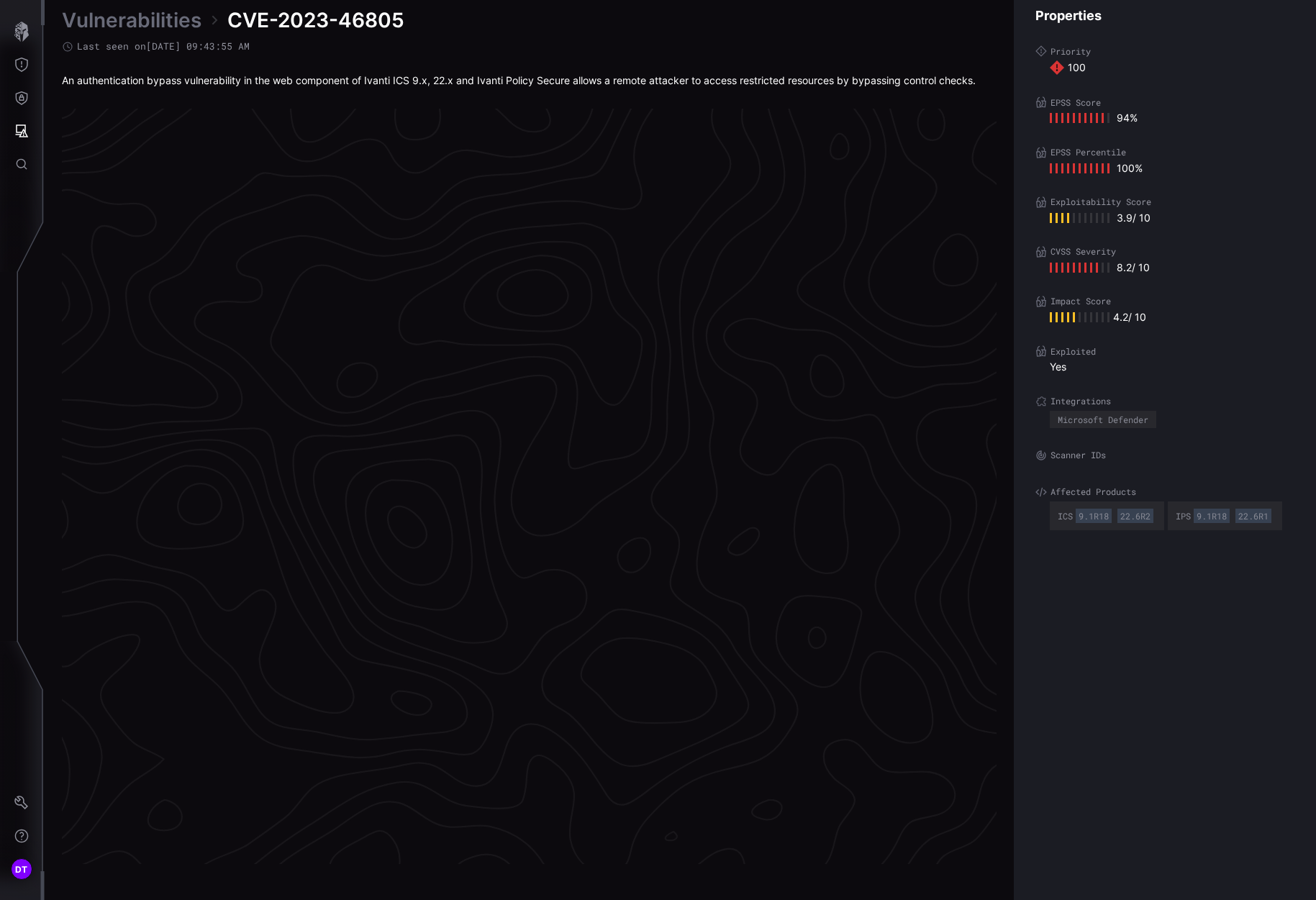
scroll to position [2867, 618]
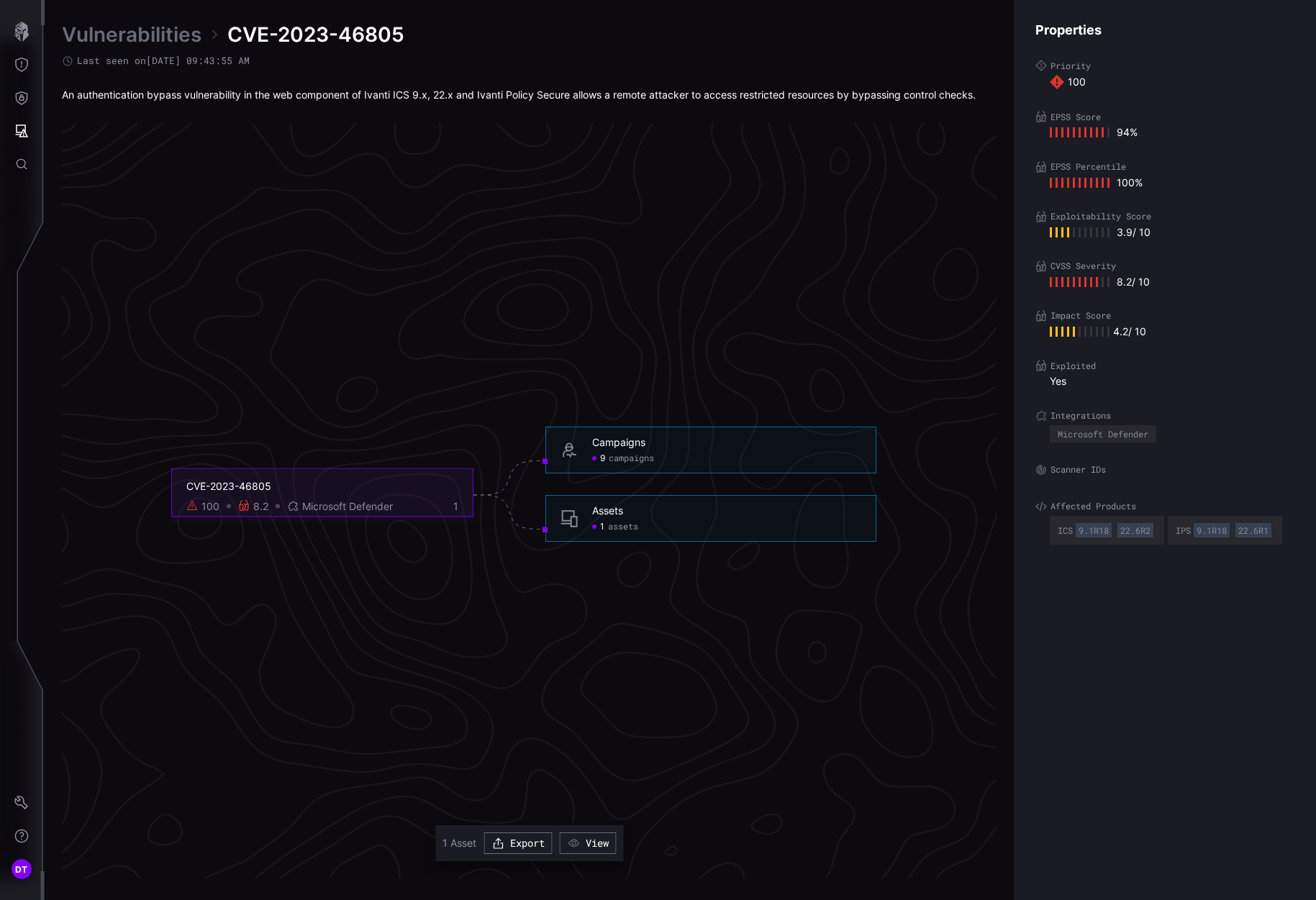
click at [608, 527] on span "assets" at bounding box center [623, 527] width 30 height 12
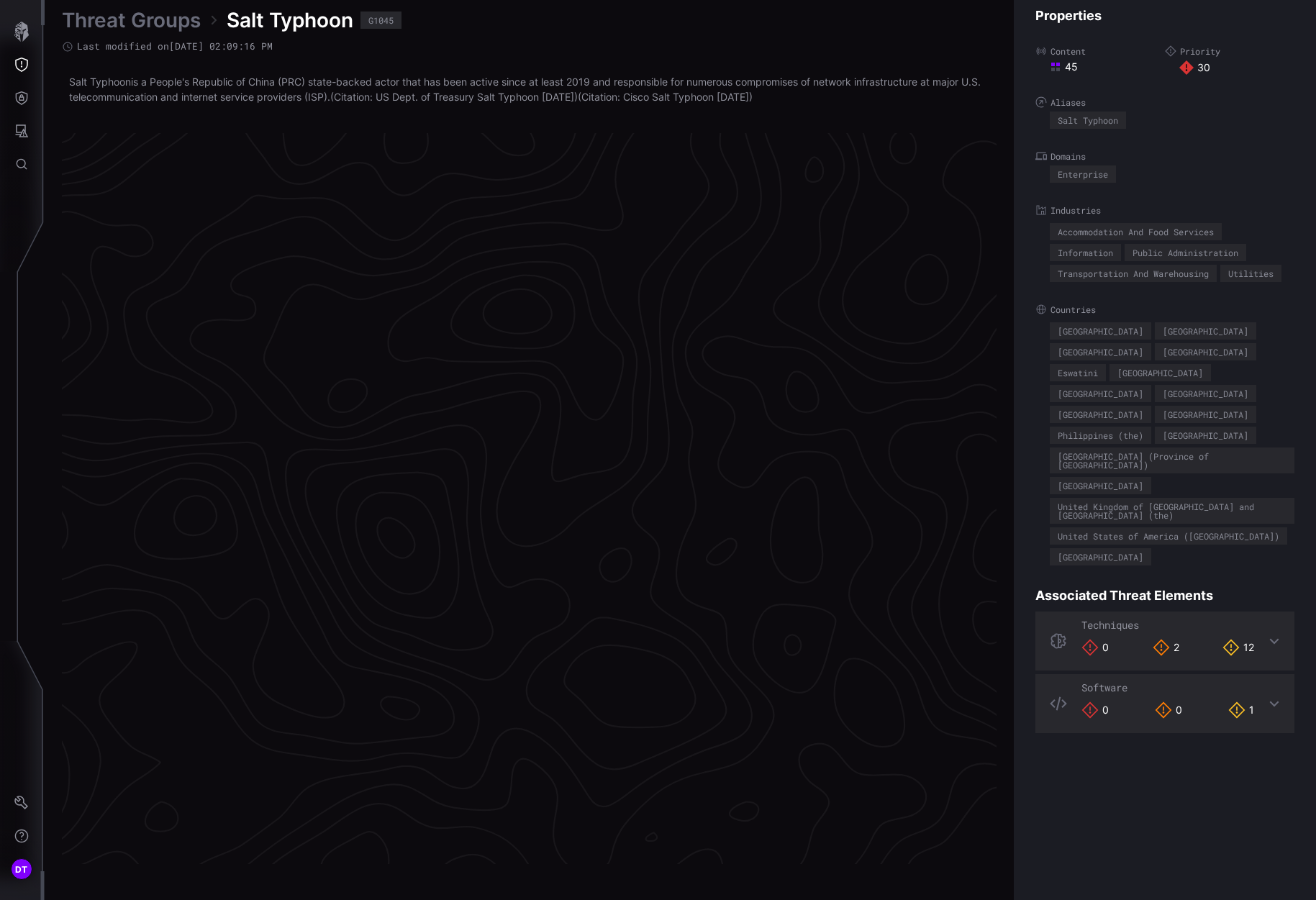
scroll to position [2879, 618]
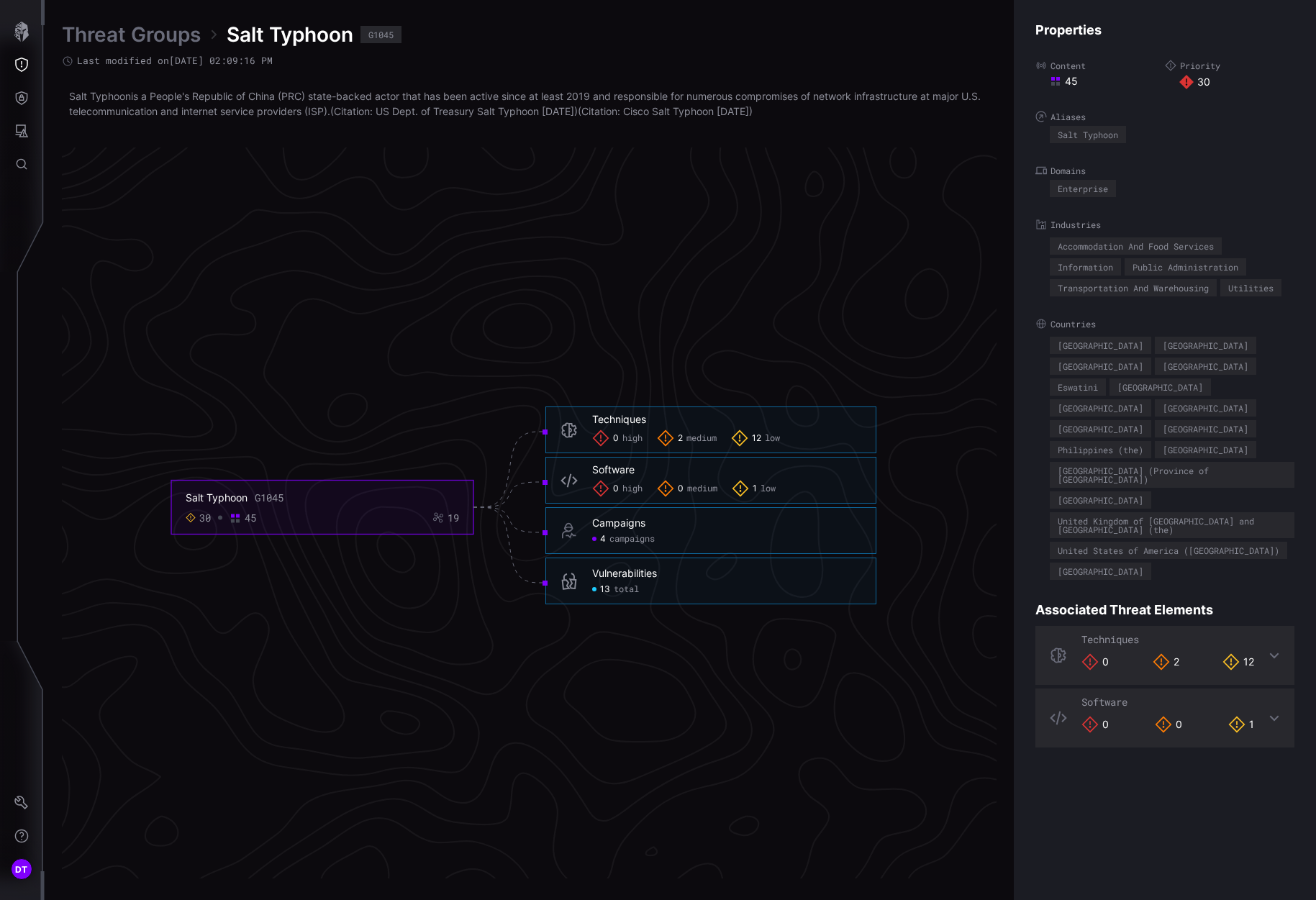
click at [619, 592] on span "total" at bounding box center [626, 589] width 25 height 12
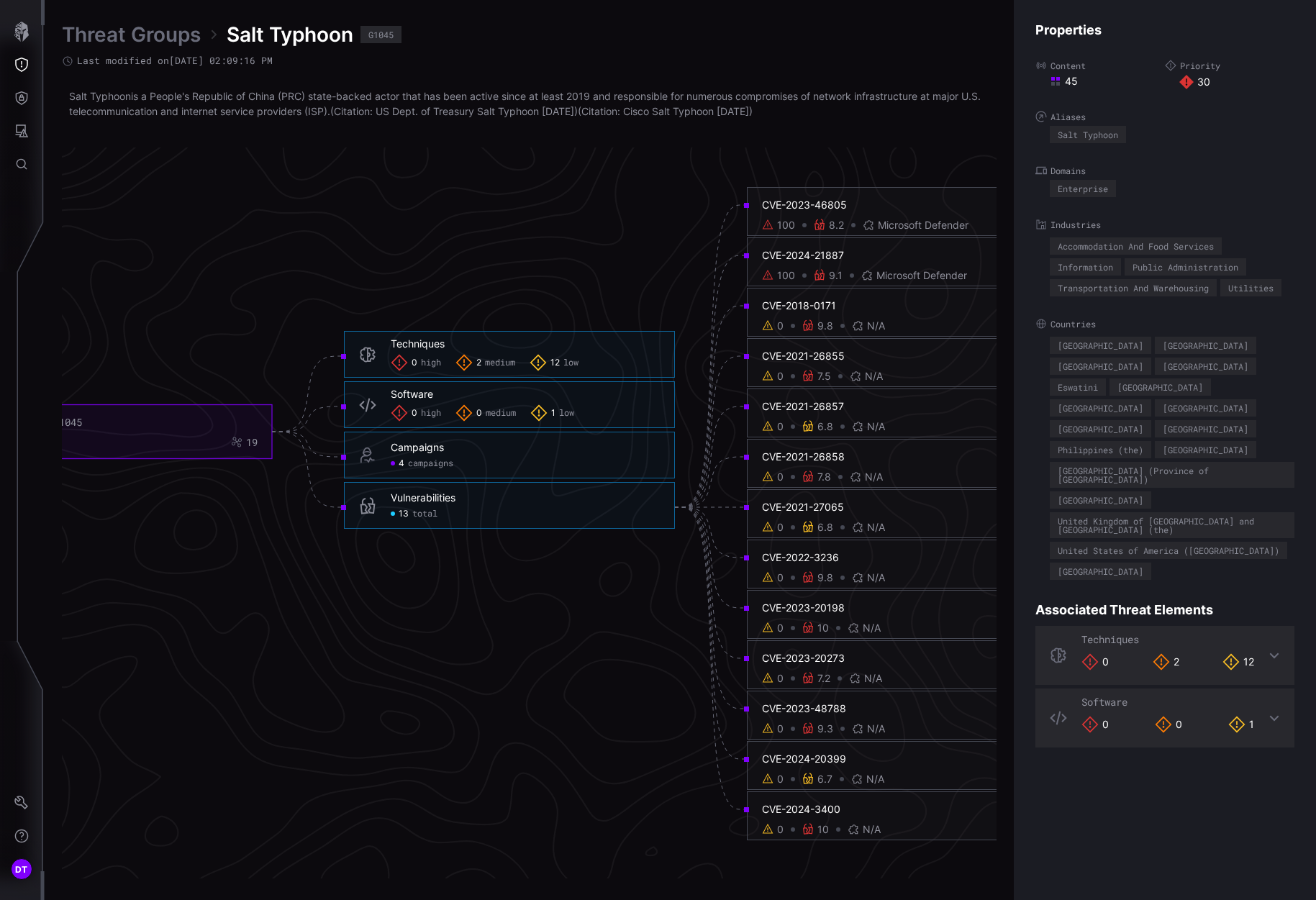
click at [779, 332] on div "0" at bounding box center [780, 326] width 6 height 13
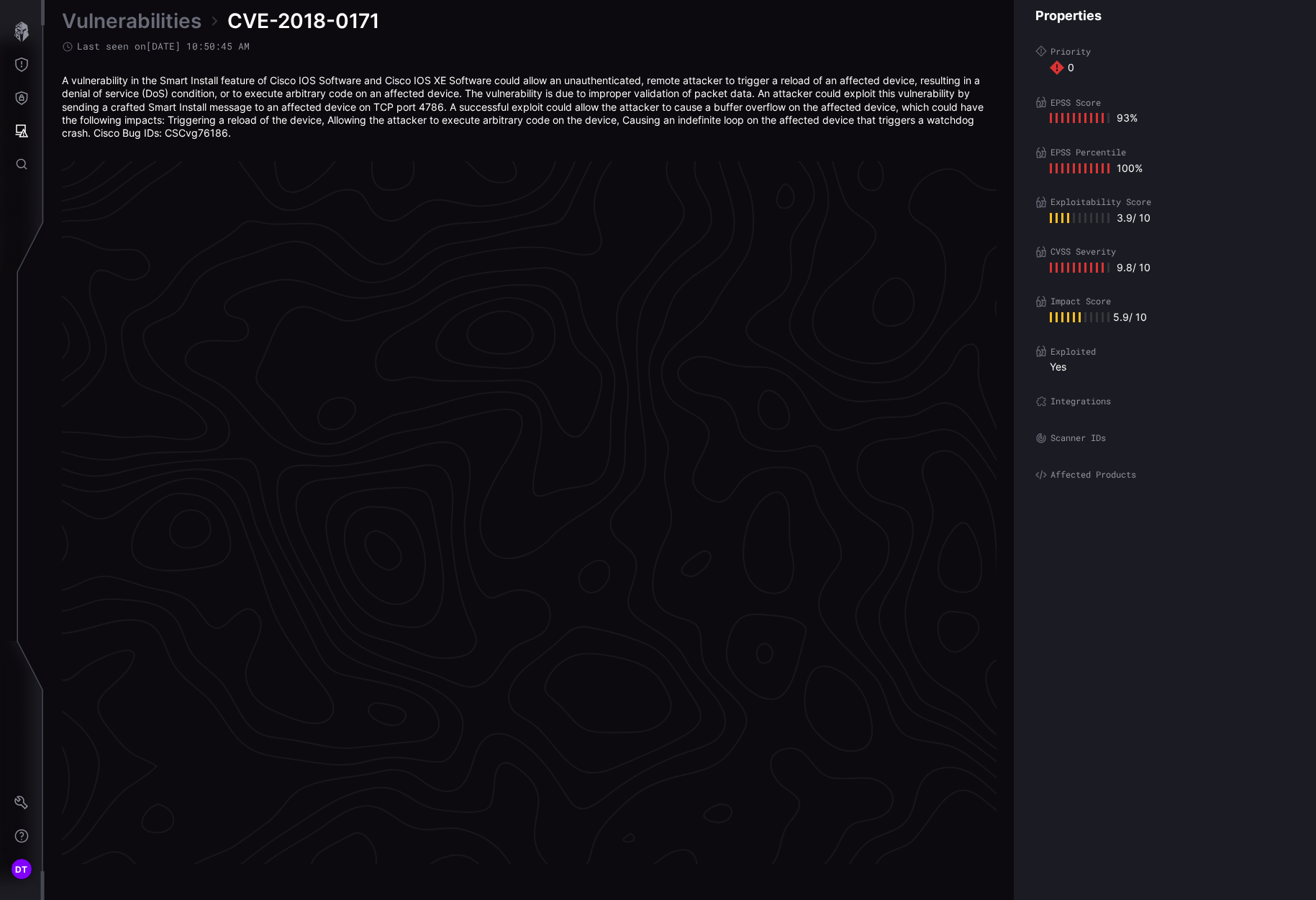
scroll to position [2893, 618]
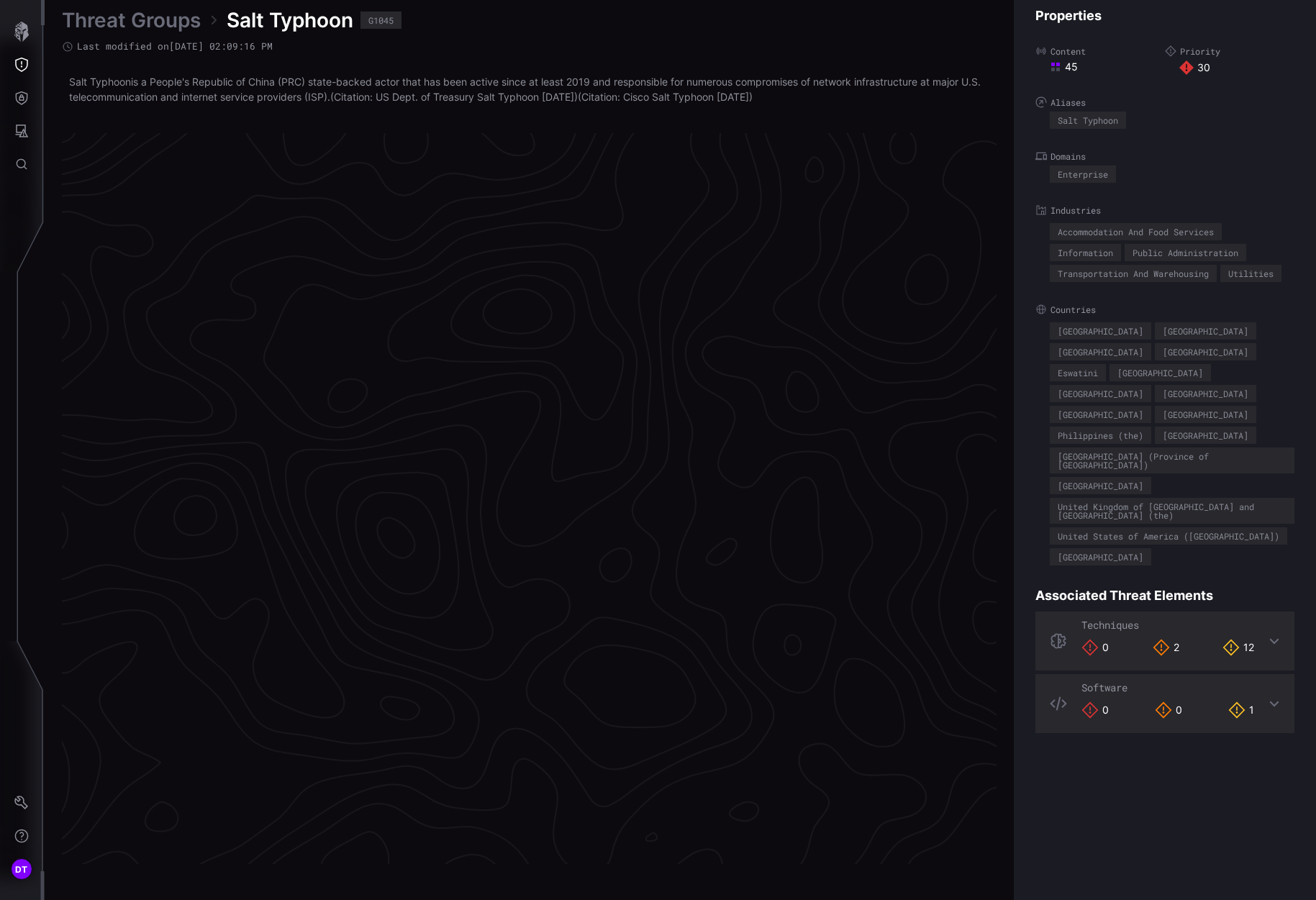
scroll to position [2879, 618]
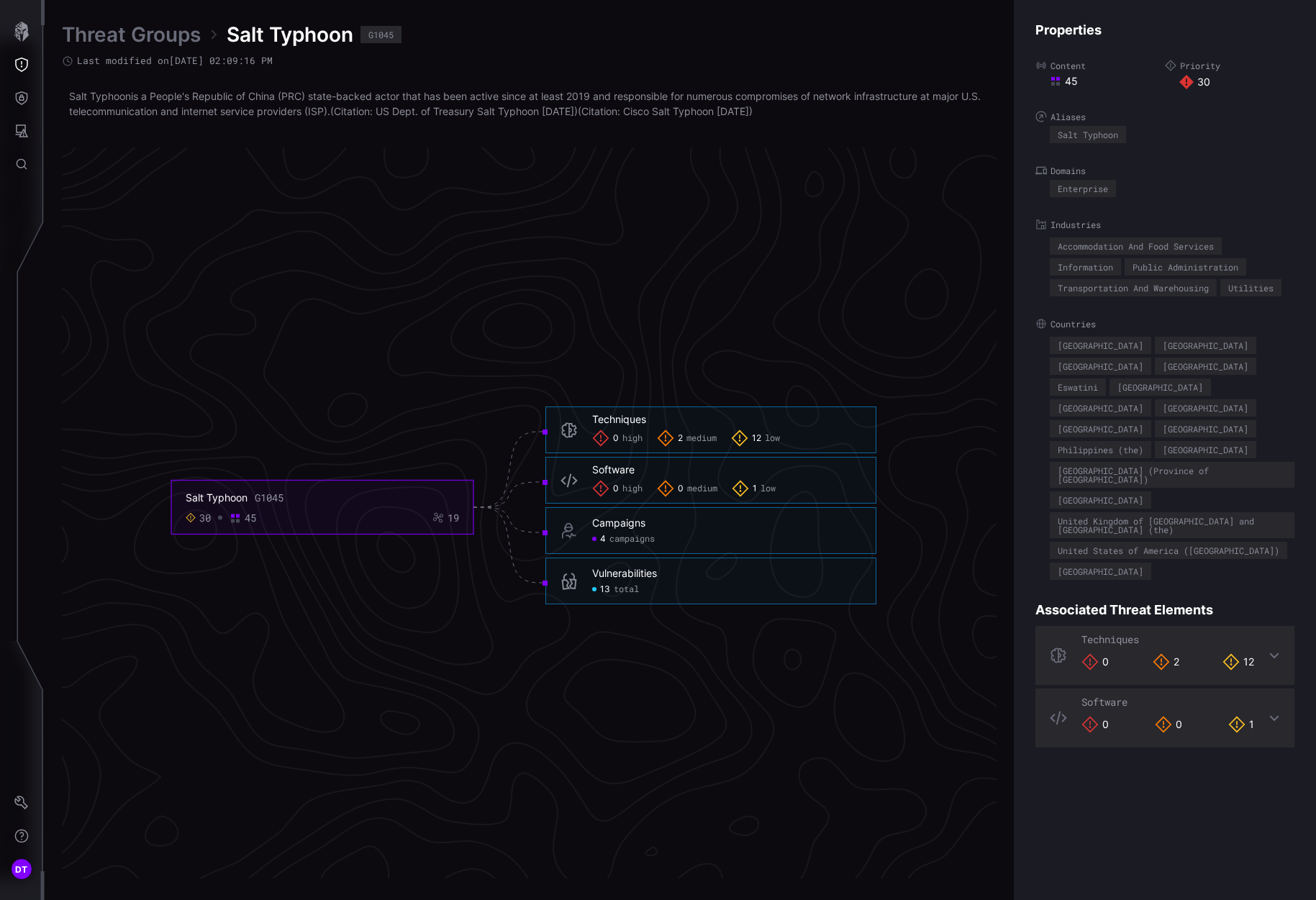
click at [611, 596] on div "13 total" at bounding box center [615, 589] width 47 height 12
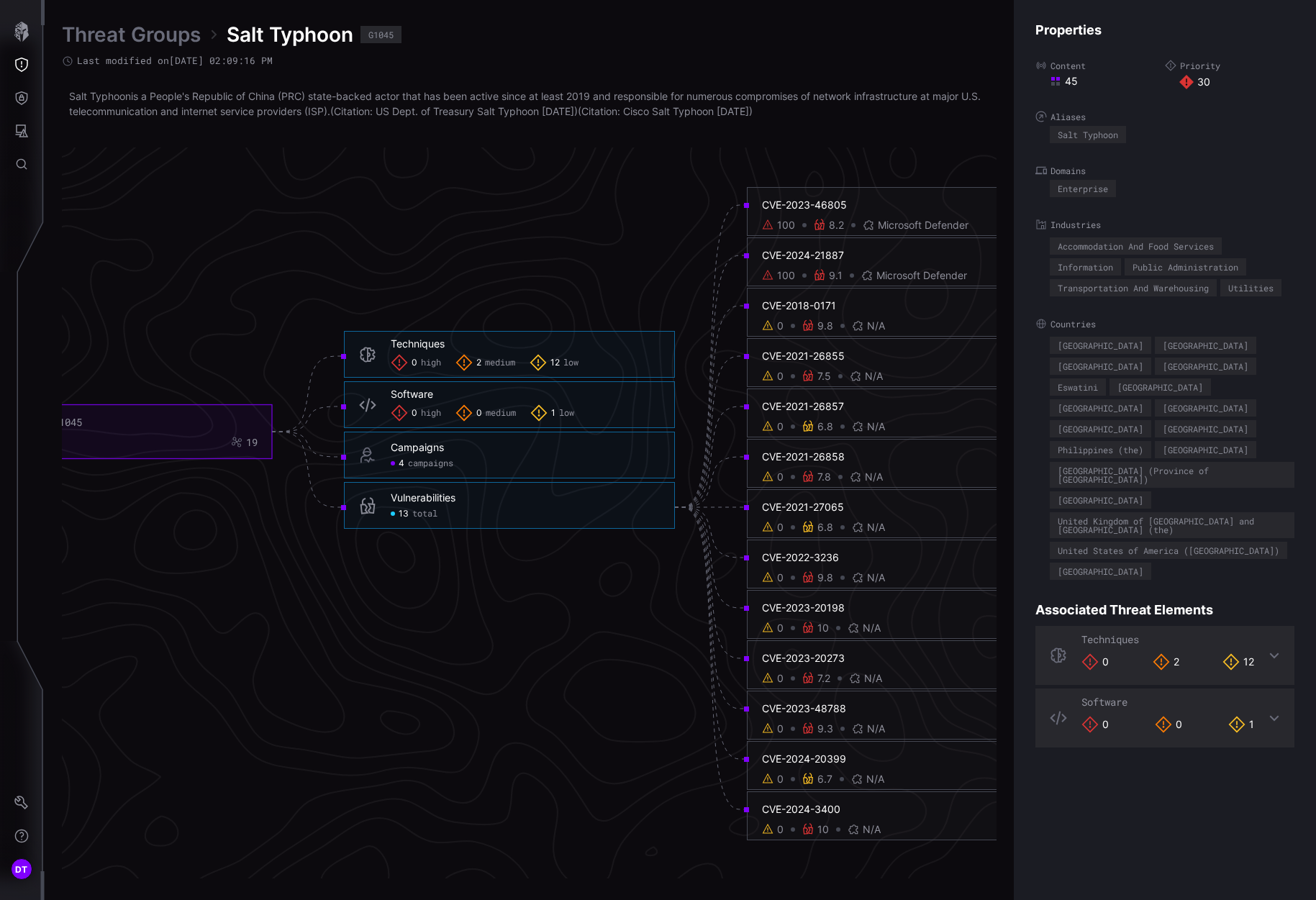
click at [826, 329] on div "9.8" at bounding box center [825, 326] width 16 height 13
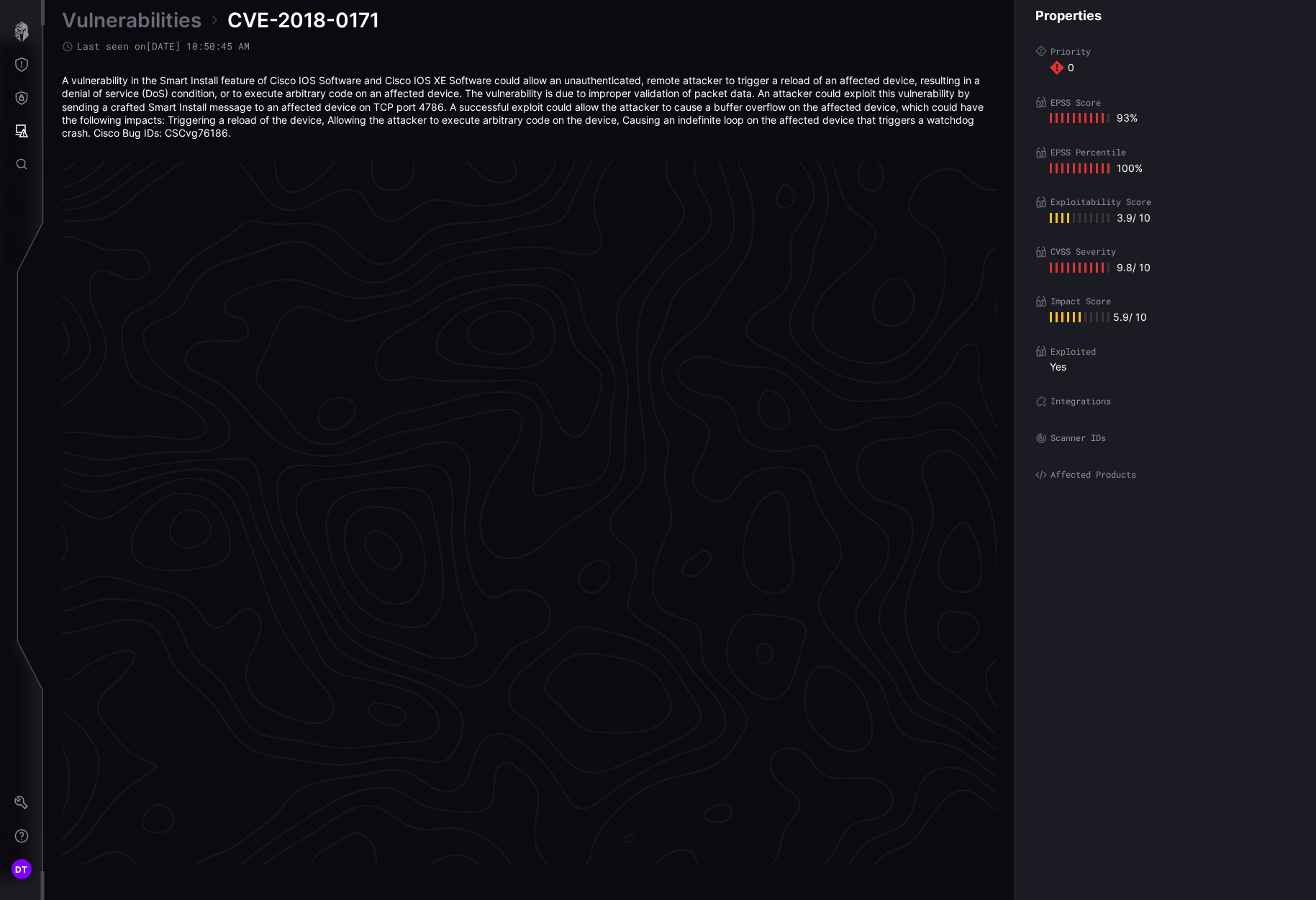
scroll to position [2893, 618]
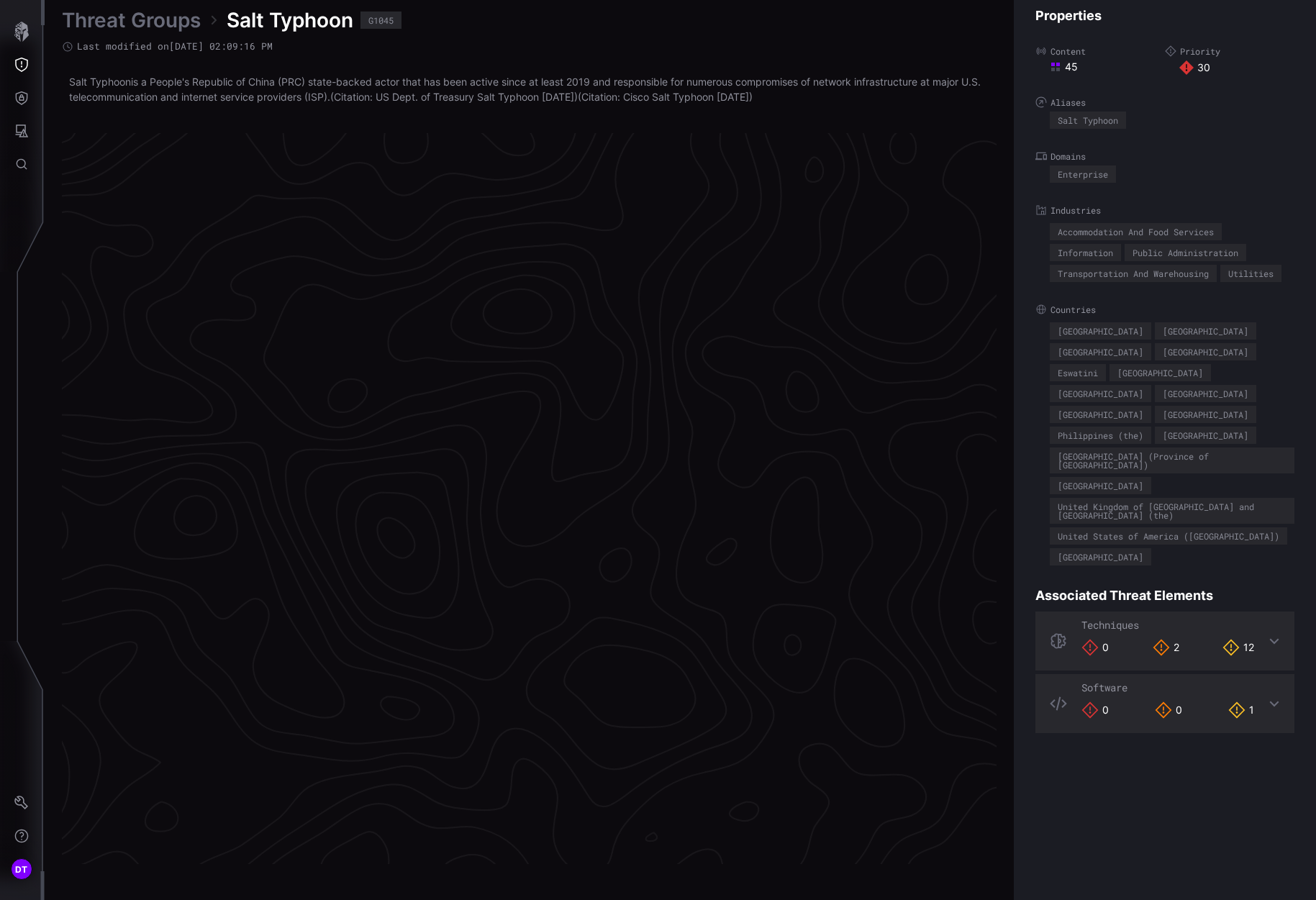
scroll to position [2879, 618]
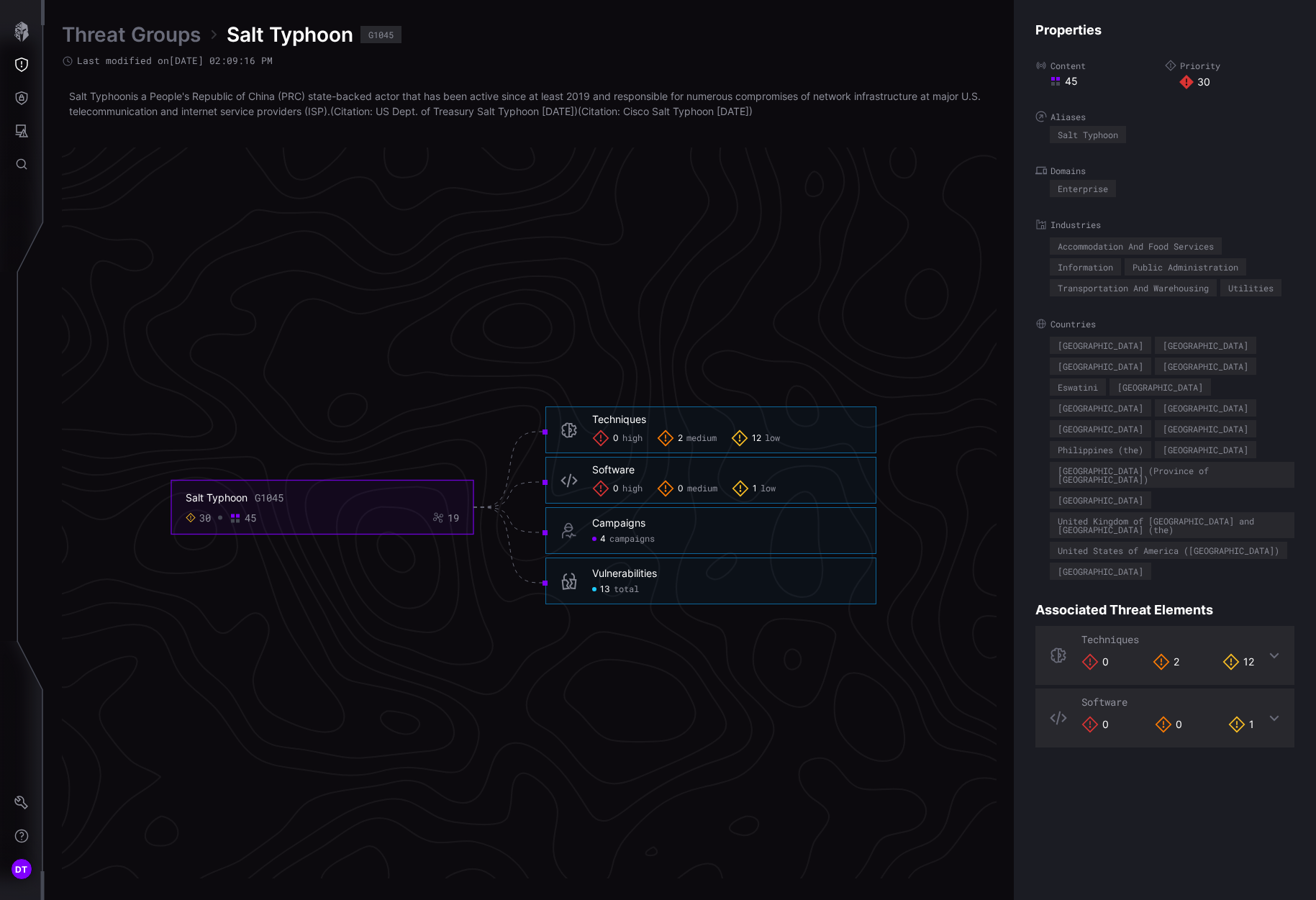
click at [628, 592] on span "total" at bounding box center [626, 589] width 25 height 12
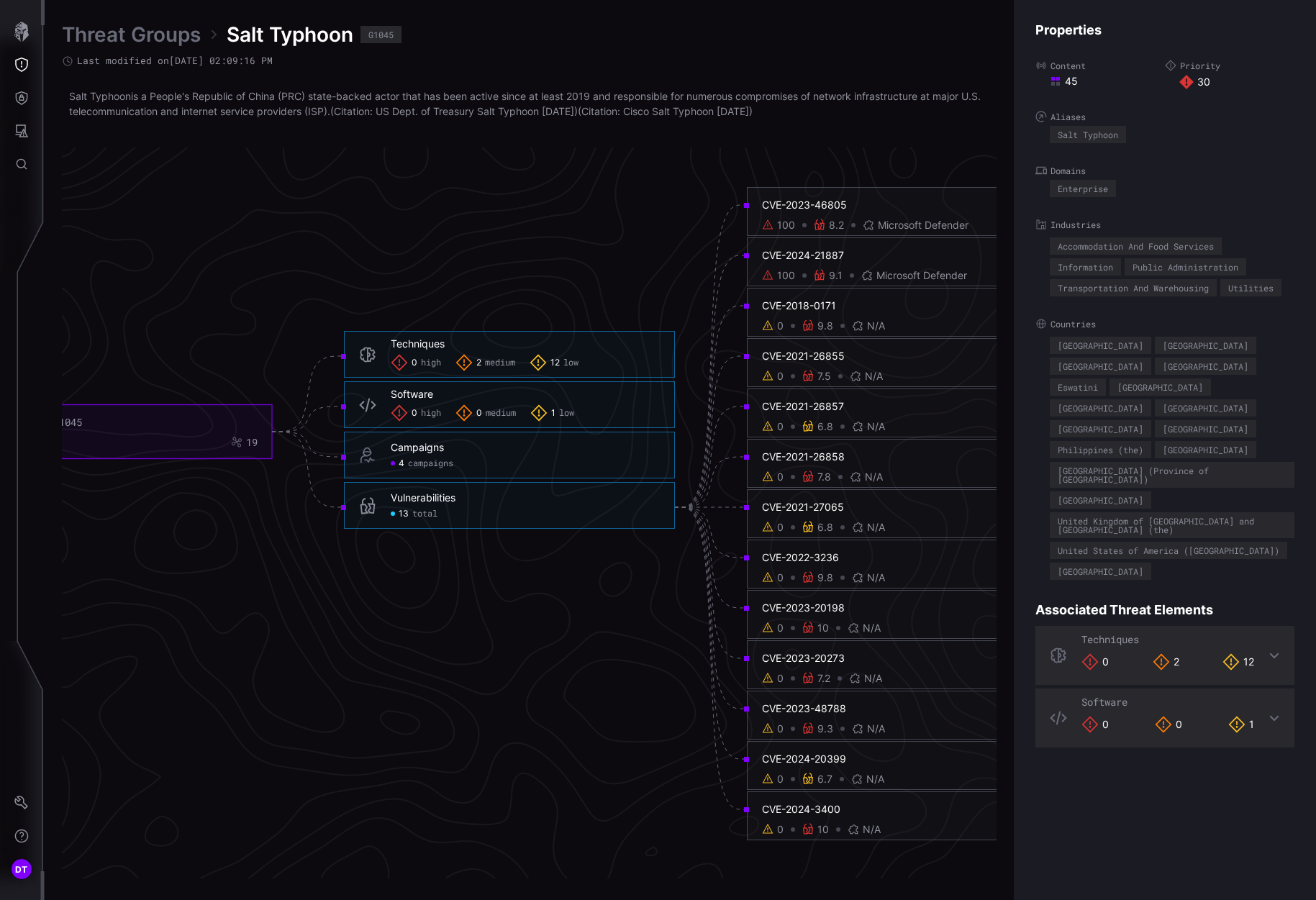
click at [784, 307] on div "CVE-2018-0171" at bounding box center [898, 305] width 272 height 13
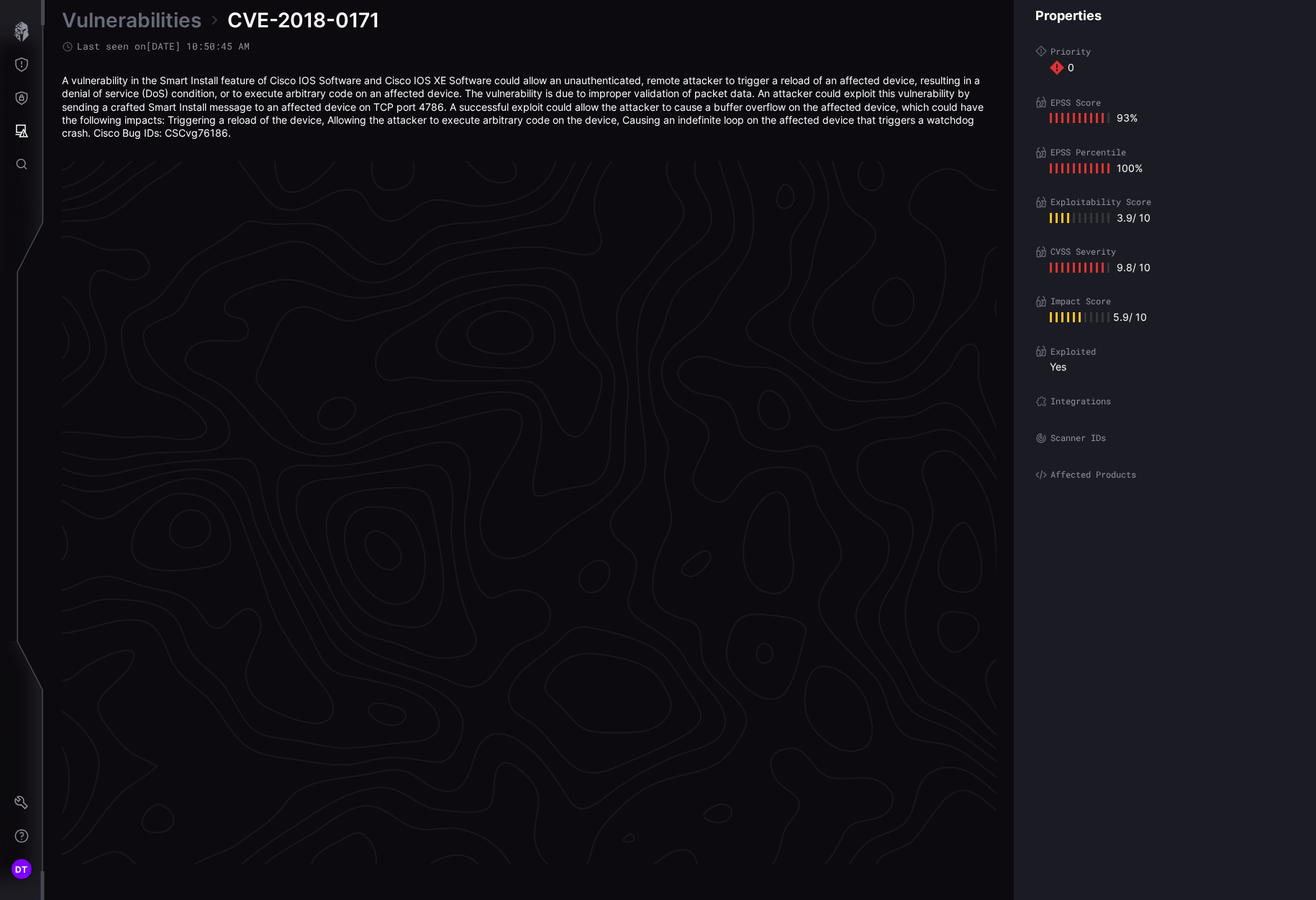
scroll to position [2893, 618]
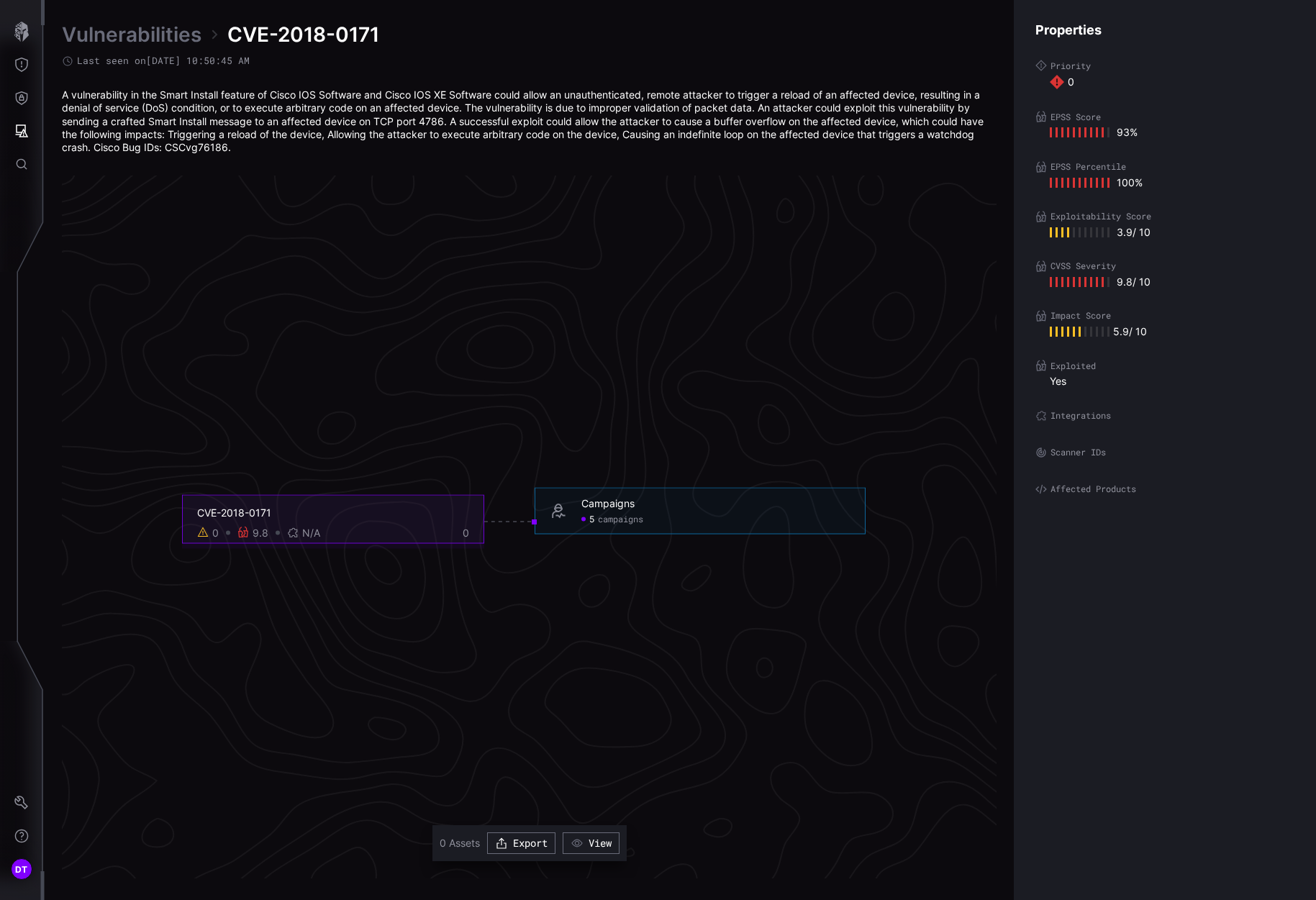
click at [619, 515] on span "campaigns" at bounding box center [620, 519] width 45 height 12
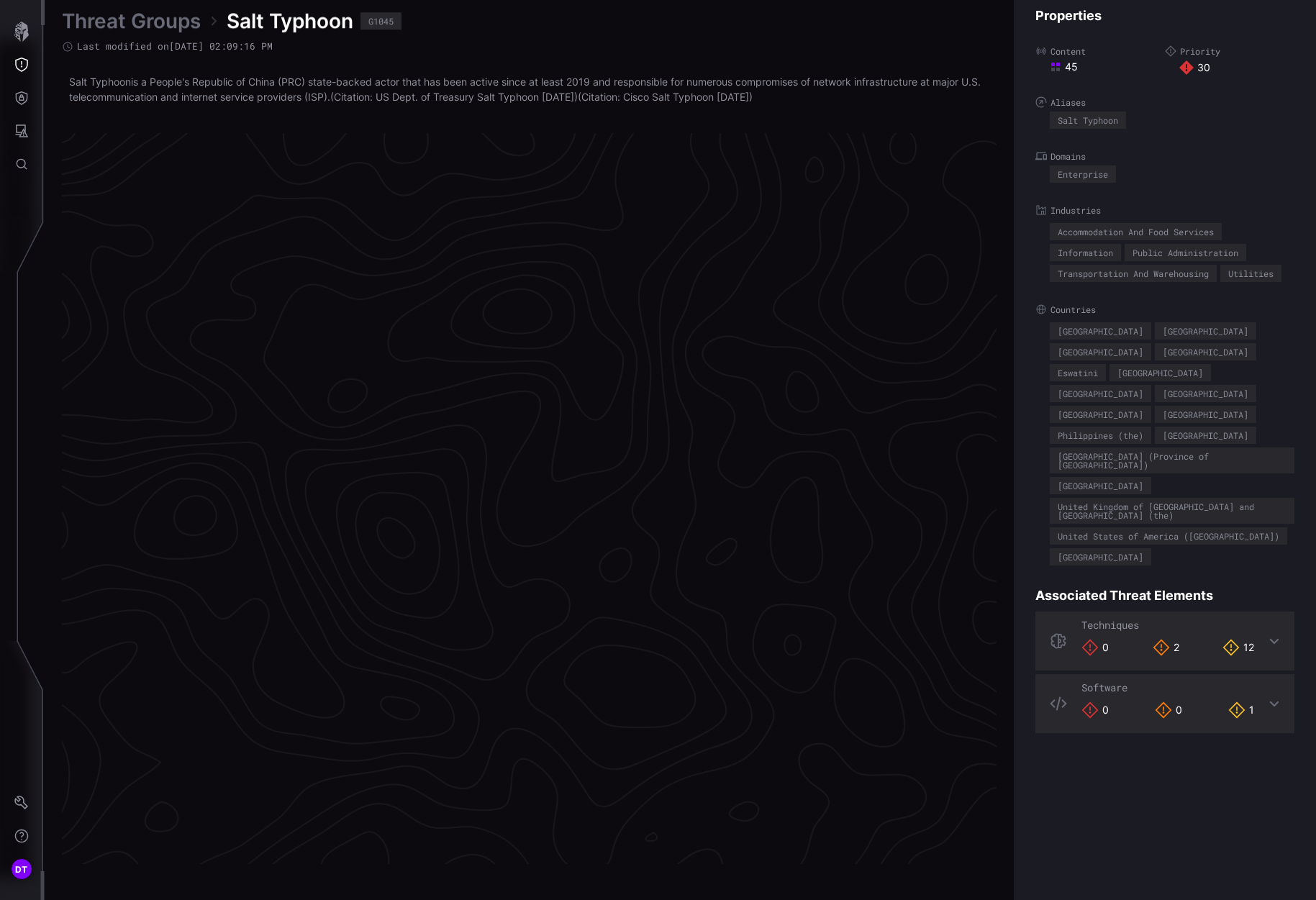
scroll to position [2879, 618]
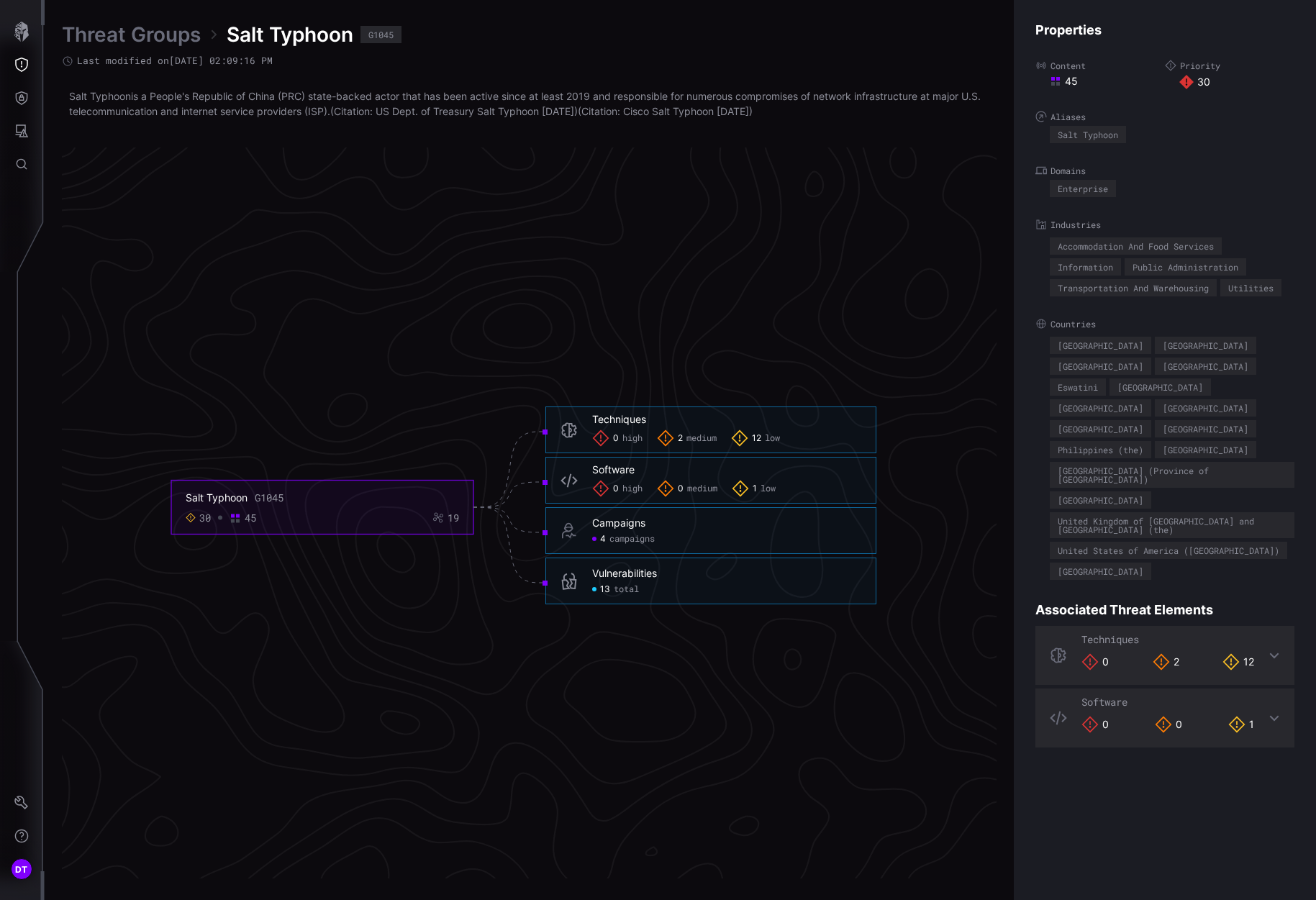
click at [602, 591] on span "13" at bounding box center [604, 589] width 10 height 12
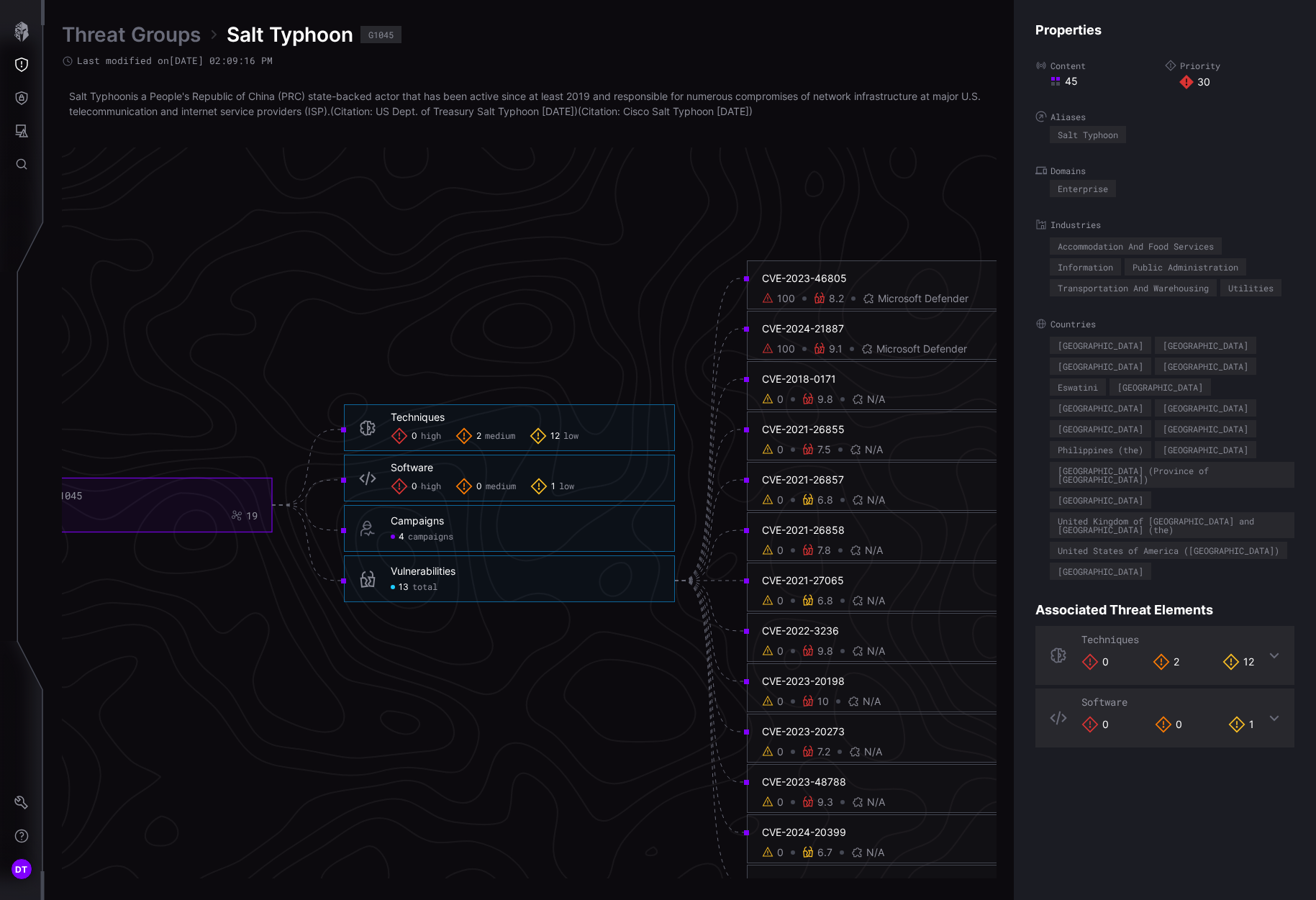
scroll to position [2807, 618]
click at [413, 535] on span "campaigns" at bounding box center [430, 536] width 45 height 12
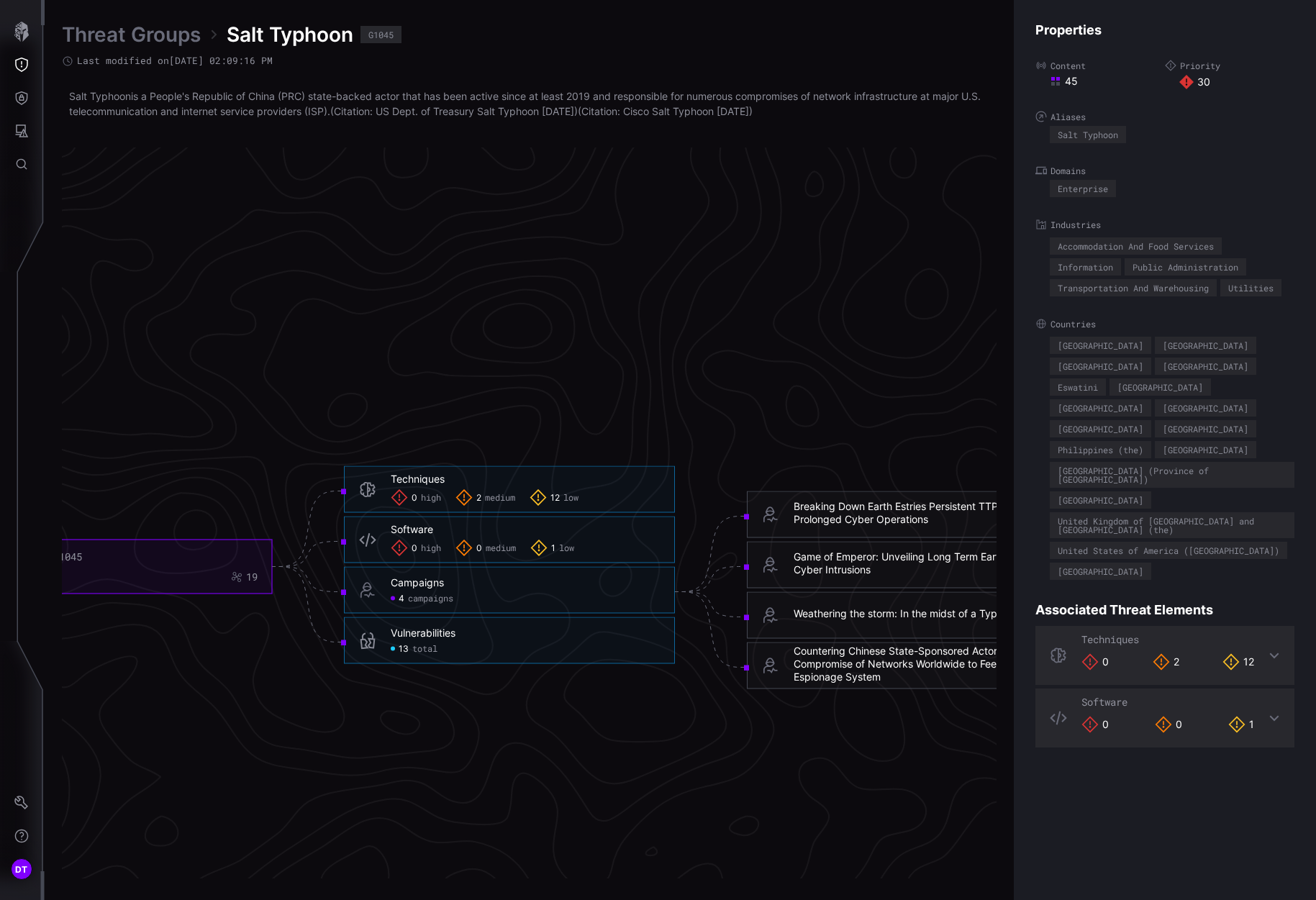
click at [487, 497] on span "medium" at bounding box center [500, 498] width 30 height 12
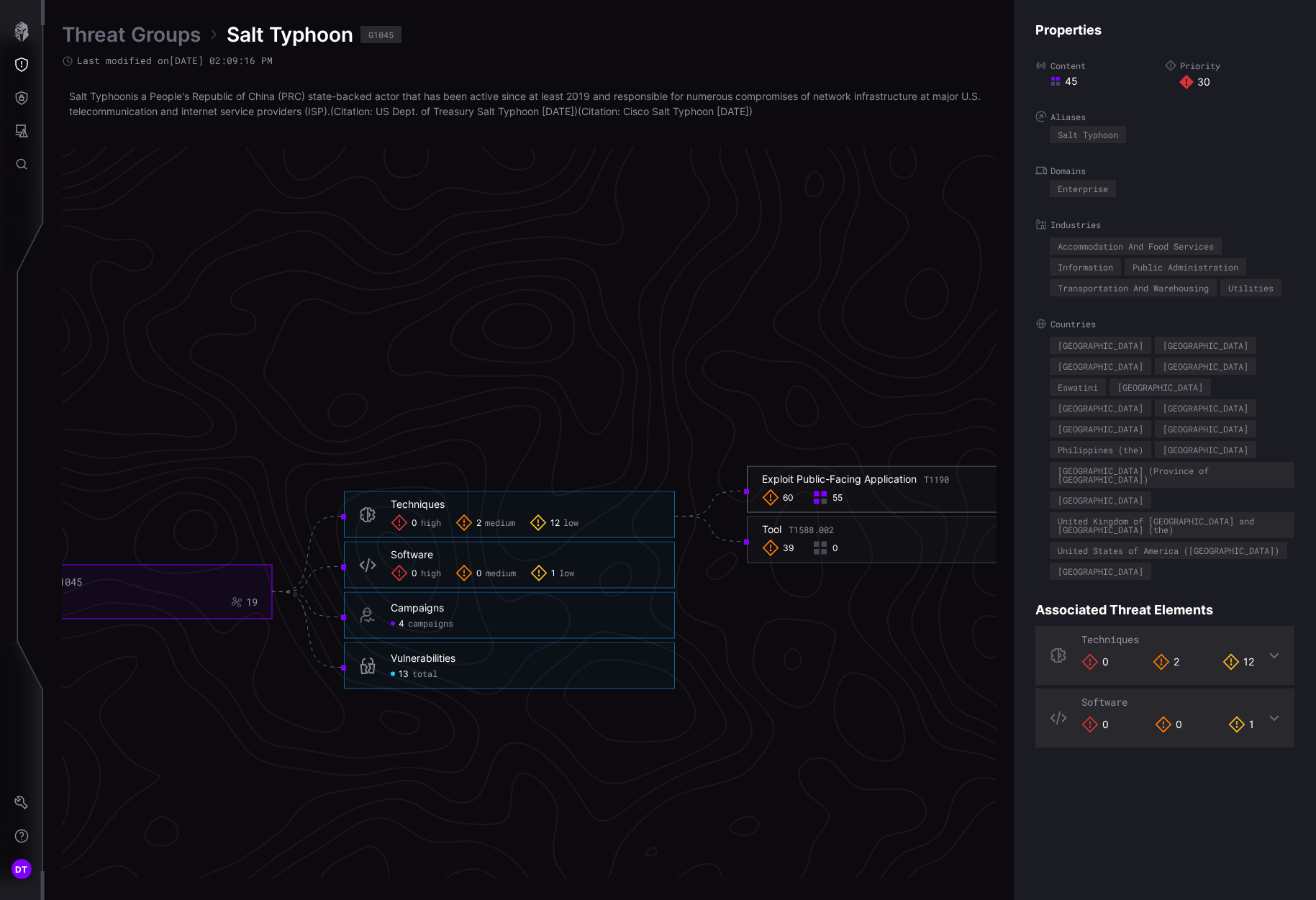
click at [823, 483] on div "Exploit Public-Facing Application T1190" at bounding box center [855, 479] width 187 height 13
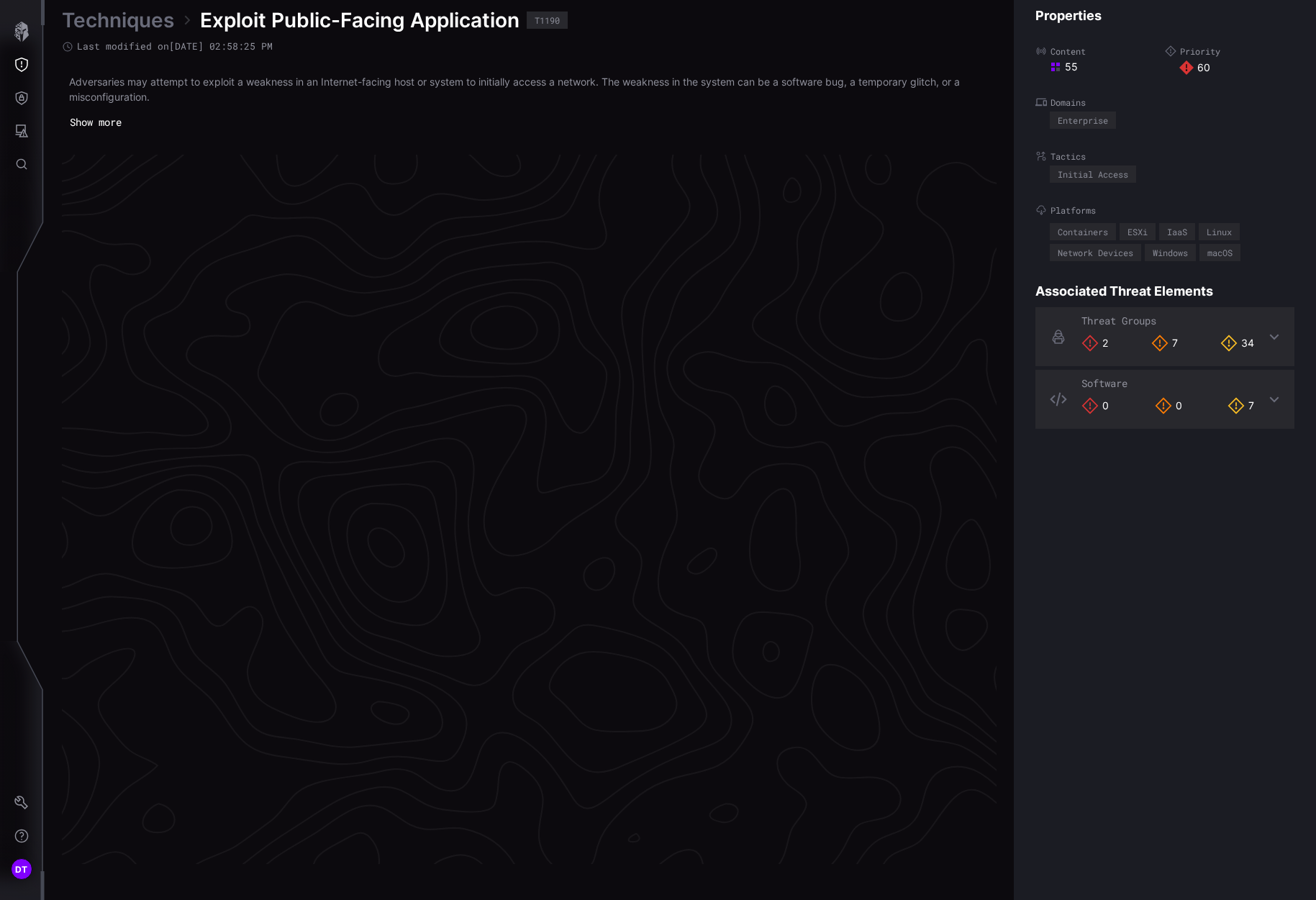
scroll to position [2890, 618]
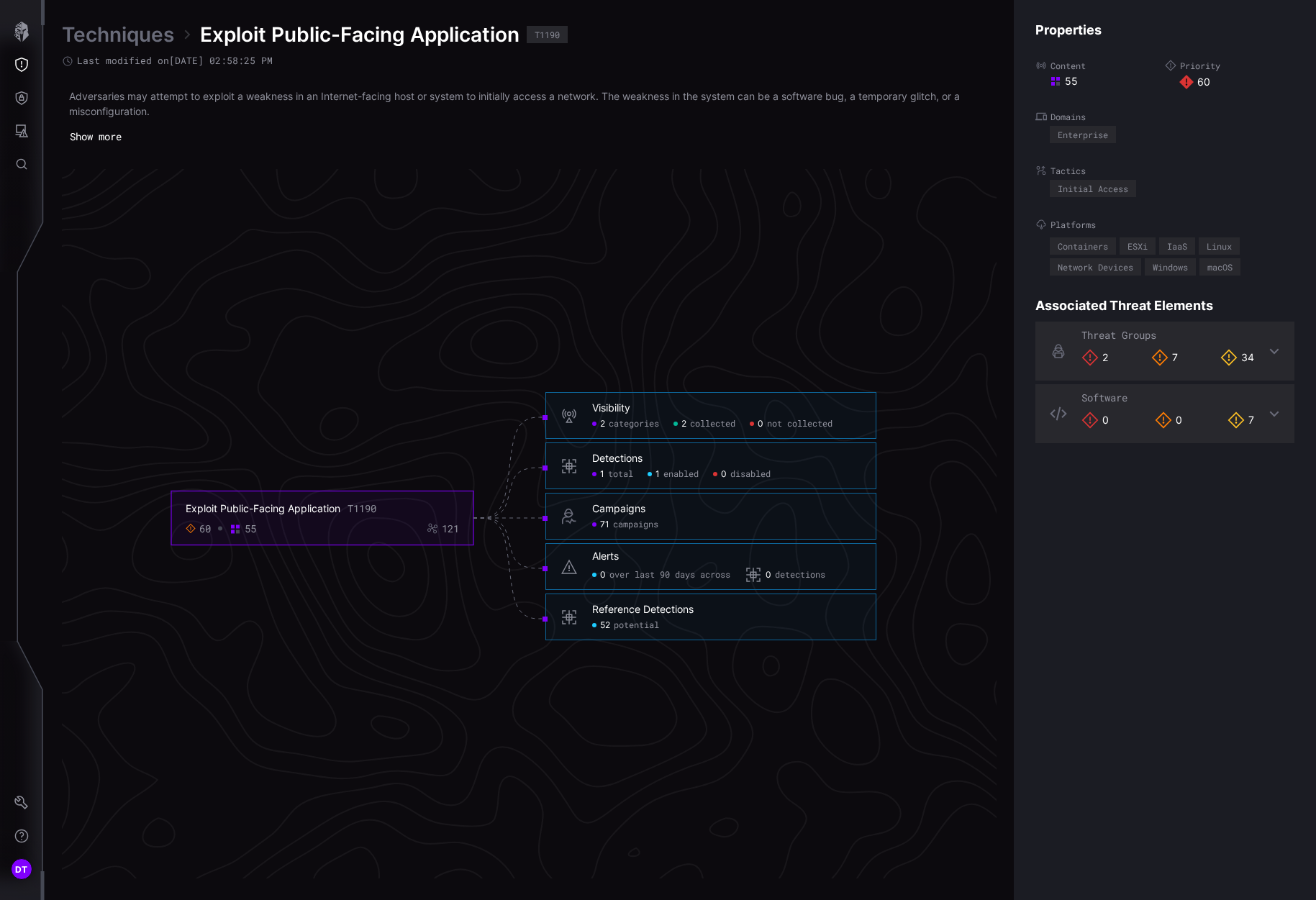
click at [672, 474] on span "enabled" at bounding box center [682, 475] width 35 height 12
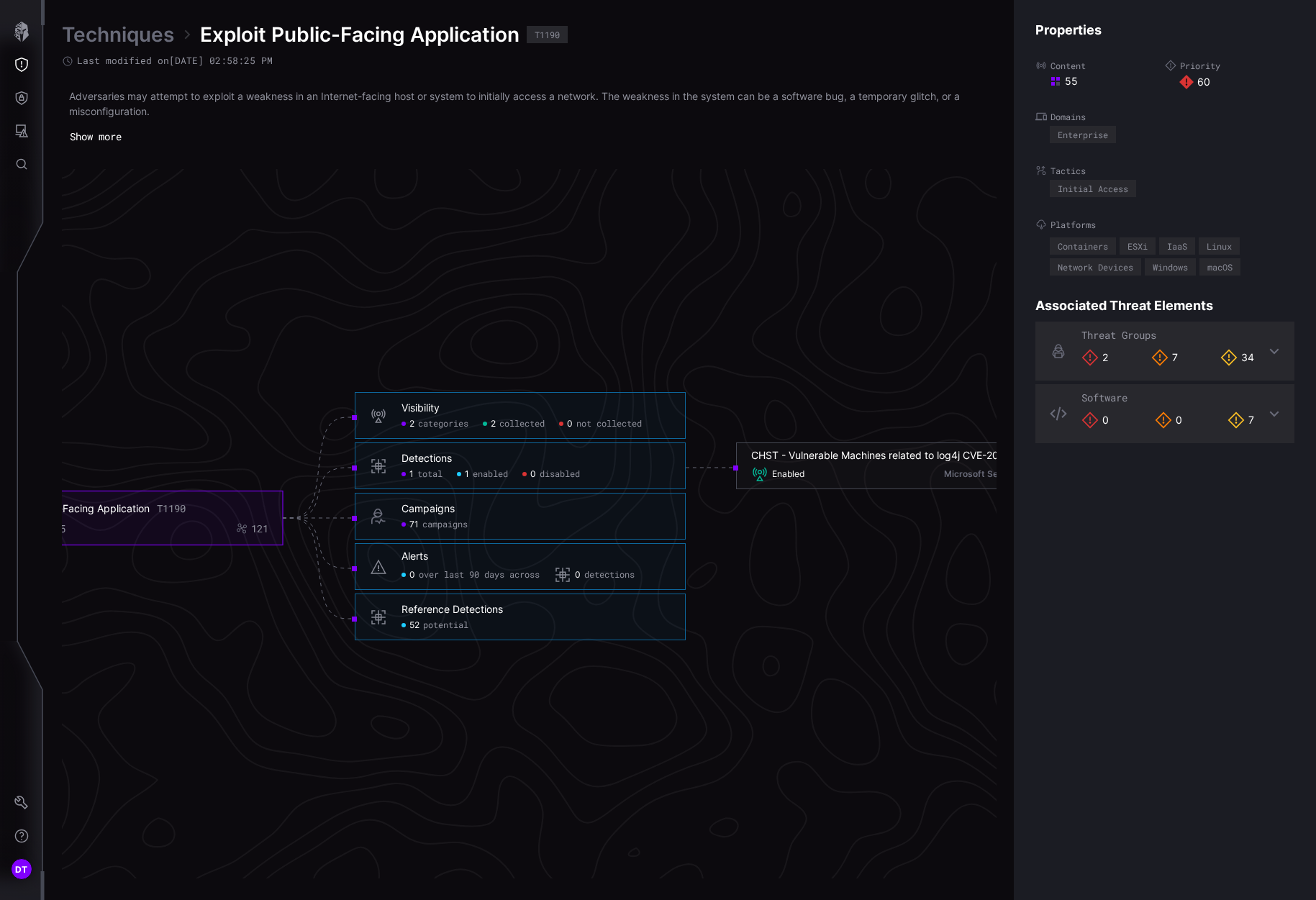
click at [425, 427] on span "categories" at bounding box center [443, 424] width 51 height 12
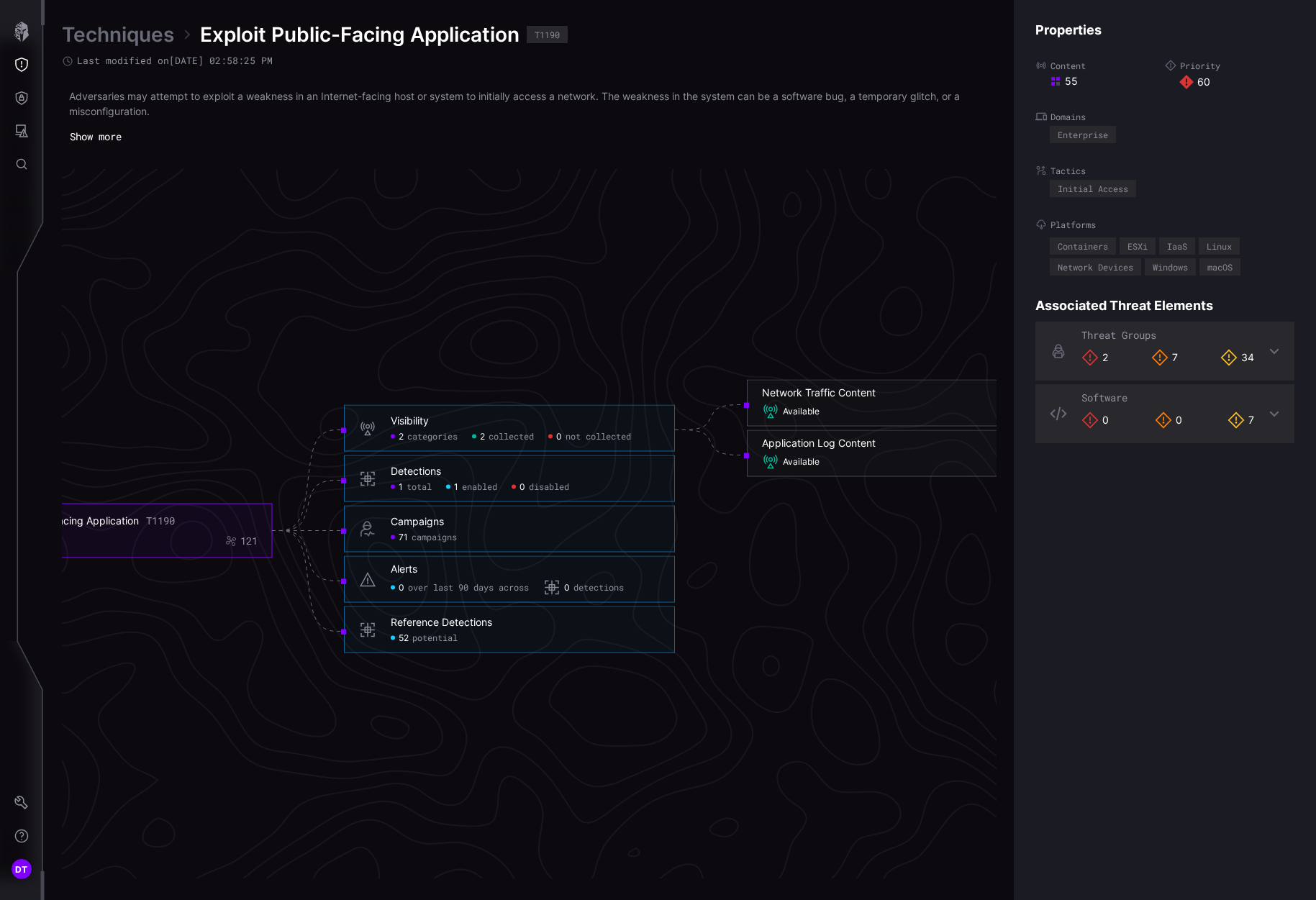
click at [410, 643] on div "52 potential" at bounding box center [423, 638] width 67 height 12
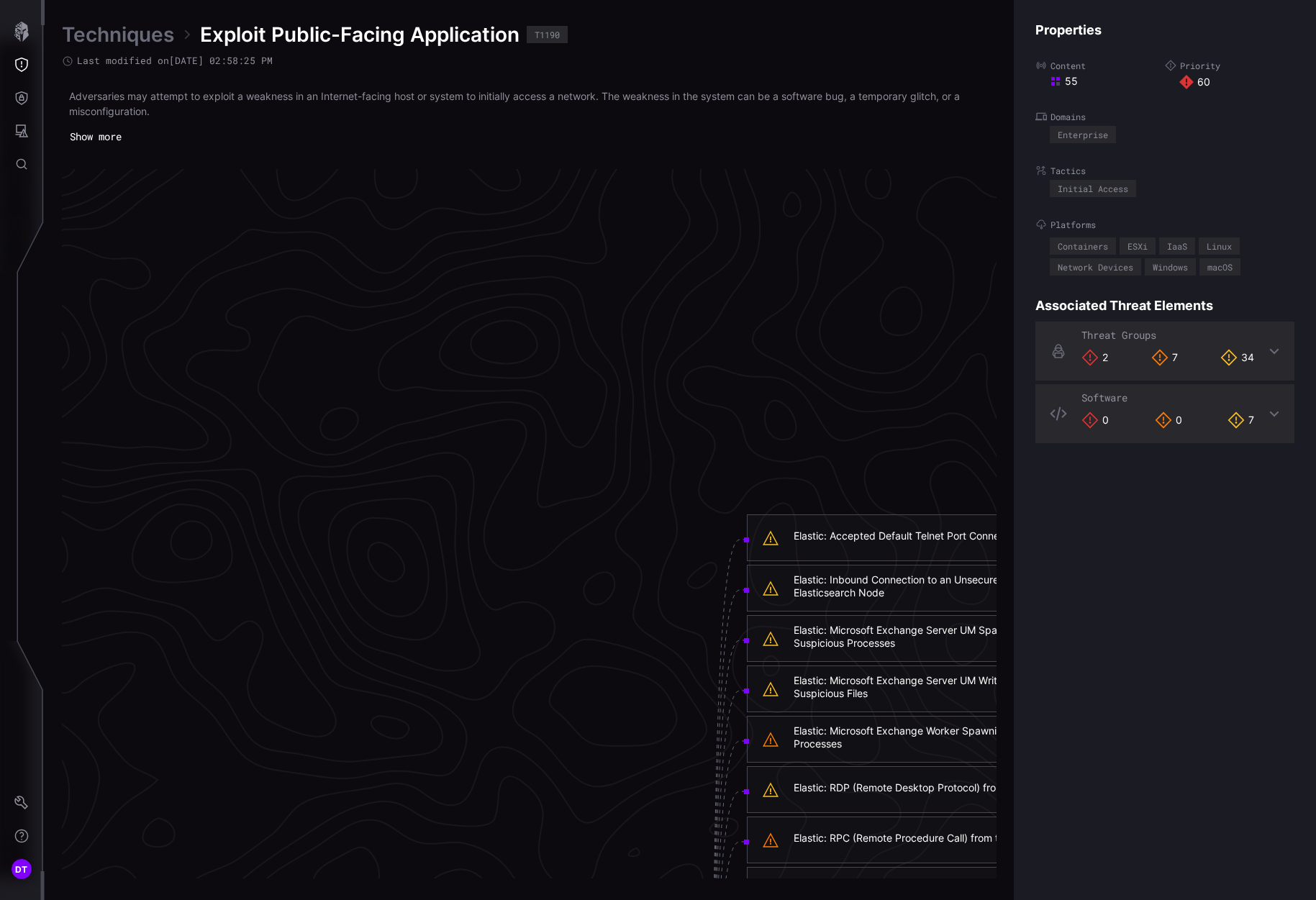
scroll to position [1522, 618]
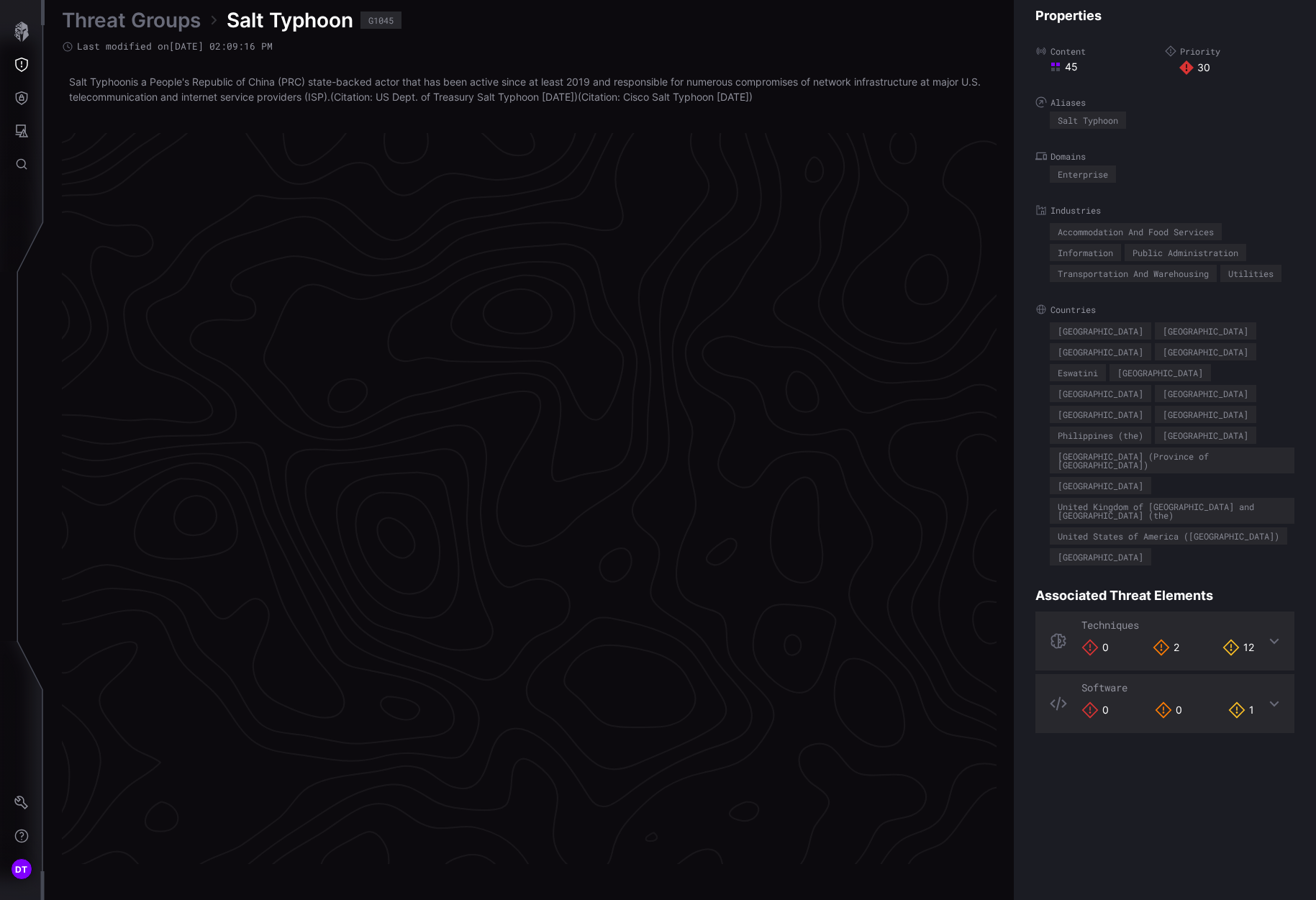
scroll to position [2879, 618]
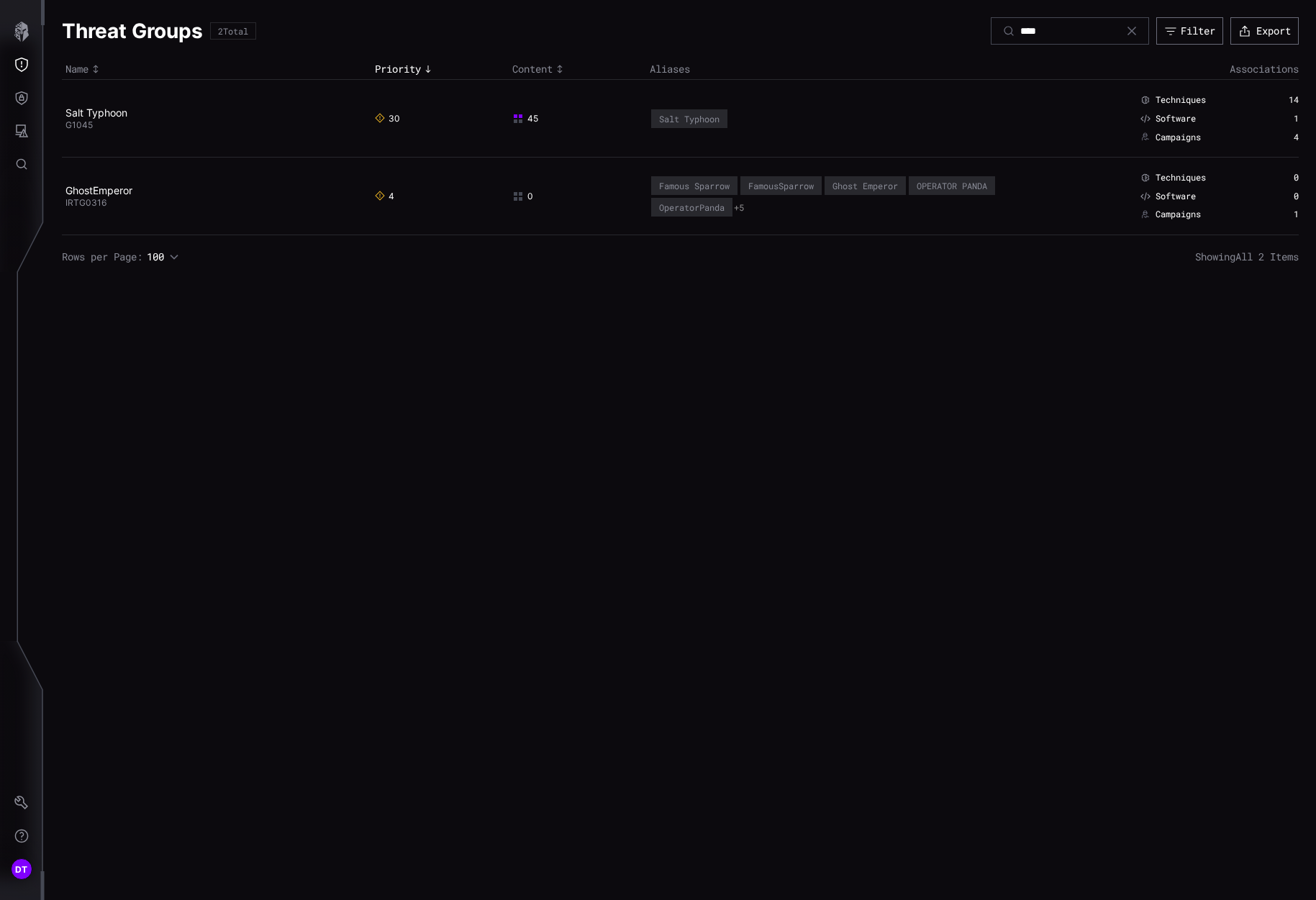
type input "***"
click at [22, 36] on icon "button" at bounding box center [21, 31] width 20 height 20
